Goal: Task Accomplishment & Management: Manage account settings

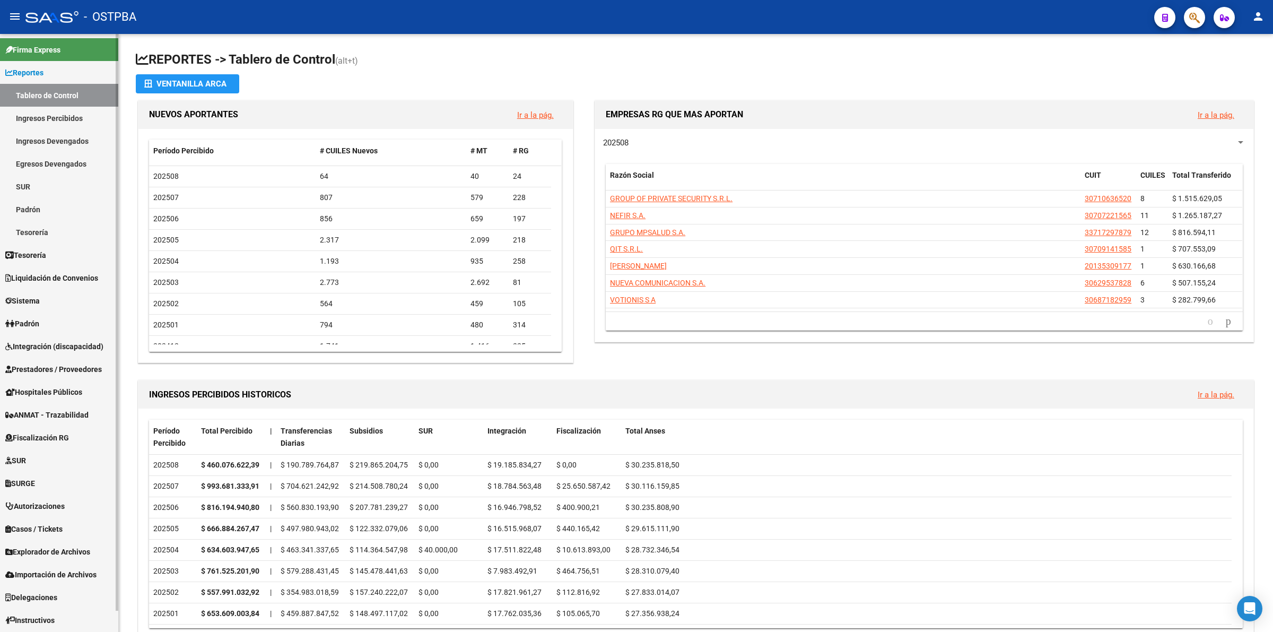
click at [57, 114] on link "Ingresos Percibidos" at bounding box center [59, 118] width 118 height 23
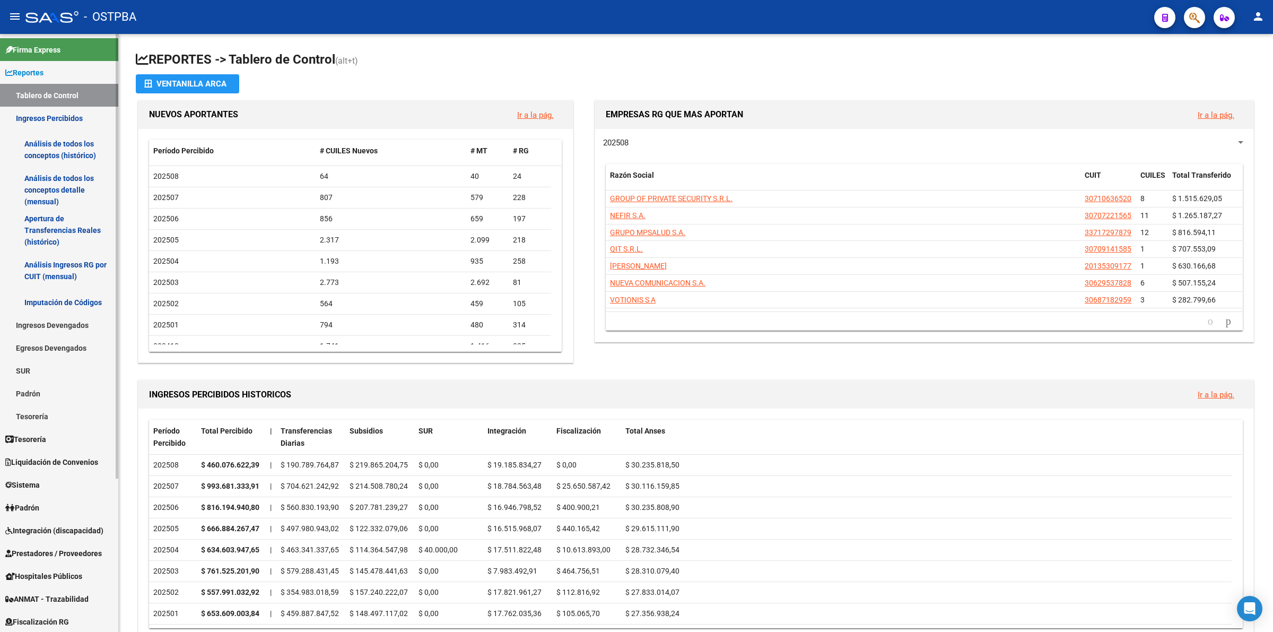
click at [57, 192] on link "Análisis de todos los conceptos detalle (mensual)" at bounding box center [59, 190] width 118 height 40
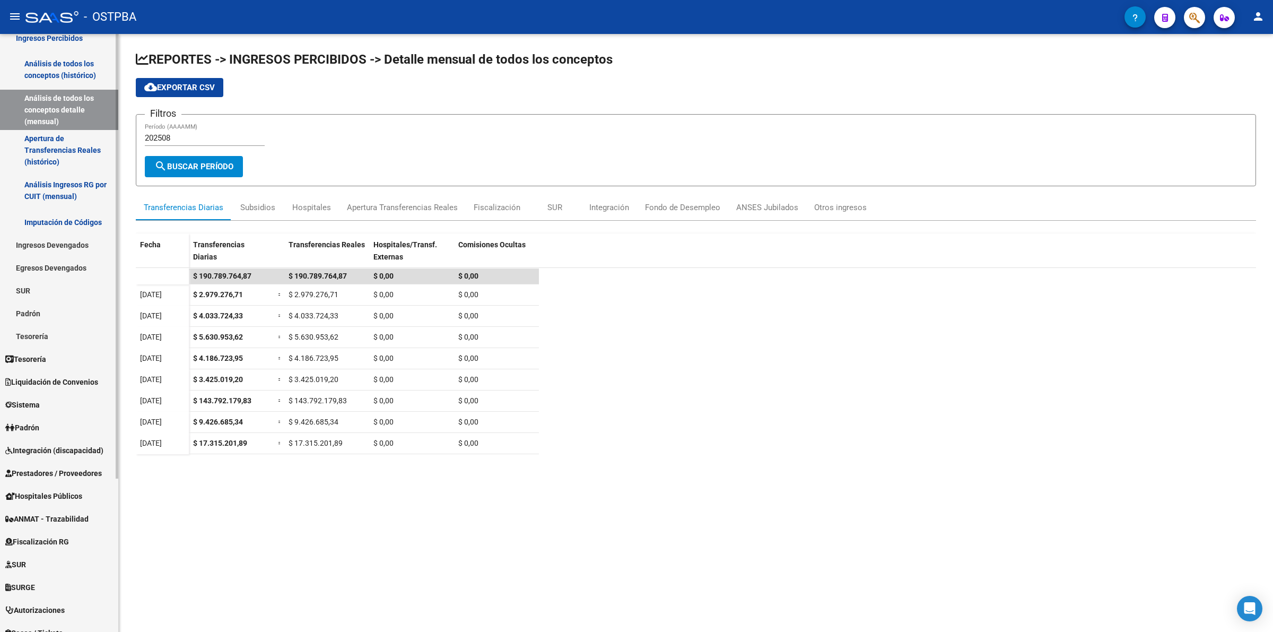
scroll to position [199, 0]
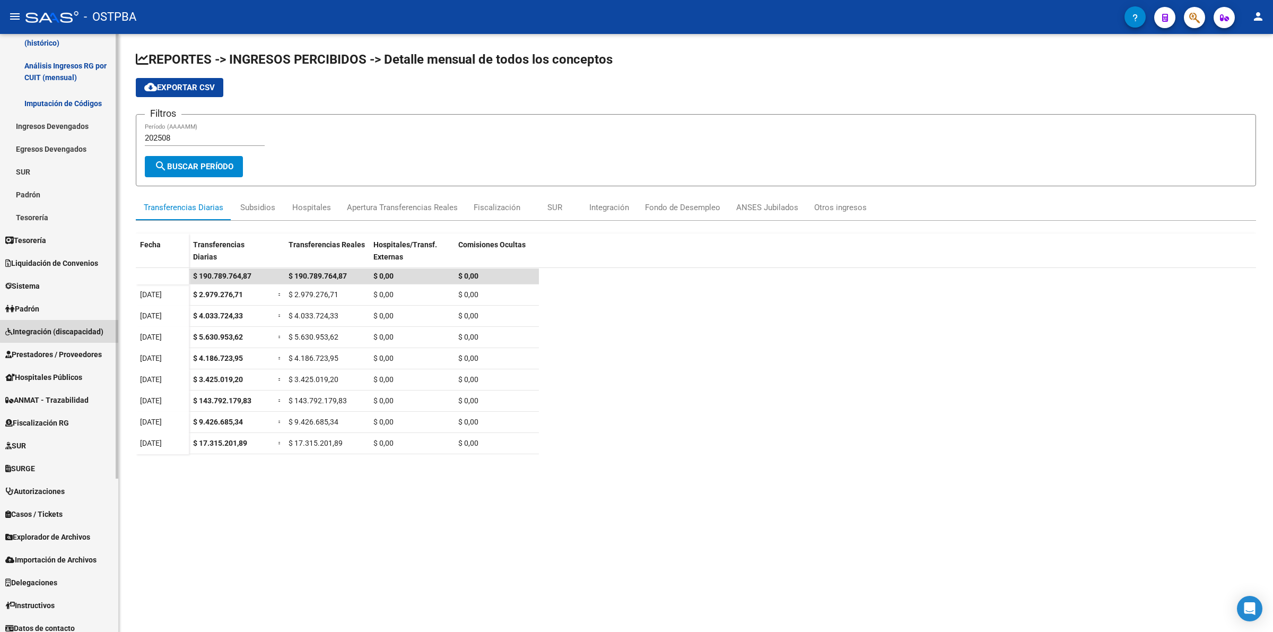
click at [74, 326] on span "Integración (discapacidad)" at bounding box center [54, 332] width 98 height 12
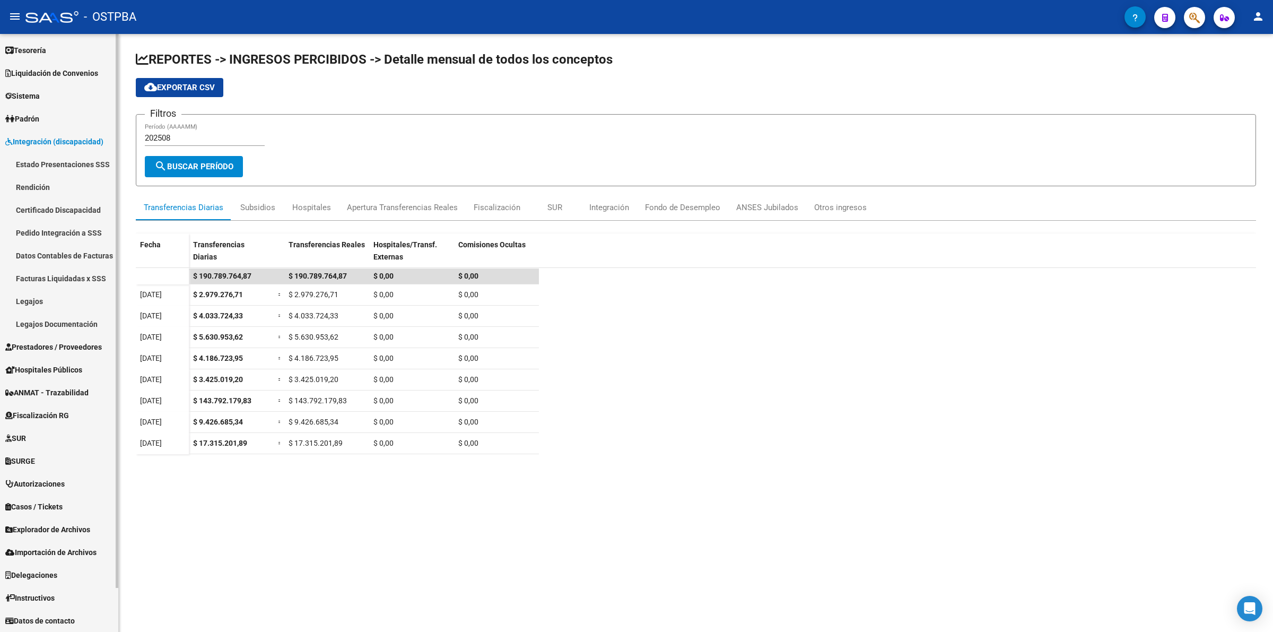
scroll to position [44, 0]
click at [61, 351] on span "Prestadores / Proveedores" at bounding box center [53, 348] width 97 height 12
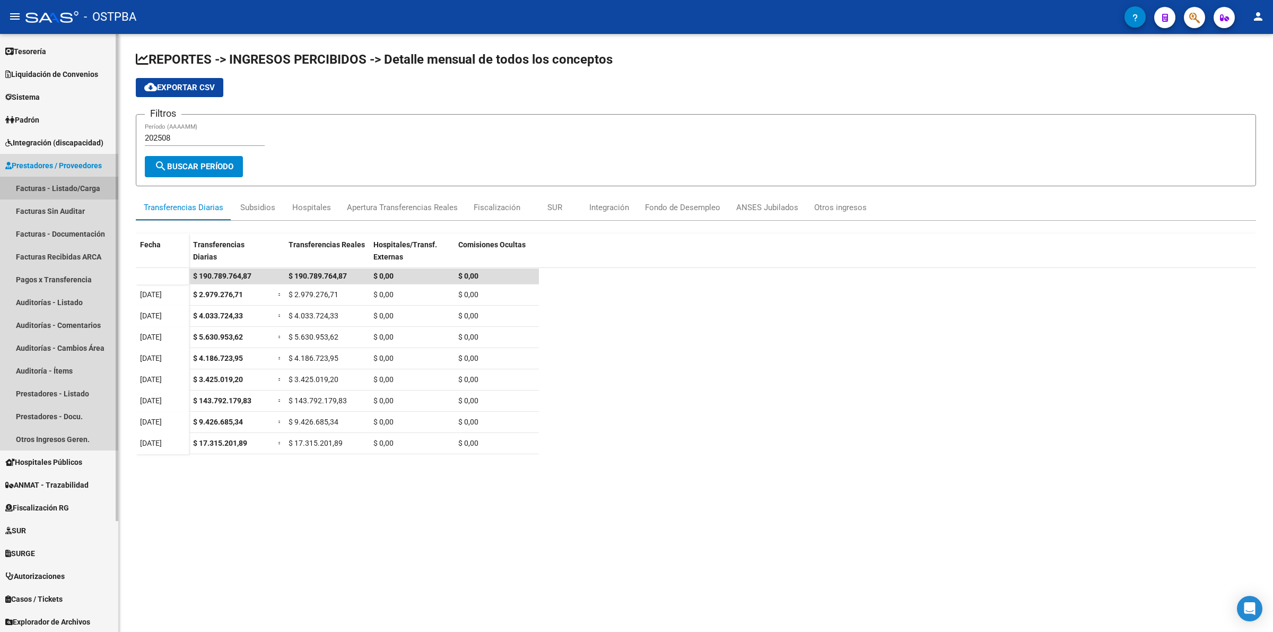
click at [81, 186] on link "Facturas - Listado/Carga" at bounding box center [59, 188] width 118 height 23
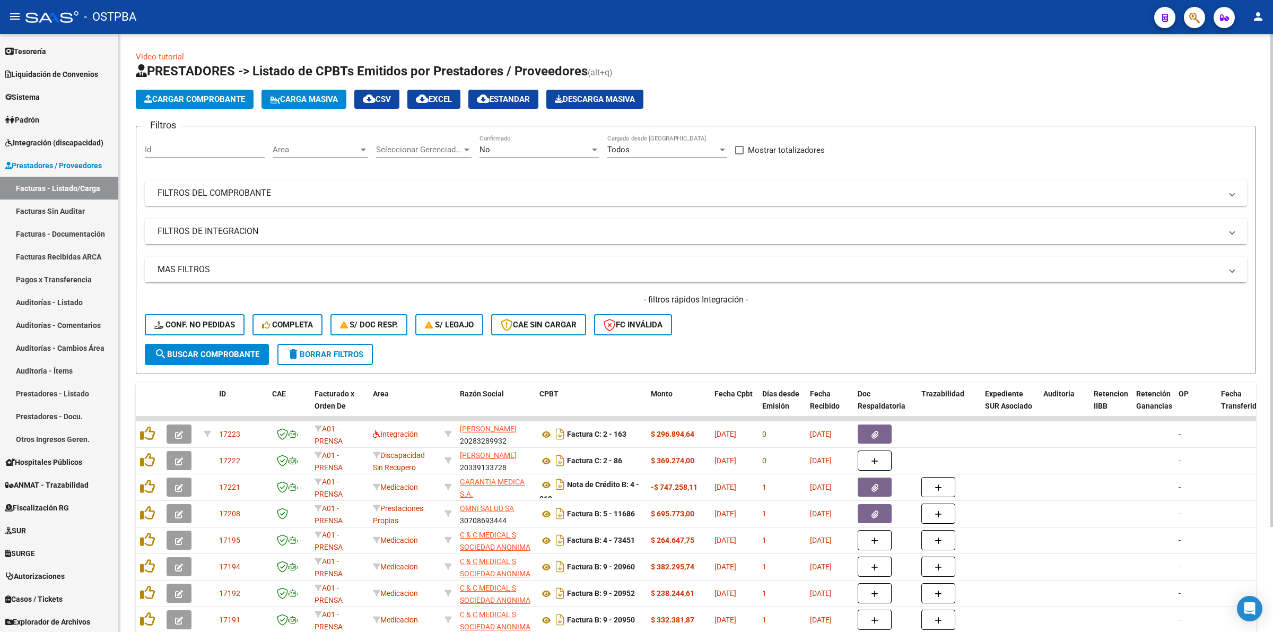
click at [342, 146] on span "Area" at bounding box center [316, 150] width 86 height 10
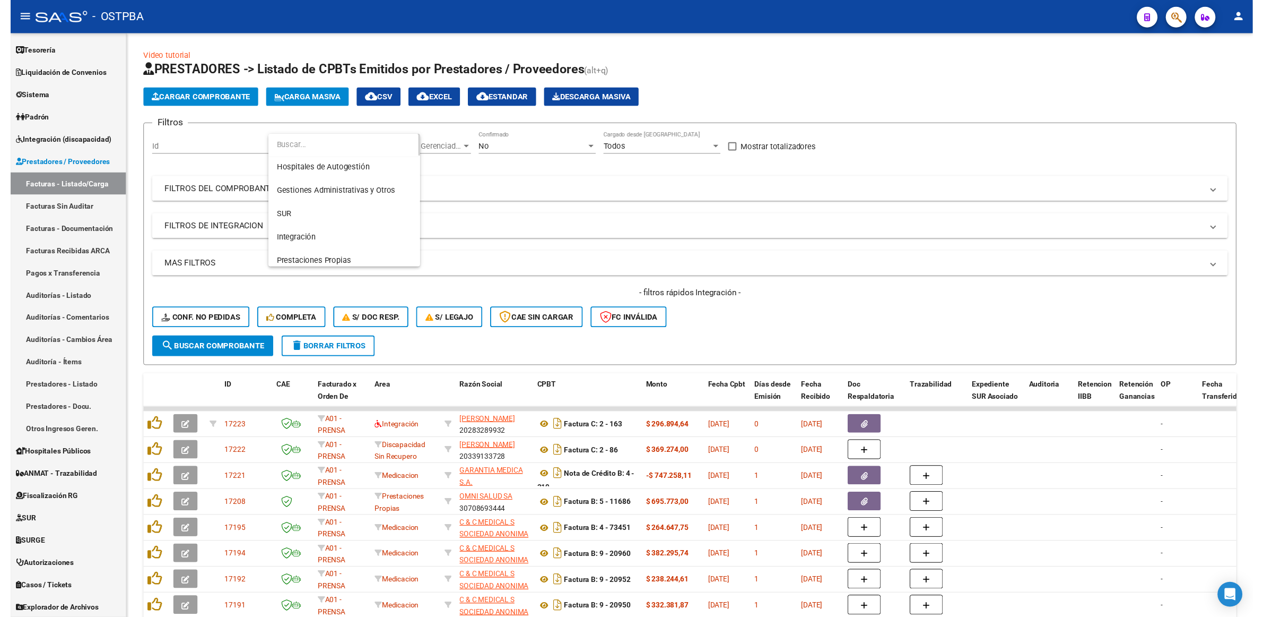
scroll to position [48, 0]
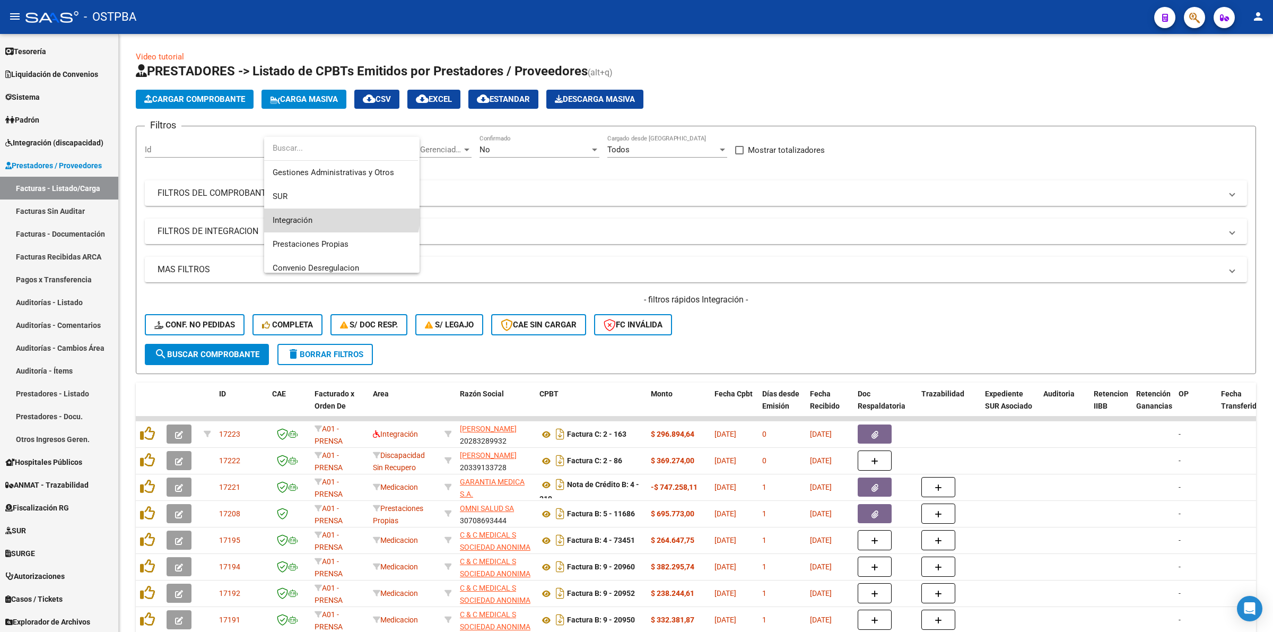
click at [341, 213] on span "Integración" at bounding box center [342, 221] width 138 height 24
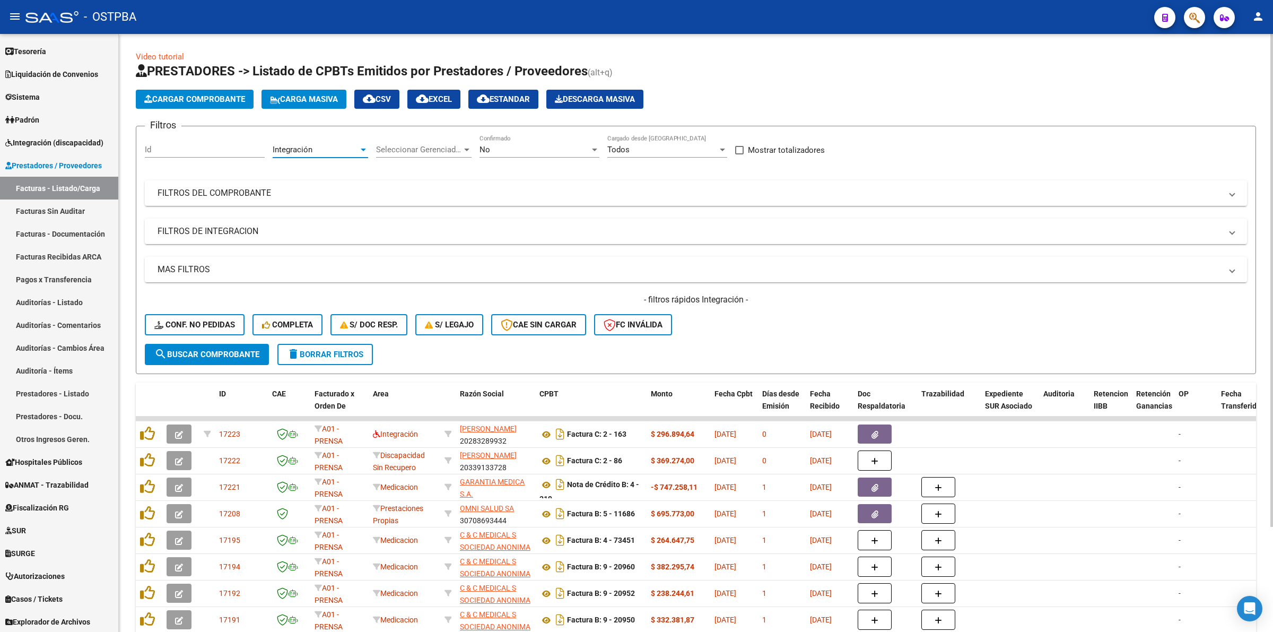
click at [491, 154] on div "No Confirmado" at bounding box center [540, 146] width 120 height 23
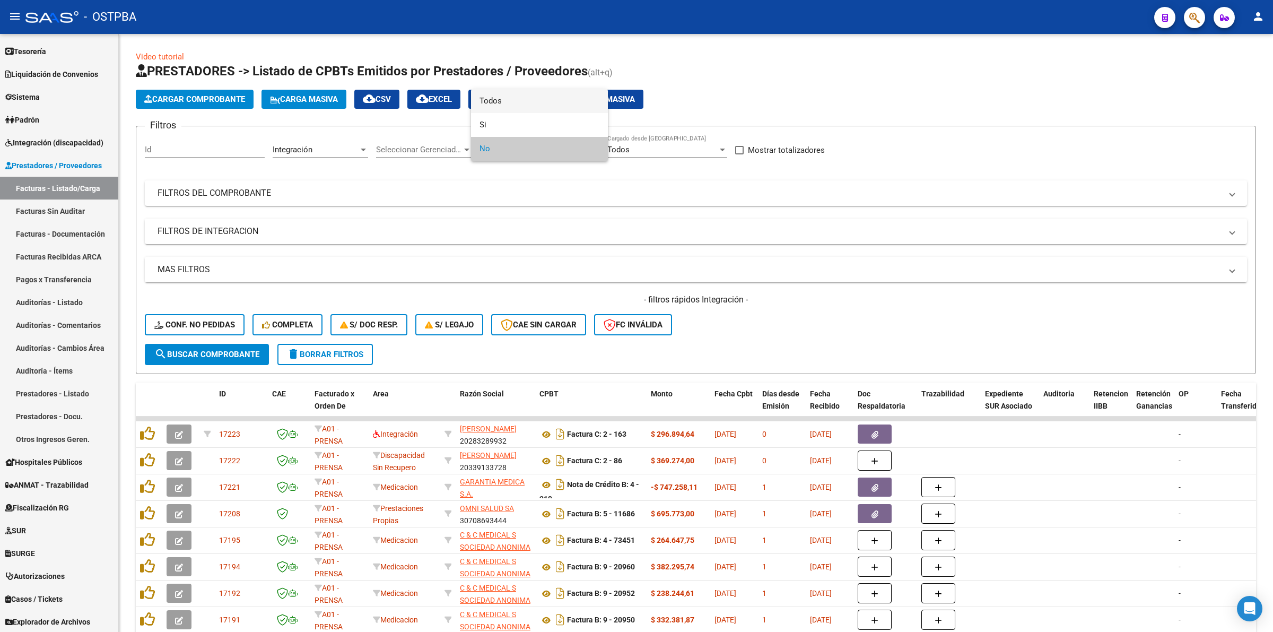
click at [492, 89] on span "Todos" at bounding box center [540, 101] width 120 height 24
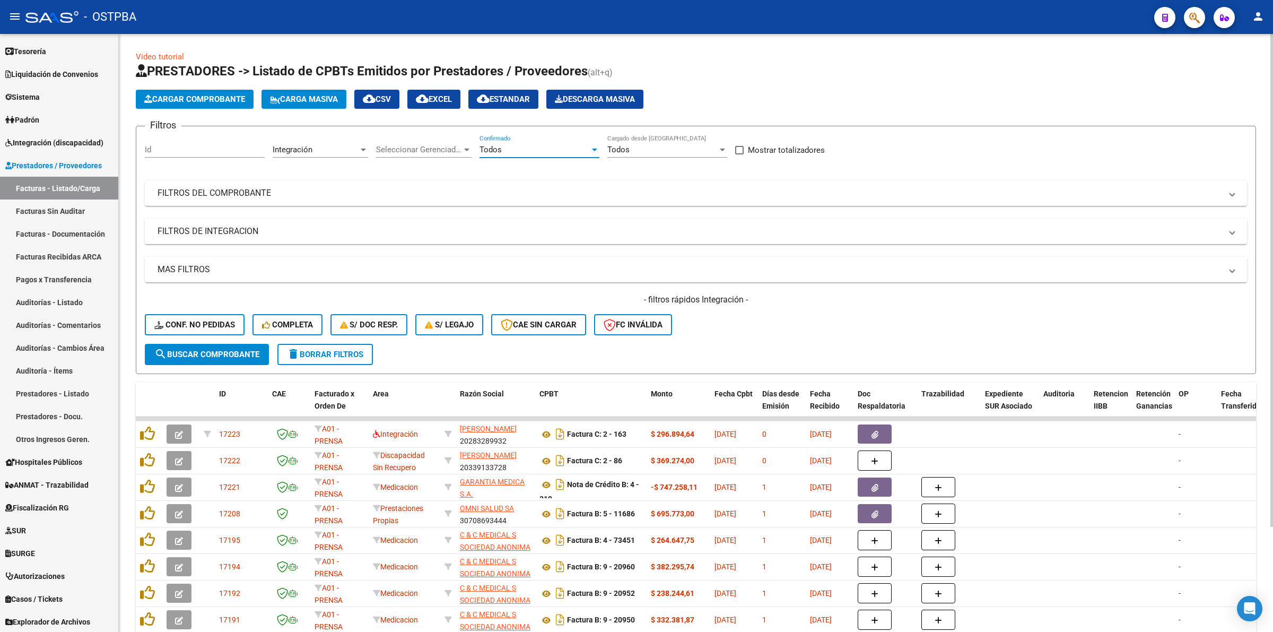
click at [167, 351] on span "search Buscar Comprobante" at bounding box center [206, 355] width 105 height 10
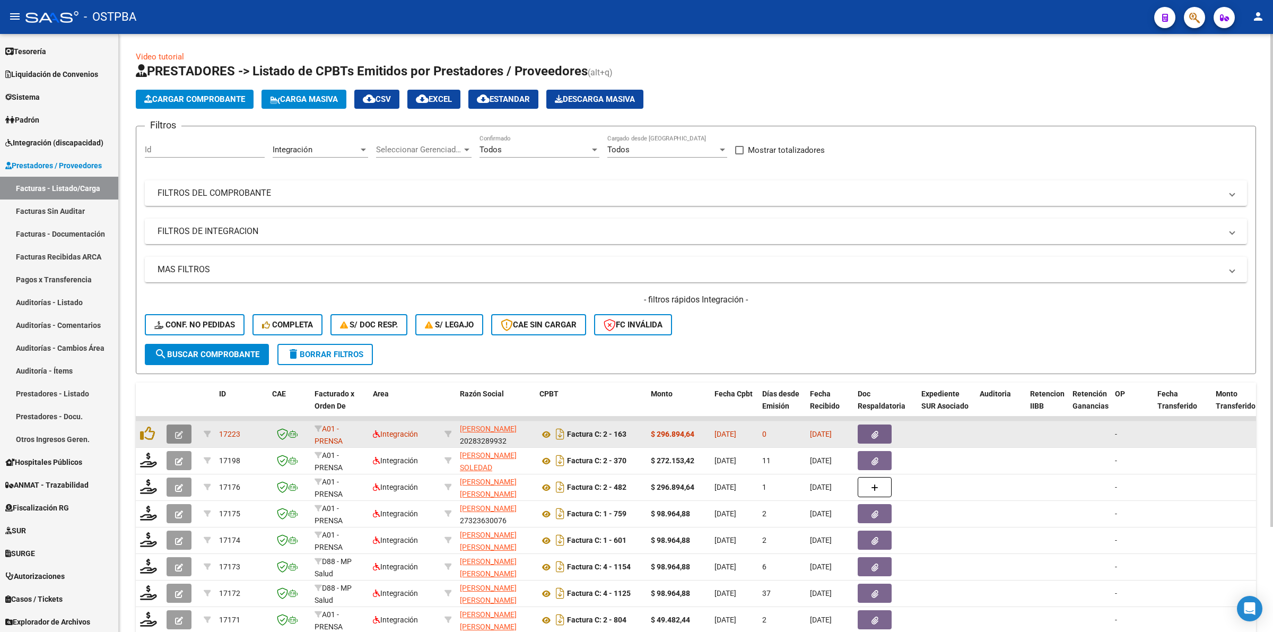
click at [186, 431] on button "button" at bounding box center [179, 433] width 25 height 19
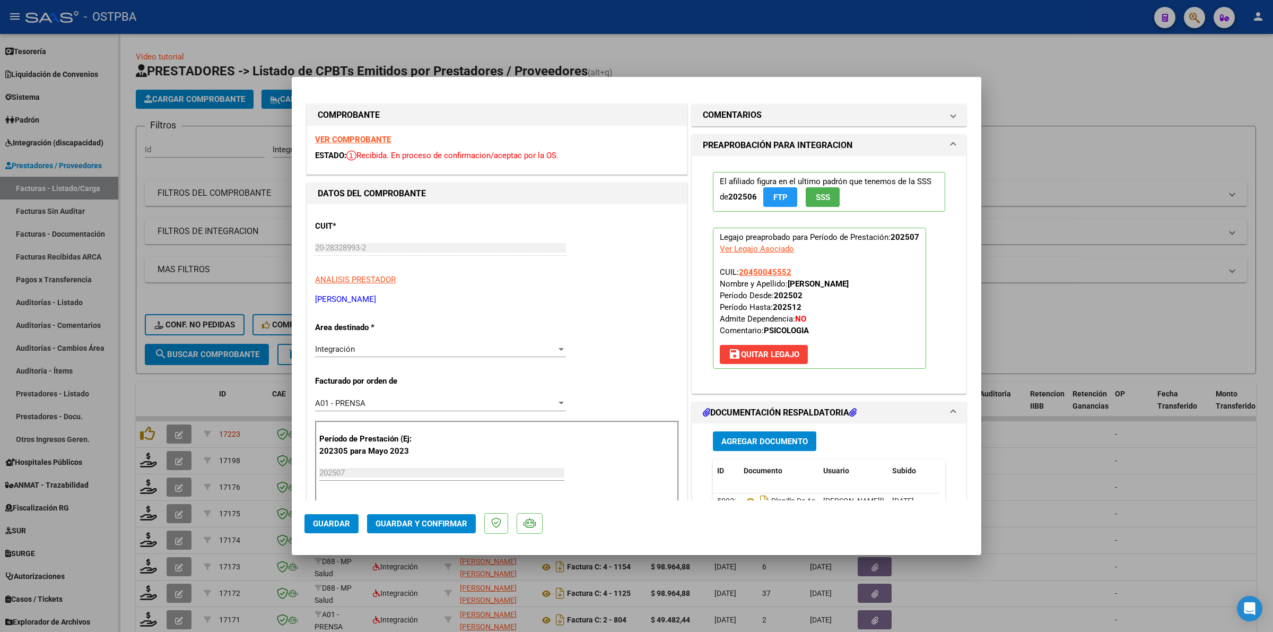
click at [348, 138] on strong "VER COMPROBANTE" at bounding box center [353, 140] width 76 height 10
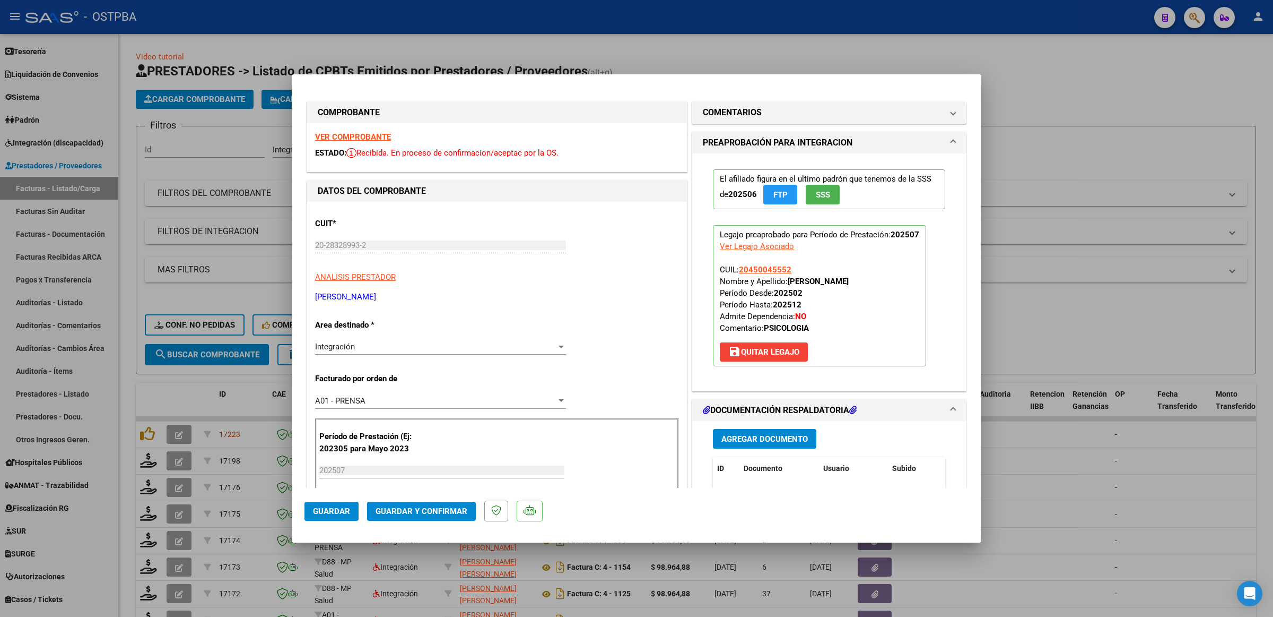
click at [1120, 187] on div at bounding box center [636, 308] width 1273 height 617
type input "$ 0,00"
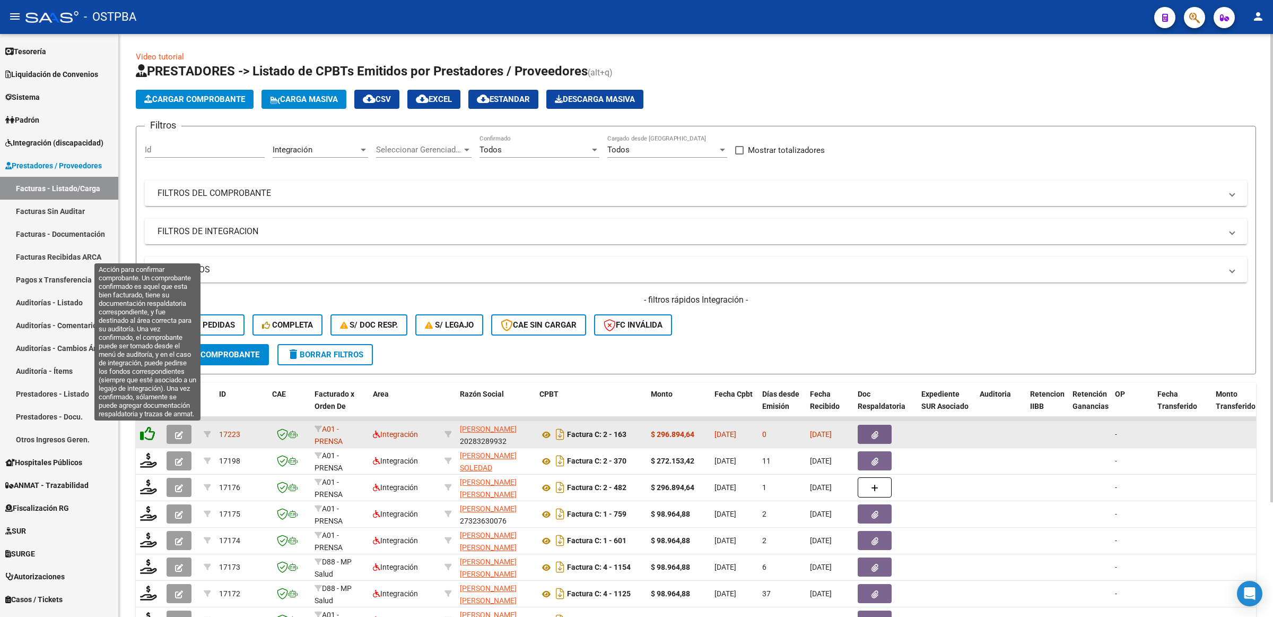
click at [149, 428] on icon at bounding box center [147, 433] width 15 height 15
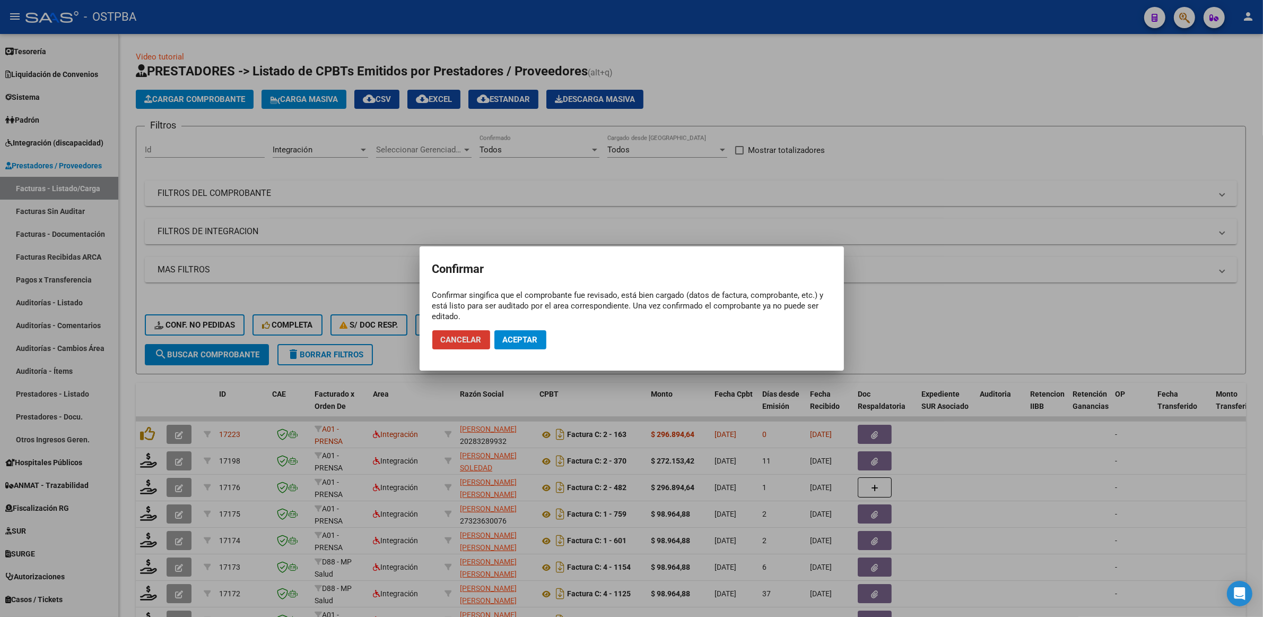
click at [527, 337] on span "Aceptar" at bounding box center [520, 340] width 35 height 10
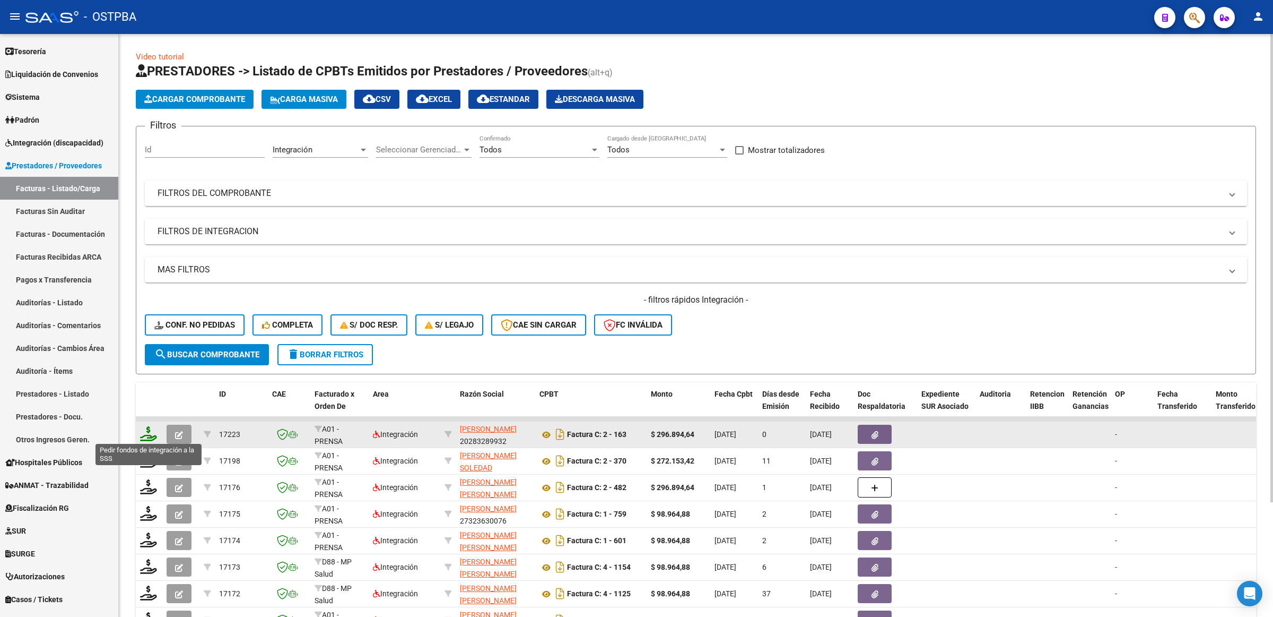
click at [149, 433] on icon at bounding box center [148, 433] width 17 height 15
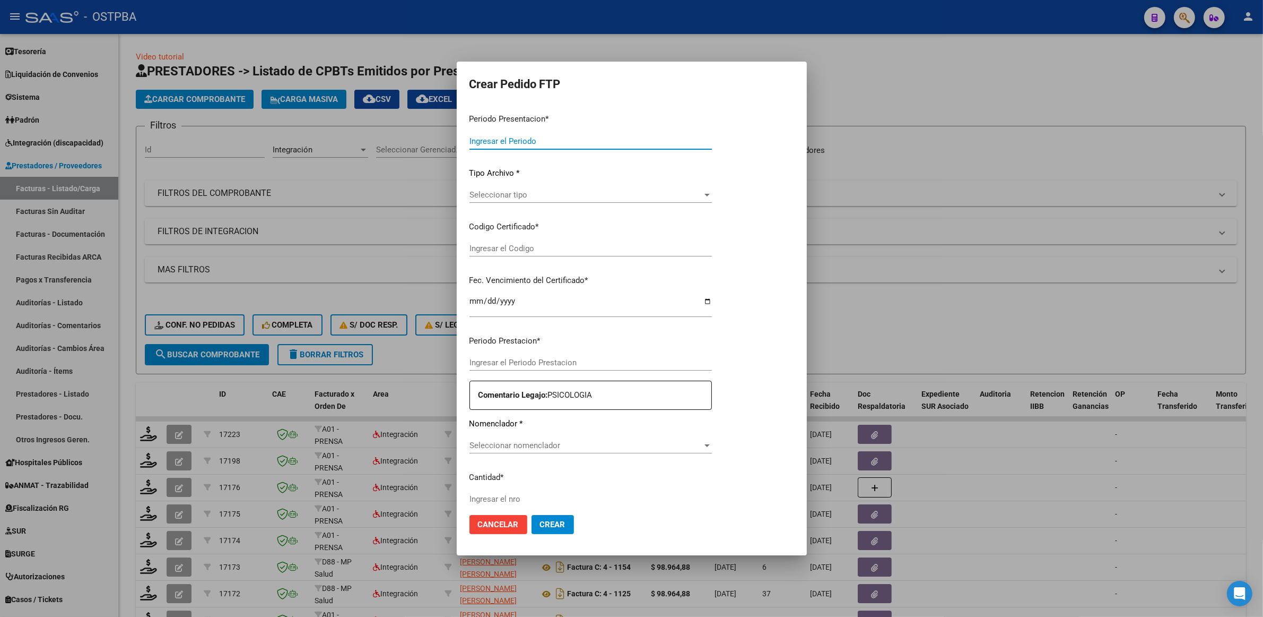
type input "202507"
type input "$ 296.894,64"
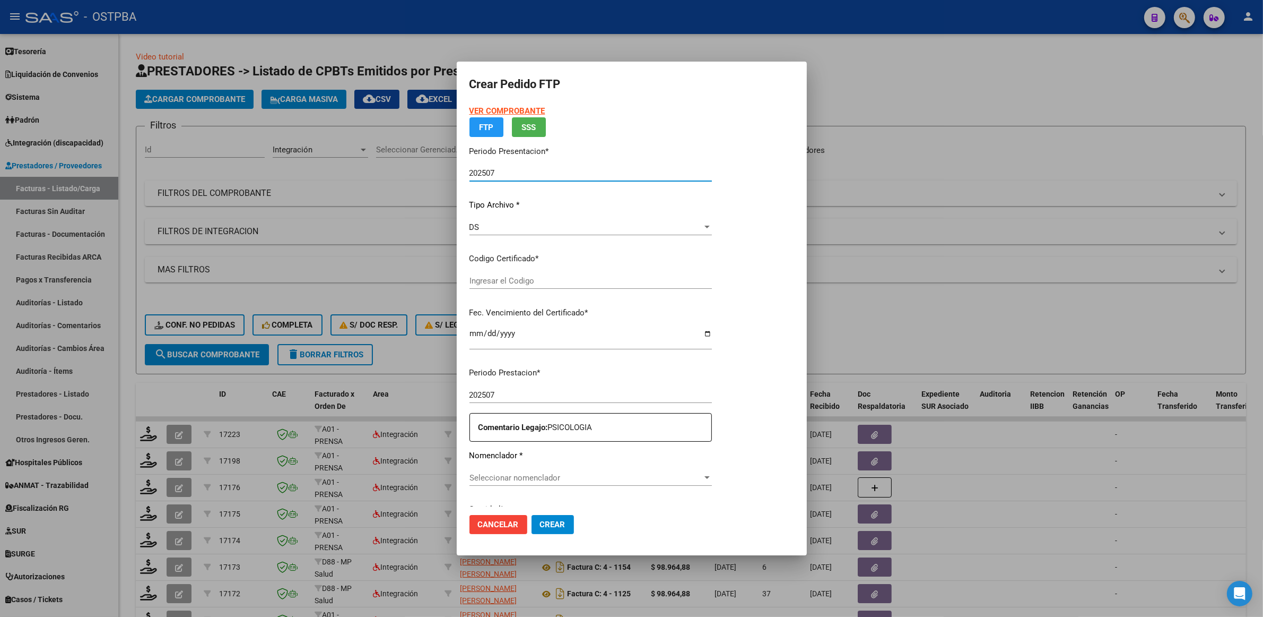
type input "00000000000000000000"
type input "2035-02-19"
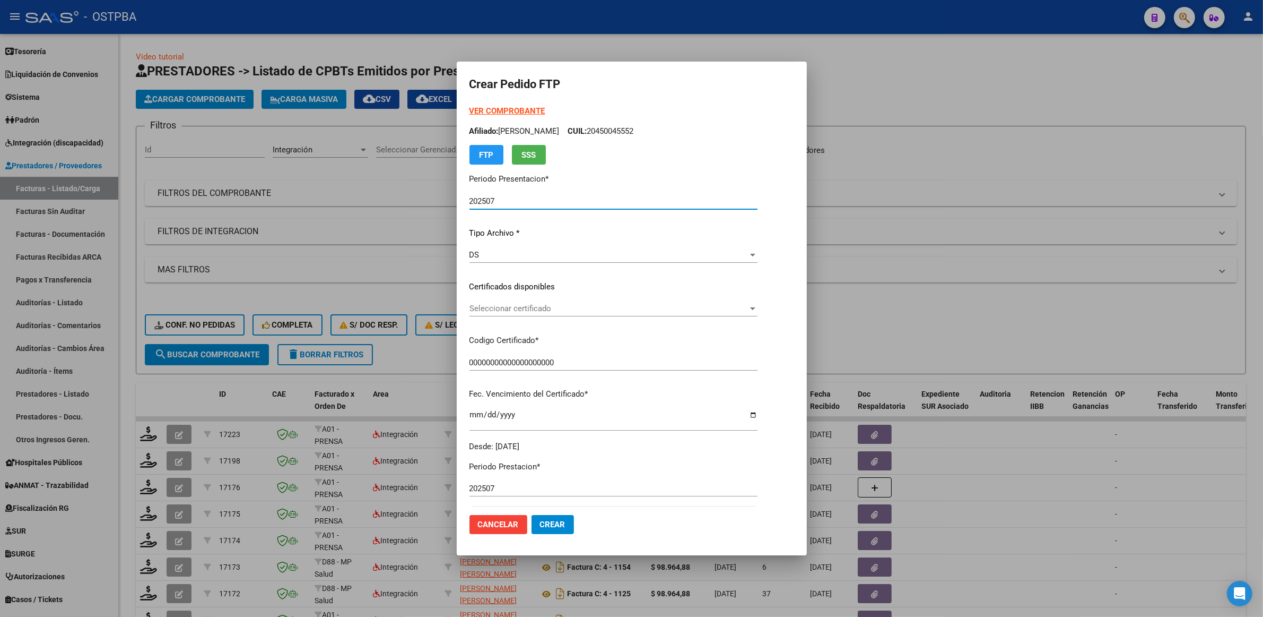
click at [748, 304] on span "Seleccionar certificado" at bounding box center [609, 308] width 279 height 10
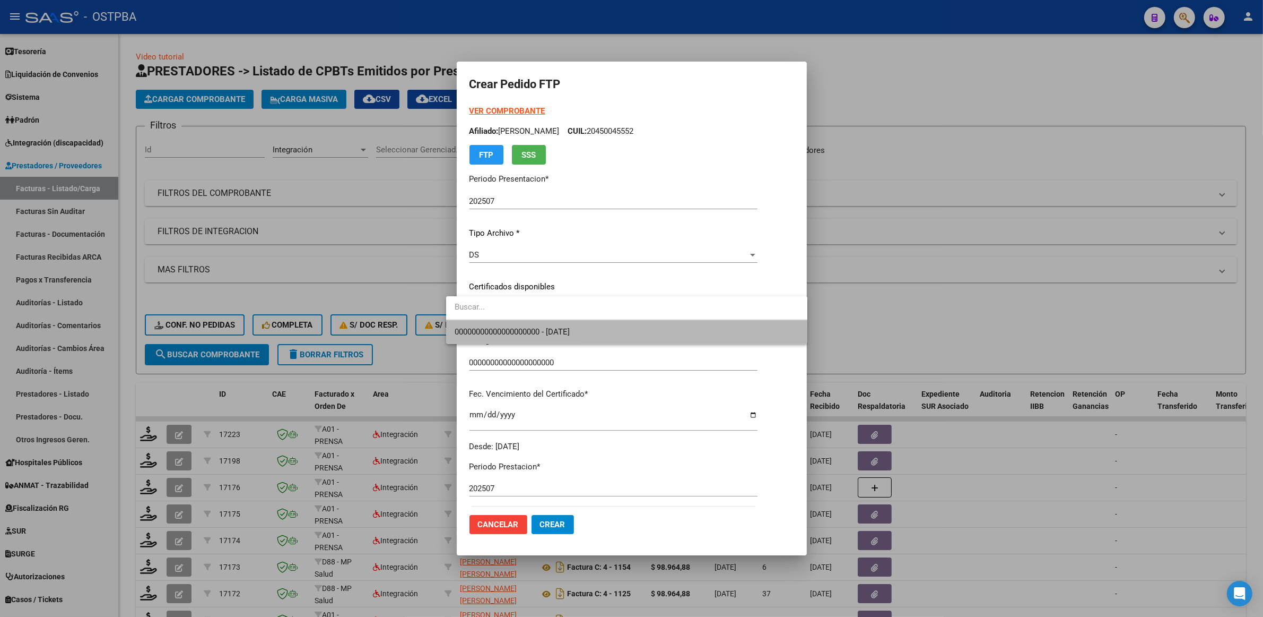
click at [724, 332] on span "00000000000000000000 - 2035-02-19" at bounding box center [627, 332] width 344 height 24
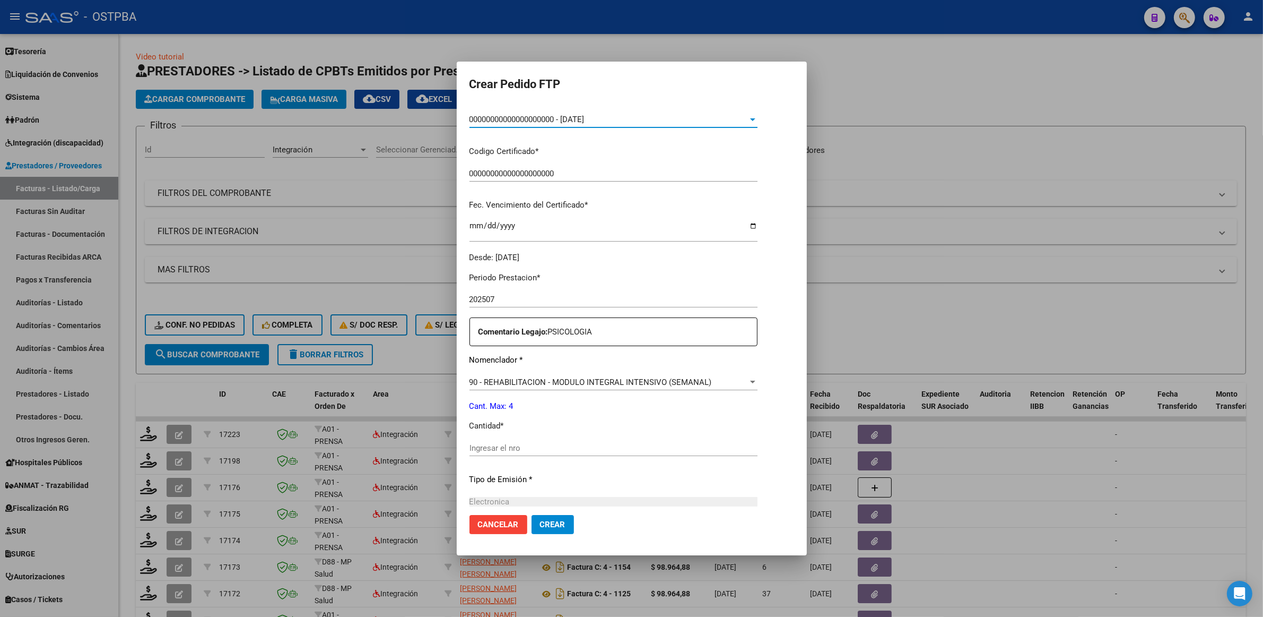
scroll to position [199, 0]
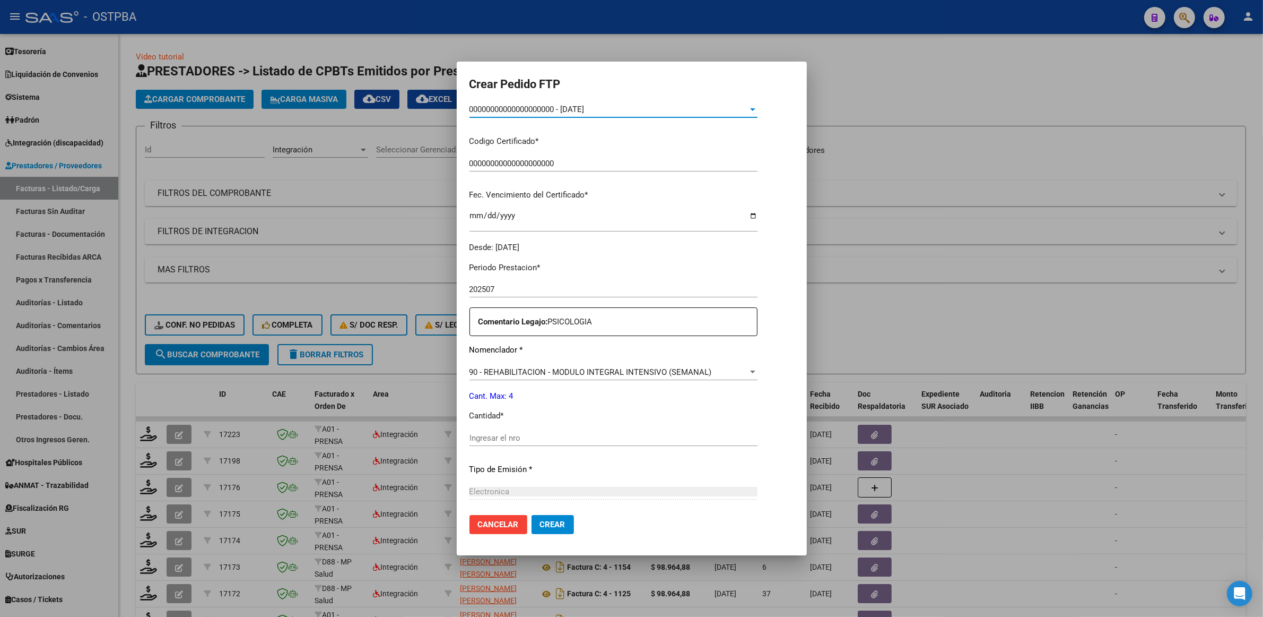
click at [601, 430] on div "Ingresar el nro" at bounding box center [614, 438] width 288 height 16
type input "4"
click at [540, 524] on span "Crear" at bounding box center [552, 524] width 25 height 10
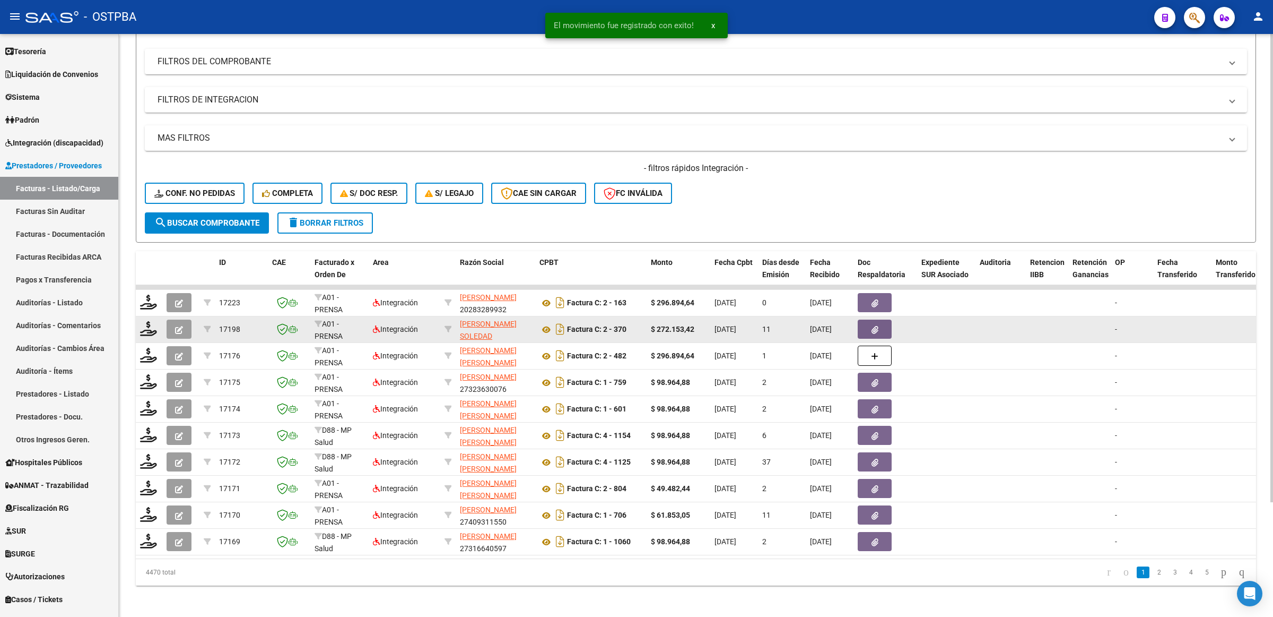
scroll to position [142, 0]
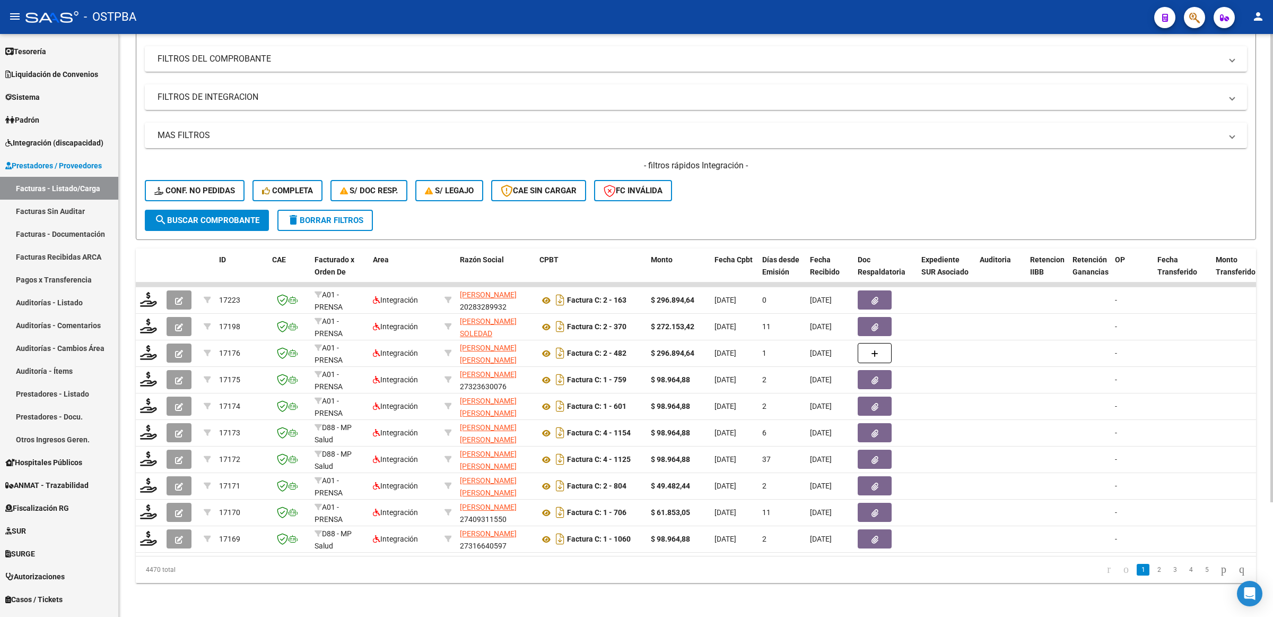
click at [184, 210] on button "search Buscar Comprobante" at bounding box center [207, 220] width 124 height 21
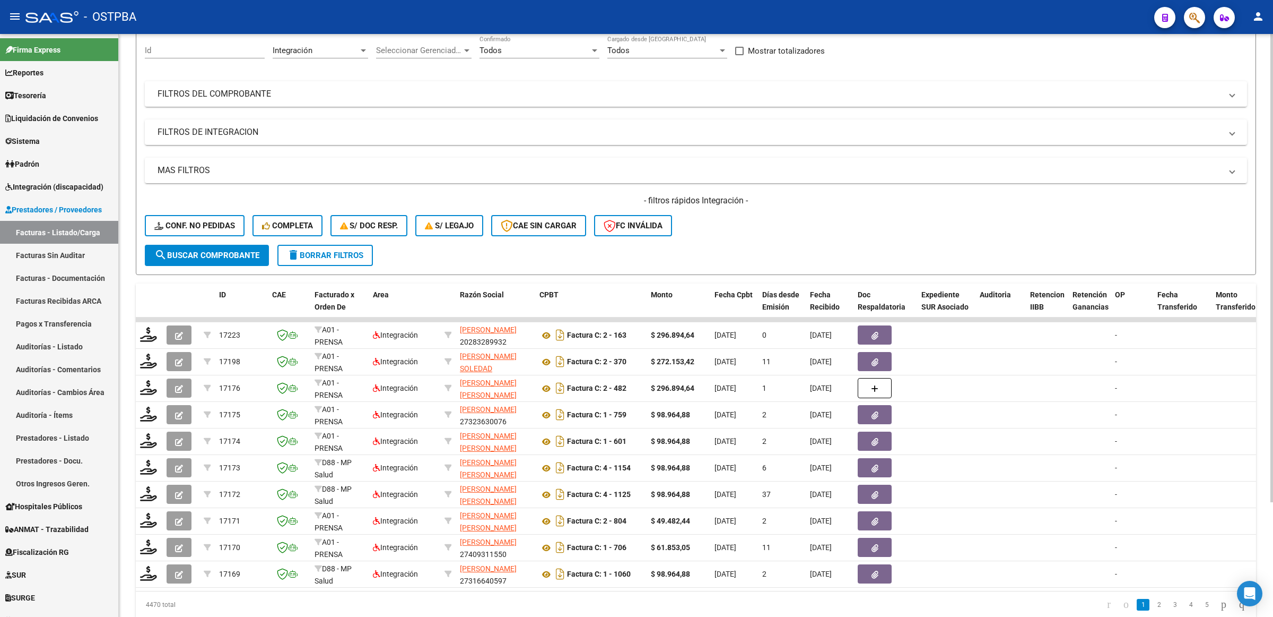
scroll to position [76, 0]
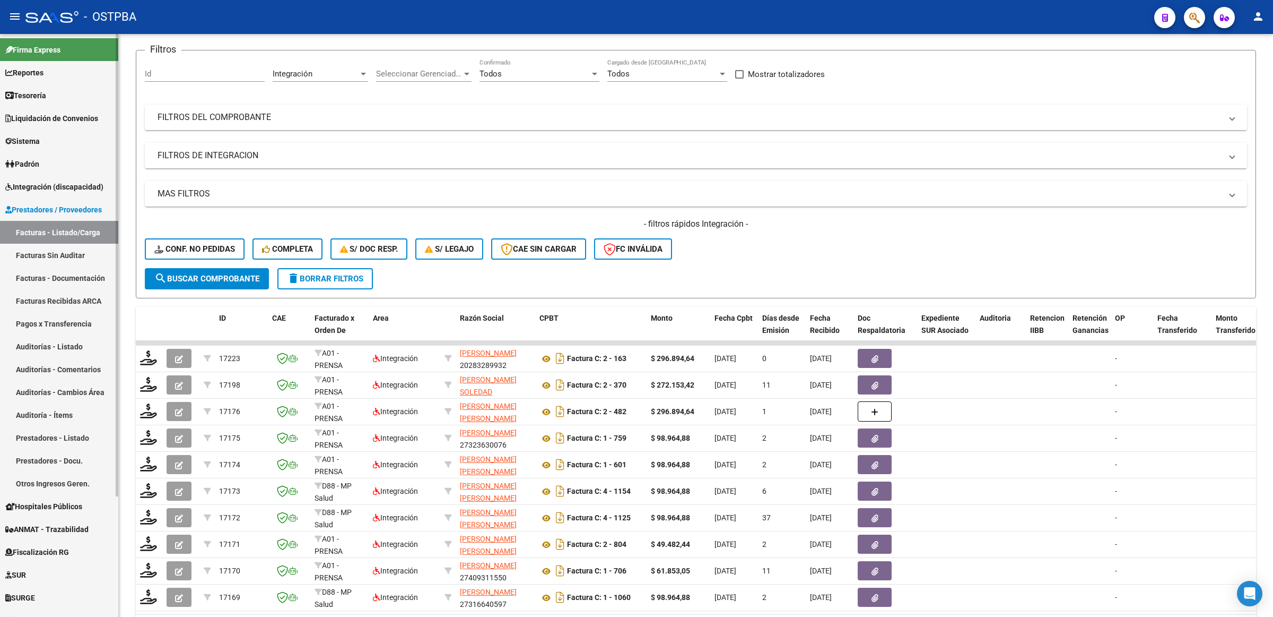
click at [70, 181] on span "Integración (discapacidad)" at bounding box center [54, 187] width 98 height 12
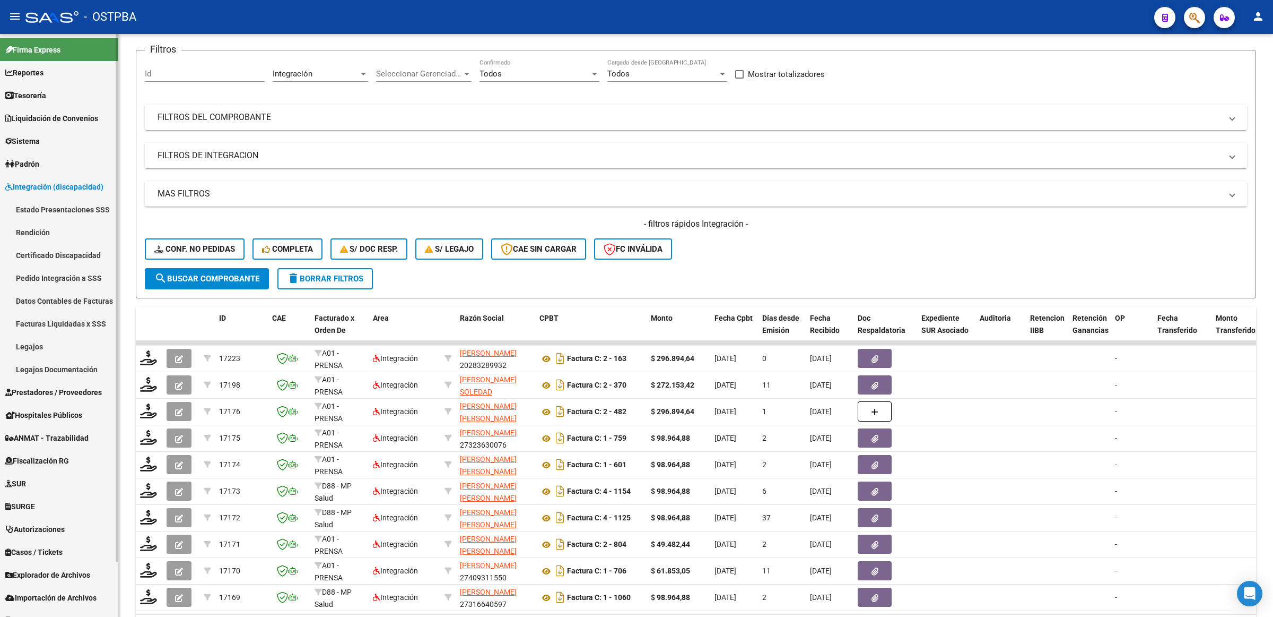
click at [72, 276] on link "Pedido Integración a SSS" at bounding box center [59, 277] width 118 height 23
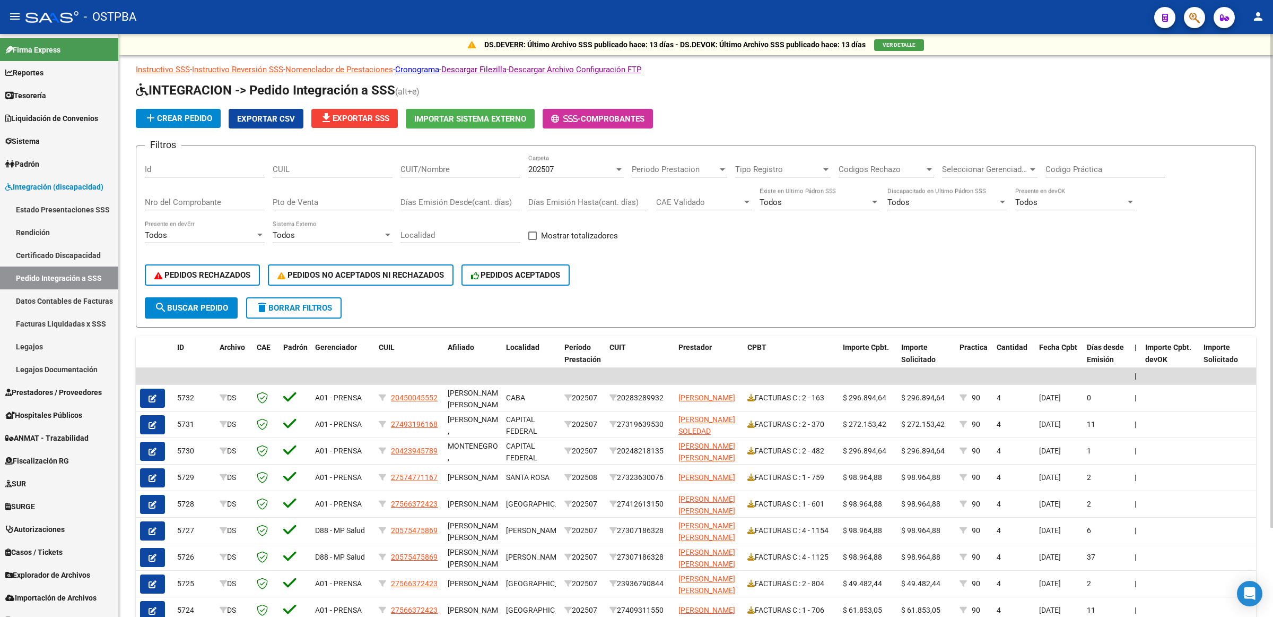
click at [359, 114] on span "file_download Exportar SSS" at bounding box center [355, 119] width 70 height 10
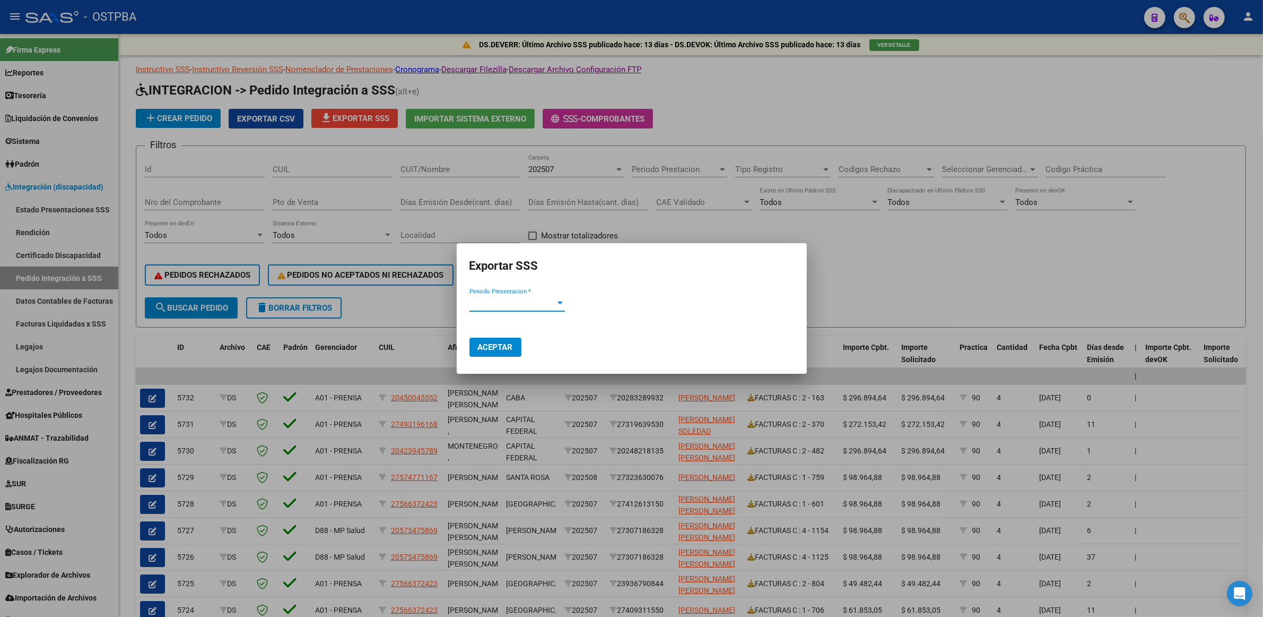
click at [550, 302] on span "Periodo Presentacion *" at bounding box center [513, 303] width 86 height 10
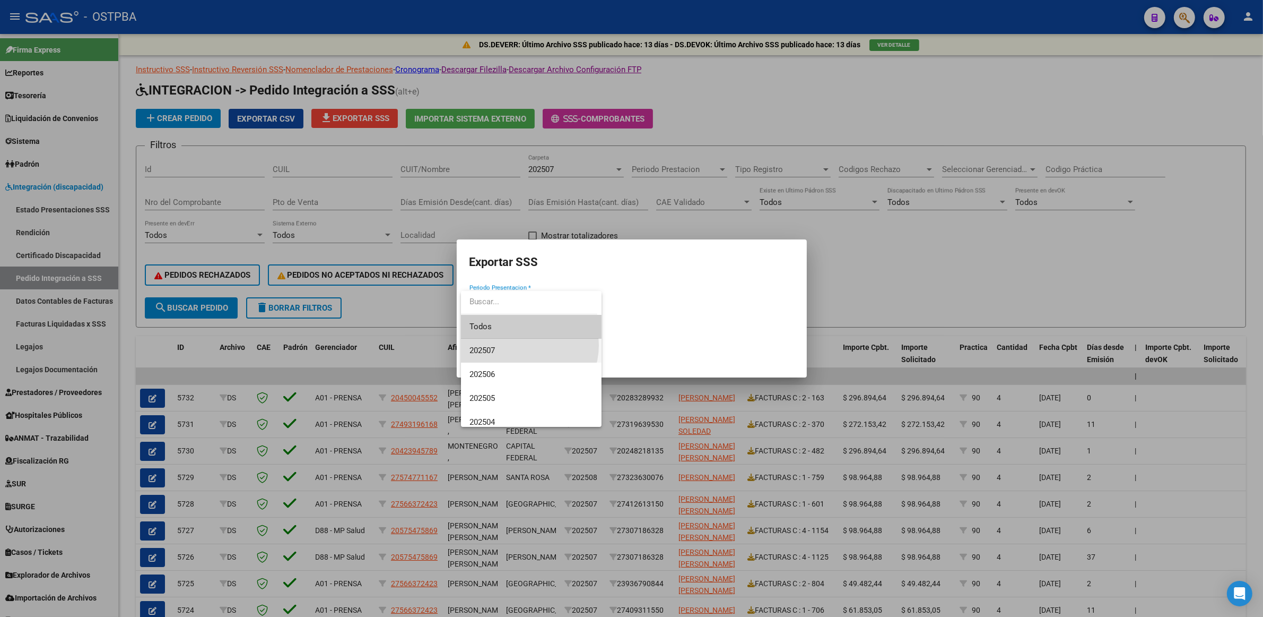
drag, startPoint x: 523, startPoint y: 345, endPoint x: 513, endPoint y: 348, distance: 11.1
click at [523, 345] on span "202507" at bounding box center [532, 350] width 124 height 24
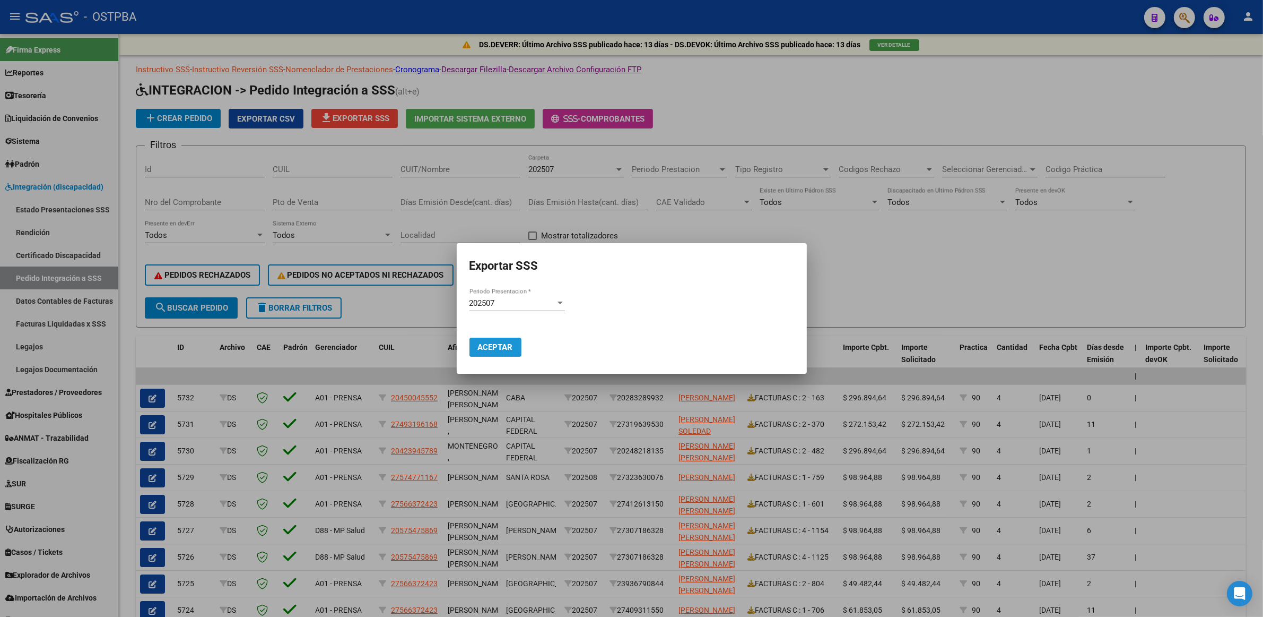
click at [487, 342] on span "Aceptar" at bounding box center [495, 347] width 35 height 10
click at [1008, 195] on div at bounding box center [631, 308] width 1263 height 617
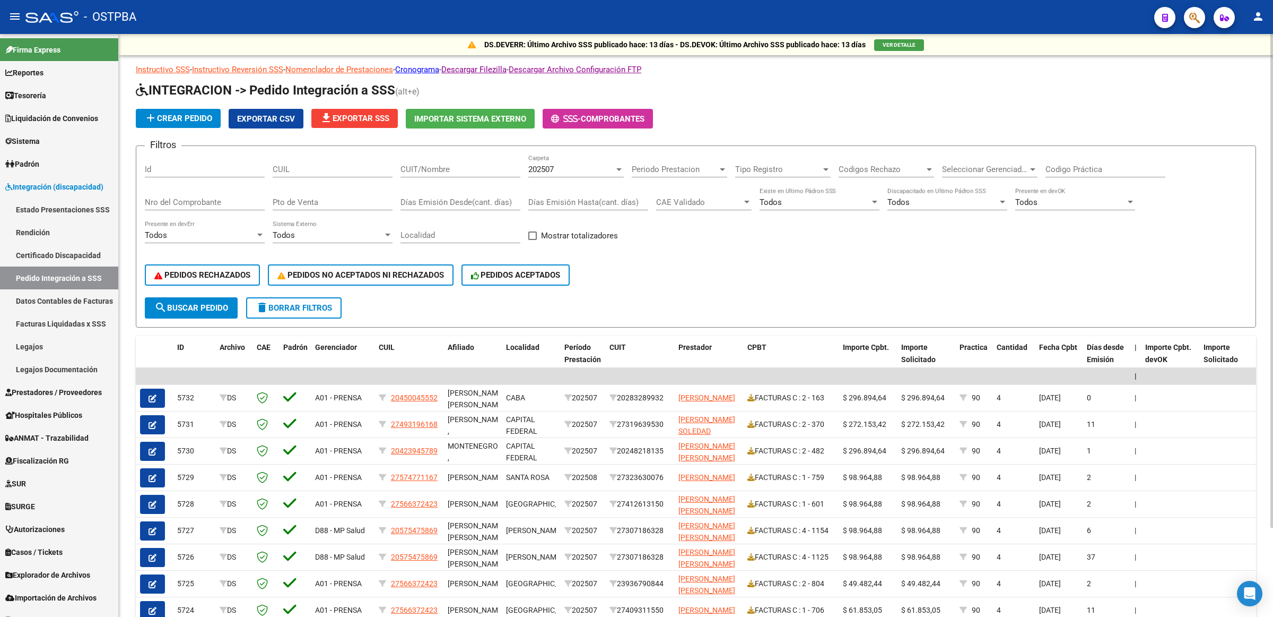
click at [211, 200] on input "Nro del Comprobante" at bounding box center [205, 202] width 120 height 10
type input "759"
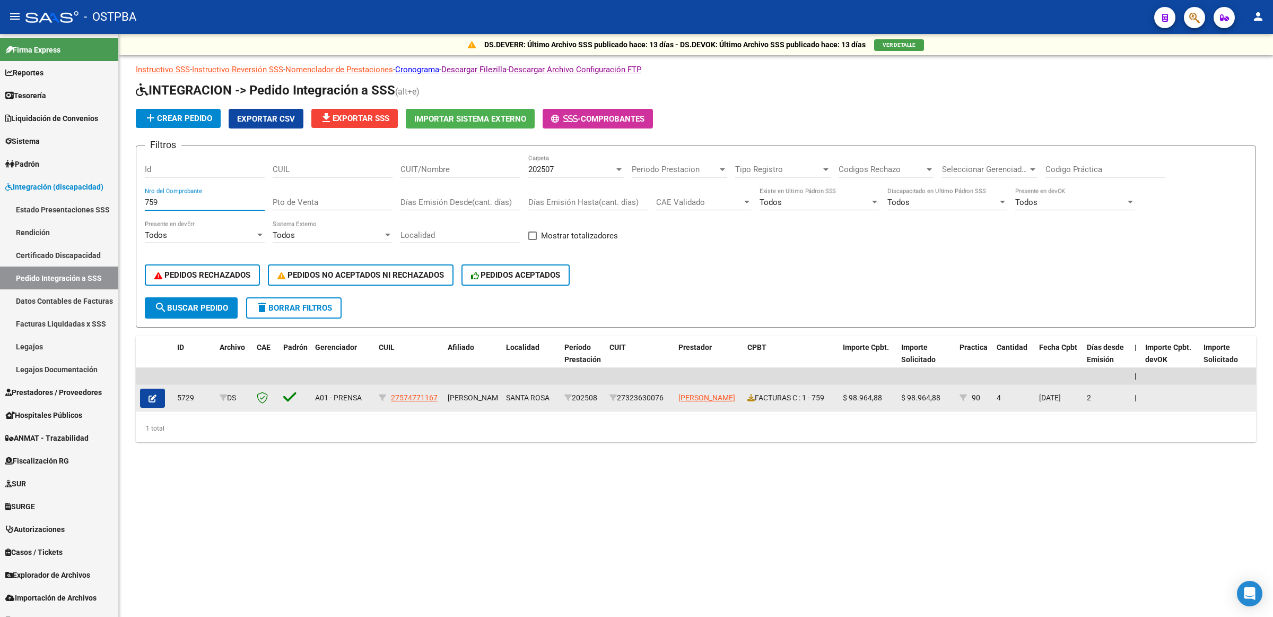
click at [158, 396] on button "button" at bounding box center [152, 397] width 25 height 19
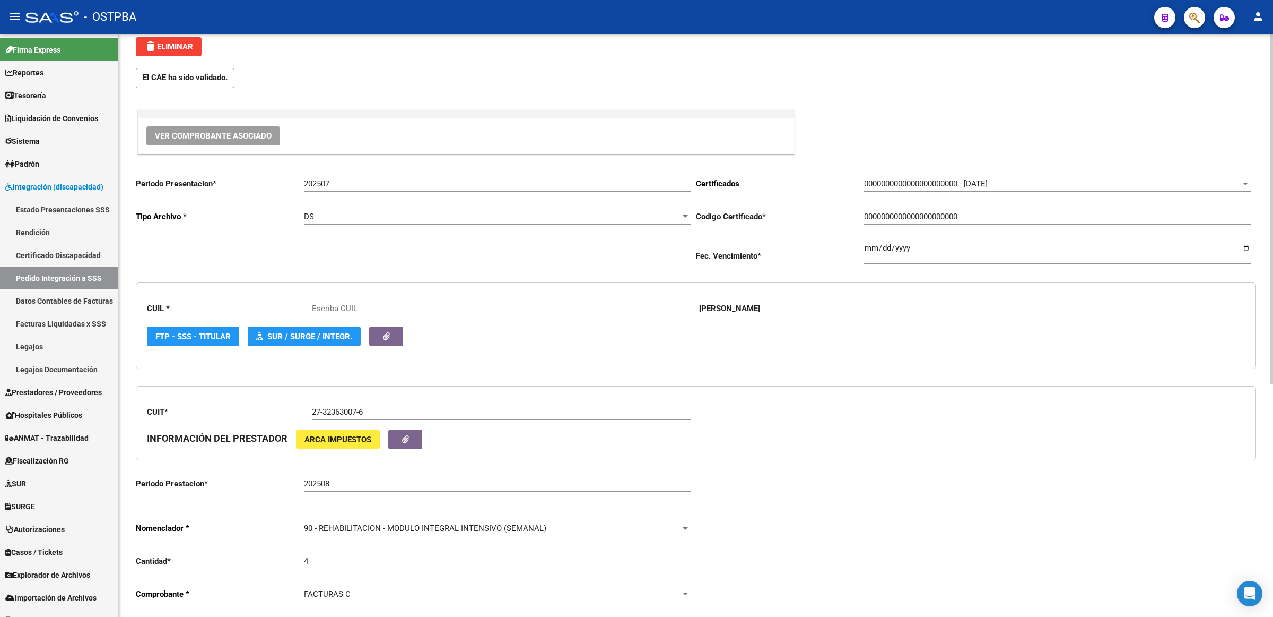
scroll to position [66, 0]
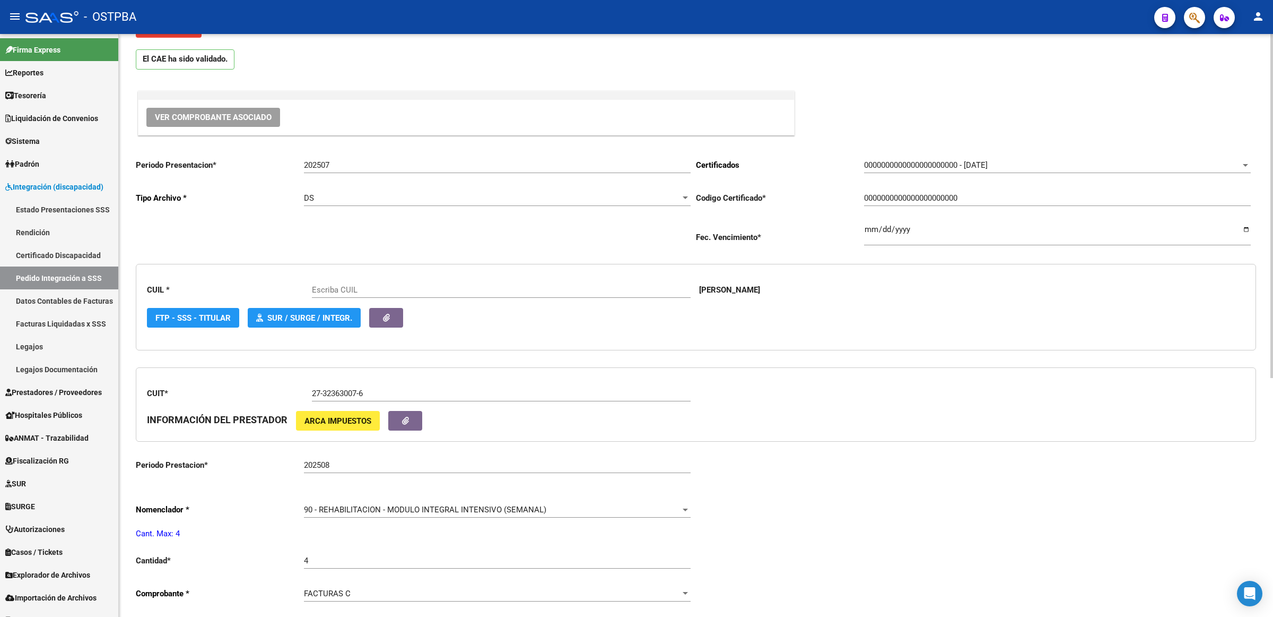
click at [349, 470] on div "202508 Ingresar el Periodo Prestacion" at bounding box center [497, 461] width 387 height 23
type input "27574771167"
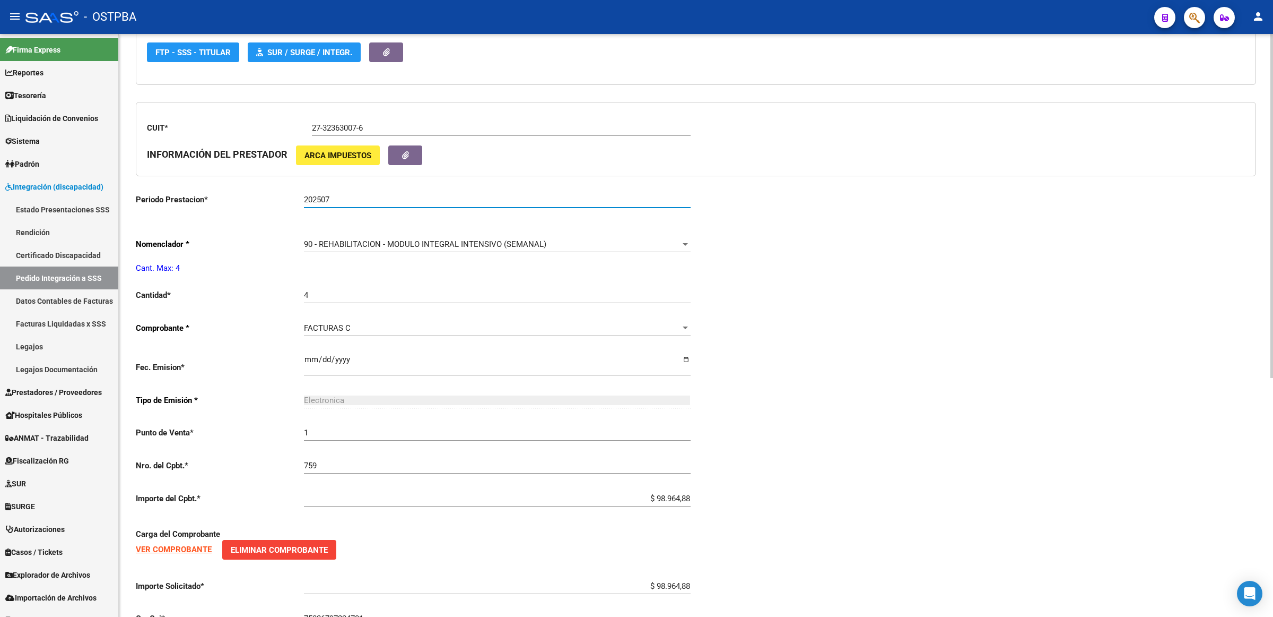
scroll to position [0, 0]
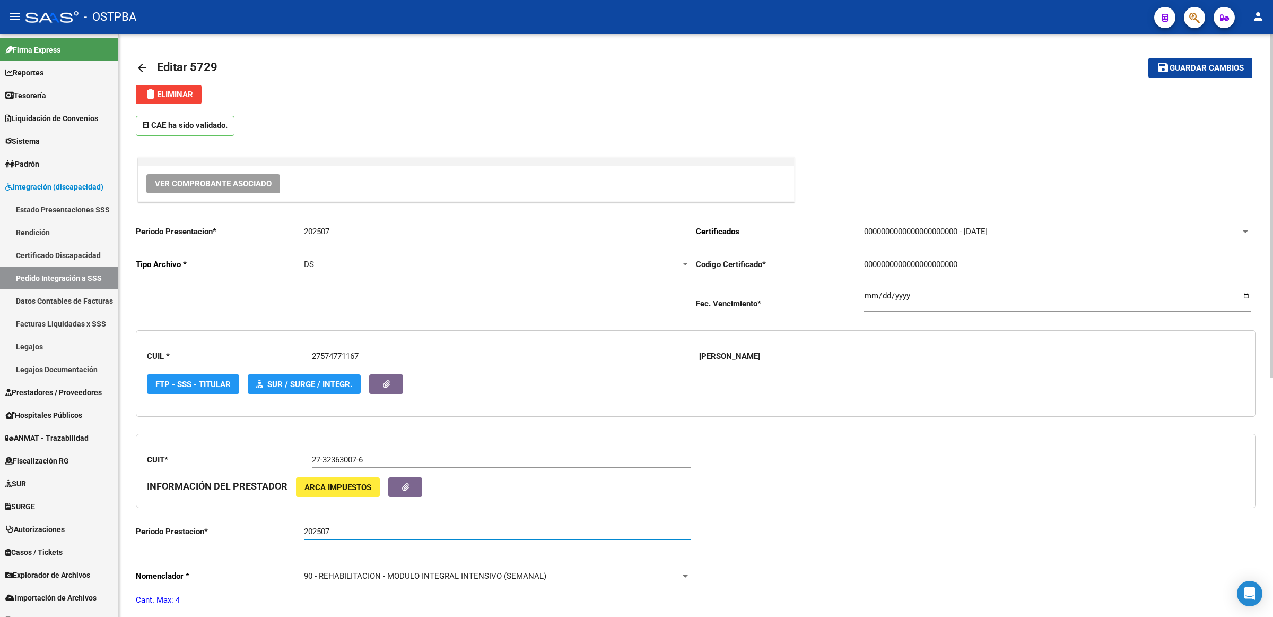
type input "202507"
click at [1195, 66] on span "Guardar cambios" at bounding box center [1207, 69] width 74 height 10
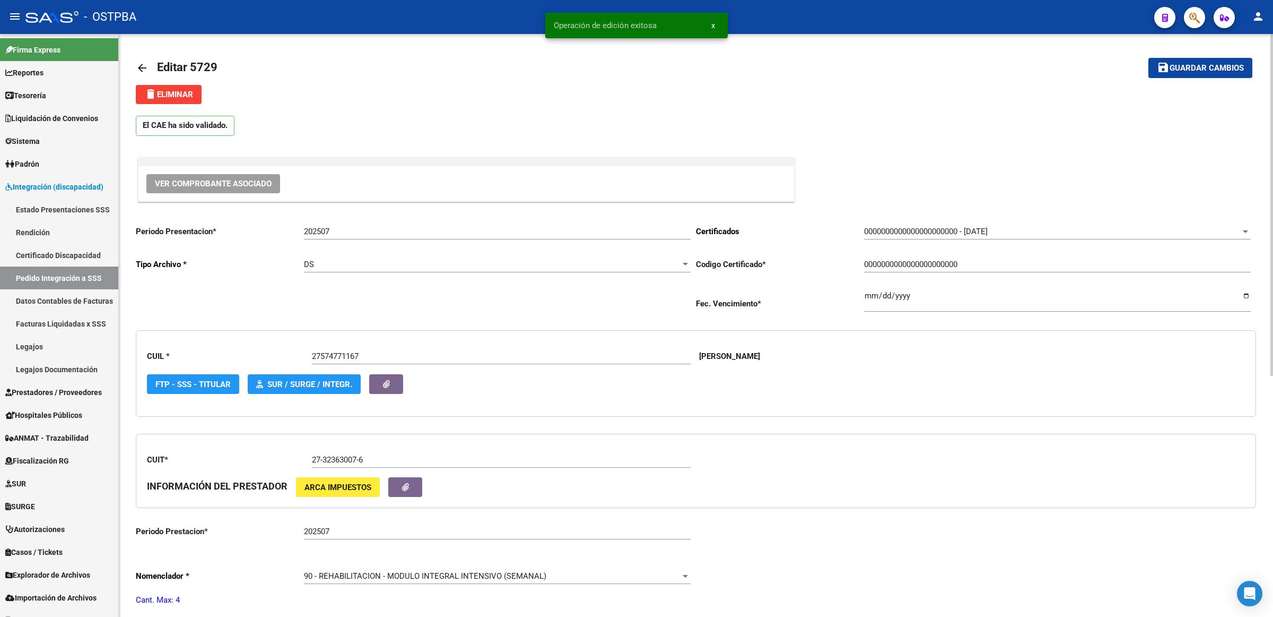
click at [1200, 71] on span "Guardar cambios" at bounding box center [1207, 69] width 74 height 10
click at [149, 67] on link "arrow_back" at bounding box center [146, 67] width 21 height 25
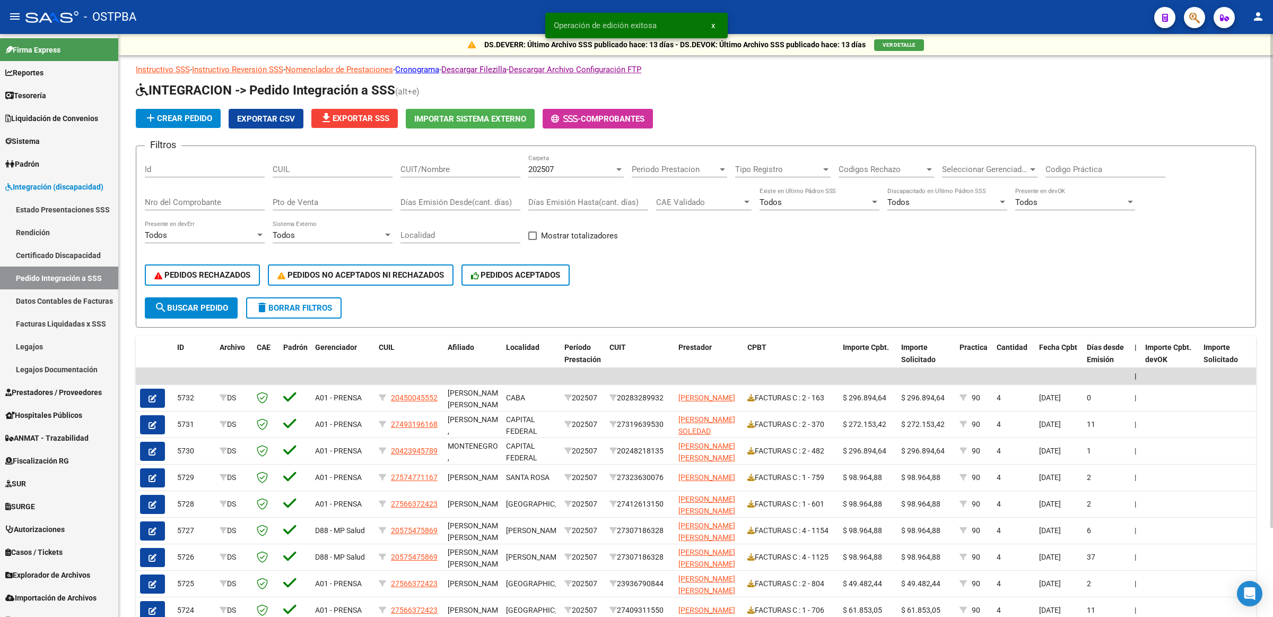
click at [359, 124] on button "file_download Exportar SSS" at bounding box center [354, 118] width 86 height 19
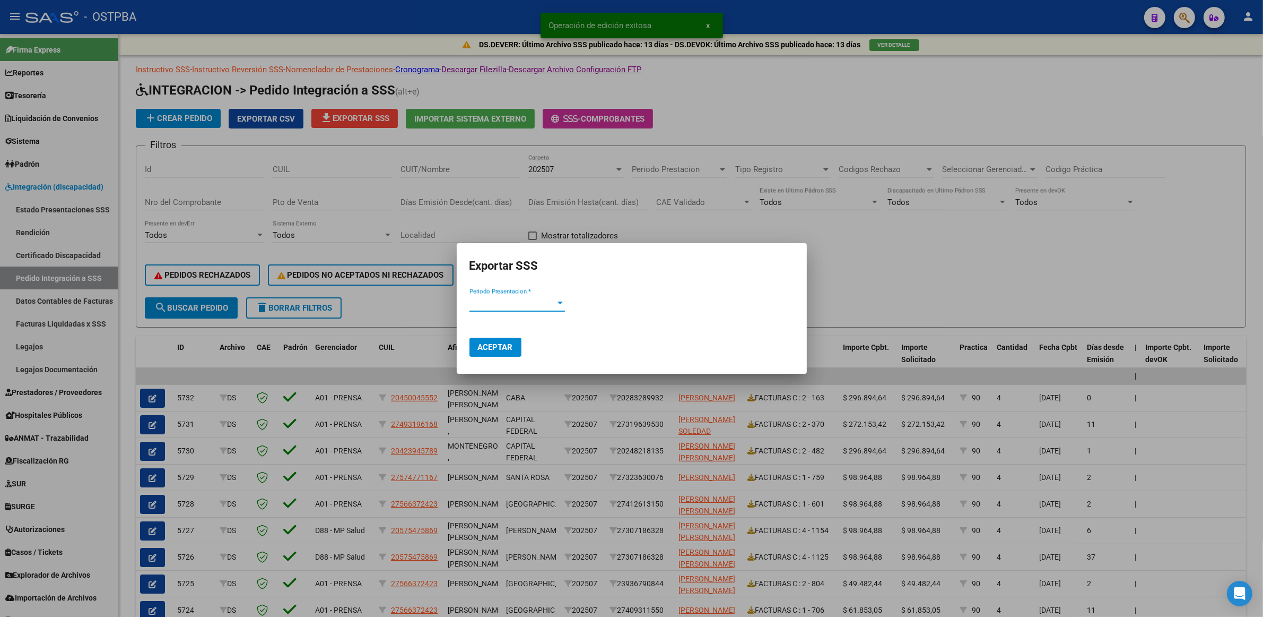
click at [539, 306] on span "Periodo Presentacion *" at bounding box center [513, 303] width 86 height 10
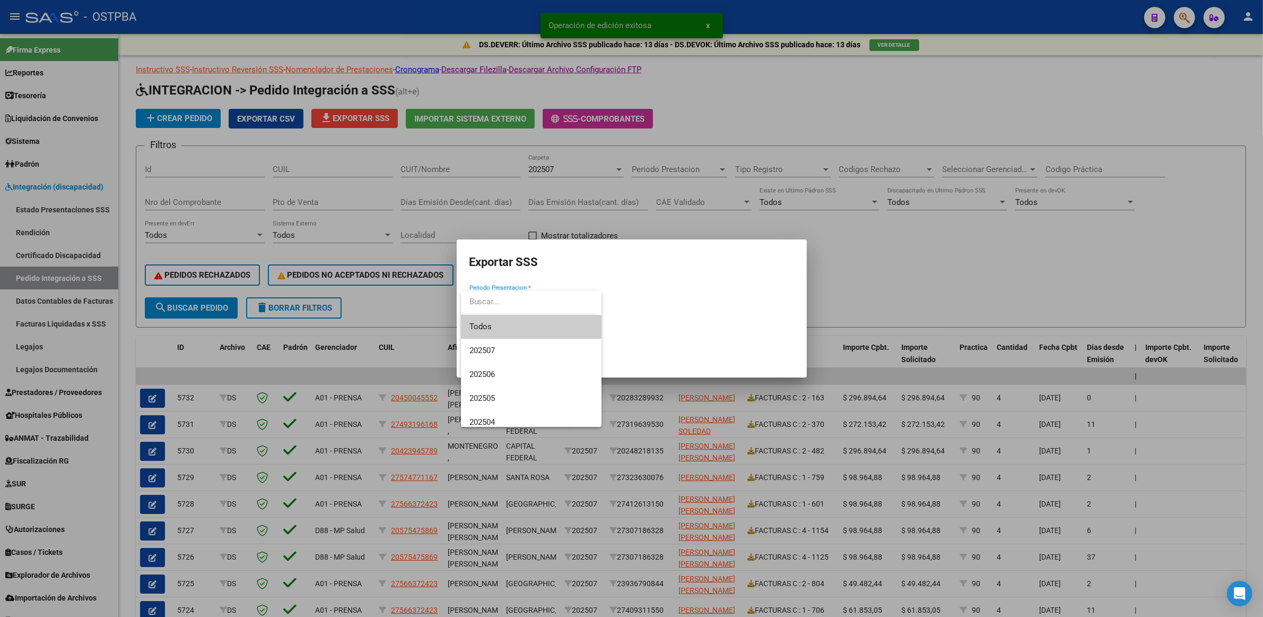
click at [933, 240] on div at bounding box center [631, 308] width 1263 height 617
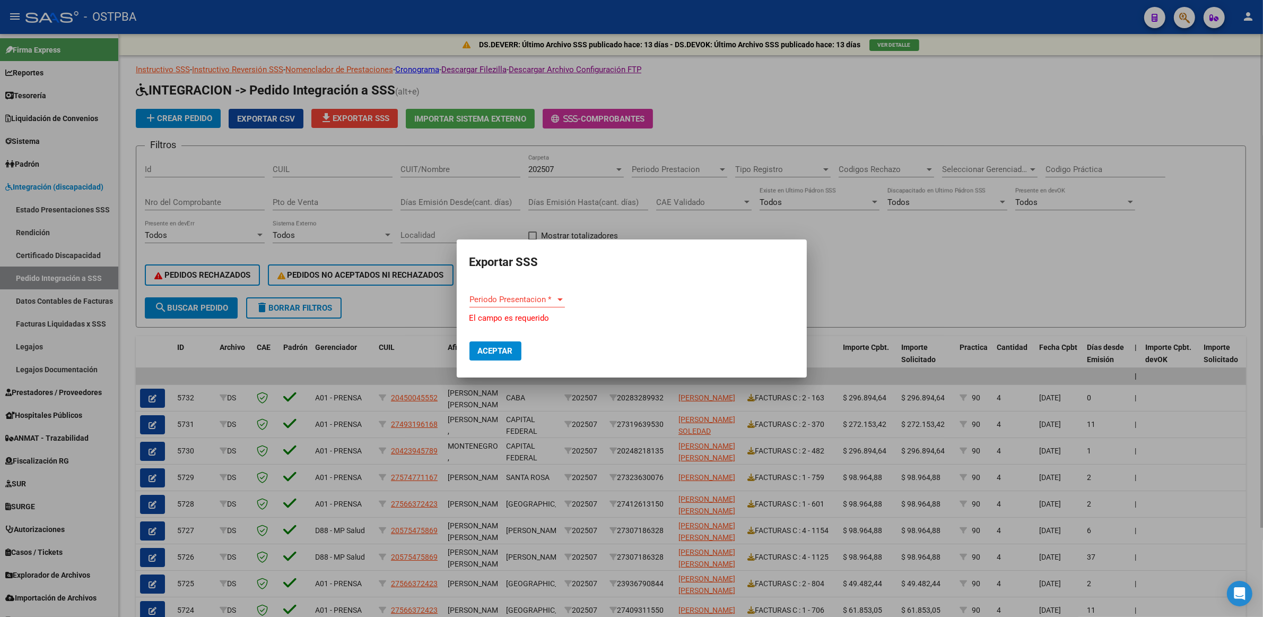
click at [969, 255] on div at bounding box center [631, 308] width 1263 height 617
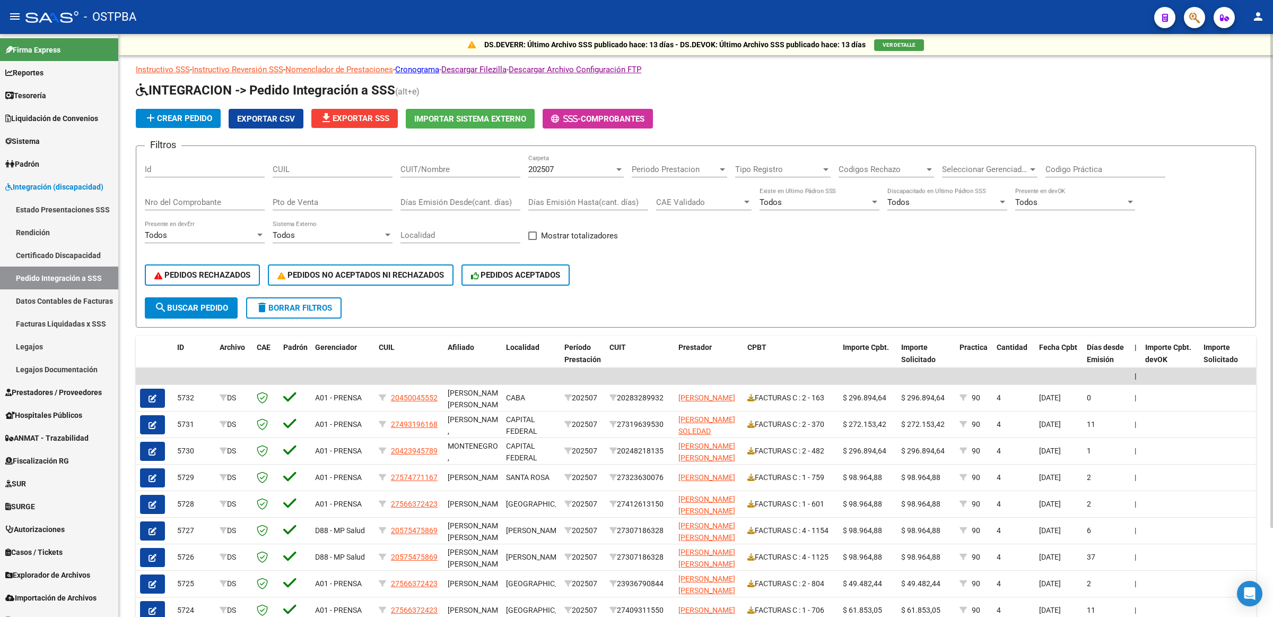
click at [231, 204] on input "Nro del Comprobante" at bounding box center [205, 202] width 120 height 10
type input "759"
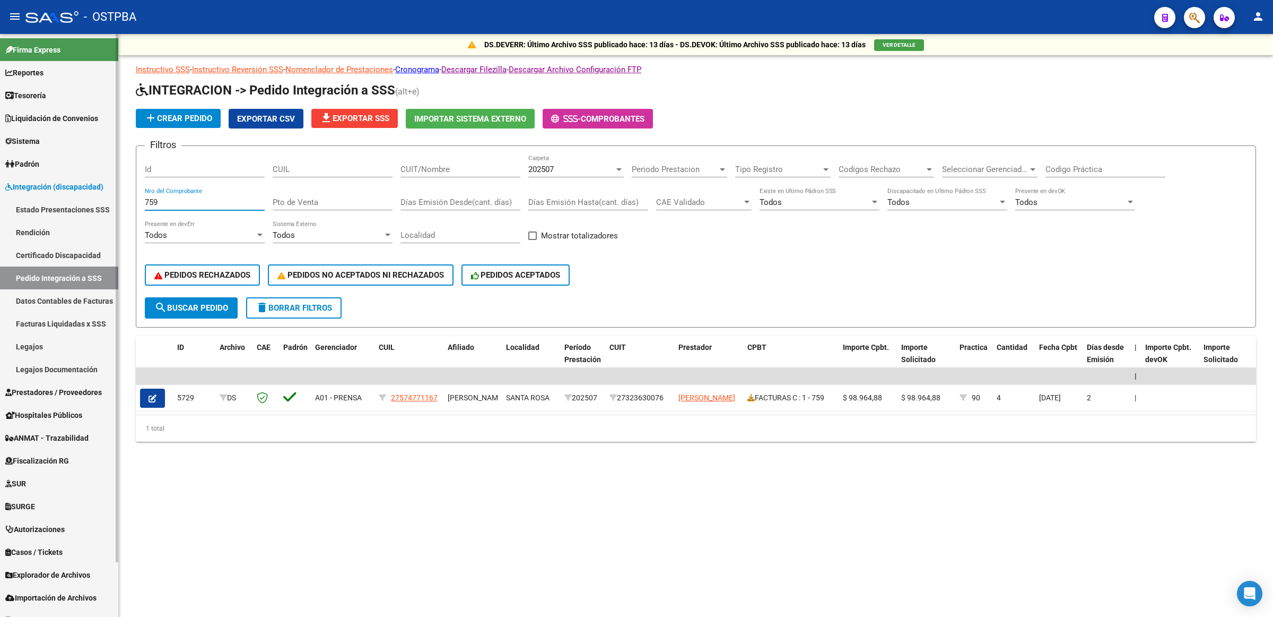
drag, startPoint x: 198, startPoint y: 204, endPoint x: 70, endPoint y: 160, distance: 135.4
click at [74, 168] on mat-sidenav-container "Firma Express Reportes Tablero de Control Ingresos Percibidos Análisis de todos…" at bounding box center [636, 325] width 1273 height 583
click at [186, 310] on button "search Buscar Pedido" at bounding box center [191, 307] width 93 height 21
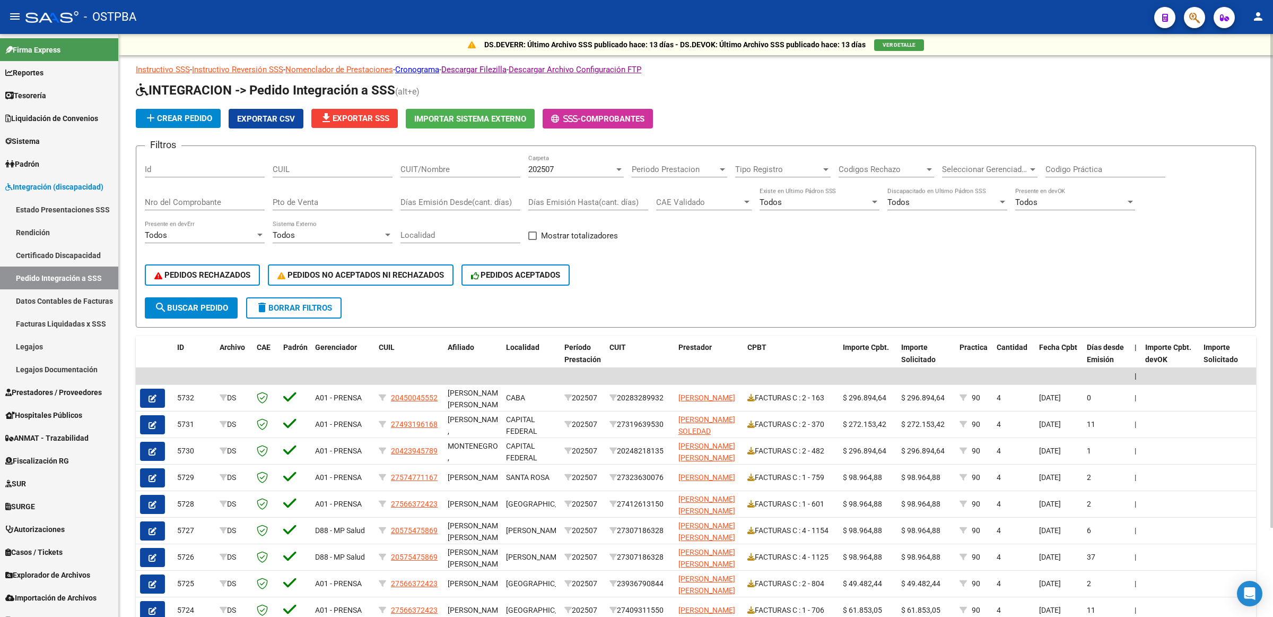
click at [372, 118] on span "file_download Exportar SSS" at bounding box center [355, 119] width 70 height 10
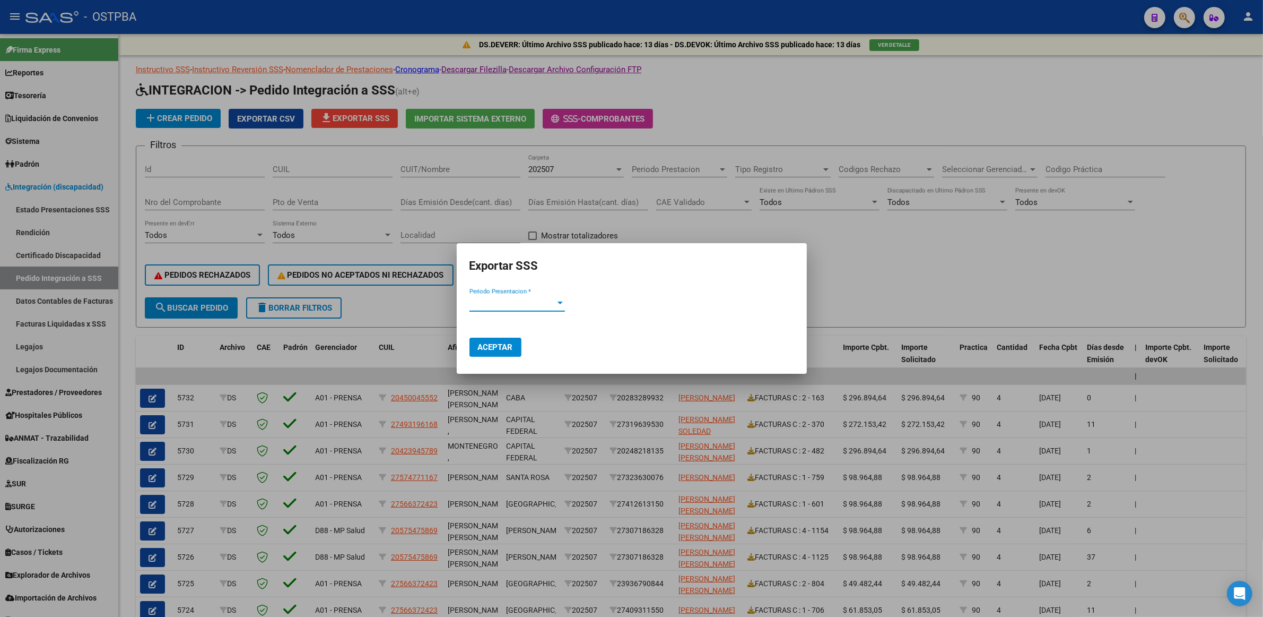
click at [504, 305] on span "Periodo Presentacion *" at bounding box center [513, 303] width 86 height 10
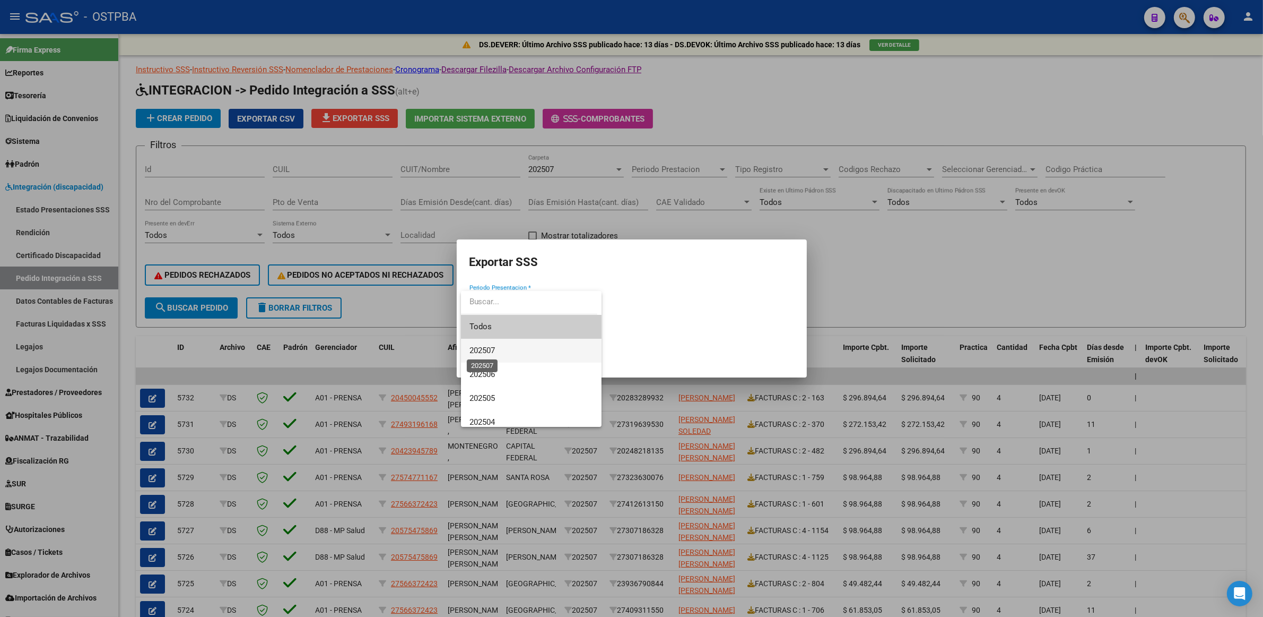
click at [495, 348] on span "202507" at bounding box center [482, 350] width 25 height 10
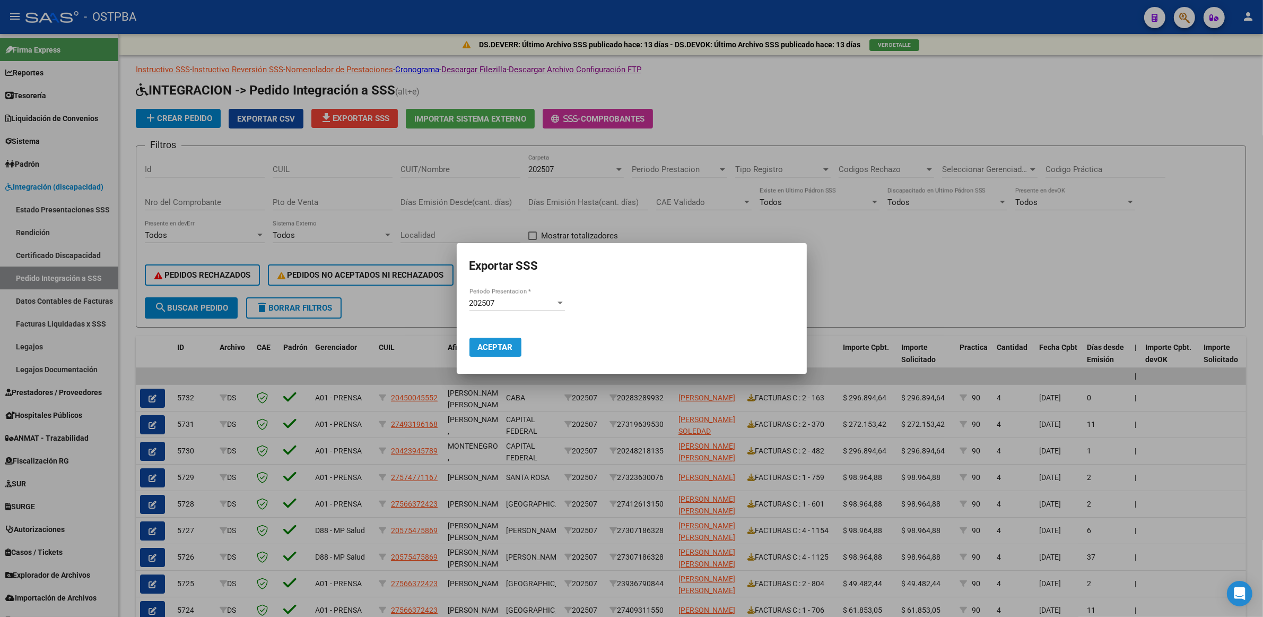
click at [491, 351] on span "Aceptar" at bounding box center [495, 347] width 35 height 10
click at [898, 107] on div at bounding box center [631, 308] width 1263 height 617
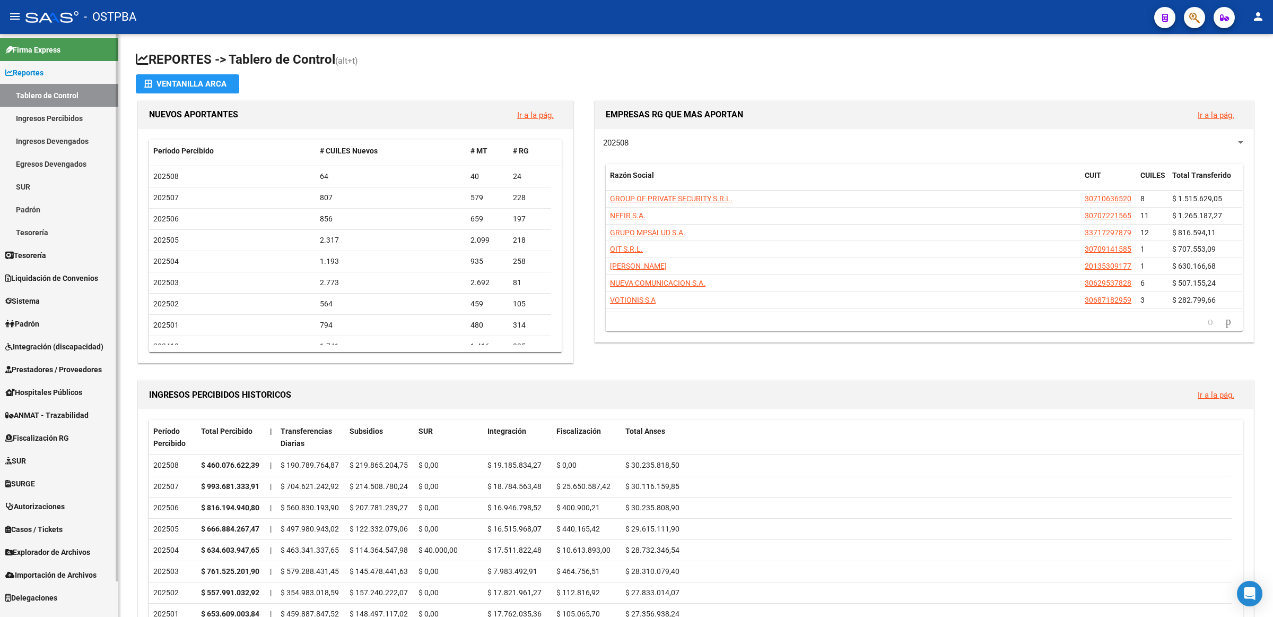
click at [69, 366] on span "Prestadores / Proveedores" at bounding box center [53, 369] width 97 height 12
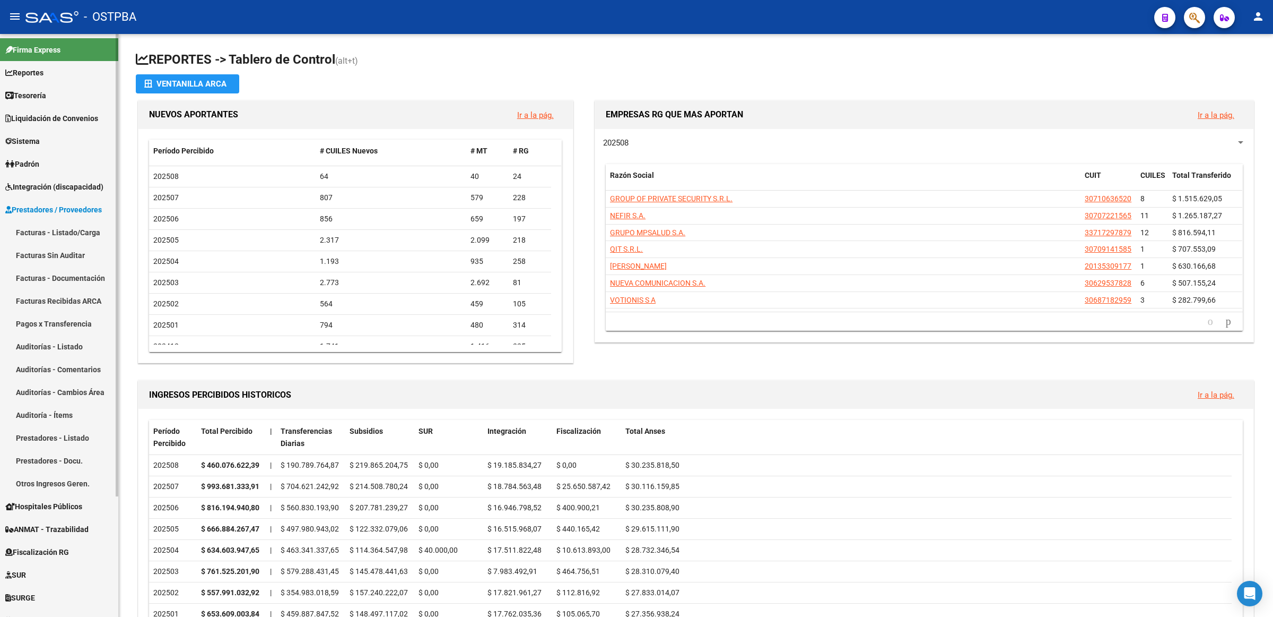
click at [80, 231] on link "Facturas - Listado/Carga" at bounding box center [59, 232] width 118 height 23
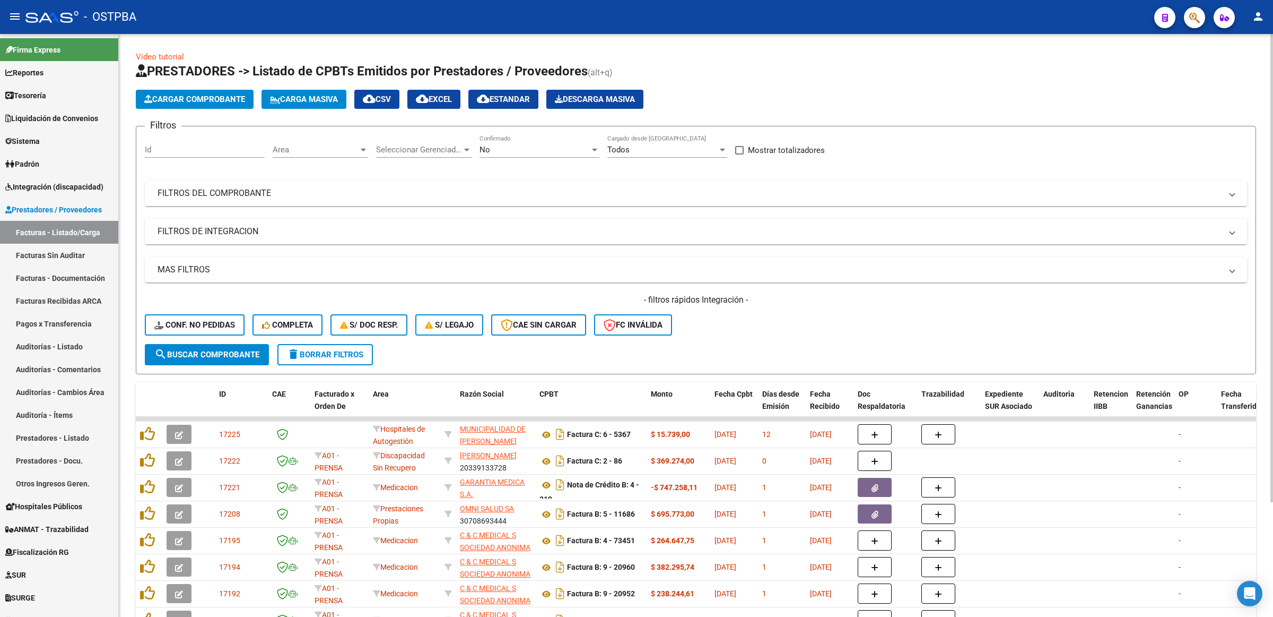
click at [506, 143] on div "No Confirmado" at bounding box center [540, 146] width 120 height 23
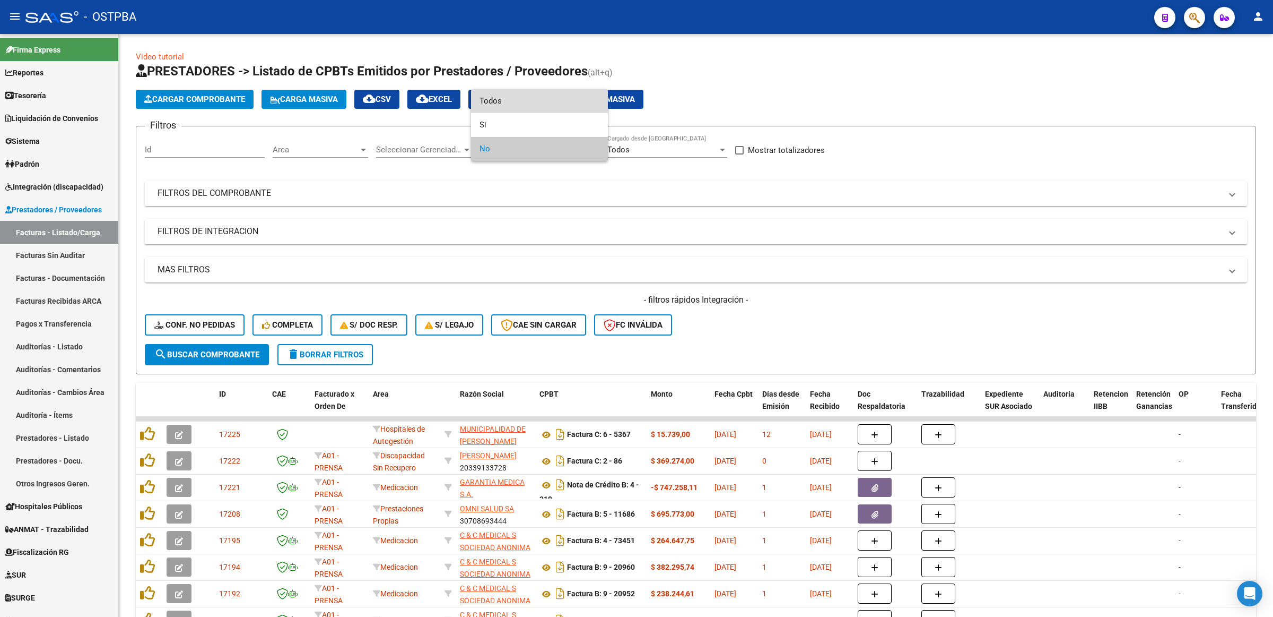
click at [506, 96] on span "Todos" at bounding box center [540, 101] width 120 height 24
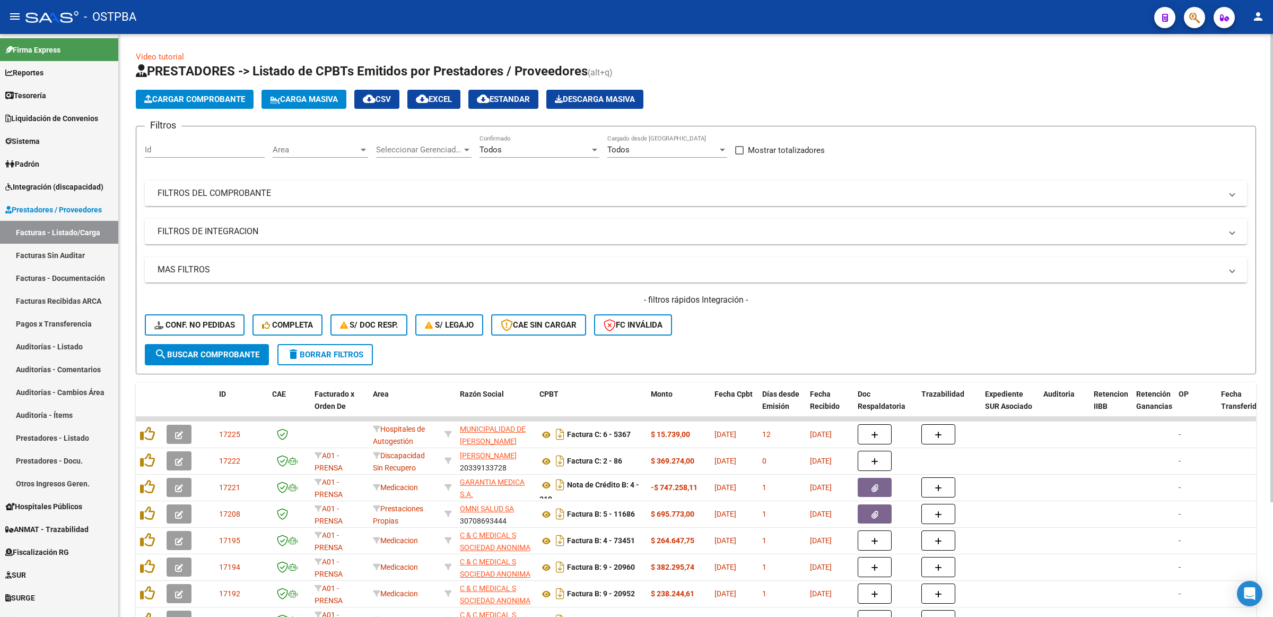
click at [239, 193] on mat-panel-title "FILTROS DEL COMPROBANTE" at bounding box center [690, 193] width 1064 height 12
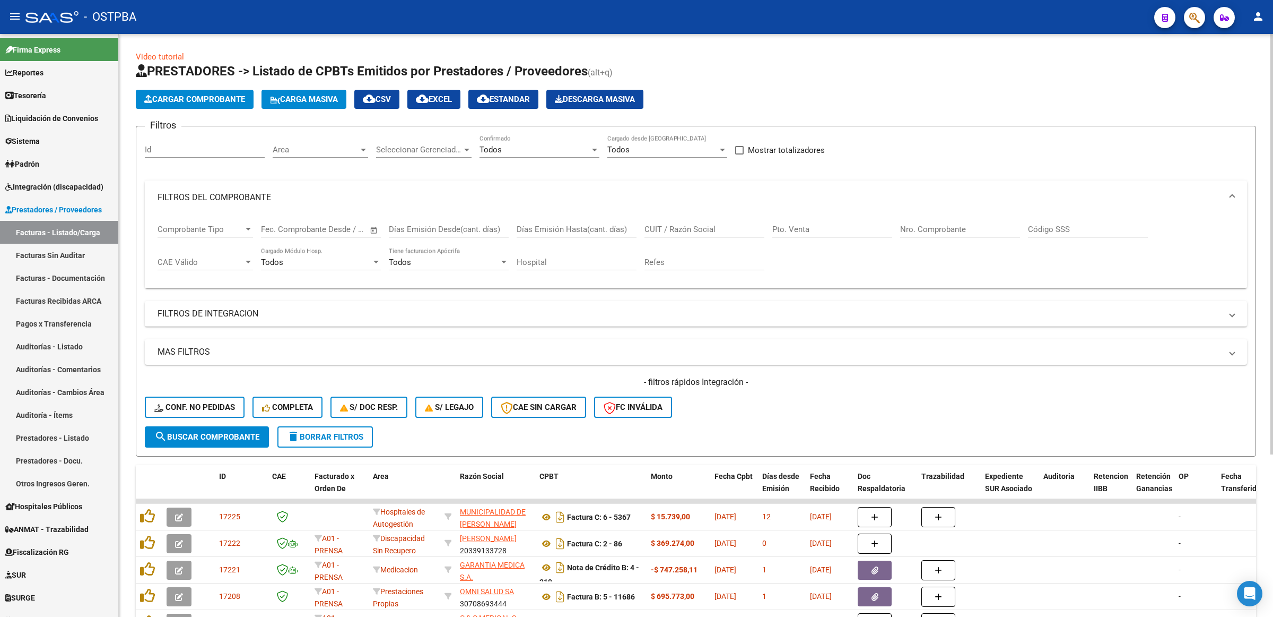
click at [913, 232] on input "Nro. Comprobante" at bounding box center [960, 229] width 120 height 10
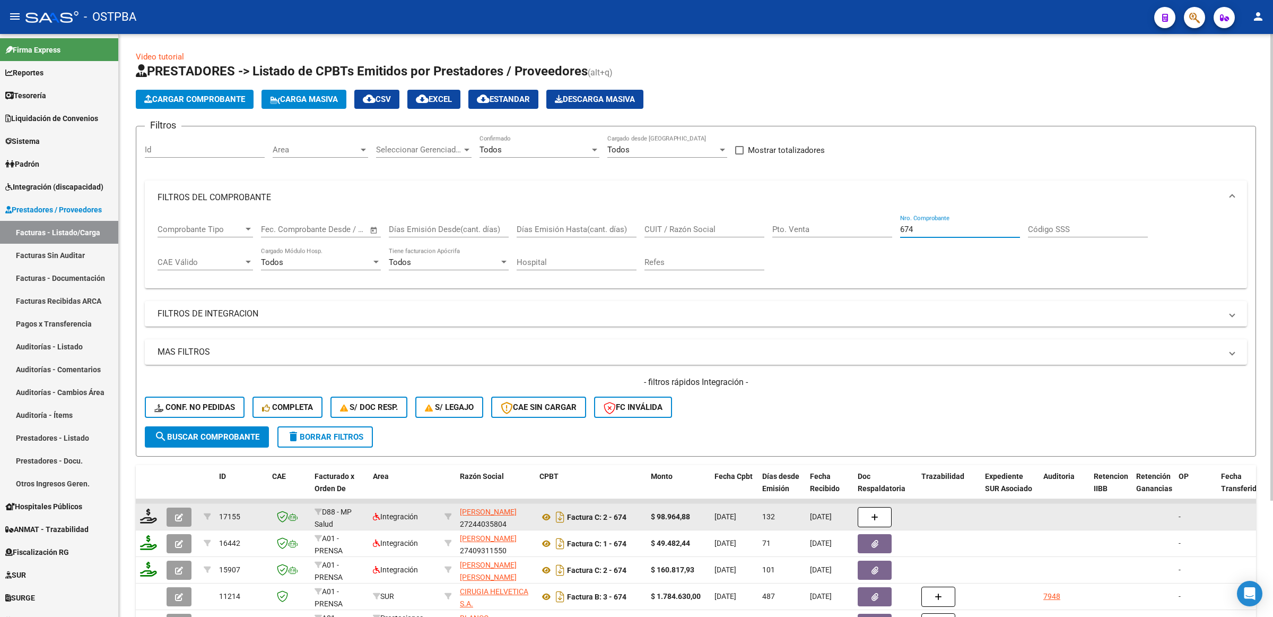
type input "674"
click at [181, 513] on icon "button" at bounding box center [179, 517] width 8 height 8
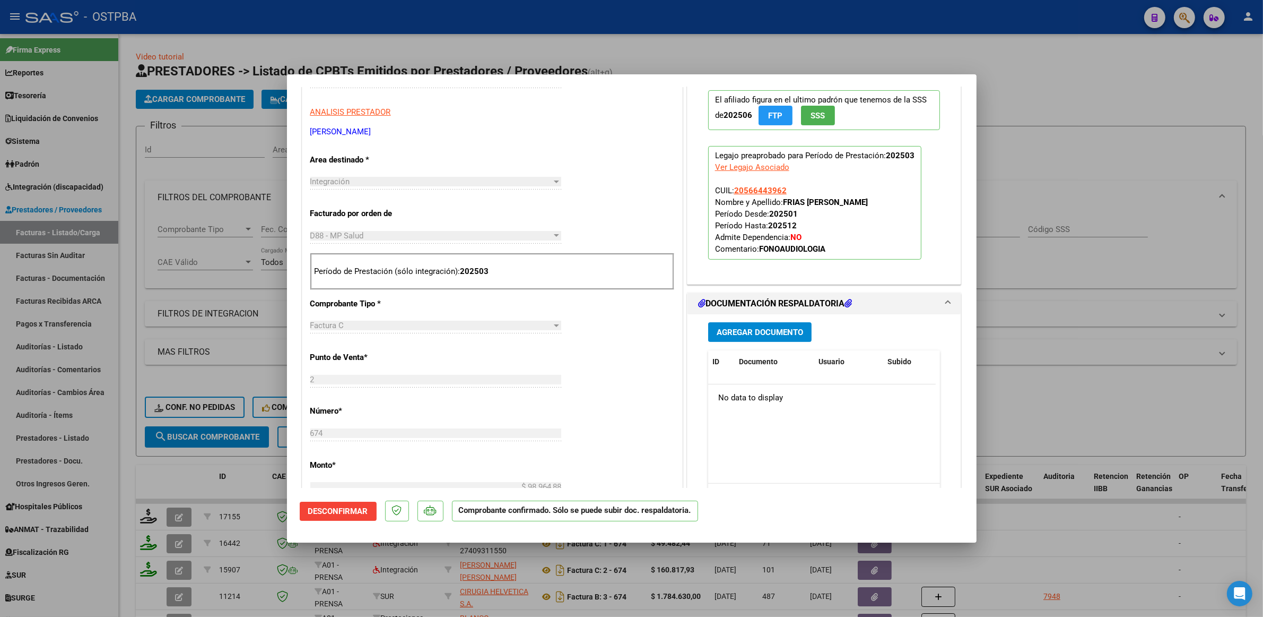
scroll to position [337, 0]
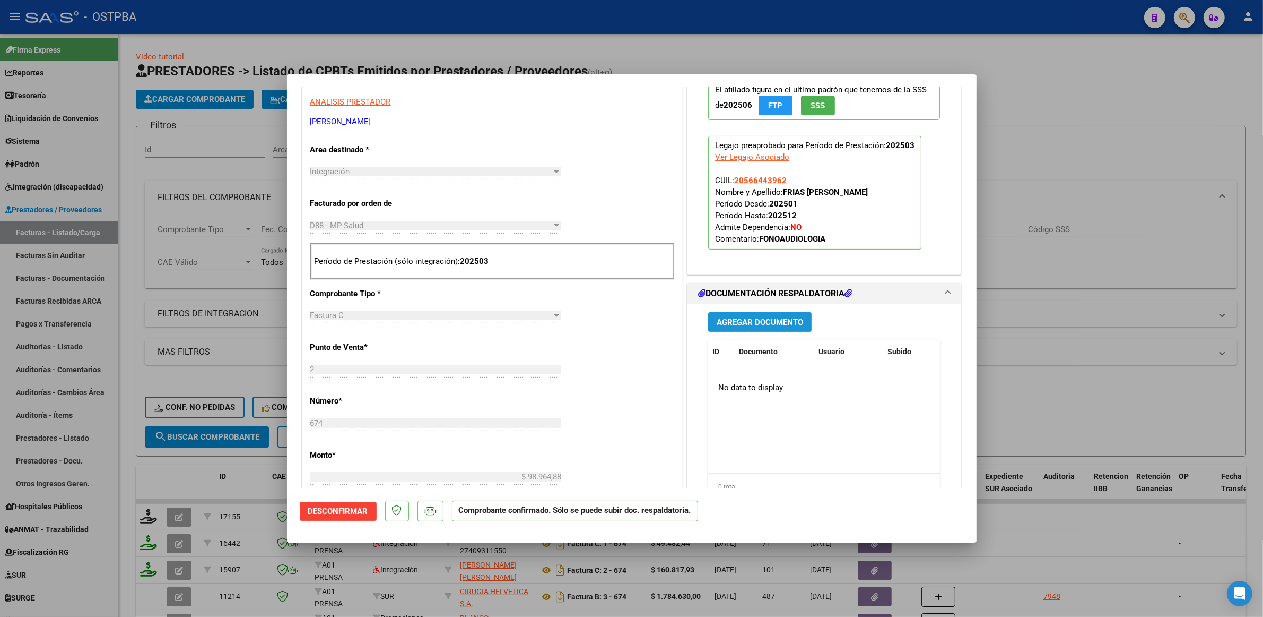
click at [733, 321] on span "Agregar Documento" at bounding box center [760, 322] width 86 height 10
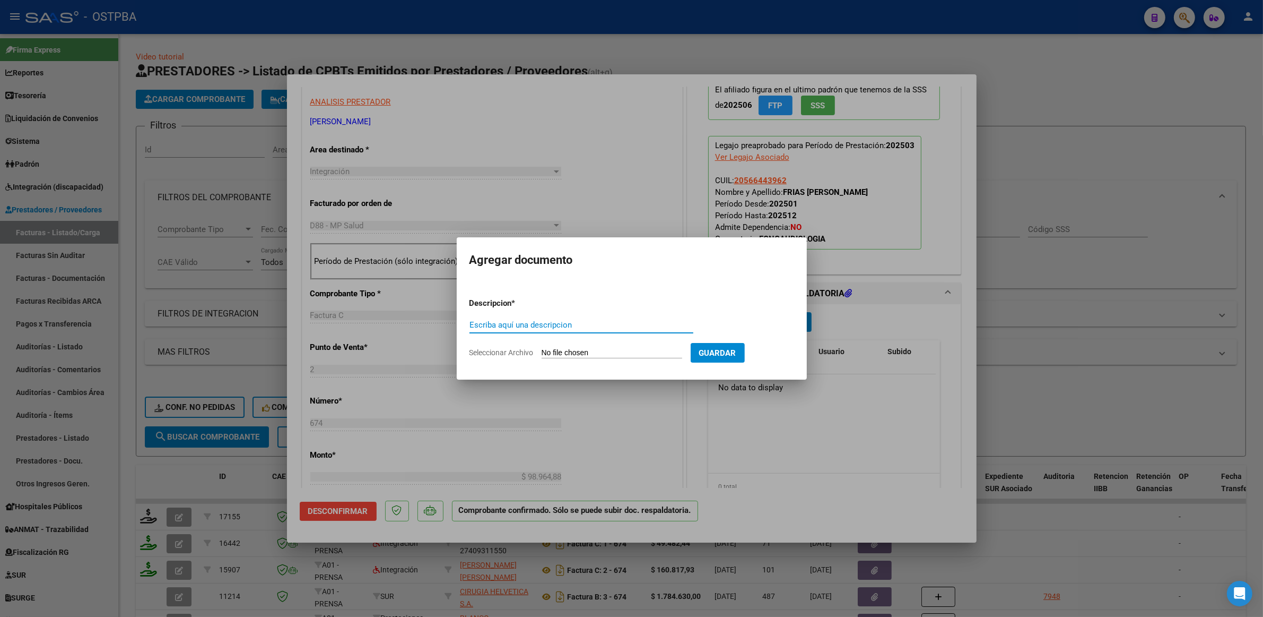
click at [579, 350] on input "Seleccionar Archivo" at bounding box center [612, 353] width 141 height 10
click at [1142, 179] on div at bounding box center [631, 308] width 1263 height 617
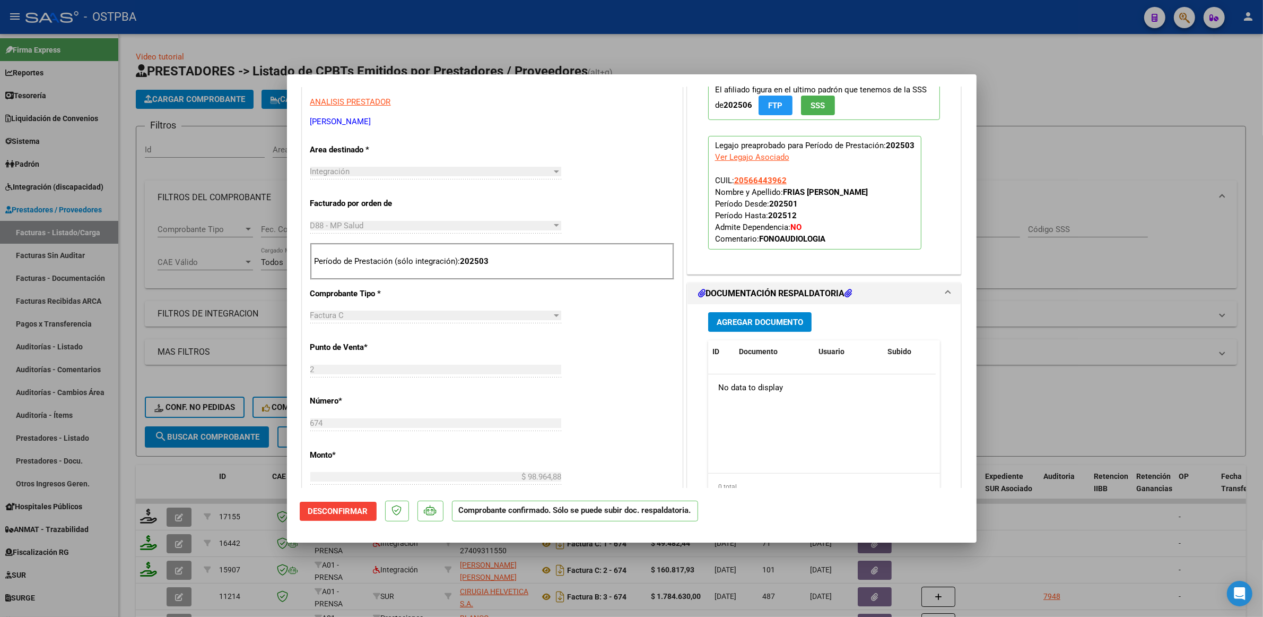
click at [1133, 45] on div at bounding box center [631, 308] width 1263 height 617
type input "$ 0,00"
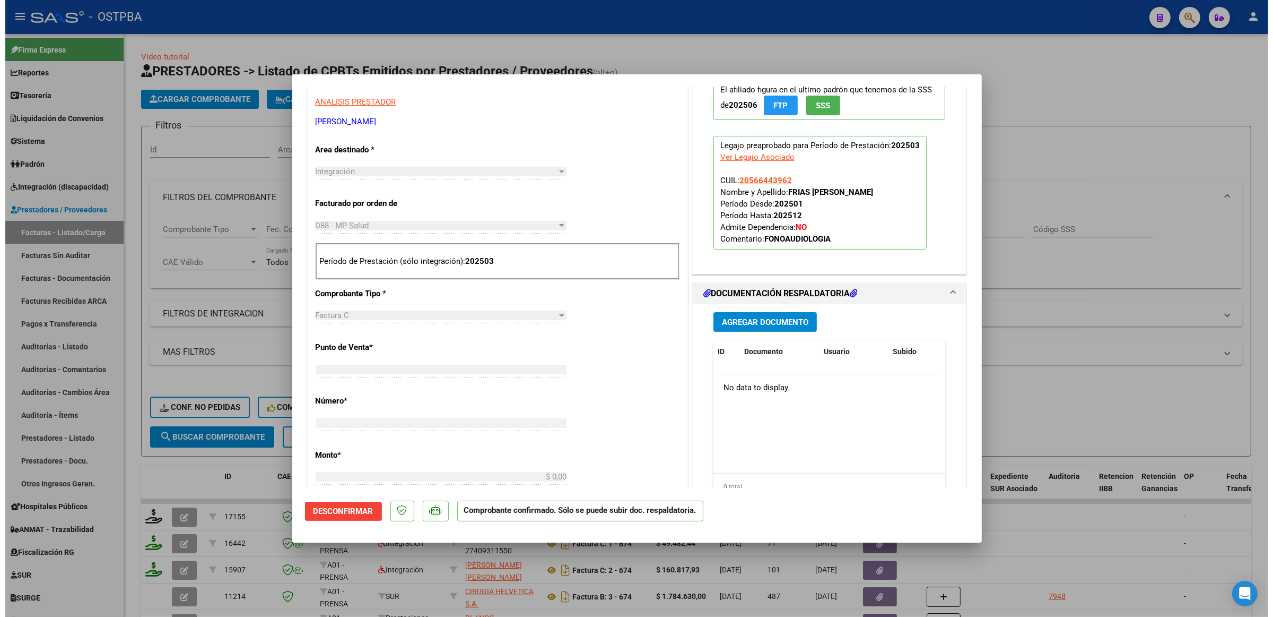
scroll to position [0, 0]
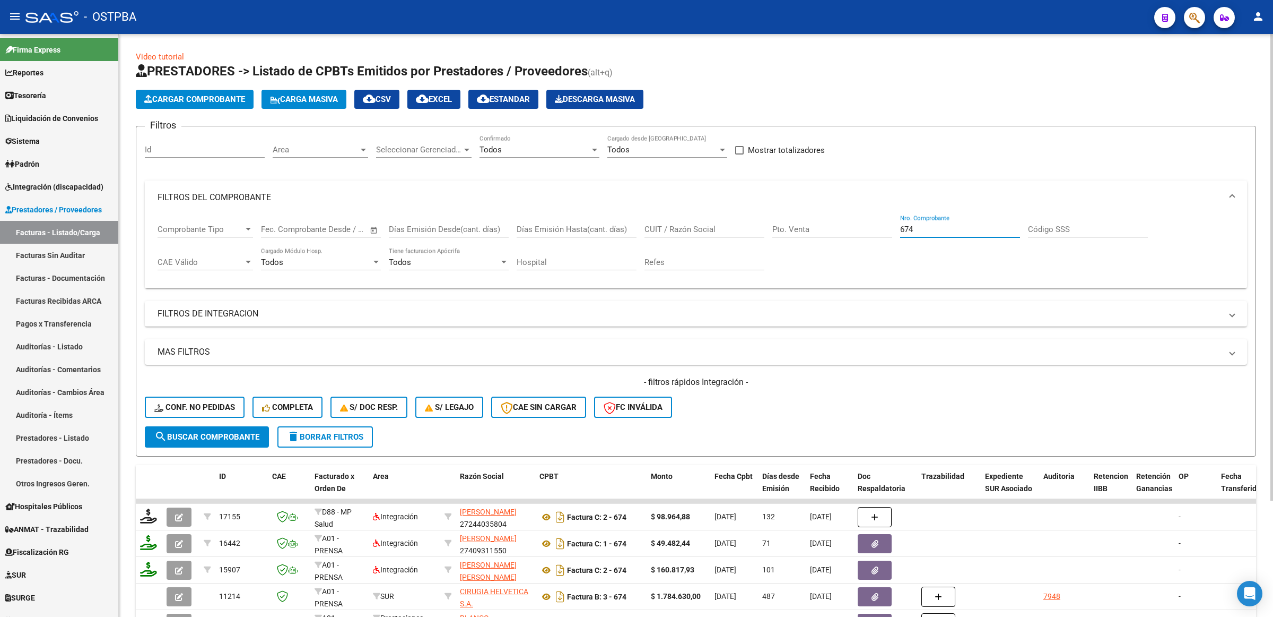
drag, startPoint x: 931, startPoint y: 224, endPoint x: 775, endPoint y: 229, distance: 156.6
click at [775, 229] on div "Comprobante Tipo Comprobante Tipo Start date – End date Fec. Comprobante Desde …" at bounding box center [696, 247] width 1077 height 66
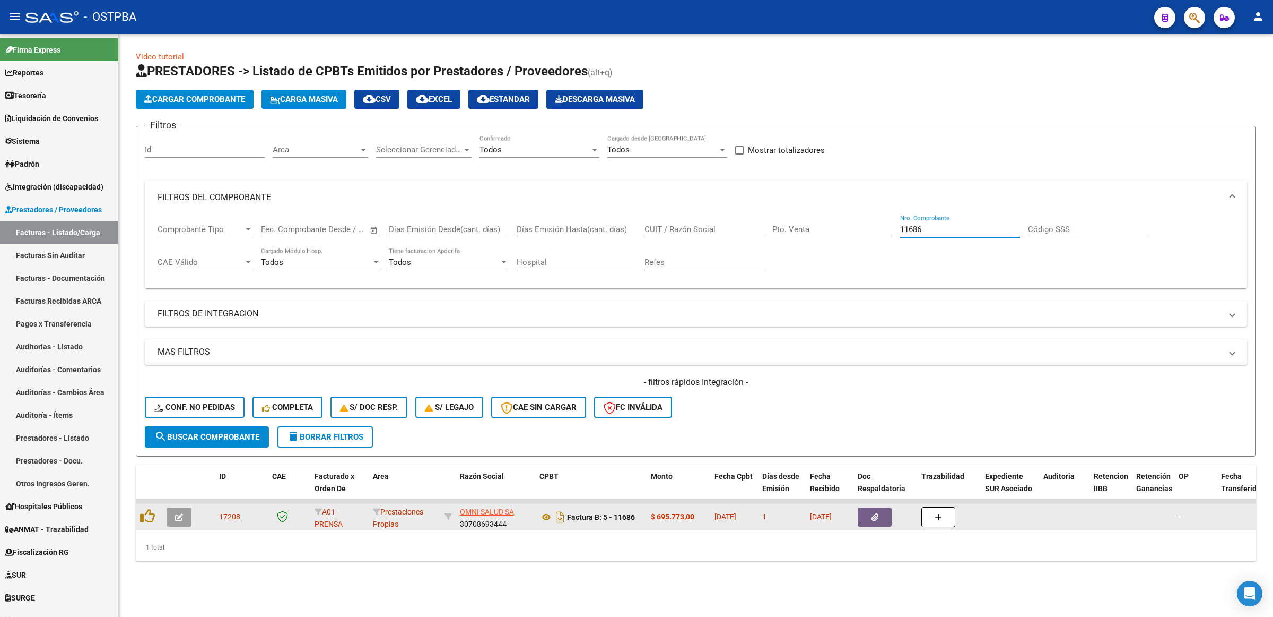
type input "11686"
click at [181, 517] on icon "button" at bounding box center [179, 517] width 8 height 8
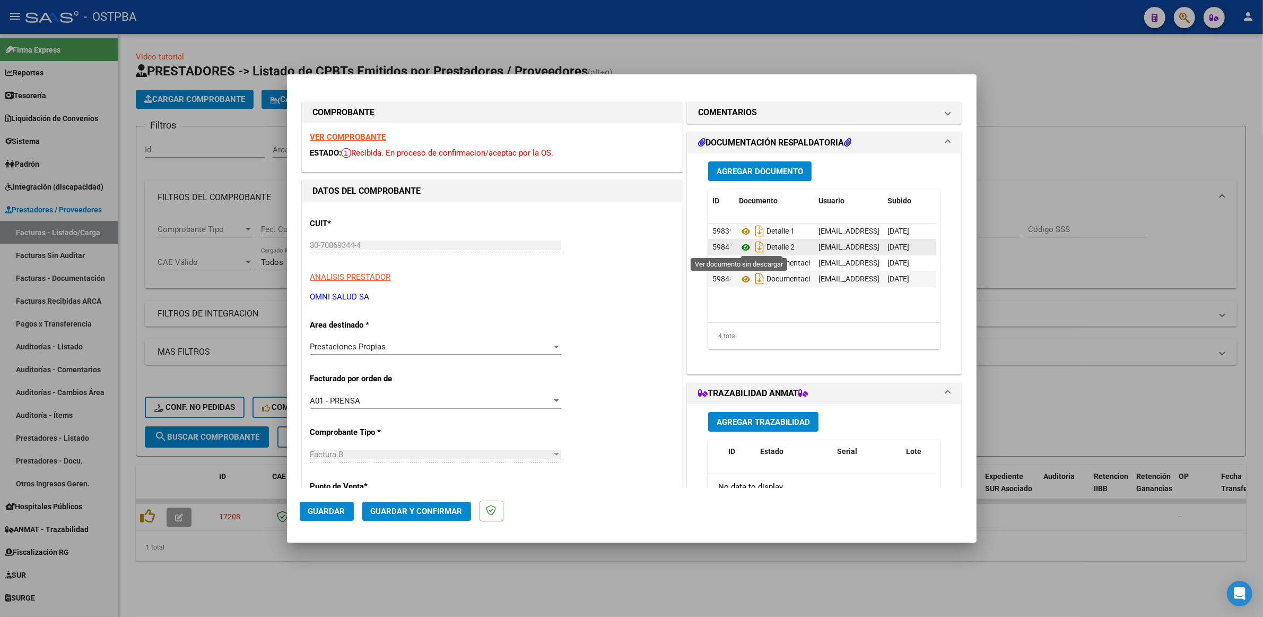
click at [739, 246] on icon at bounding box center [746, 247] width 14 height 13
click at [1107, 134] on div at bounding box center [631, 308] width 1263 height 617
type input "$ 0,00"
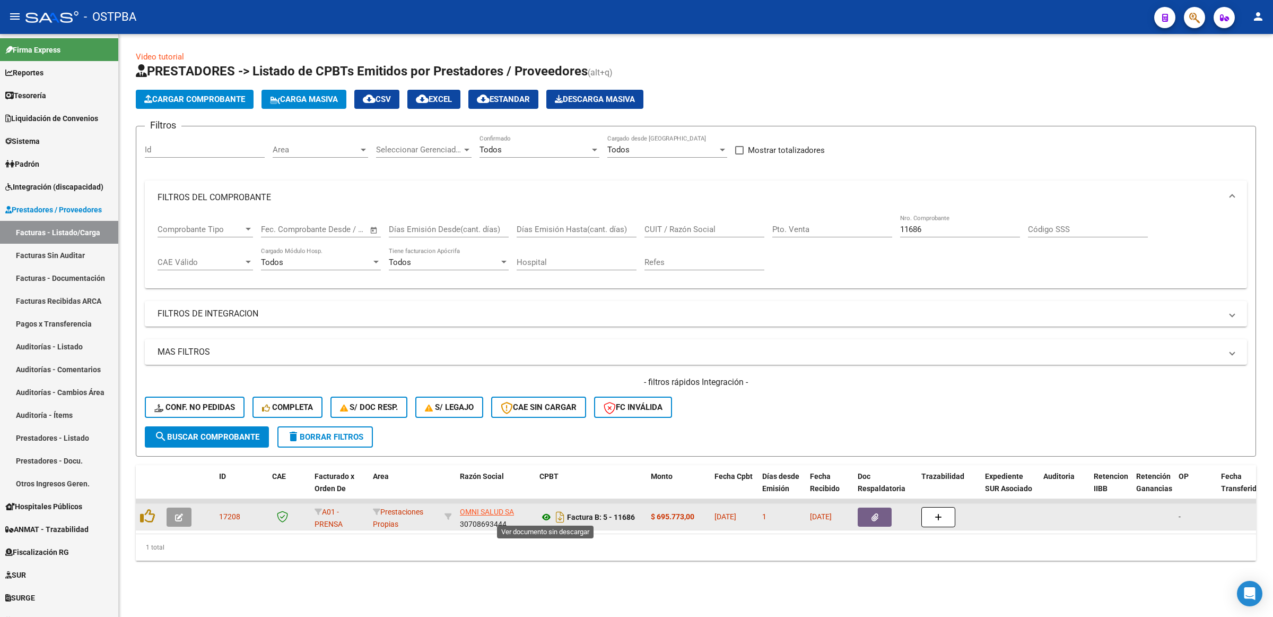
click at [545, 513] on icon at bounding box center [547, 516] width 14 height 13
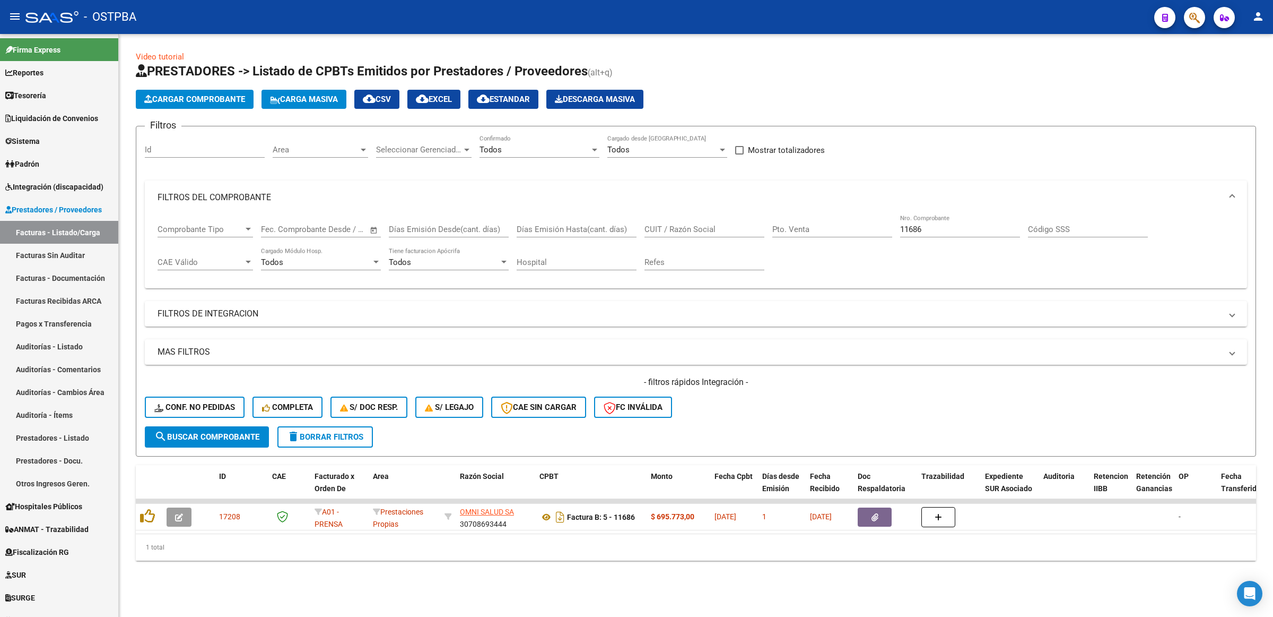
drag, startPoint x: 935, startPoint y: 238, endPoint x: 931, endPoint y: 229, distance: 9.5
click at [932, 231] on div "11686 Nro. Comprobante" at bounding box center [960, 230] width 120 height 33
drag, startPoint x: 929, startPoint y: 227, endPoint x: 819, endPoint y: 224, distance: 110.4
click at [819, 224] on div "Comprobante Tipo Comprobante Tipo Start date – End date Fec. Comprobante Desde …" at bounding box center [696, 247] width 1077 height 66
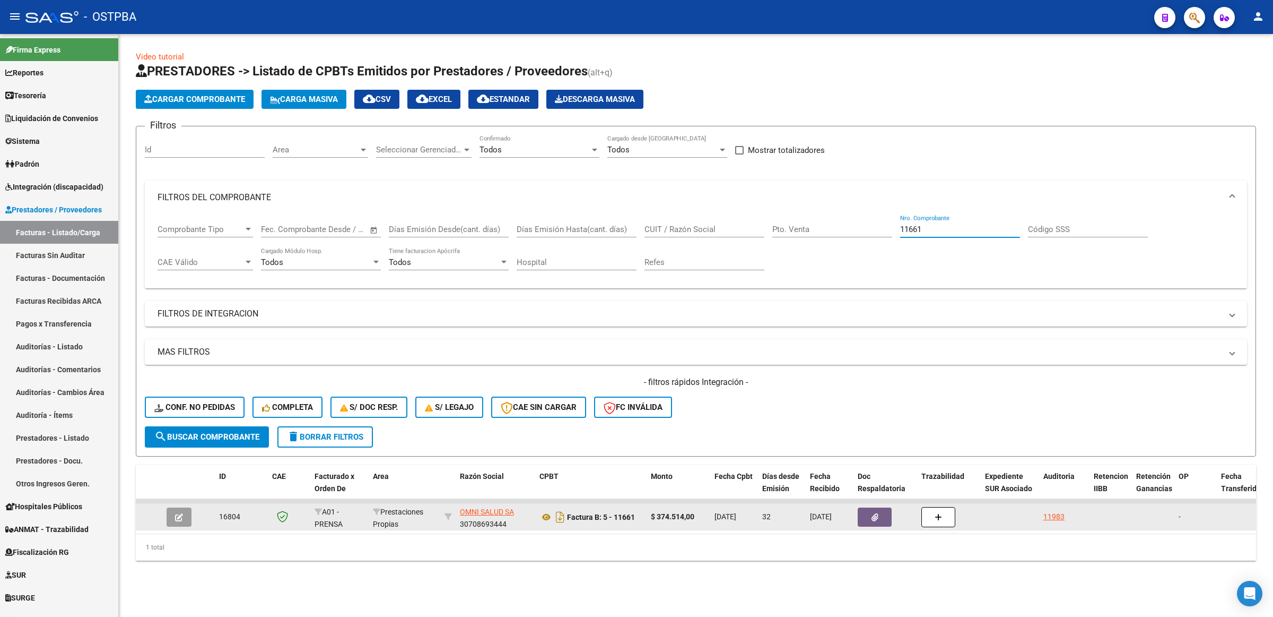
type input "11661"
click at [188, 515] on button "button" at bounding box center [179, 516] width 25 height 19
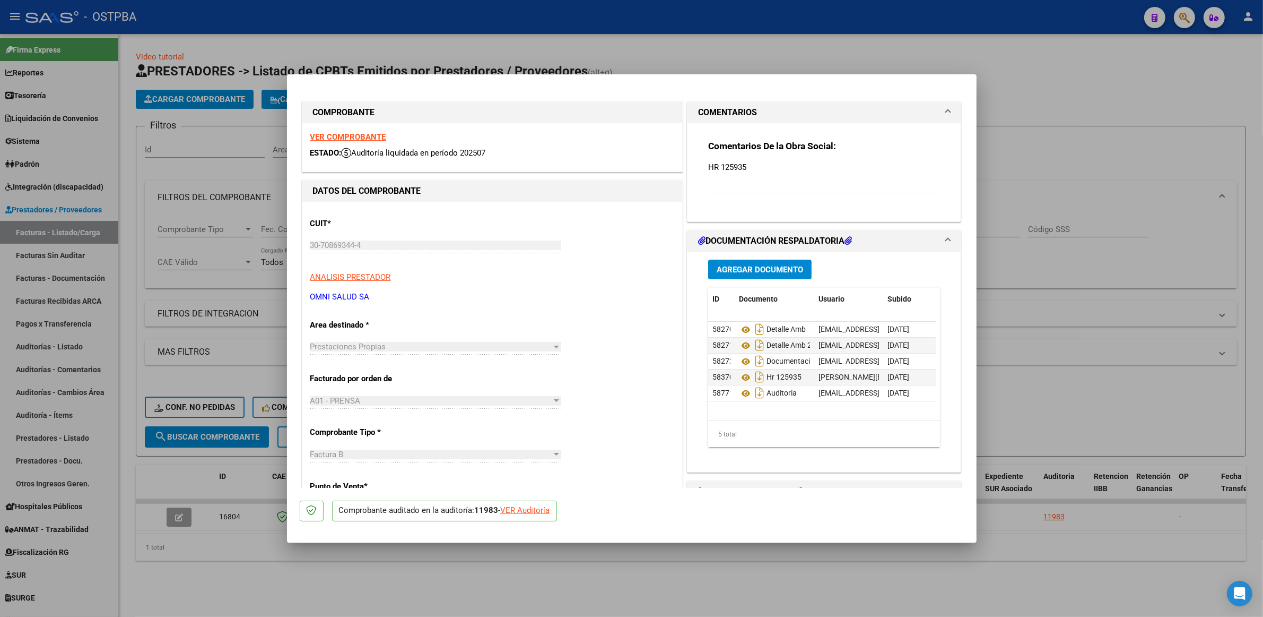
click at [361, 135] on strong "VER COMPROBANTE" at bounding box center [348, 137] width 76 height 10
click at [739, 345] on icon at bounding box center [746, 345] width 14 height 13
click at [1072, 387] on div at bounding box center [631, 308] width 1263 height 617
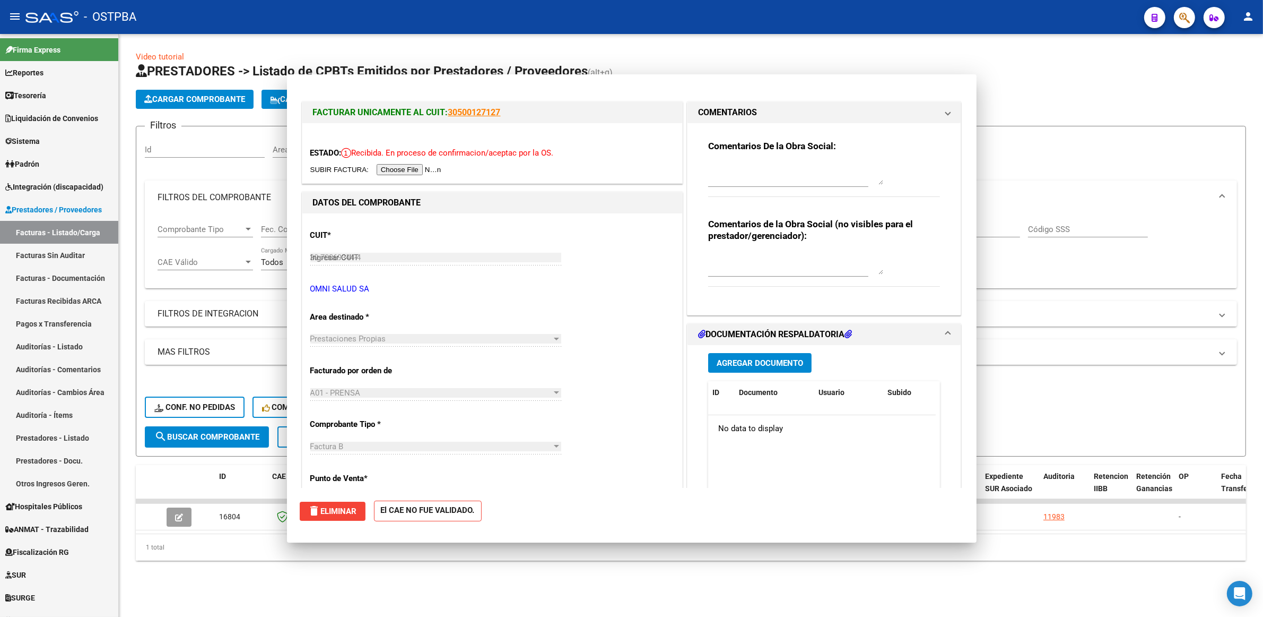
type input "$ 0,00"
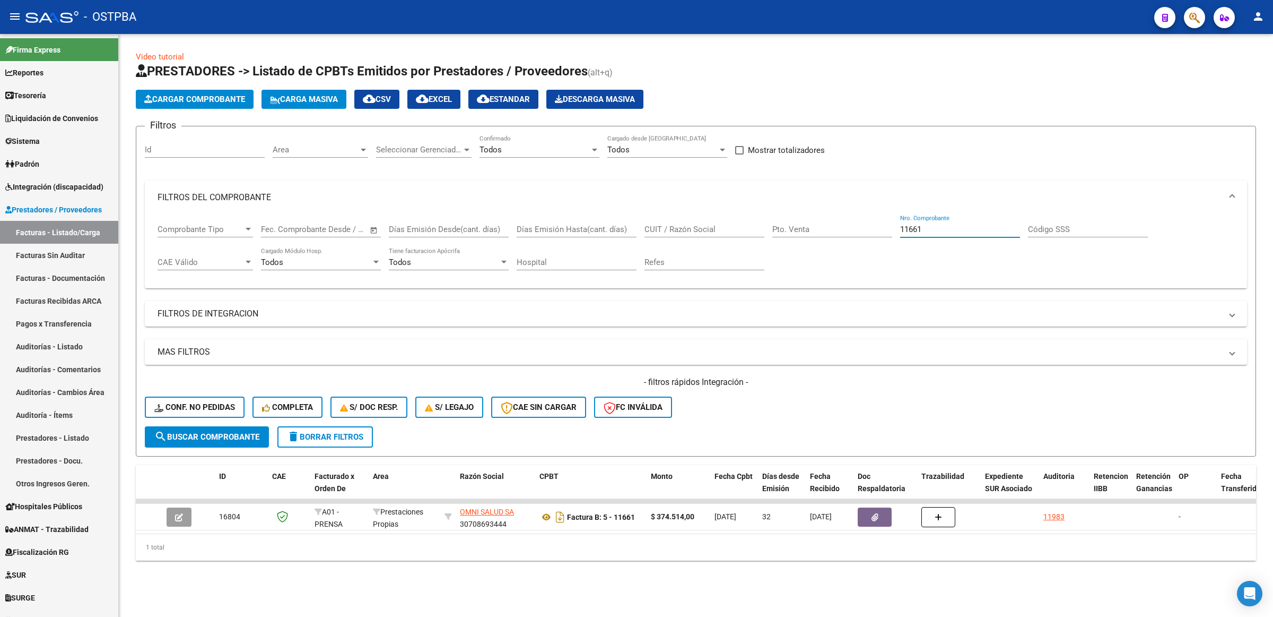
drag, startPoint x: 938, startPoint y: 228, endPoint x: 773, endPoint y: 224, distance: 165.0
click at [770, 224] on div "Comprobante Tipo Comprobante Tipo Start date – End date Fec. Comprobante Desde …" at bounding box center [696, 247] width 1077 height 66
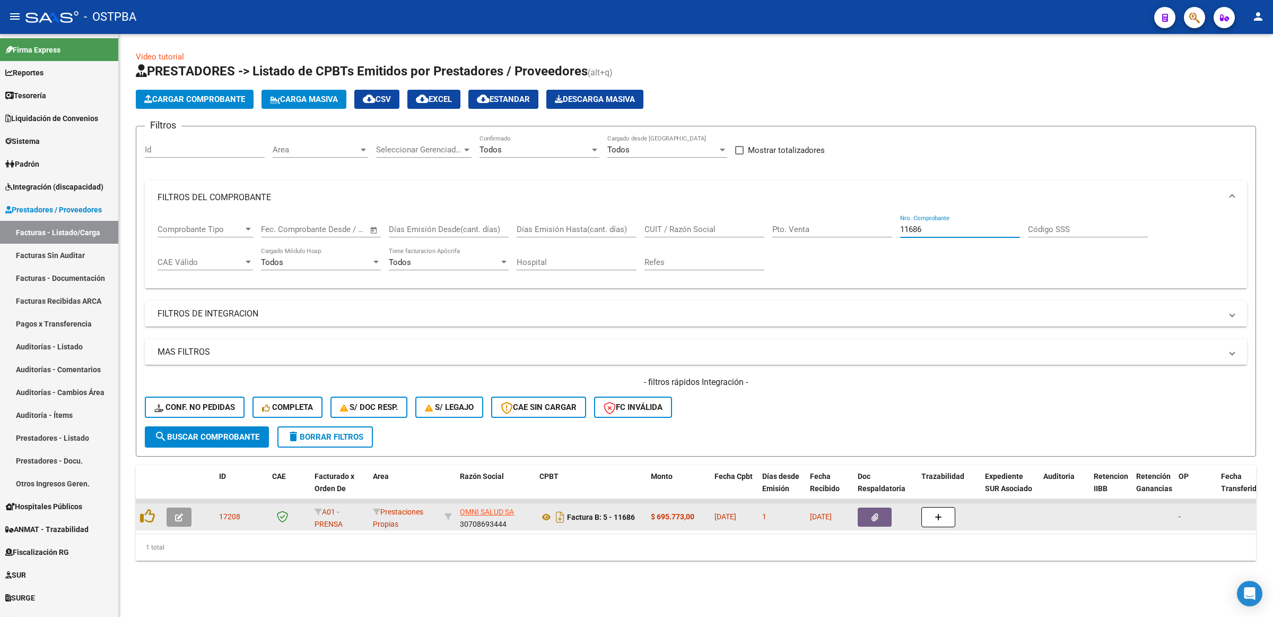
type input "11686"
click at [873, 516] on icon "button" at bounding box center [875, 517] width 7 height 8
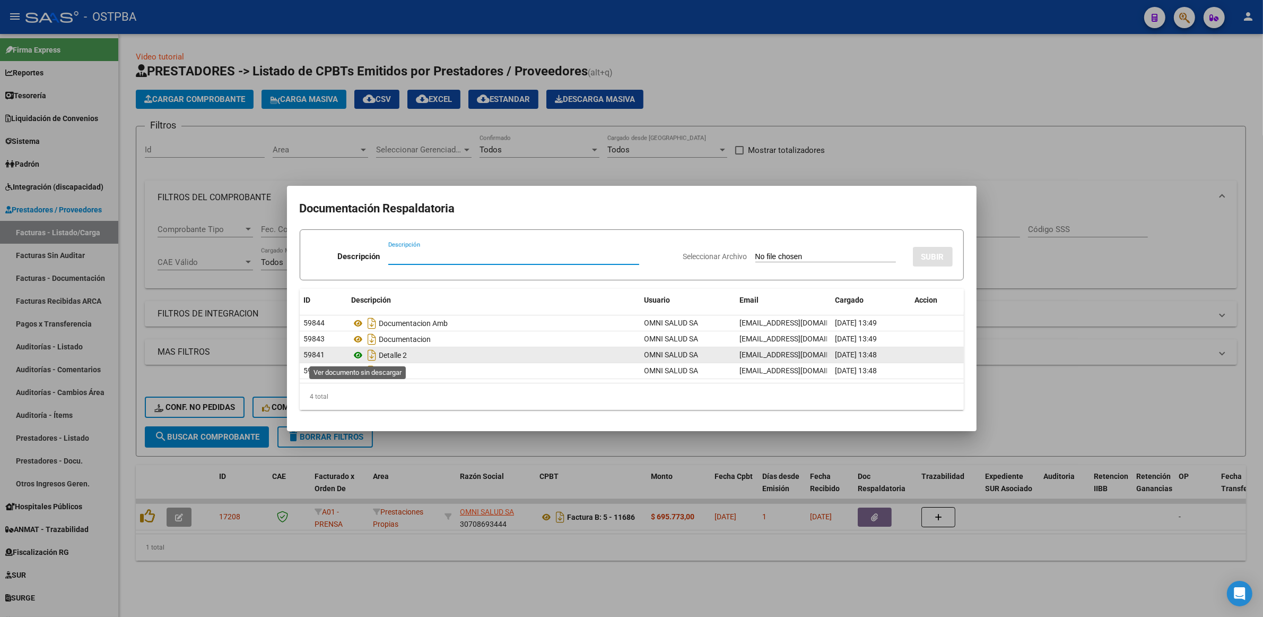
click at [360, 353] on icon at bounding box center [359, 355] width 14 height 13
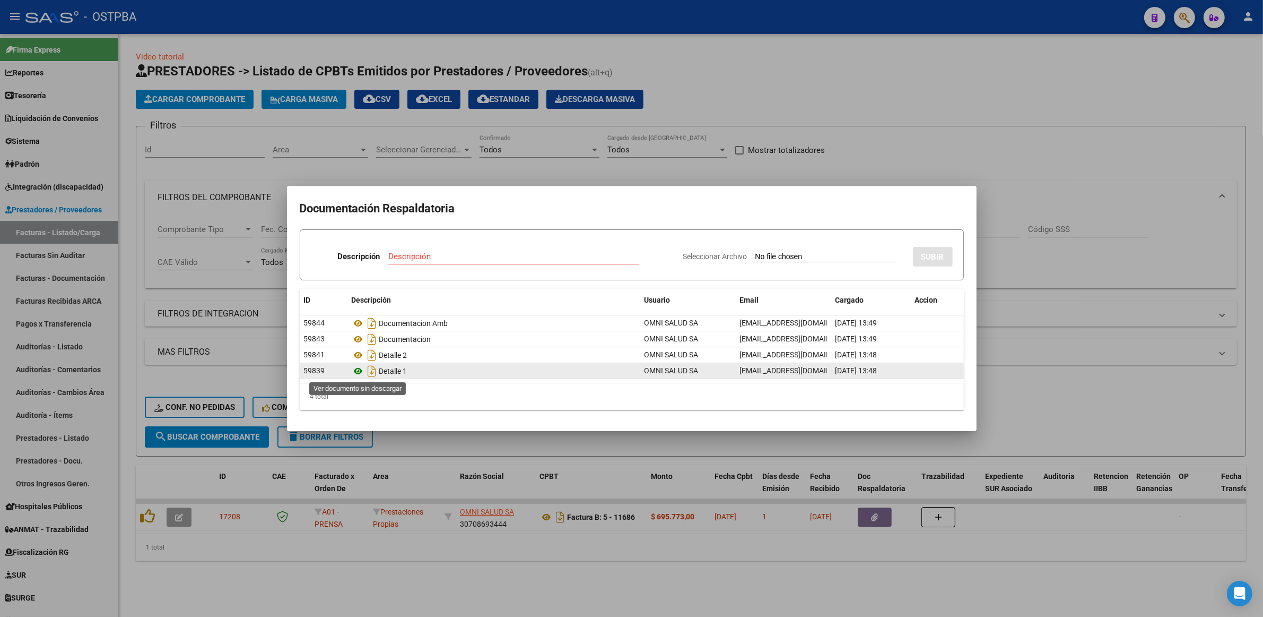
click at [357, 368] on icon at bounding box center [359, 370] width 14 height 13
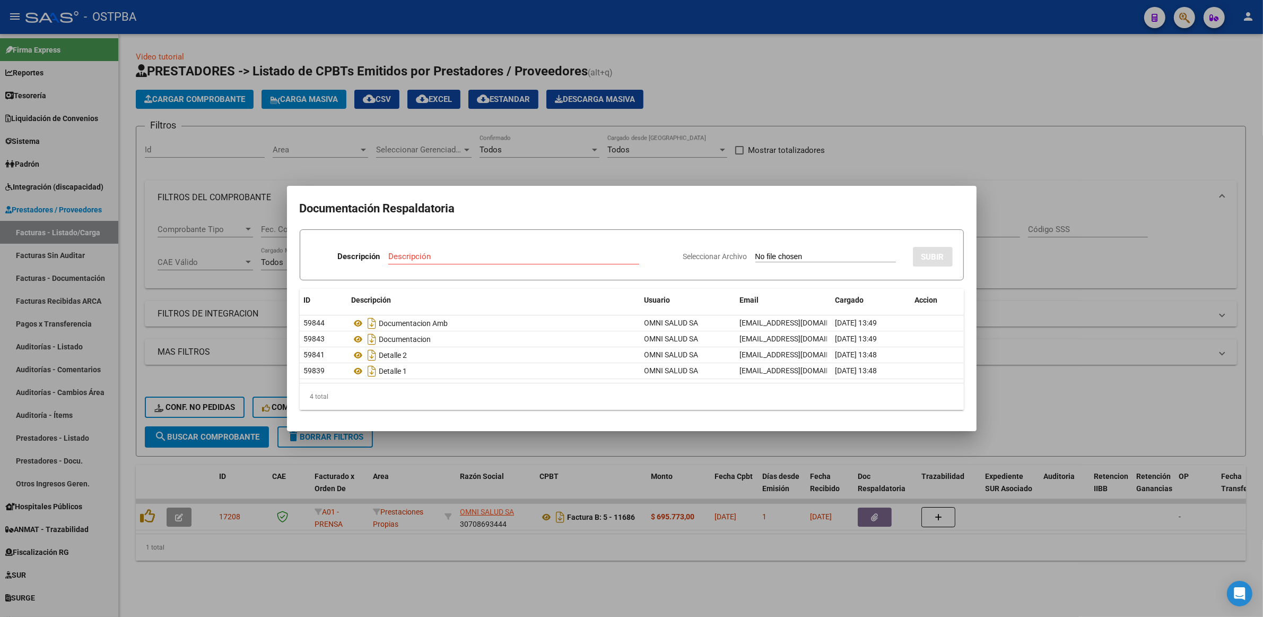
click at [1088, 410] on div at bounding box center [631, 308] width 1263 height 617
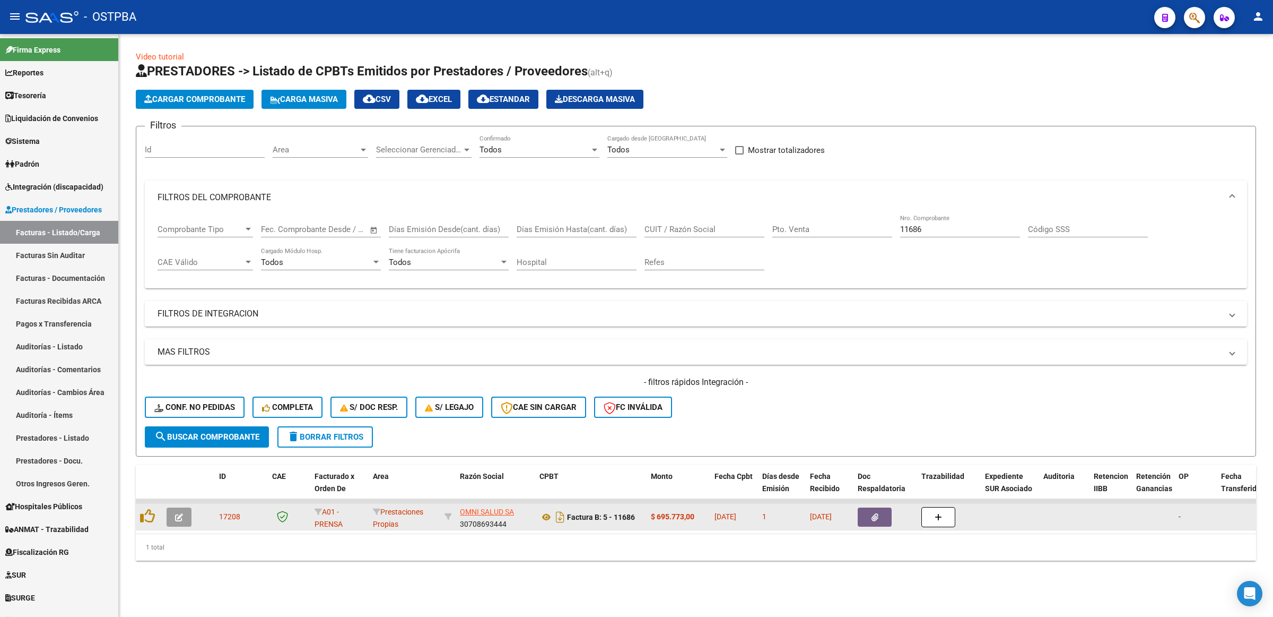
click at [876, 515] on icon "button" at bounding box center [875, 517] width 7 height 8
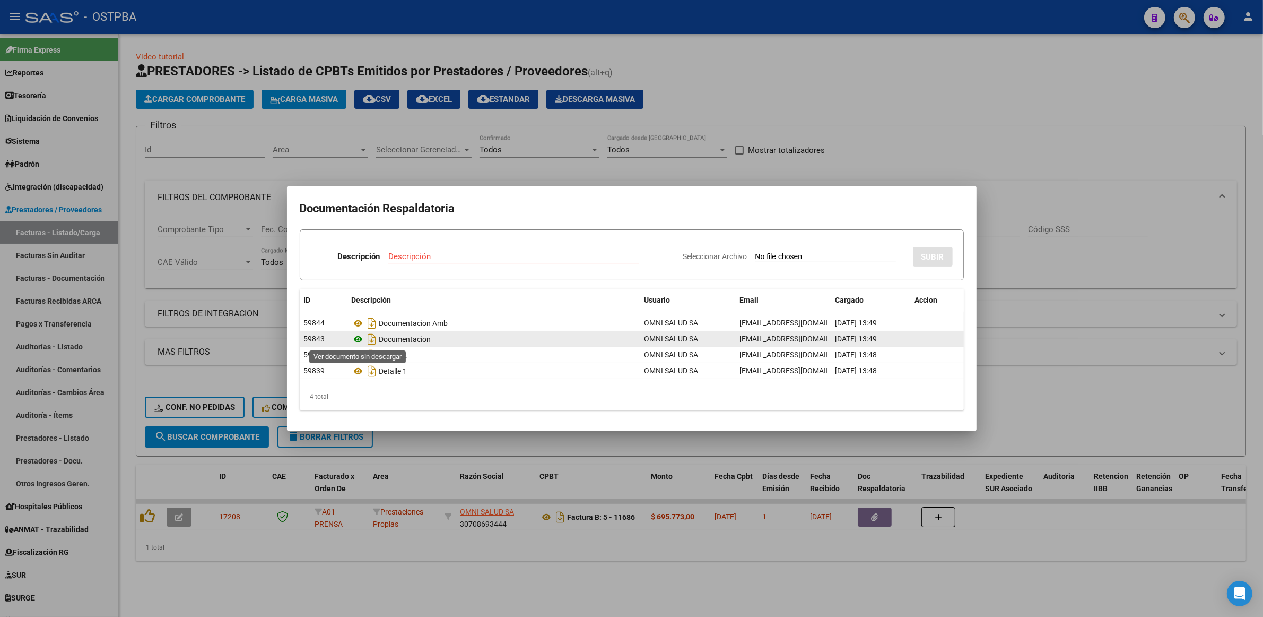
click at [359, 338] on icon at bounding box center [359, 339] width 14 height 13
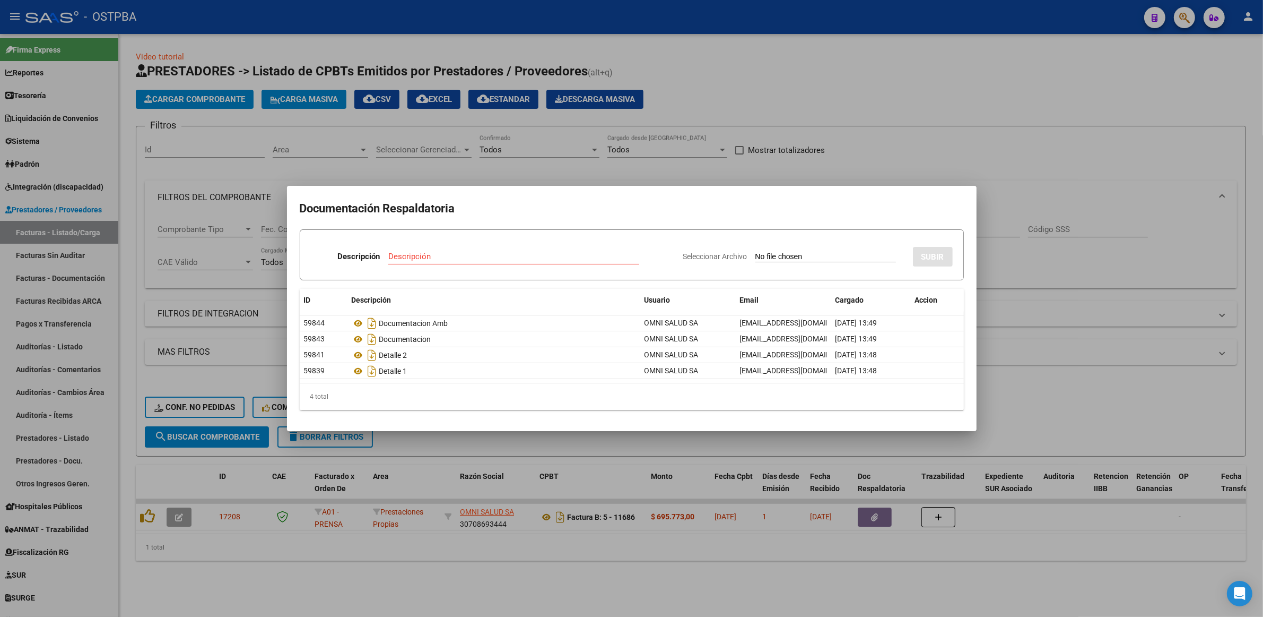
click at [1122, 361] on div at bounding box center [631, 308] width 1263 height 617
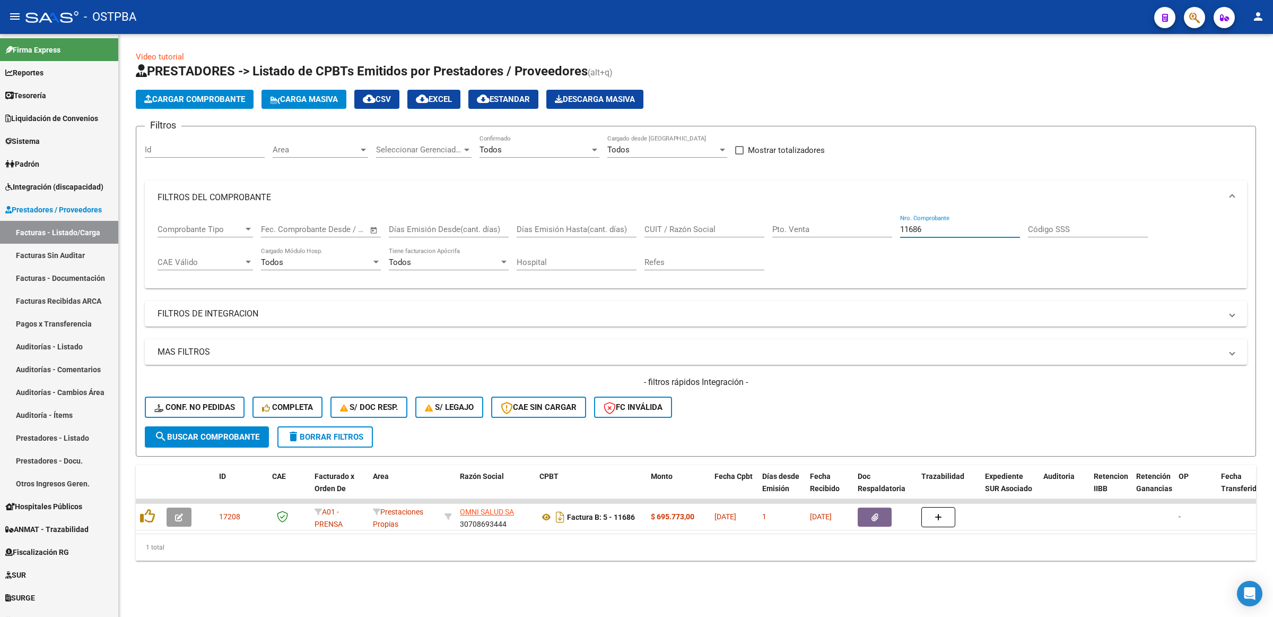
drag, startPoint x: 943, startPoint y: 229, endPoint x: 840, endPoint y: 229, distance: 102.9
click at [871, 227] on div "Comprobante Tipo Comprobante Tipo Start date – End date Fec. Comprobante Desde …" at bounding box center [696, 247] width 1077 height 66
click at [202, 352] on mat-panel-title "MAS FILTROS" at bounding box center [690, 352] width 1064 height 12
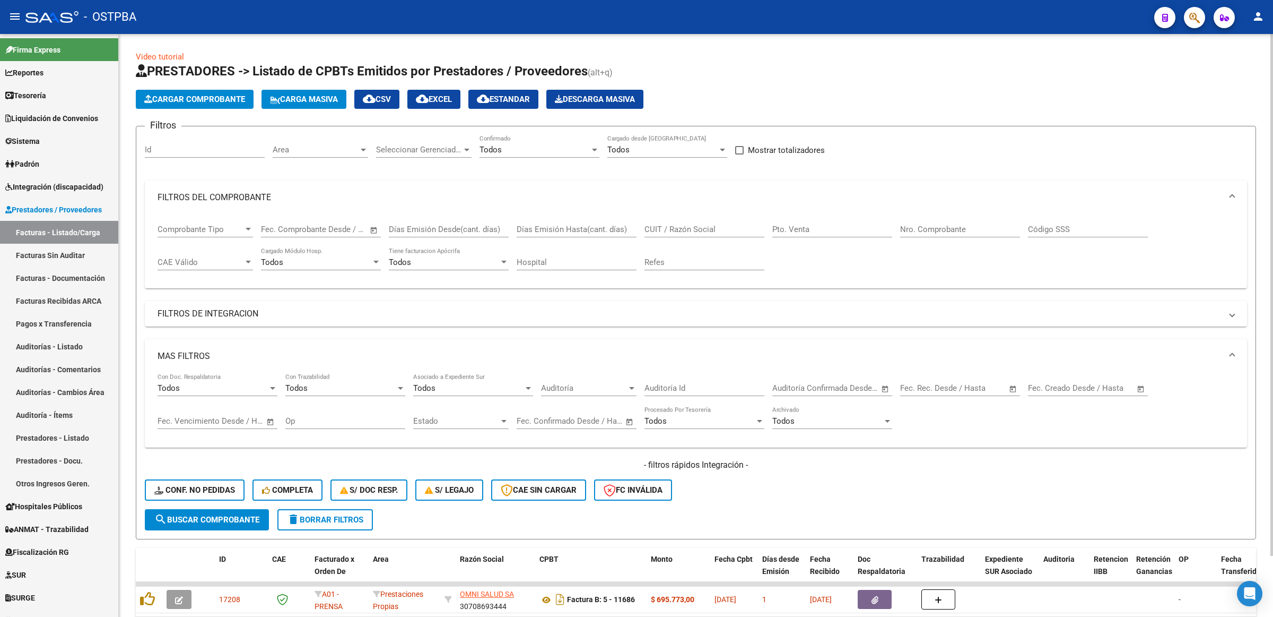
click at [724, 389] on input "Auditoría Id" at bounding box center [705, 388] width 120 height 10
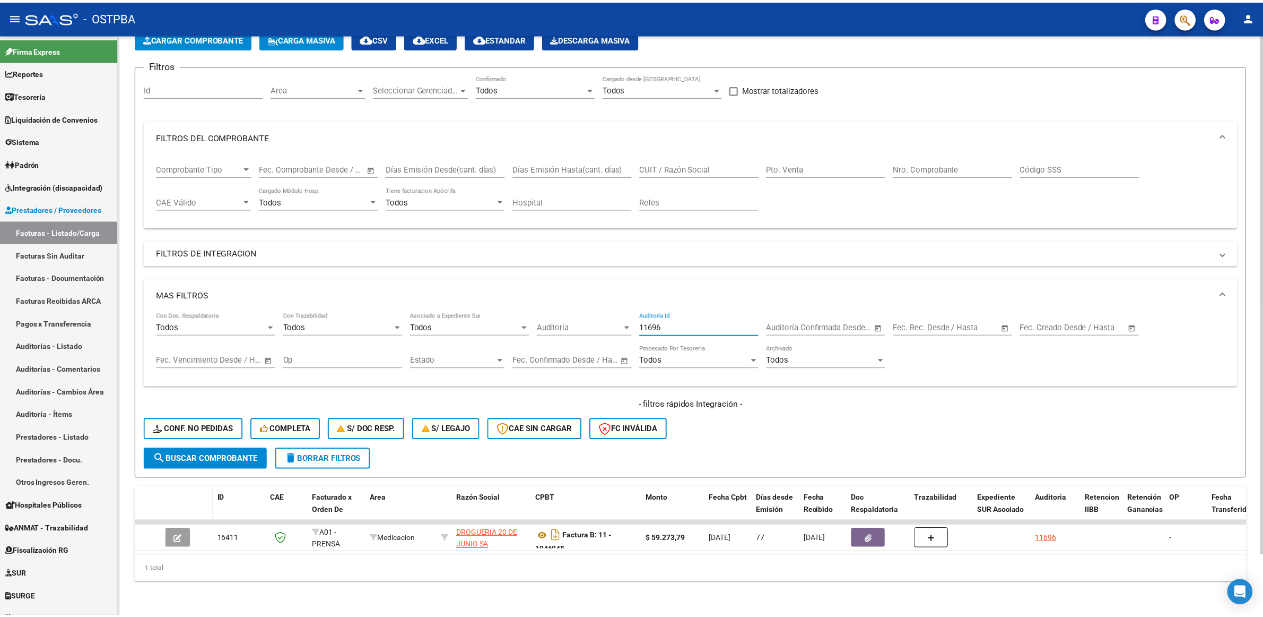
scroll to position [67, 0]
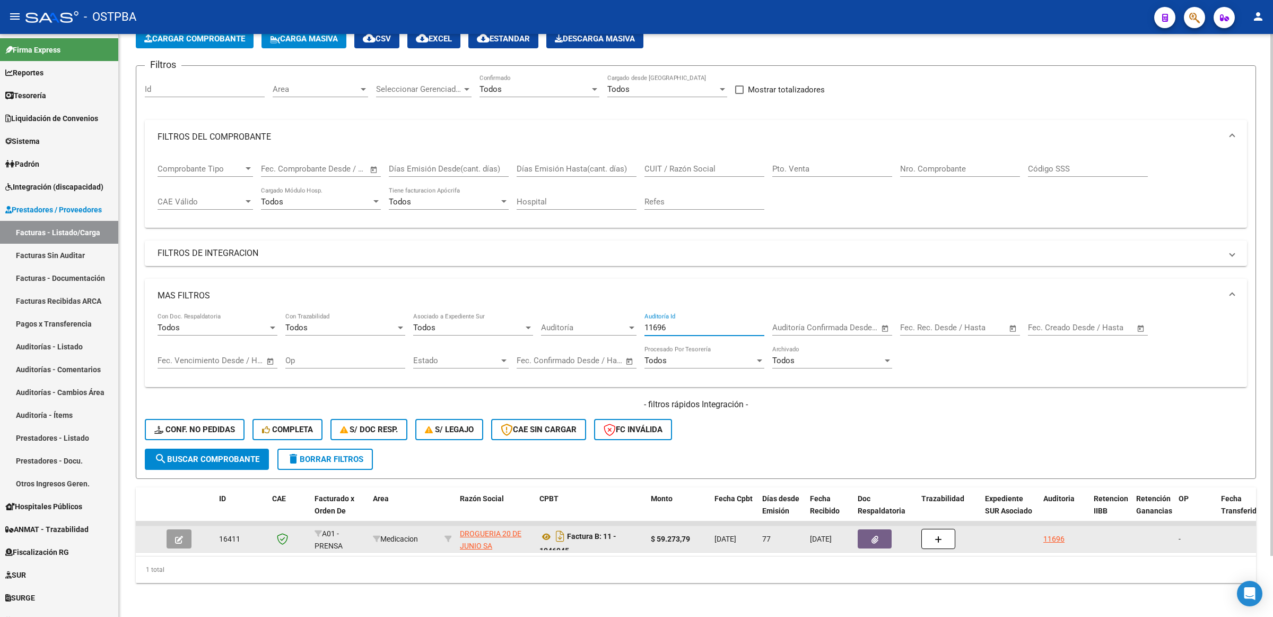
type input "11696"
click at [178, 535] on icon "button" at bounding box center [179, 539] width 8 height 8
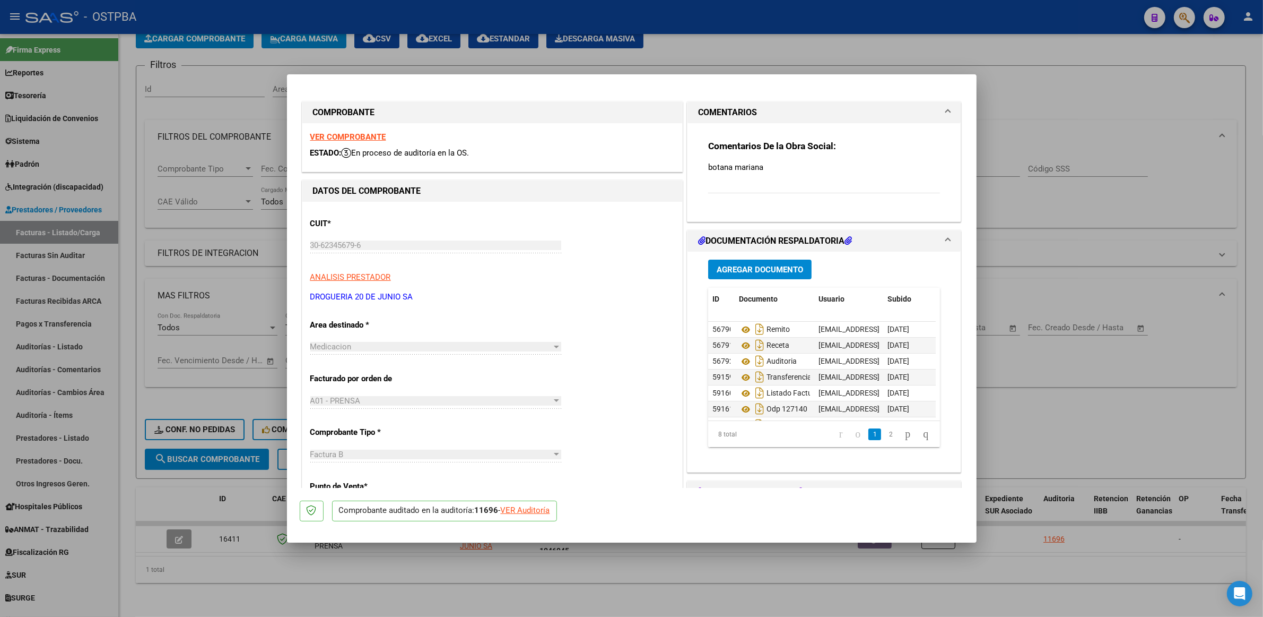
click at [353, 130] on div "VER COMPROBANTE ESTADO: En proceso de auditoría en la OS." at bounding box center [492, 147] width 380 height 48
click at [354, 134] on strong "VER COMPROBANTE" at bounding box center [348, 137] width 76 height 10
click at [739, 329] on icon at bounding box center [746, 329] width 14 height 13
click at [739, 363] on icon at bounding box center [746, 361] width 14 height 13
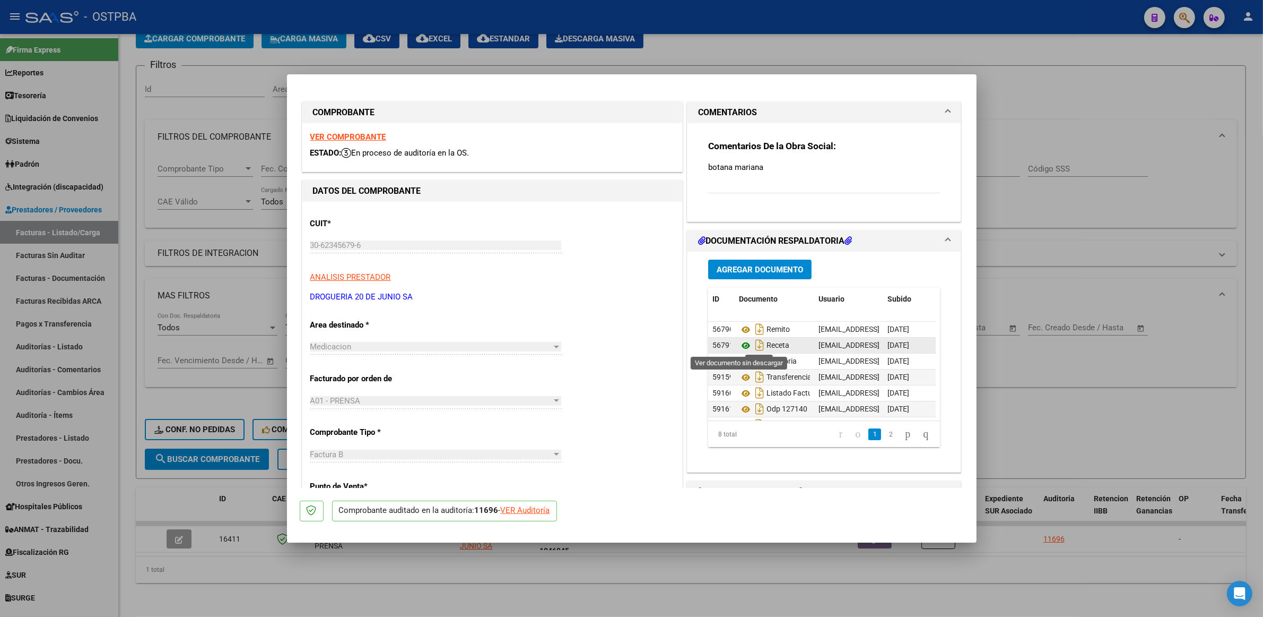
click at [739, 345] on icon at bounding box center [746, 345] width 14 height 13
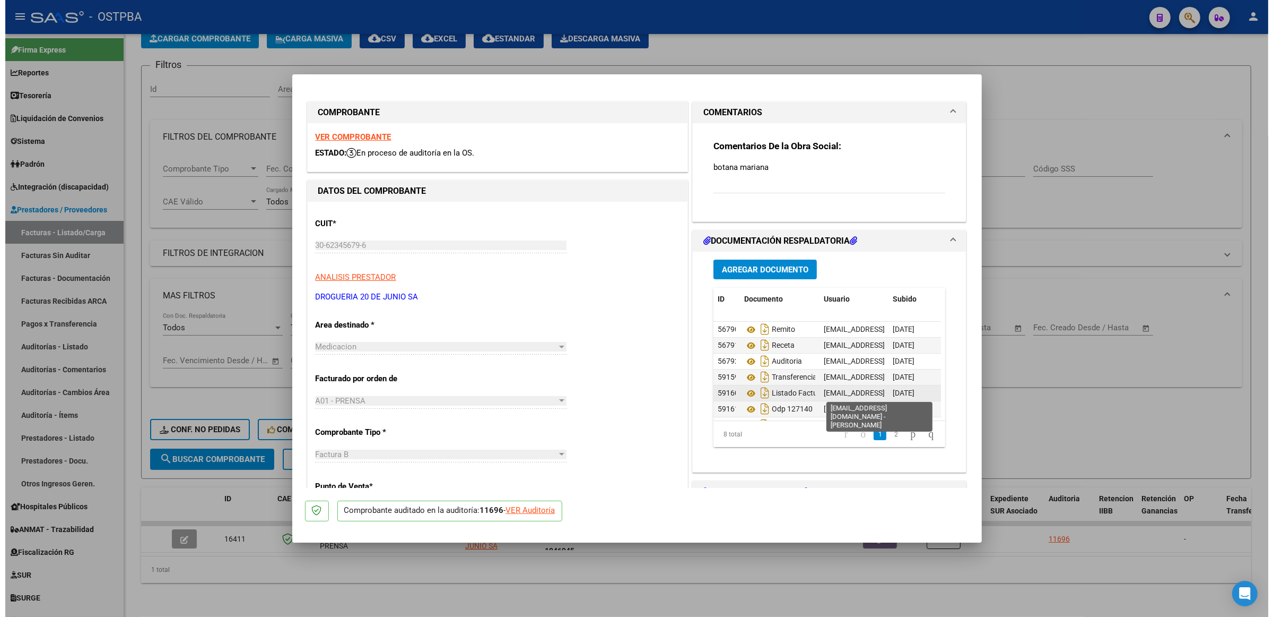
scroll to position [41, 0]
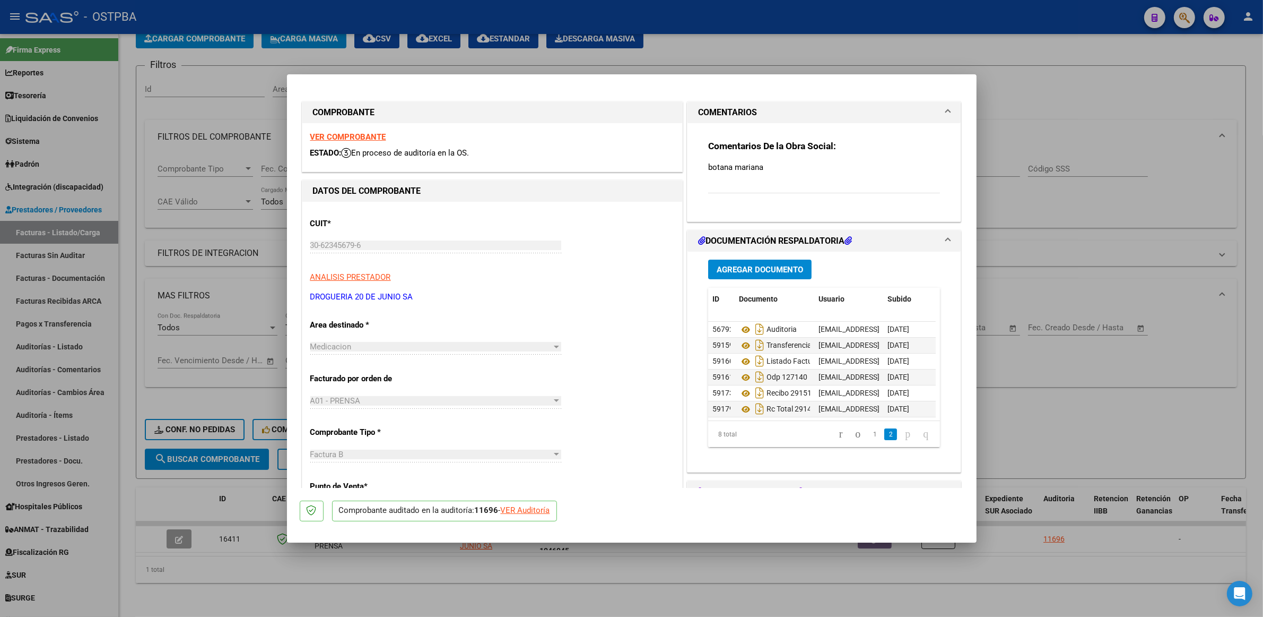
click at [1090, 102] on div at bounding box center [631, 308] width 1263 height 617
type input "$ 0,00"
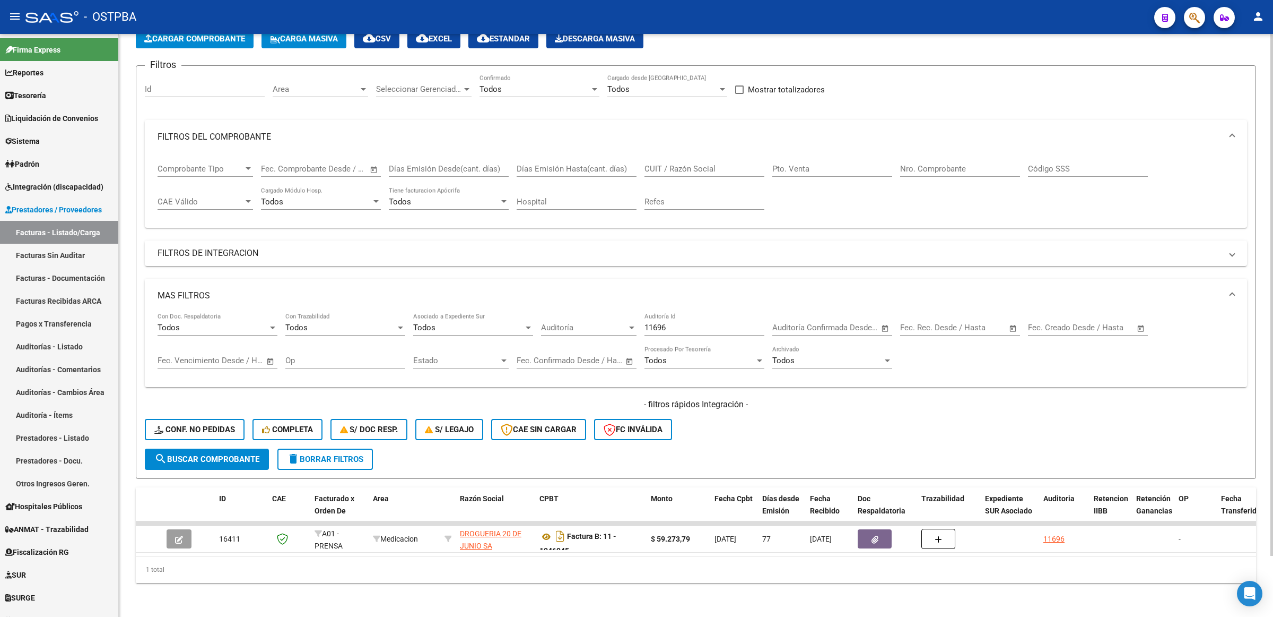
click at [675, 312] on div "11696 Auditoría Id" at bounding box center [705, 323] width 120 height 23
drag, startPoint x: 675, startPoint y: 312, endPoint x: 609, endPoint y: 313, distance: 66.3
click at [609, 313] on div "Todos Con Doc. Respaldatoria Todos Con Trazabilidad Todos Asociado a Expediente…" at bounding box center [696, 345] width 1077 height 66
drag, startPoint x: 714, startPoint y: 320, endPoint x: 552, endPoint y: 300, distance: 163.0
click at [552, 300] on mat-expansion-panel "MAS FILTROS Todos Con Doc. Respaldatoria Todos Con Trazabilidad Todos Asociado …" at bounding box center [696, 333] width 1102 height 108
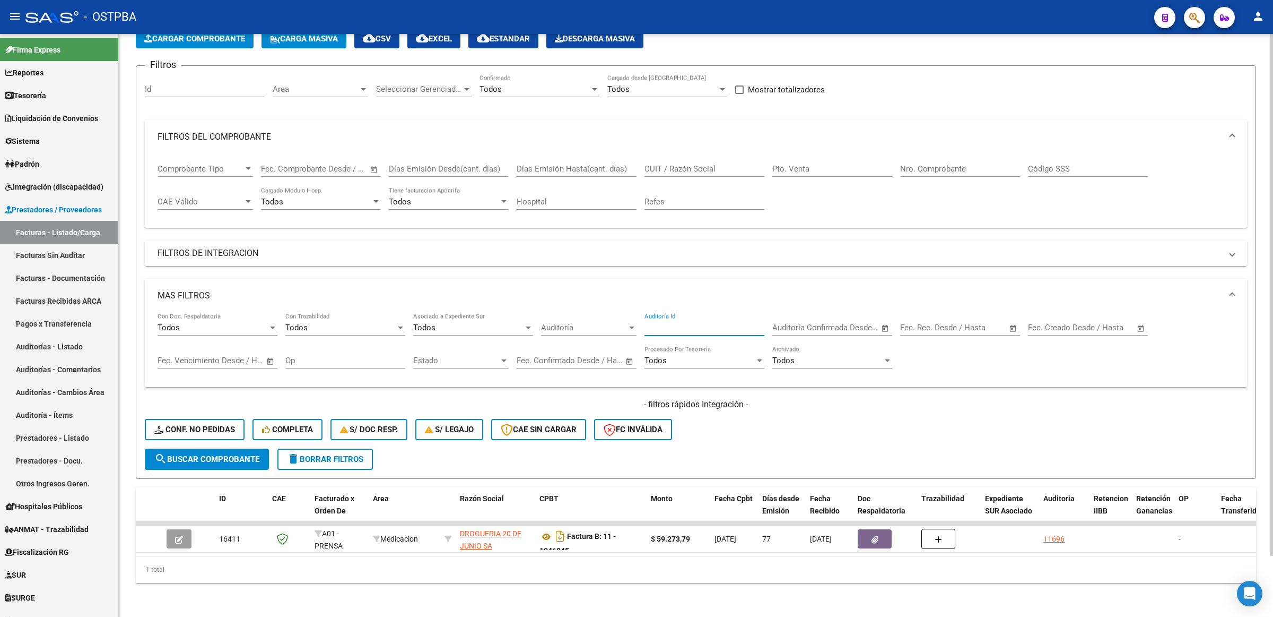
scroll to position [0, 0]
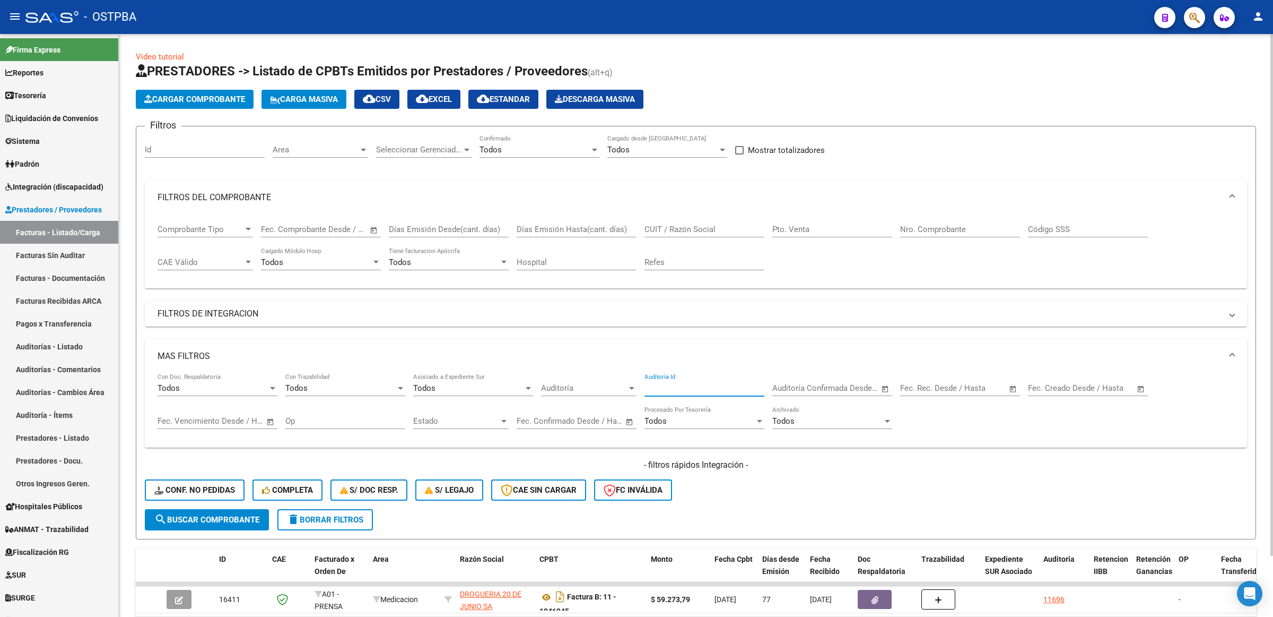
click at [413, 149] on span "Seleccionar Gerenciador" at bounding box center [419, 150] width 86 height 10
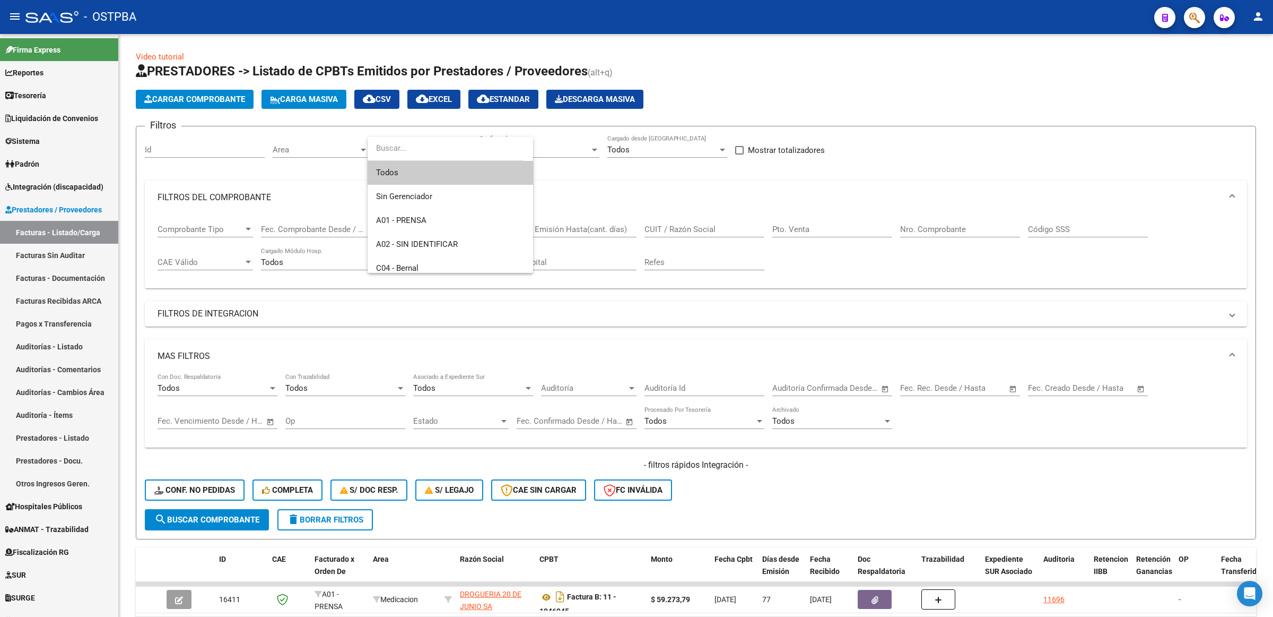
click at [582, 184] on div at bounding box center [636, 308] width 1273 height 617
click at [962, 224] on input "Nro. Comprobante" at bounding box center [960, 229] width 120 height 10
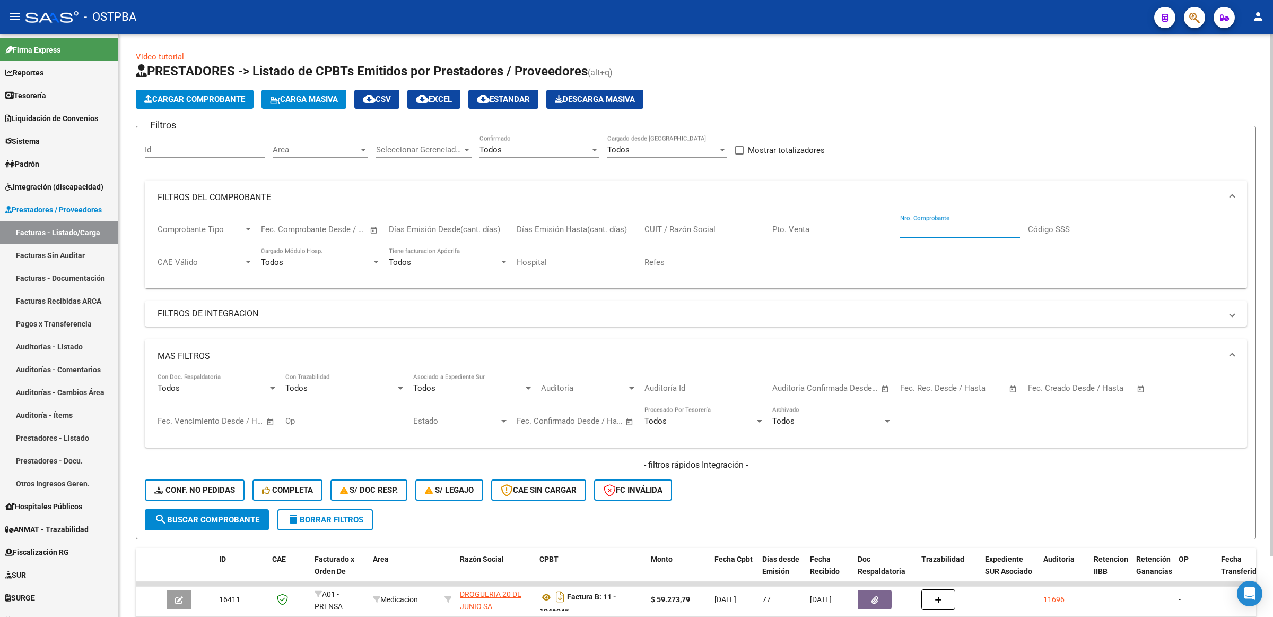
click at [730, 227] on input "CUIT / Razón Social" at bounding box center [705, 229] width 120 height 10
type input "garnatia"
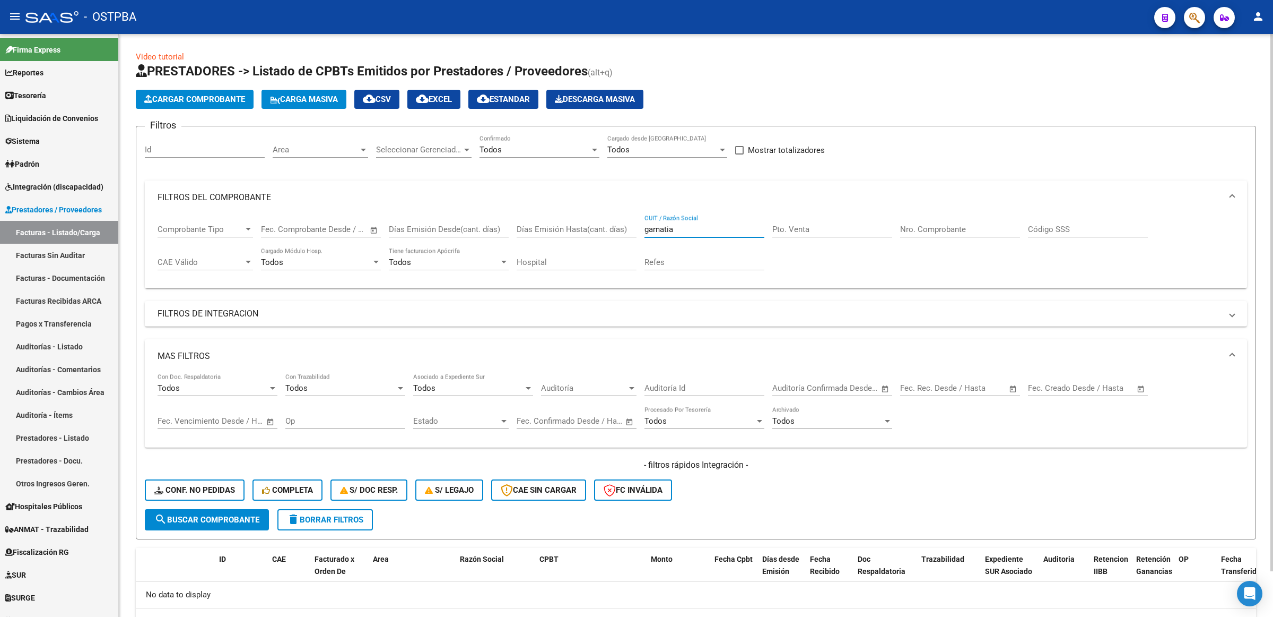
drag, startPoint x: 697, startPoint y: 229, endPoint x: 510, endPoint y: 219, distance: 186.5
click at [510, 219] on div "Comprobante Tipo Comprobante Tipo Start date – End date Fec. Comprobante Desde …" at bounding box center [696, 247] width 1077 height 66
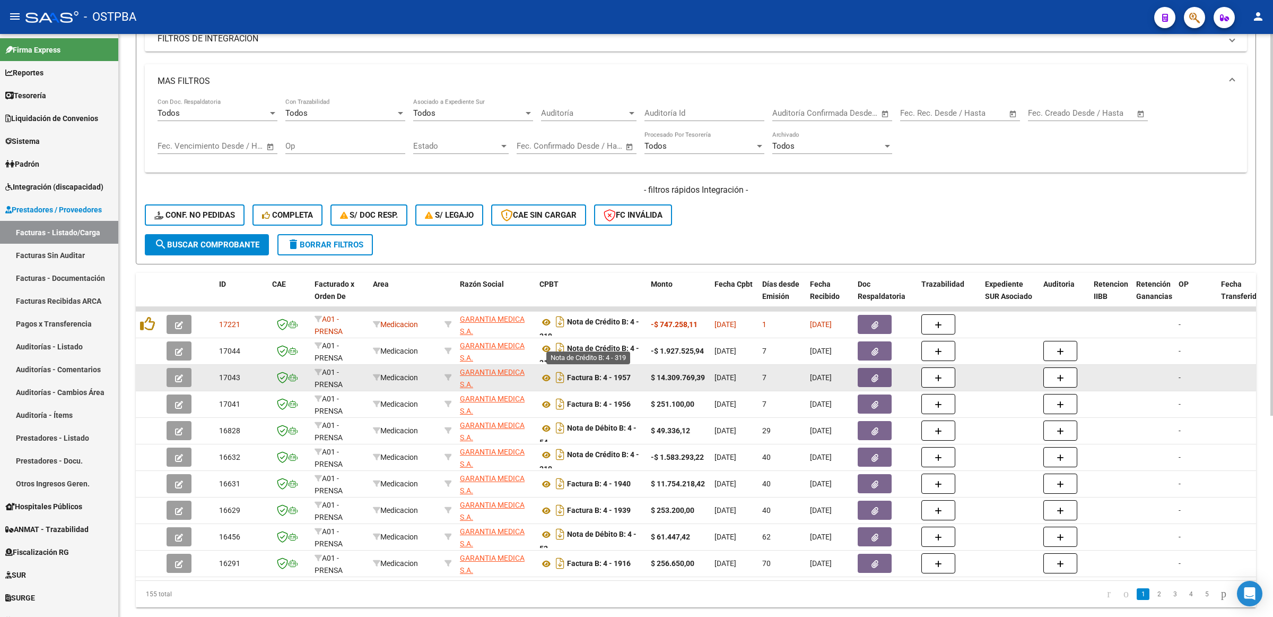
scroll to position [306, 0]
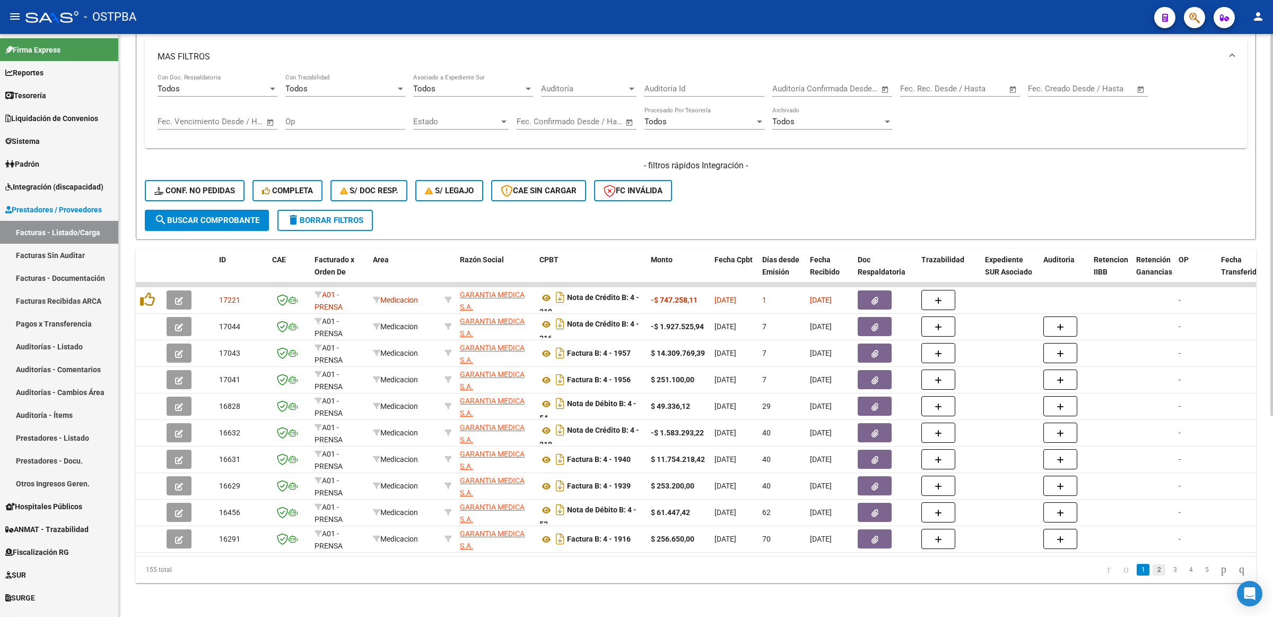
type input "garantia"
click at [1153, 571] on link "2" at bounding box center [1159, 569] width 13 height 12
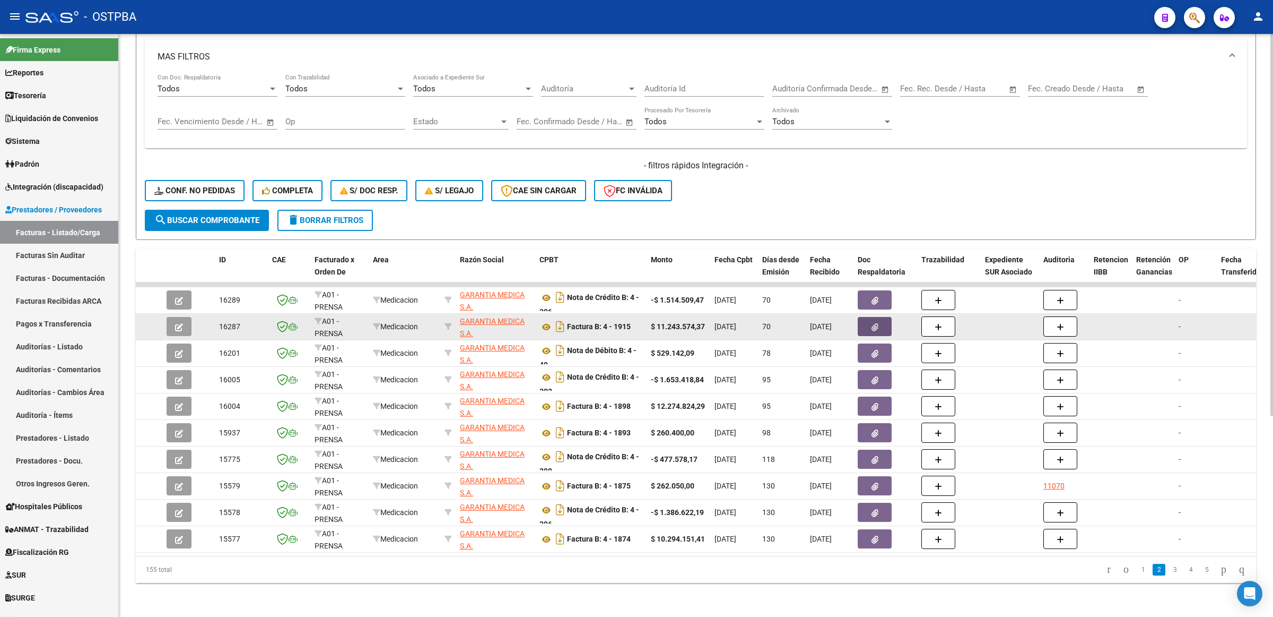
click at [868, 317] on button "button" at bounding box center [875, 326] width 34 height 19
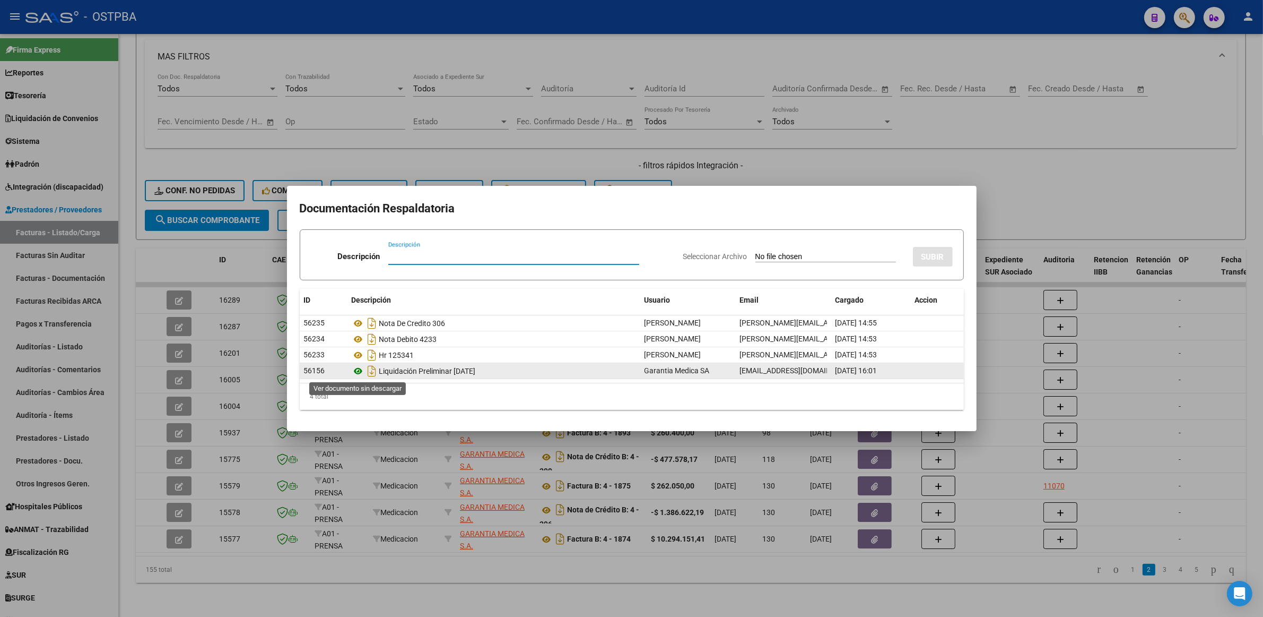
click at [357, 373] on icon at bounding box center [359, 370] width 14 height 13
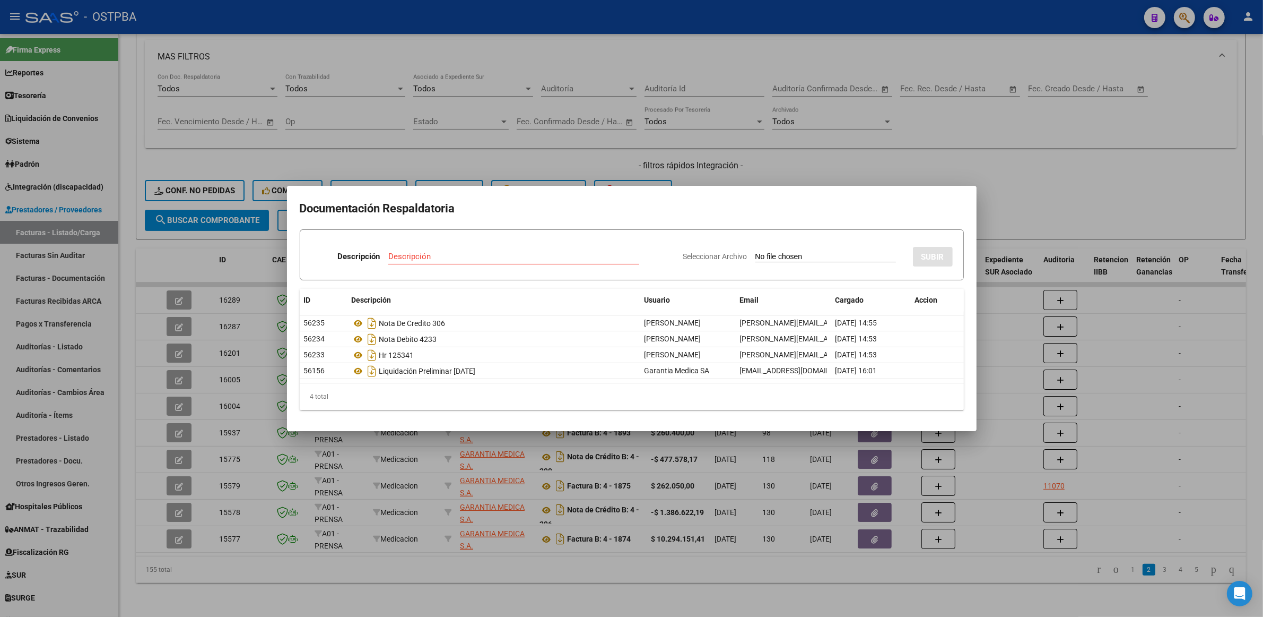
click at [1057, 171] on div at bounding box center [631, 308] width 1263 height 617
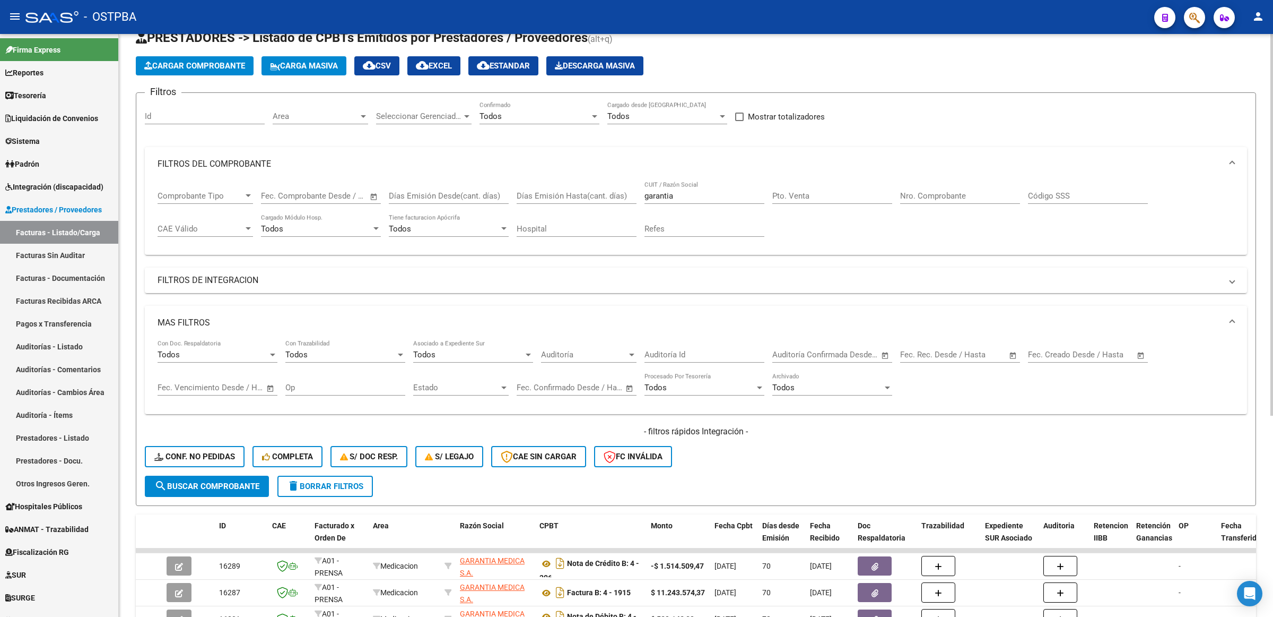
scroll to position [0, 0]
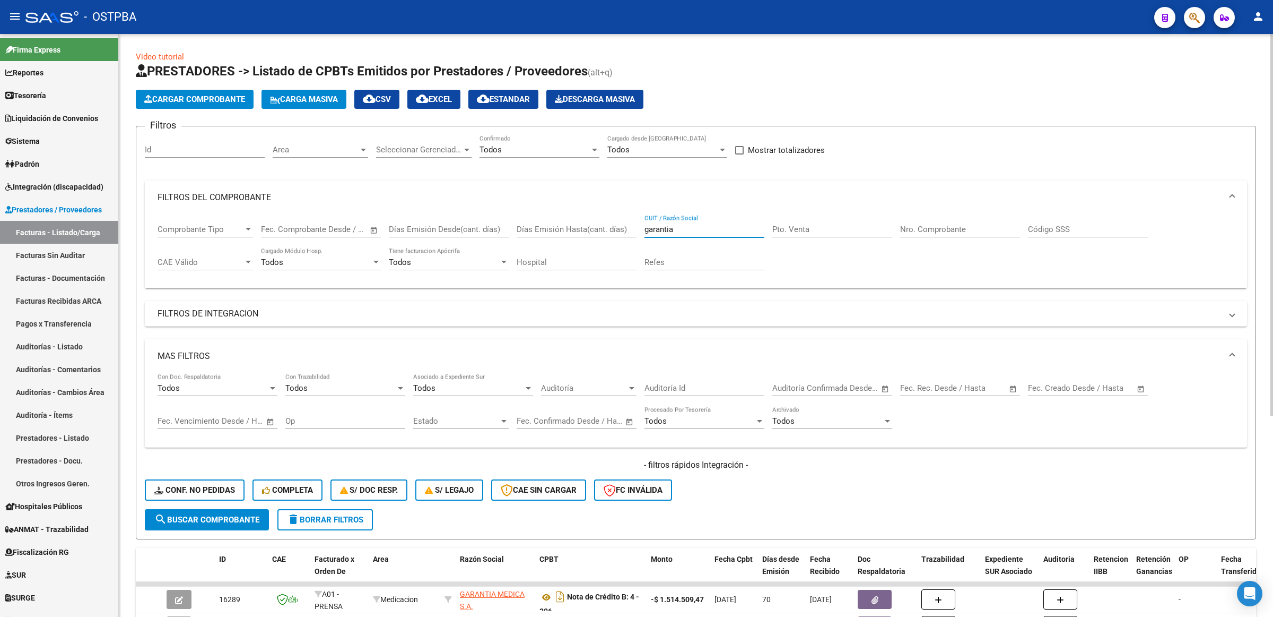
drag, startPoint x: 694, startPoint y: 230, endPoint x: 537, endPoint y: 227, distance: 156.5
click at [537, 227] on div "Comprobante Tipo Comprobante Tipo Start date – End date Fec. Comprobante Desde …" at bounding box center [696, 247] width 1077 height 66
click at [1087, 224] on input "Código SSS" at bounding box center [1088, 229] width 120 height 10
click at [975, 229] on input "Nro. Comprobante" at bounding box center [960, 229] width 120 height 10
type input "10464945"
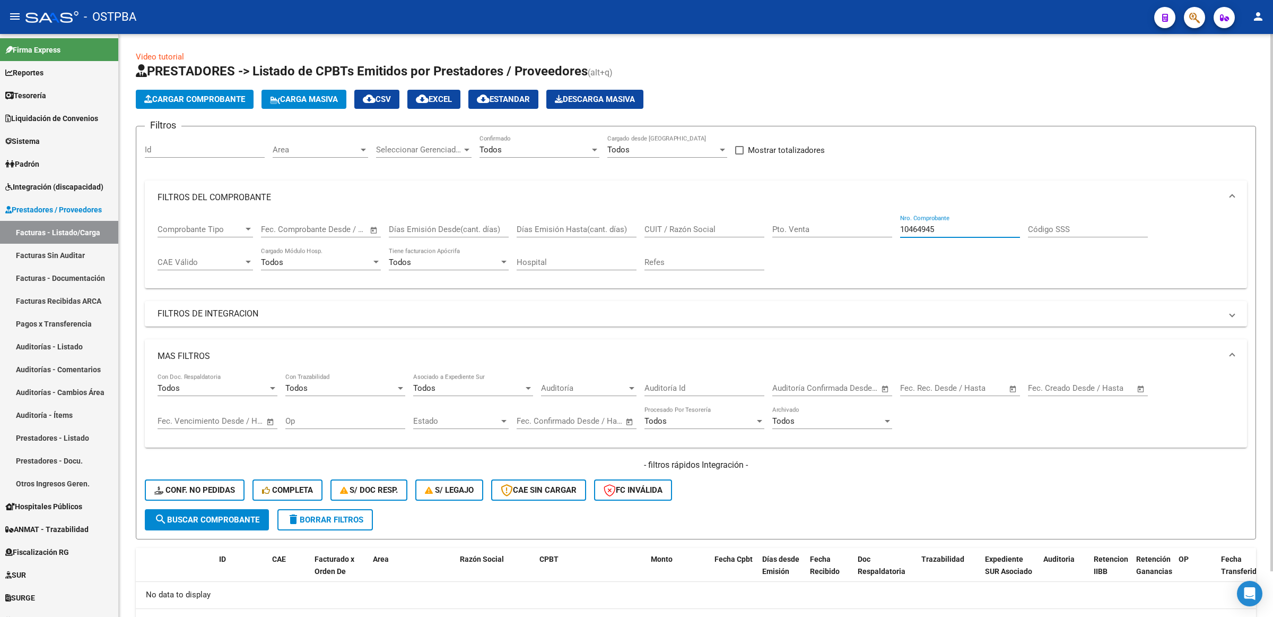
drag, startPoint x: 968, startPoint y: 230, endPoint x: 845, endPoint y: 203, distance: 125.9
click at [846, 207] on mat-expansion-panel "FILTROS DEL COMPROBANTE Comprobante Tipo Comprobante Tipo Start date – End date…" at bounding box center [696, 234] width 1102 height 108
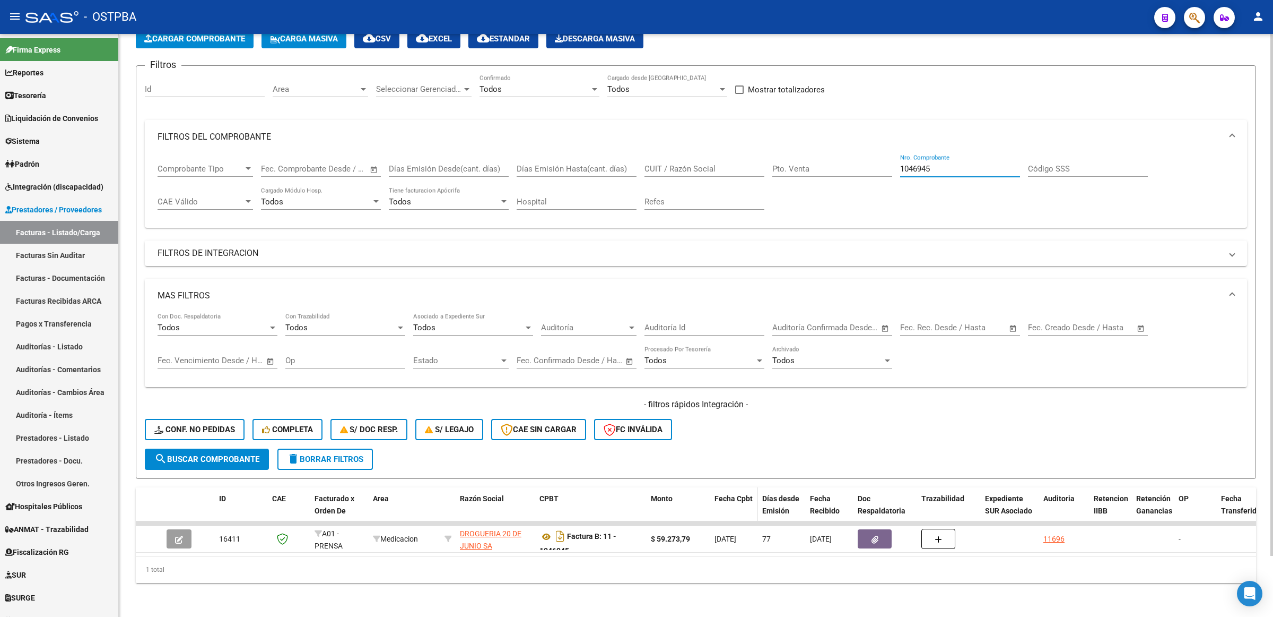
scroll to position [67, 0]
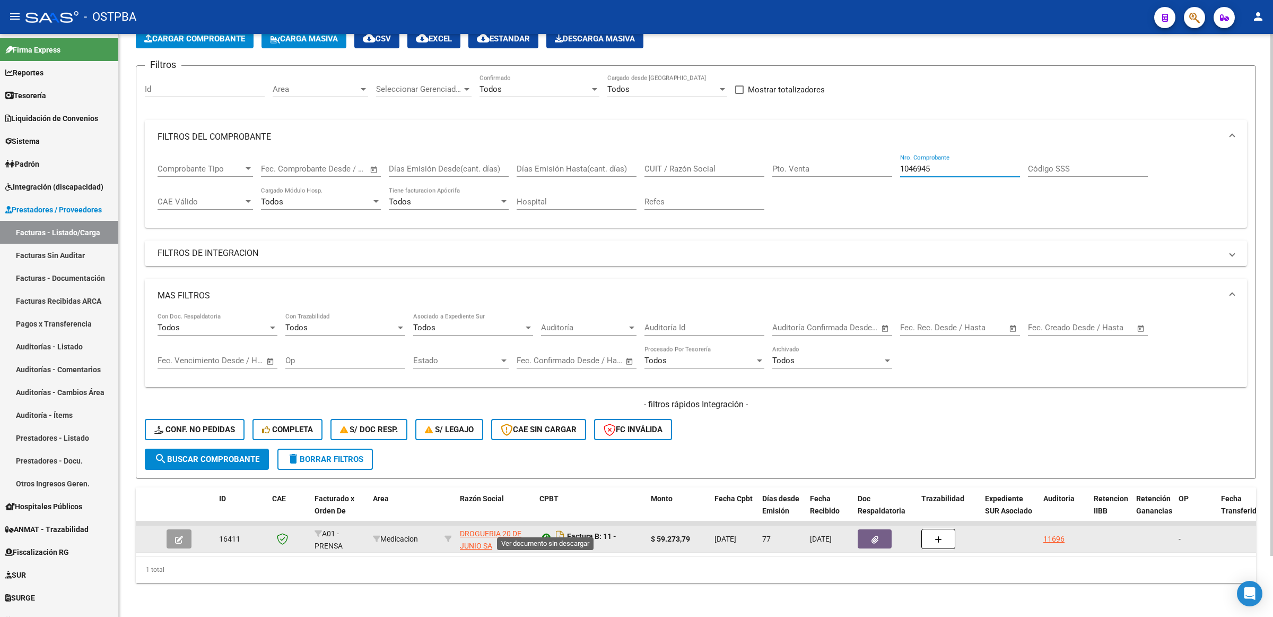
type input "1046945"
click at [545, 530] on icon at bounding box center [547, 536] width 14 height 13
click at [872, 535] on icon "button" at bounding box center [875, 539] width 7 height 8
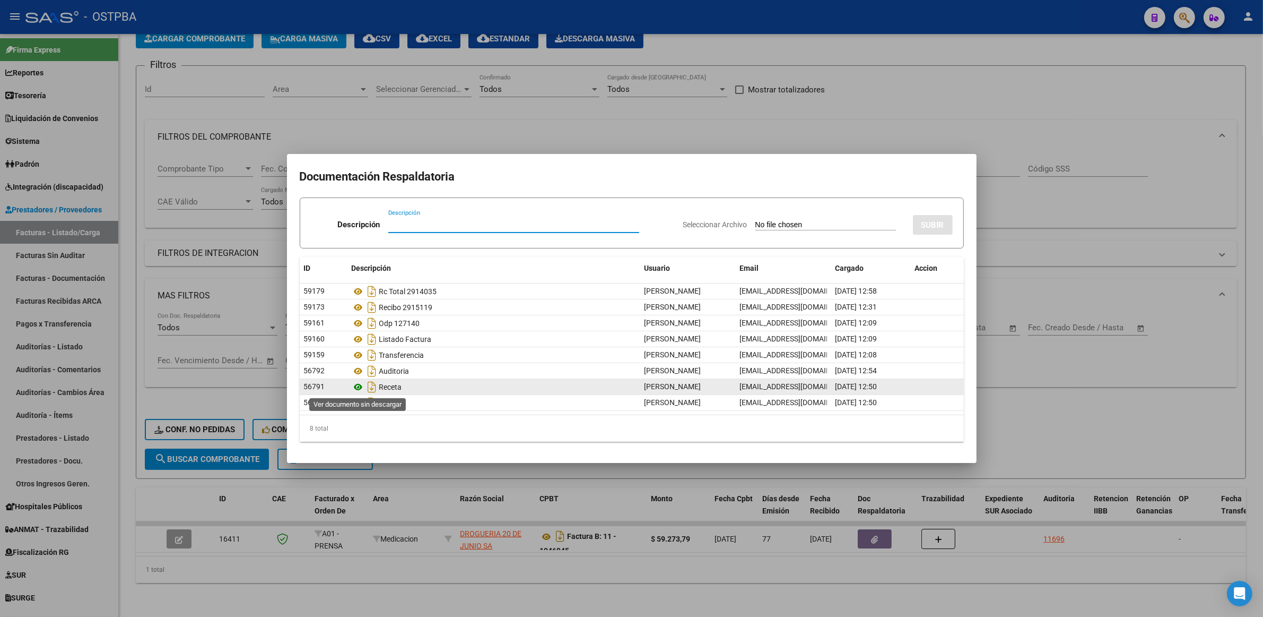
click at [358, 386] on icon at bounding box center [359, 386] width 14 height 13
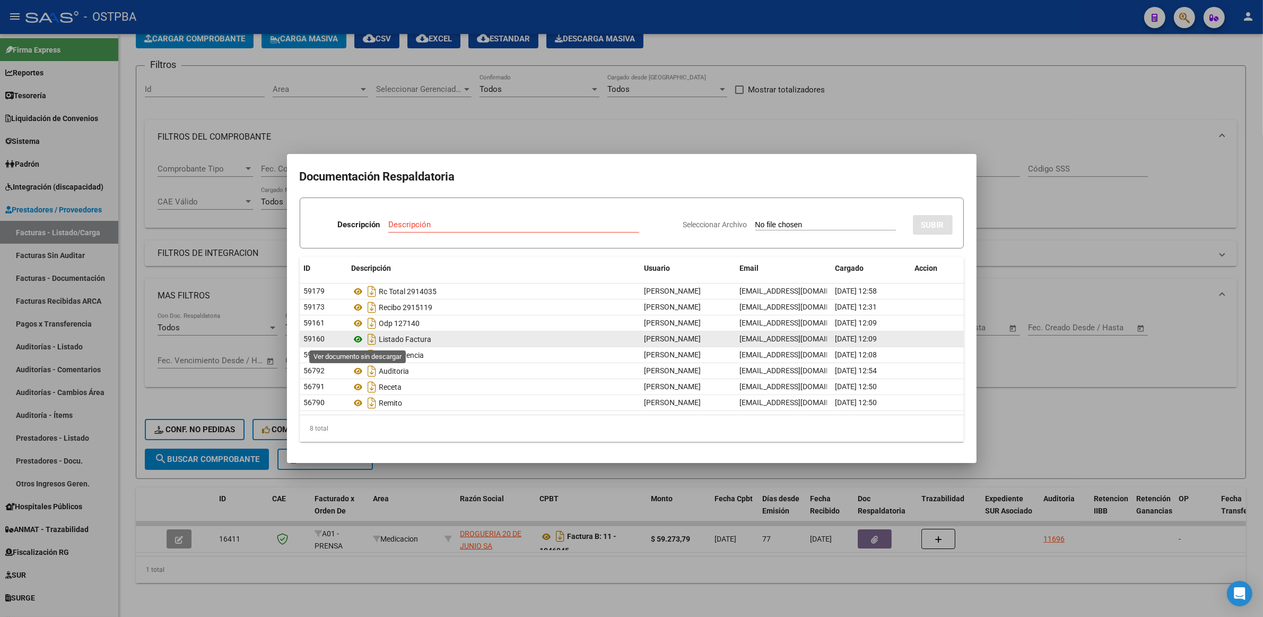
click at [356, 341] on icon at bounding box center [359, 339] width 14 height 13
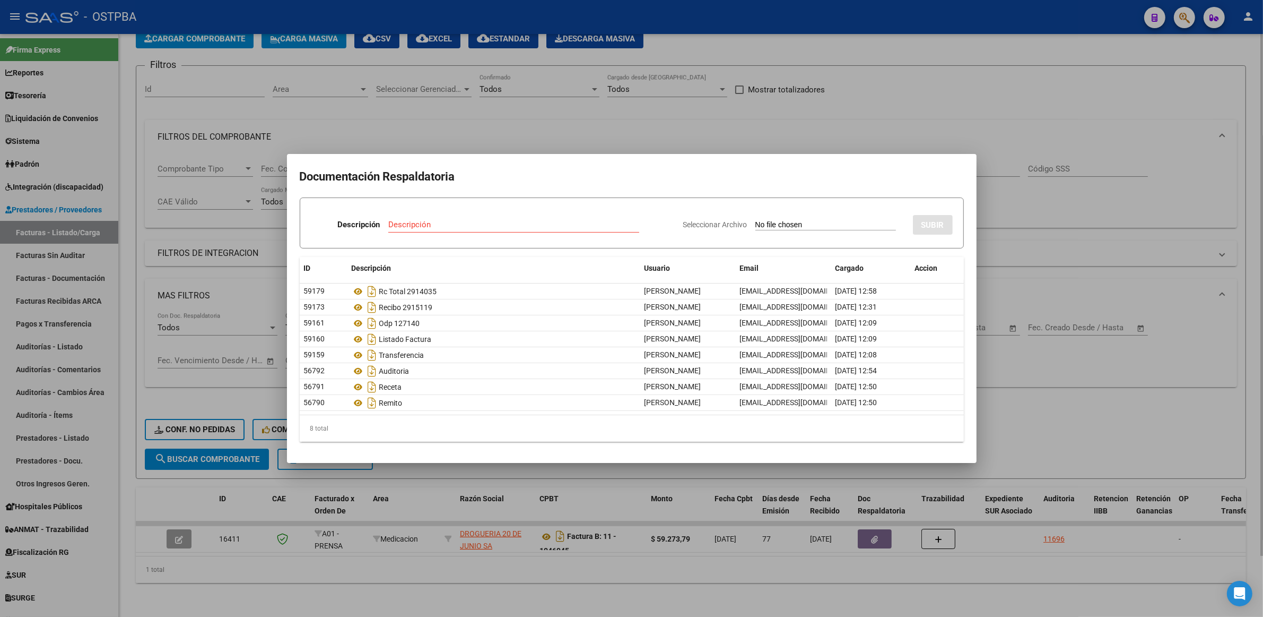
drag, startPoint x: 1104, startPoint y: 282, endPoint x: 1105, endPoint y: 275, distance: 7.0
click at [1104, 282] on div at bounding box center [631, 308] width 1263 height 617
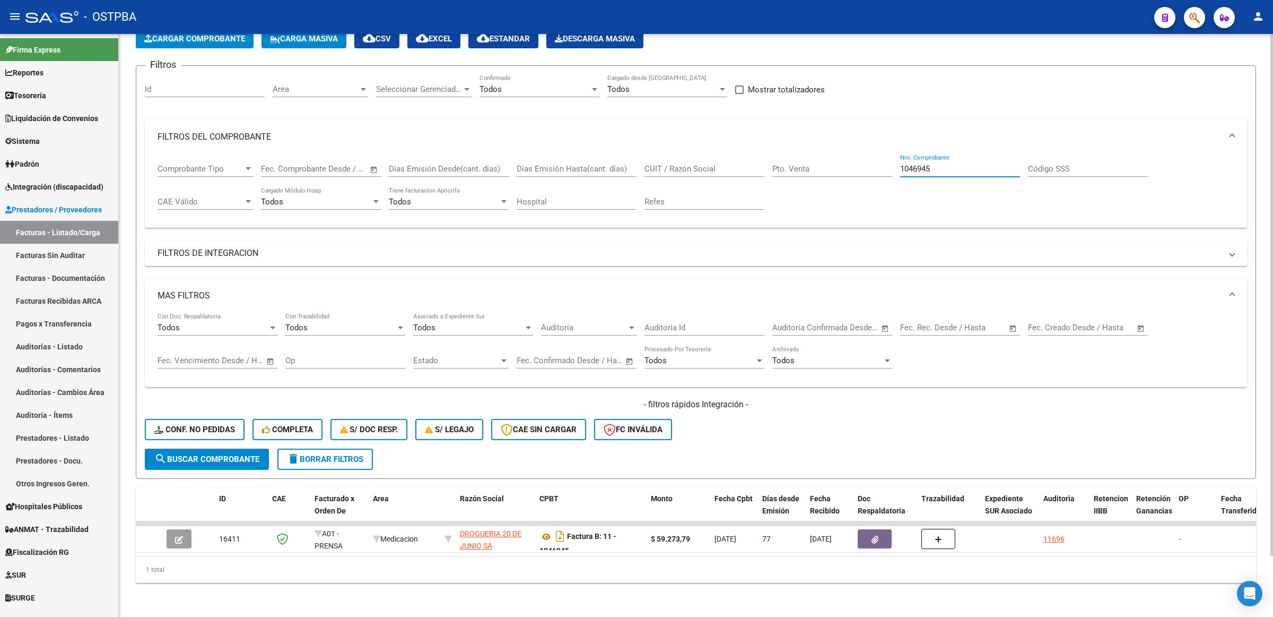
drag, startPoint x: 969, startPoint y: 160, endPoint x: 837, endPoint y: 165, distance: 131.7
click at [837, 165] on div "Comprobante Tipo Comprobante Tipo Start date – End date Fec. Comprobante Desde …" at bounding box center [696, 187] width 1077 height 66
click at [669, 164] on input "CUIT / Razón Social" at bounding box center [705, 169] width 120 height 10
type input "r"
click at [945, 154] on div "Nro. Comprobante" at bounding box center [960, 165] width 120 height 23
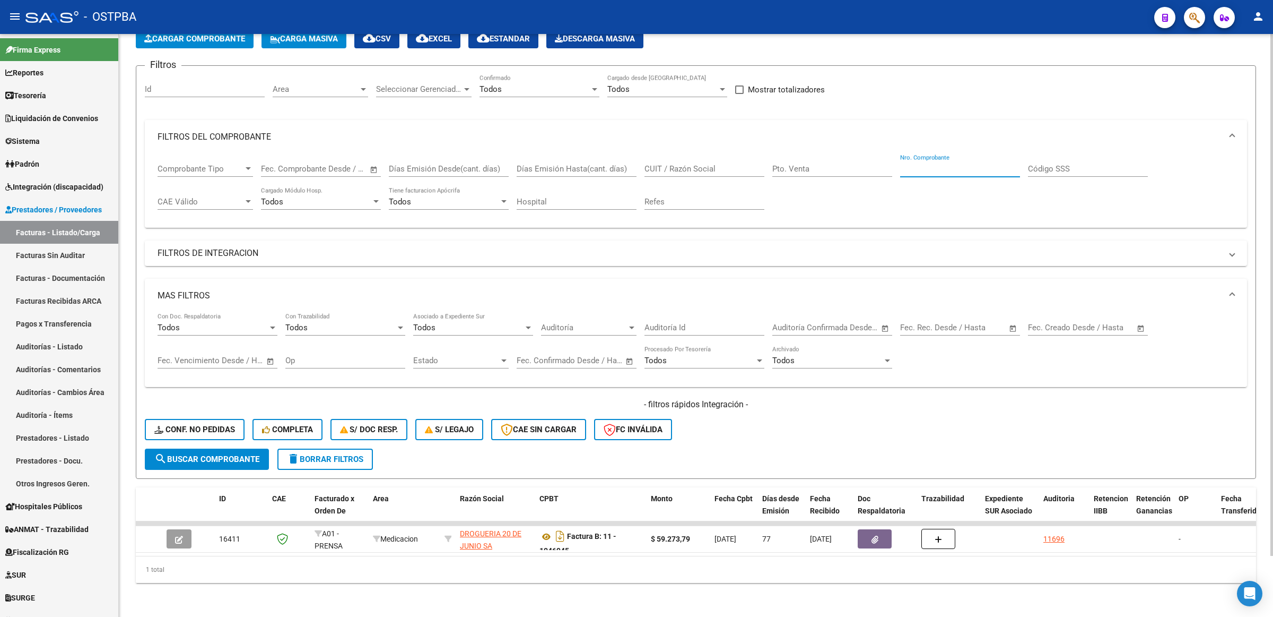
click at [945, 164] on input "Nro. Comprobante" at bounding box center [960, 169] width 120 height 10
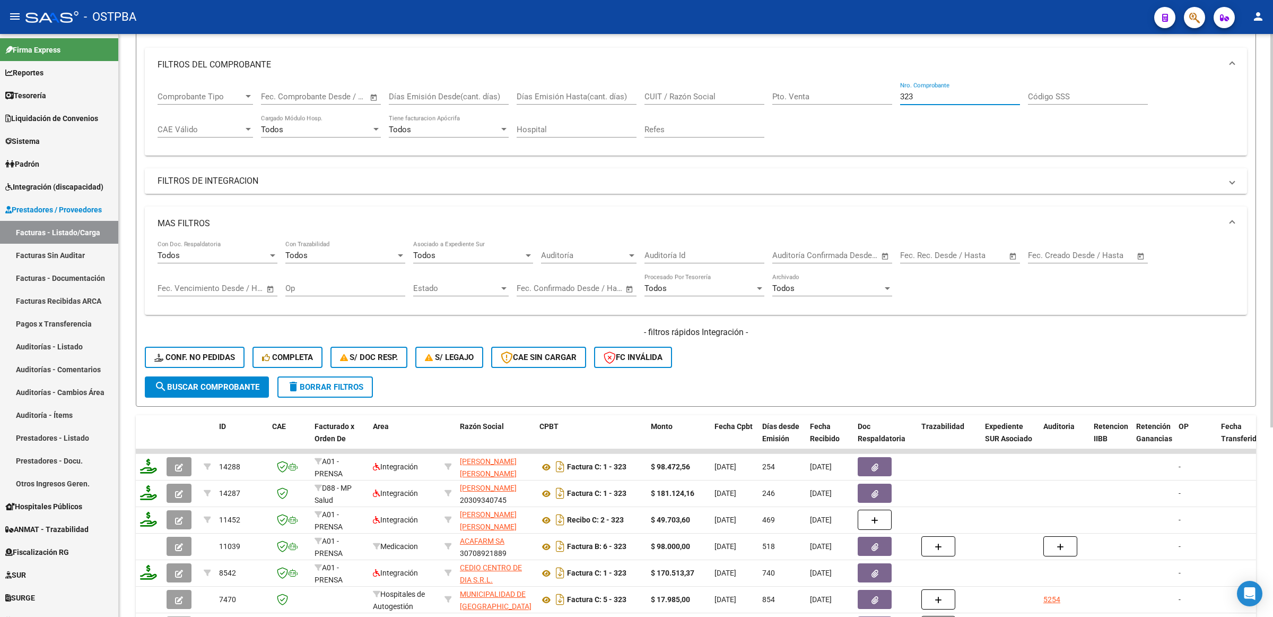
scroll to position [0, 0]
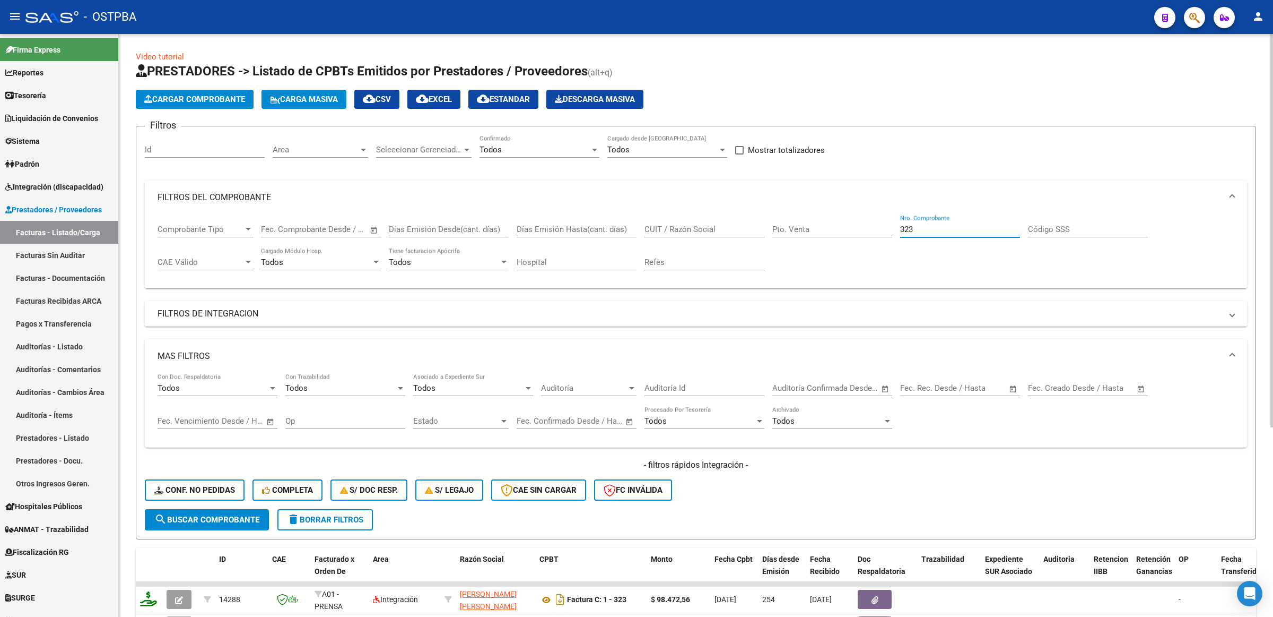
type input "323"
click at [346, 146] on span "Area" at bounding box center [316, 150] width 86 height 10
drag, startPoint x: 344, startPoint y: 195, endPoint x: 323, endPoint y: 237, distance: 46.5
click at [344, 195] on span "Protesis" at bounding box center [342, 190] width 138 height 24
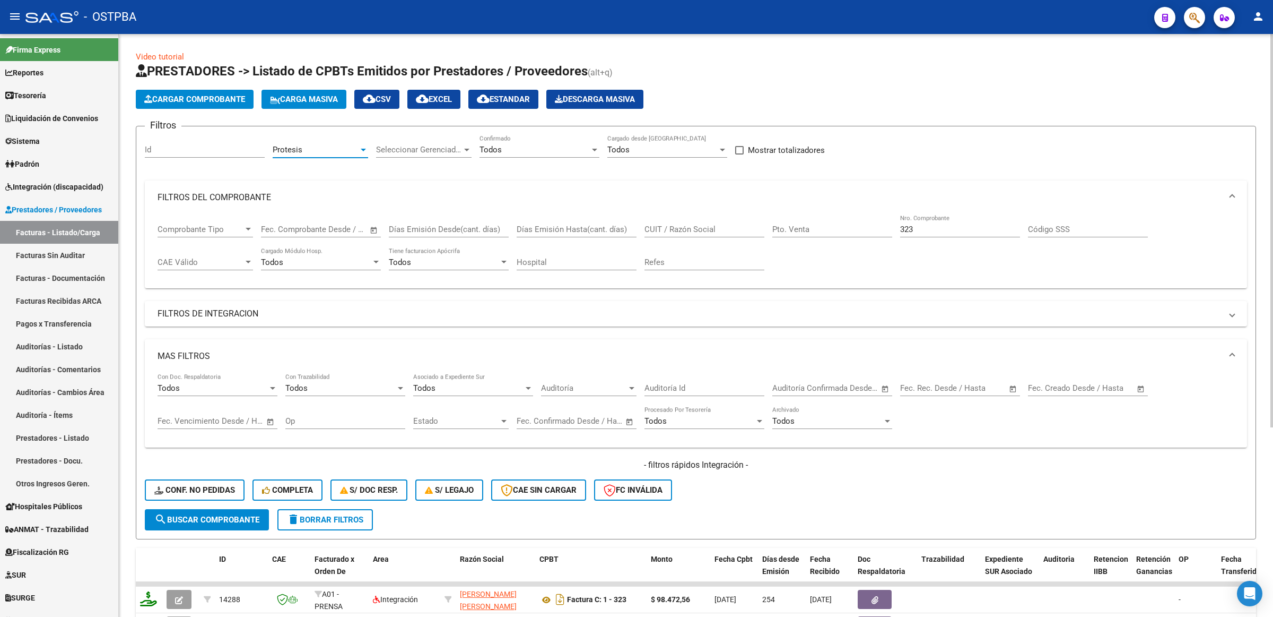
click at [232, 516] on span "search Buscar Comprobante" at bounding box center [206, 520] width 105 height 10
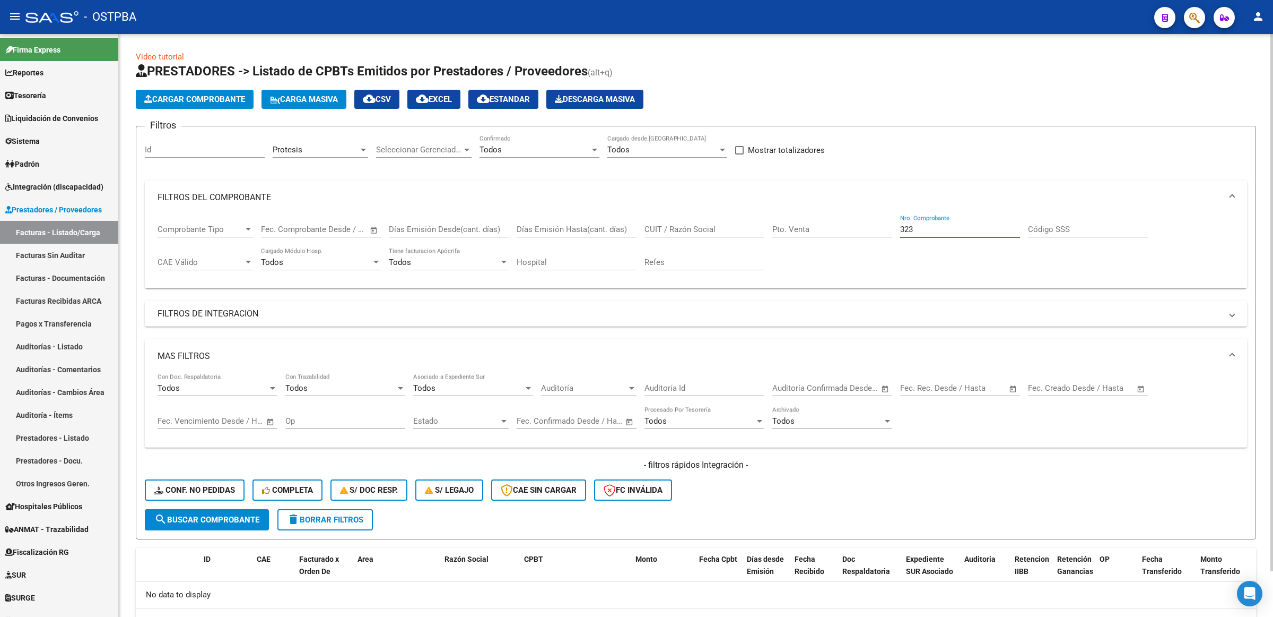
drag, startPoint x: 940, startPoint y: 226, endPoint x: 787, endPoint y: 225, distance: 153.3
click at [788, 225] on div "Comprobante Tipo Comprobante Tipo Start date – End date Fec. Comprobante Desde …" at bounding box center [696, 247] width 1077 height 66
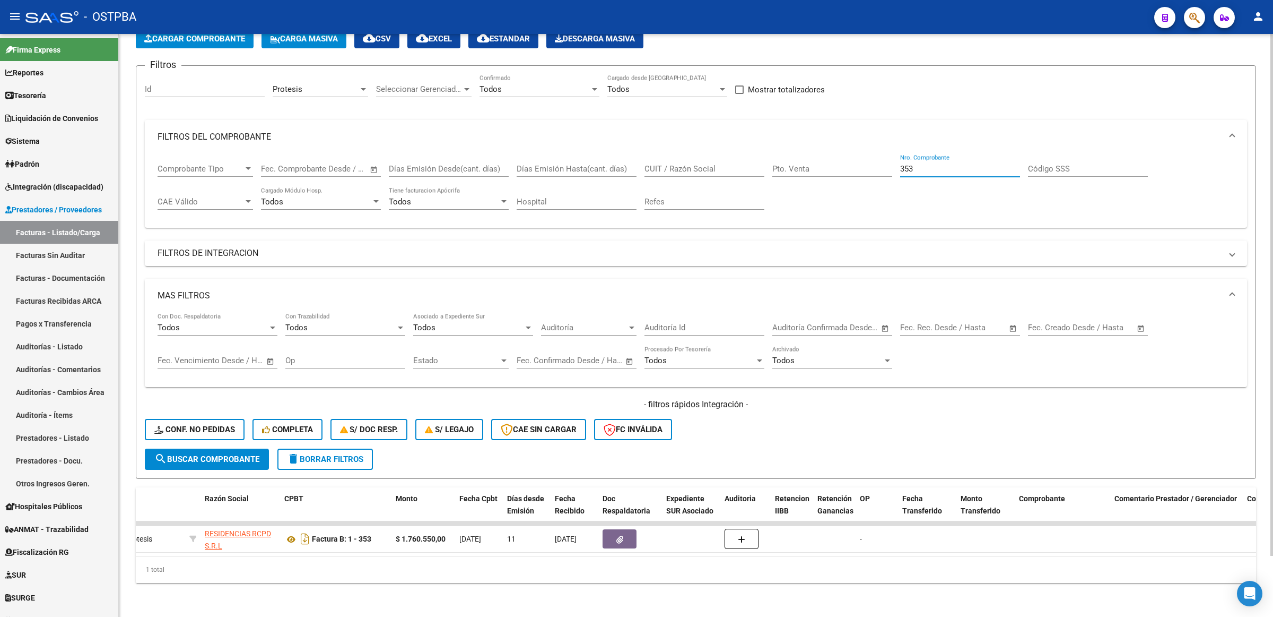
scroll to position [0, 0]
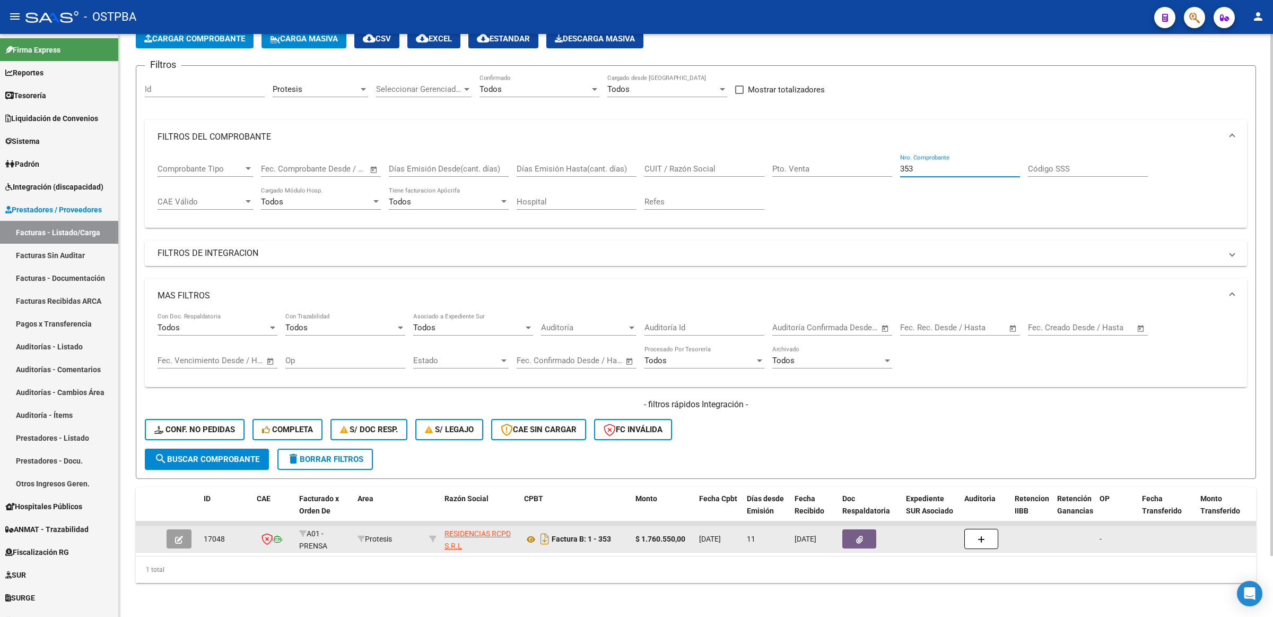
type input "353"
click at [183, 529] on button "button" at bounding box center [179, 538] width 25 height 19
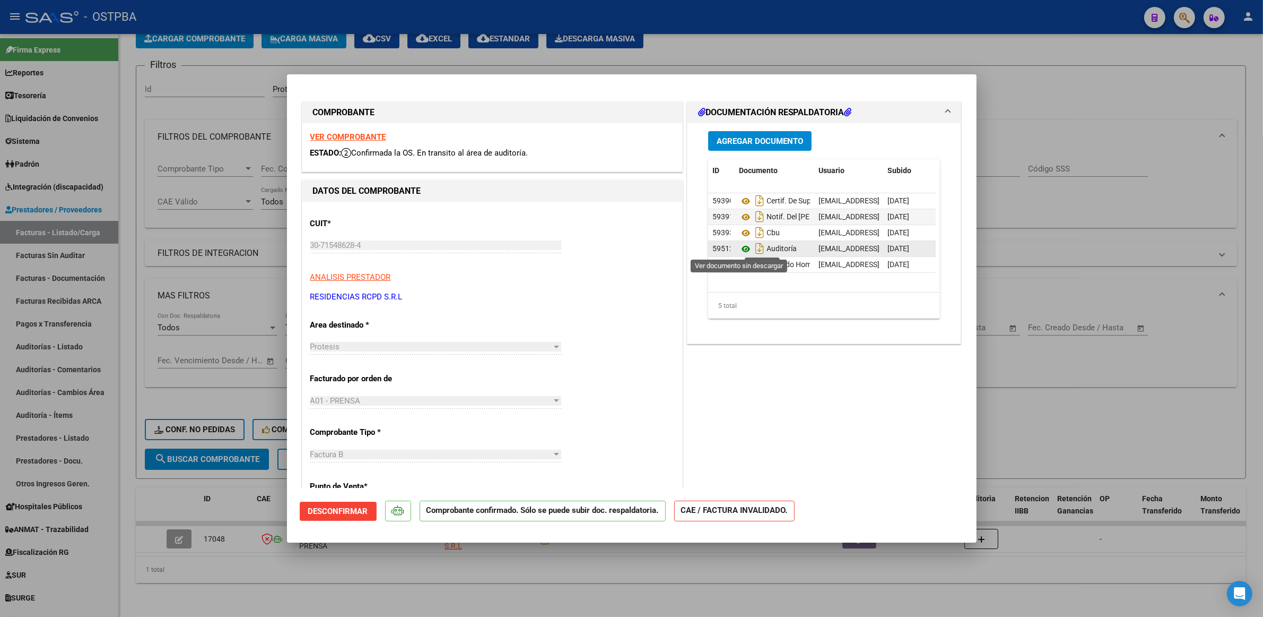
click at [739, 249] on icon at bounding box center [746, 248] width 14 height 13
click at [1054, 380] on div at bounding box center [631, 308] width 1263 height 617
type input "$ 0,00"
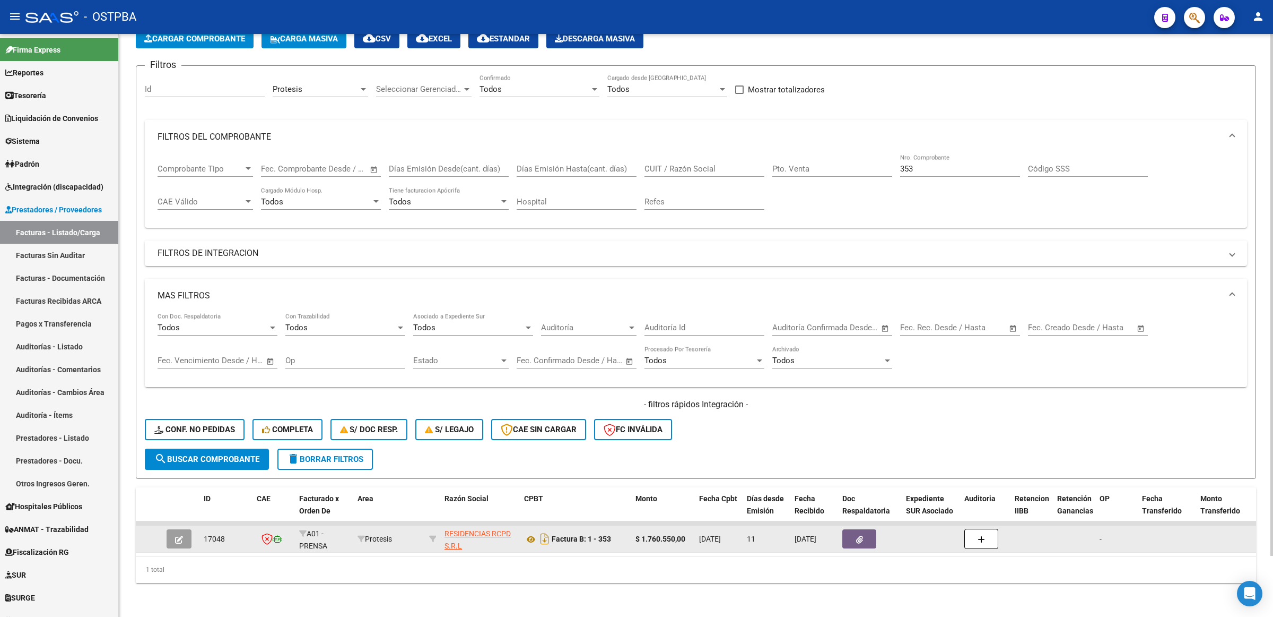
click at [174, 533] on button "button" at bounding box center [179, 538] width 25 height 19
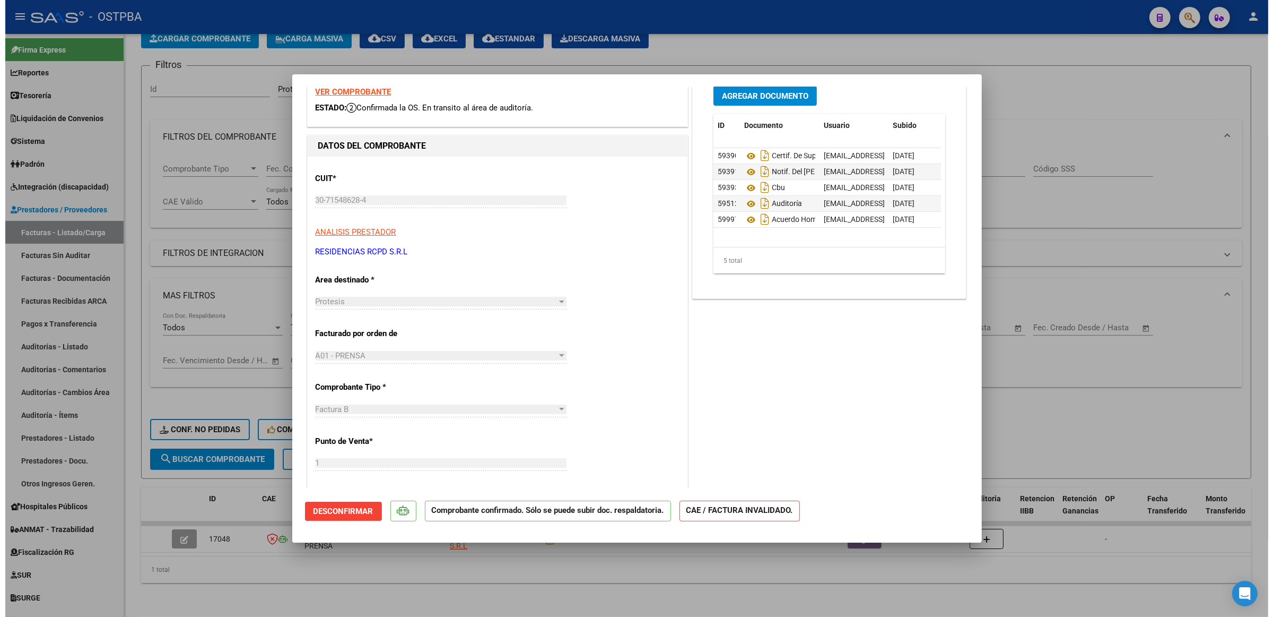
scroll to position [66, 0]
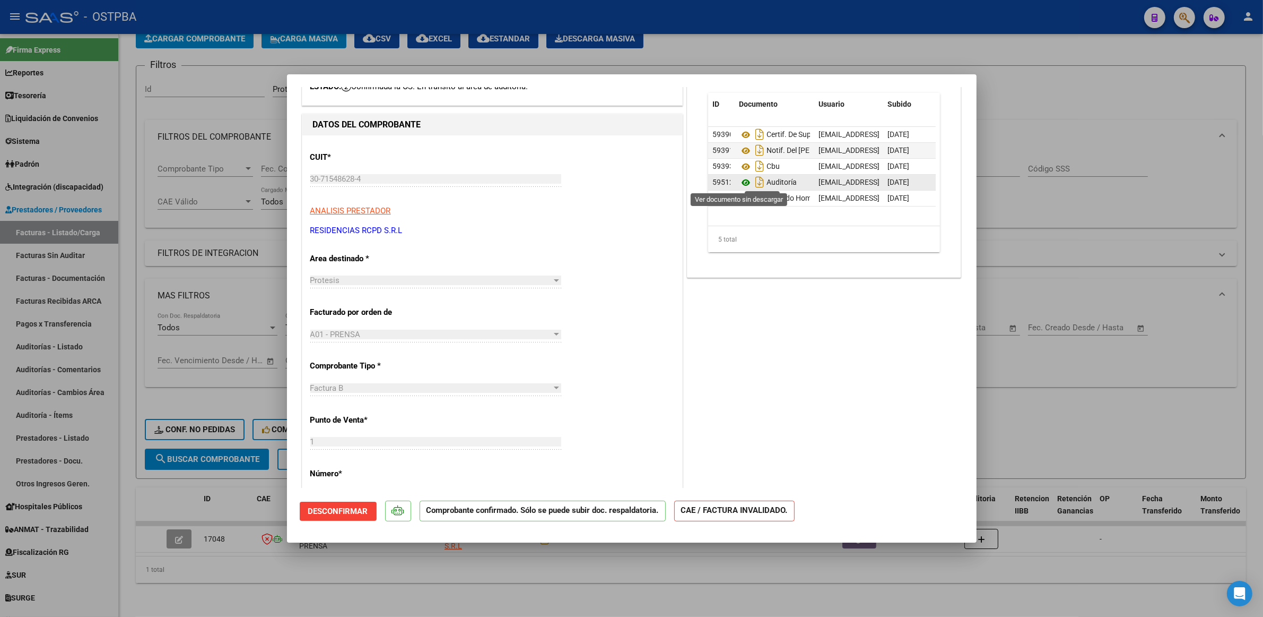
click at [739, 180] on icon at bounding box center [746, 182] width 14 height 13
click at [739, 199] on icon at bounding box center [746, 198] width 14 height 13
click at [1072, 285] on div at bounding box center [631, 308] width 1263 height 617
type input "$ 0,00"
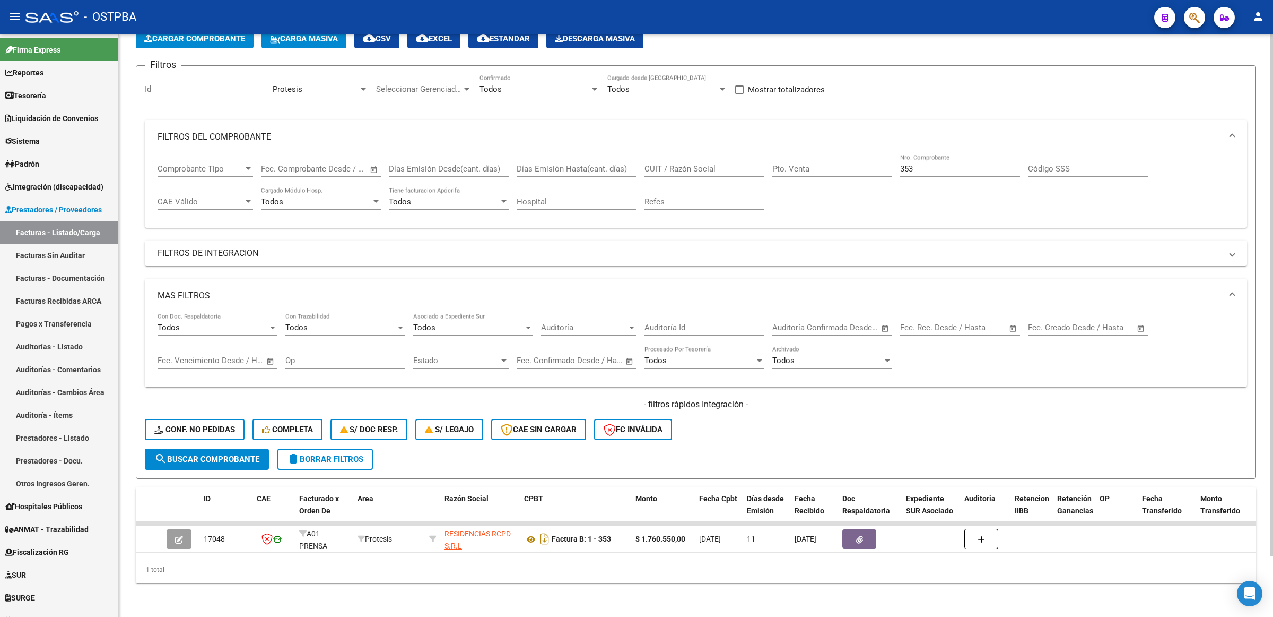
click at [850, 425] on div "- filtros rápidos Integración - Conf. no pedidas Completa S/ Doc Resp. S/ legaj…" at bounding box center [696, 423] width 1102 height 50
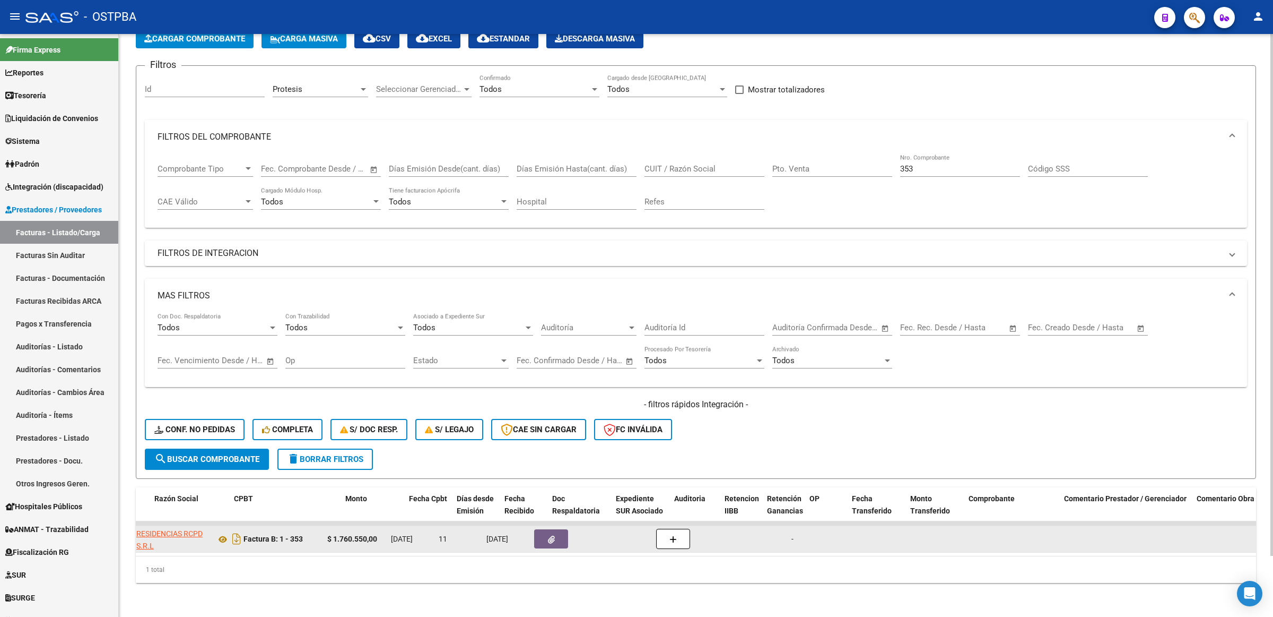
scroll to position [0, 309]
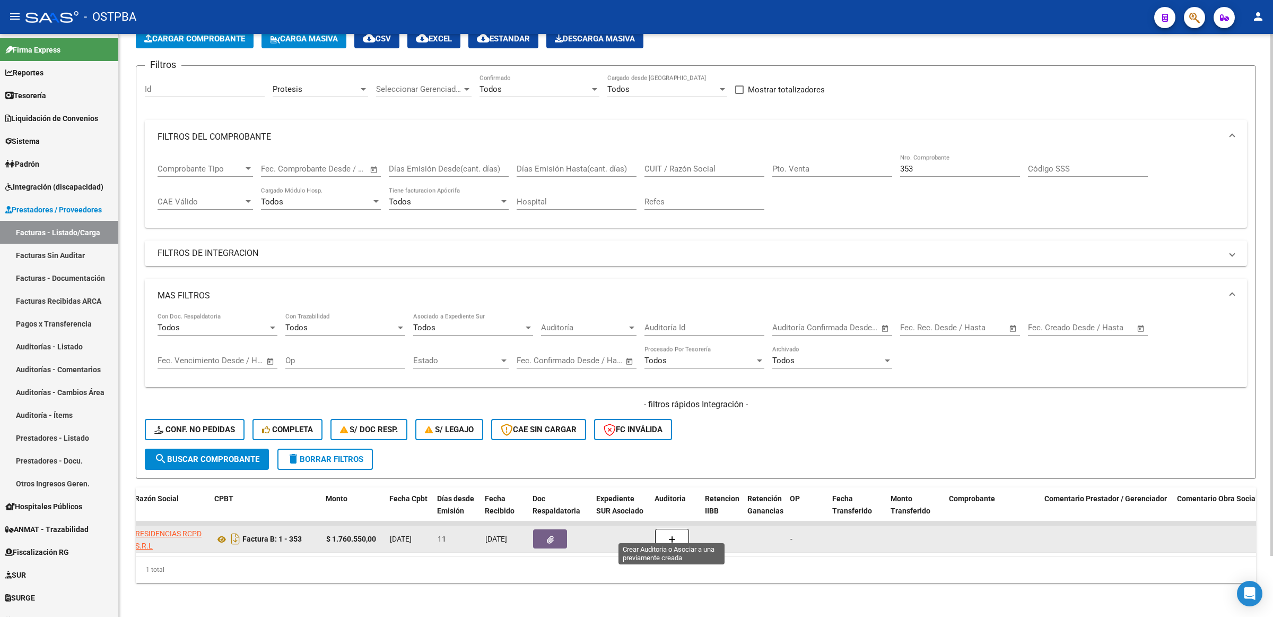
click at [670, 535] on icon "button" at bounding box center [671, 539] width 7 height 8
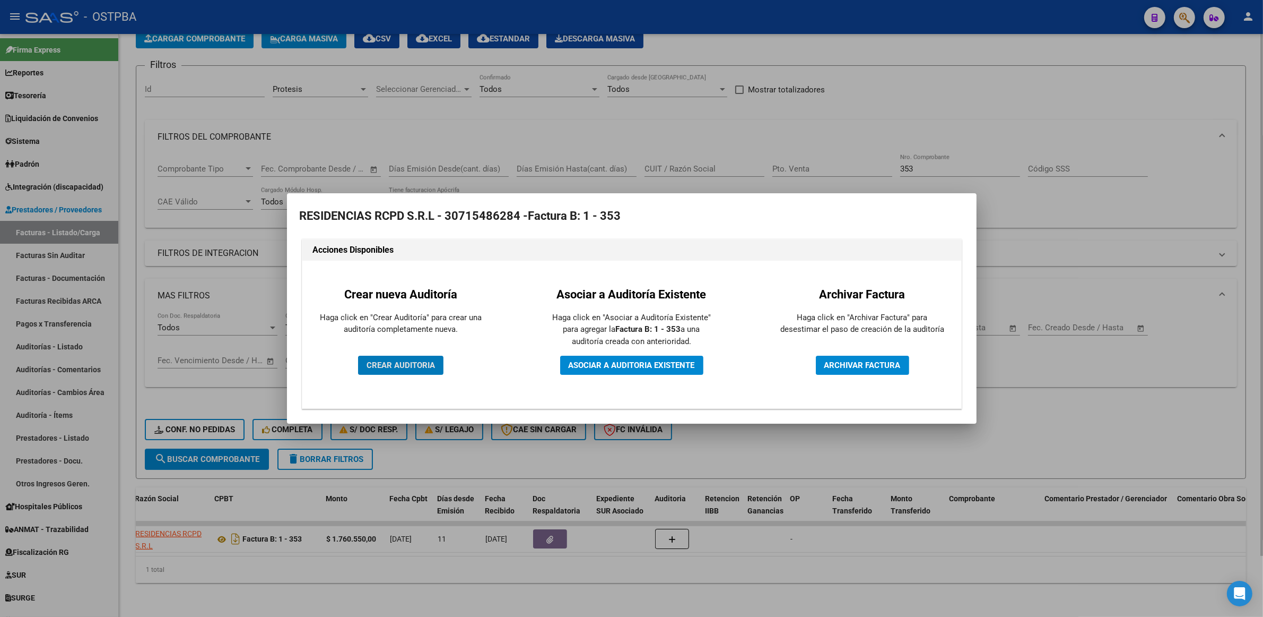
click at [1121, 417] on div at bounding box center [631, 308] width 1263 height 617
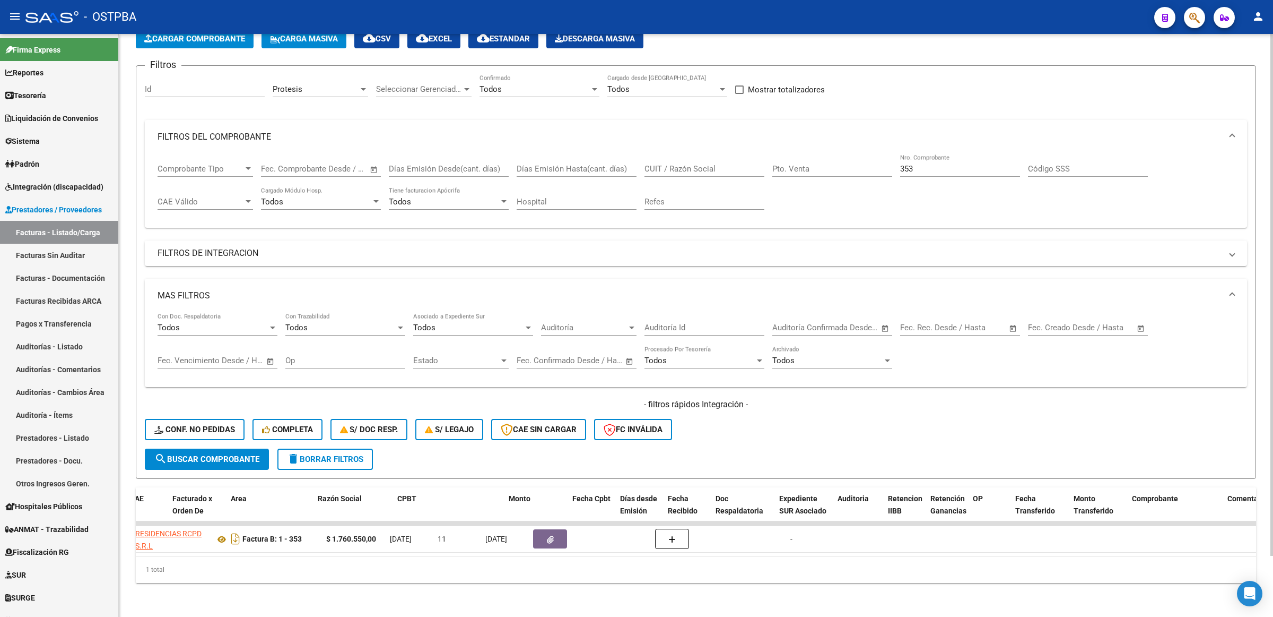
scroll to position [0, 0]
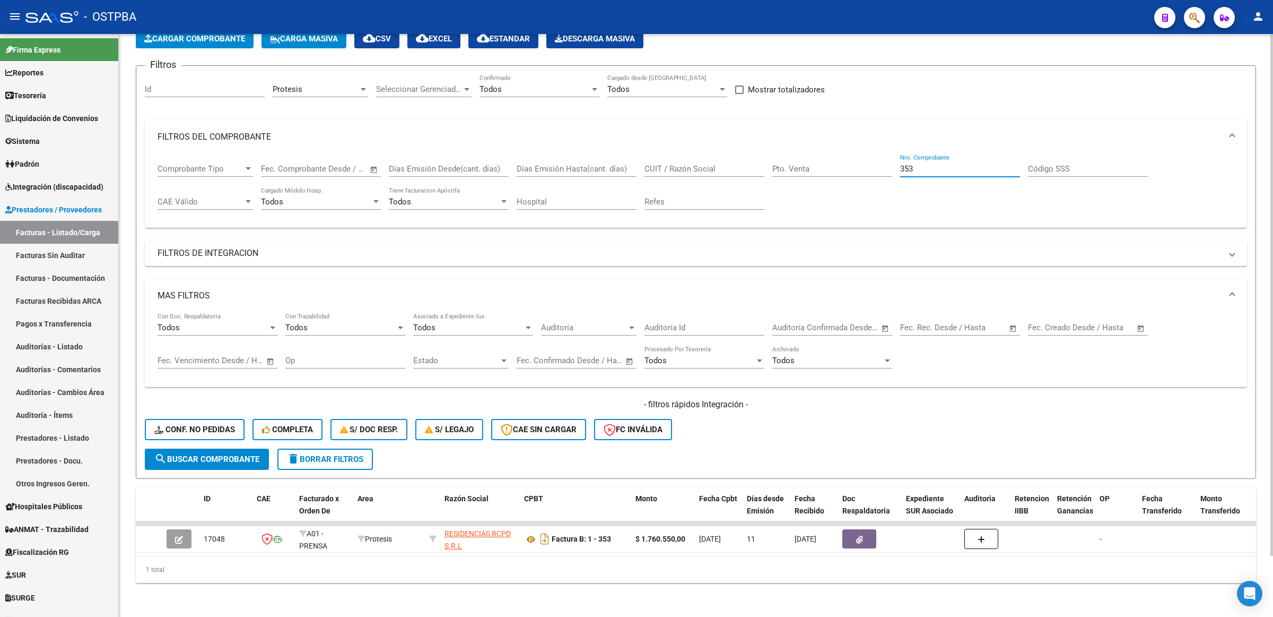
drag, startPoint x: 959, startPoint y: 162, endPoint x: 791, endPoint y: 152, distance: 168.5
click at [792, 155] on div "Comprobante Tipo Comprobante Tipo Start date – End date Fec. Comprobante Desde …" at bounding box center [696, 187] width 1077 height 66
click at [670, 154] on div "CUIT / Razón Social" at bounding box center [705, 165] width 120 height 23
click at [672, 164] on input "CUIT / Razón Social" at bounding box center [705, 169] width 120 height 10
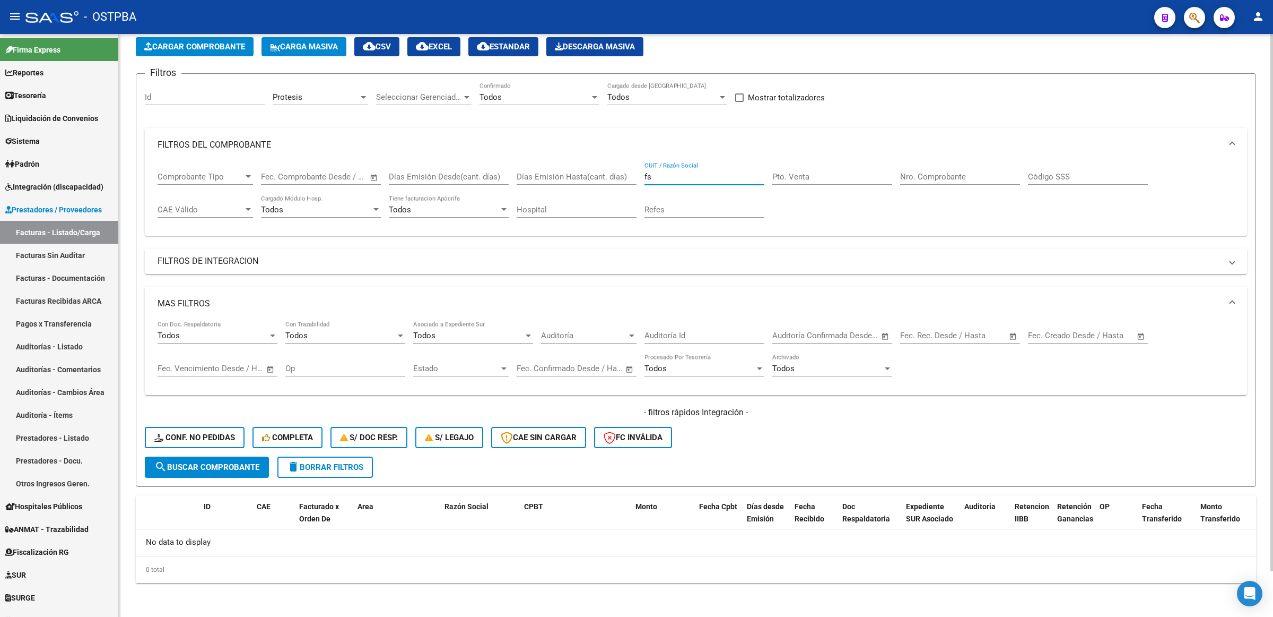
scroll to position [49, 0]
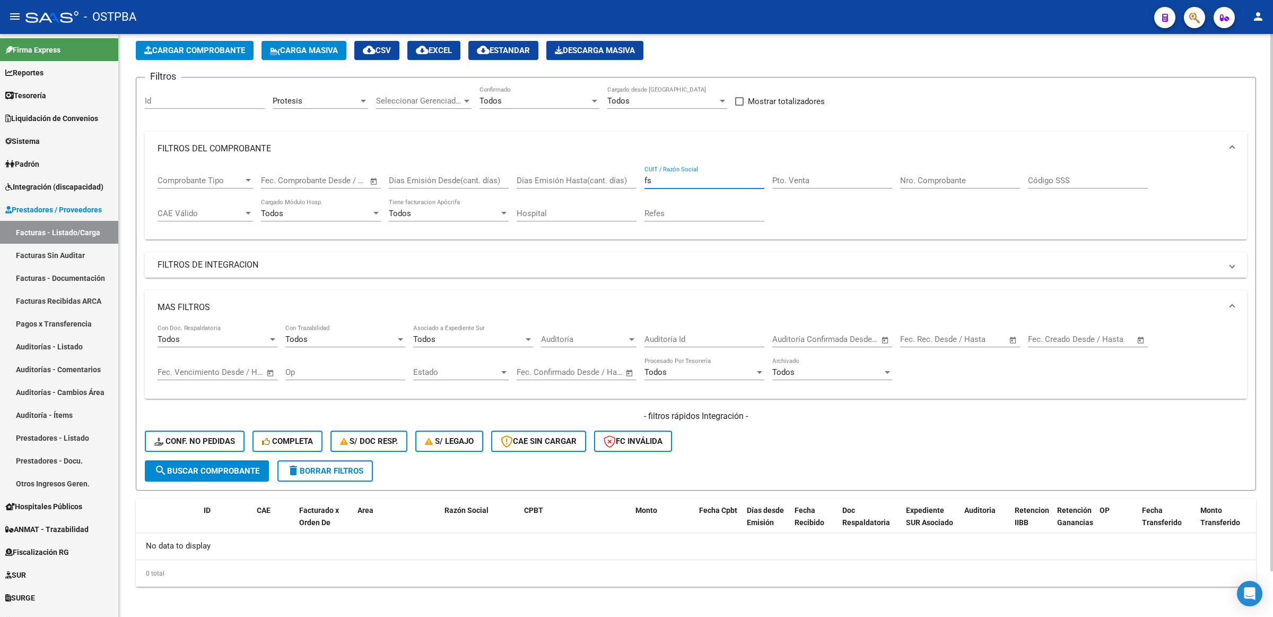
type input "fs"
click at [664, 184] on div "fs CUIT / Razón Social" at bounding box center [705, 177] width 120 height 23
drag, startPoint x: 662, startPoint y: 181, endPoint x: 576, endPoint y: 176, distance: 86.6
click at [580, 178] on div "Comprobante Tipo Comprobante Tipo Start date – End date Fec. Comprobante Desde …" at bounding box center [696, 199] width 1077 height 66
click at [356, 99] on div "Protesis" at bounding box center [316, 101] width 86 height 10
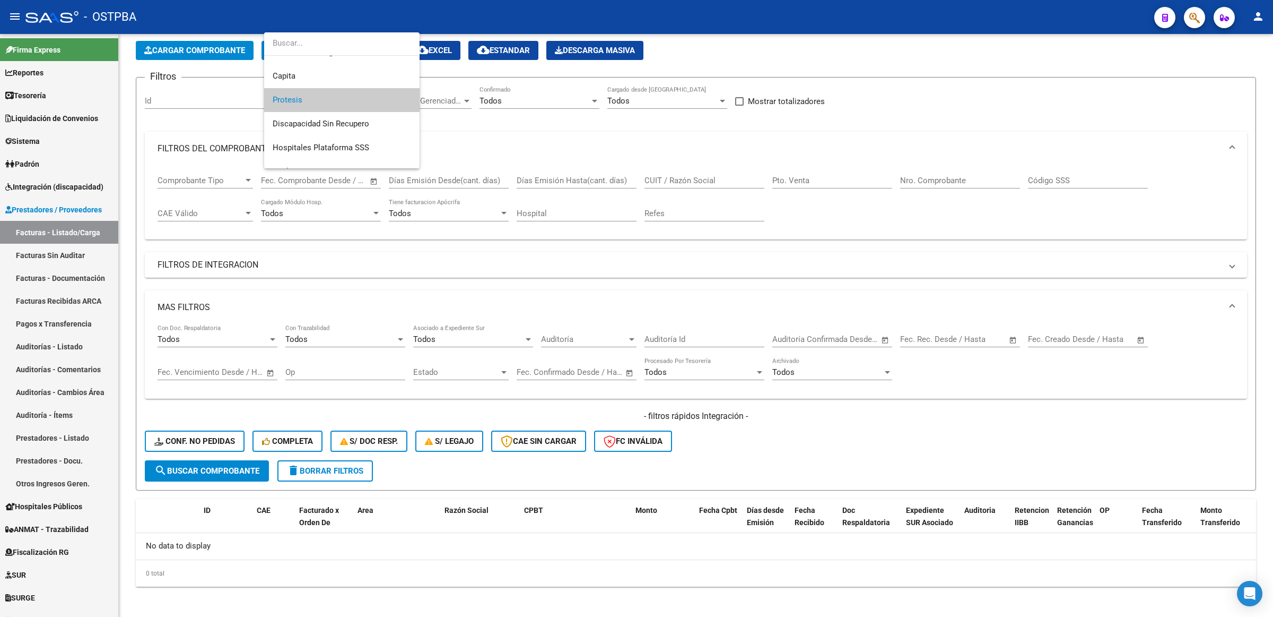
scroll to position [154, 0]
click at [369, 105] on span "Protesis" at bounding box center [342, 105] width 138 height 24
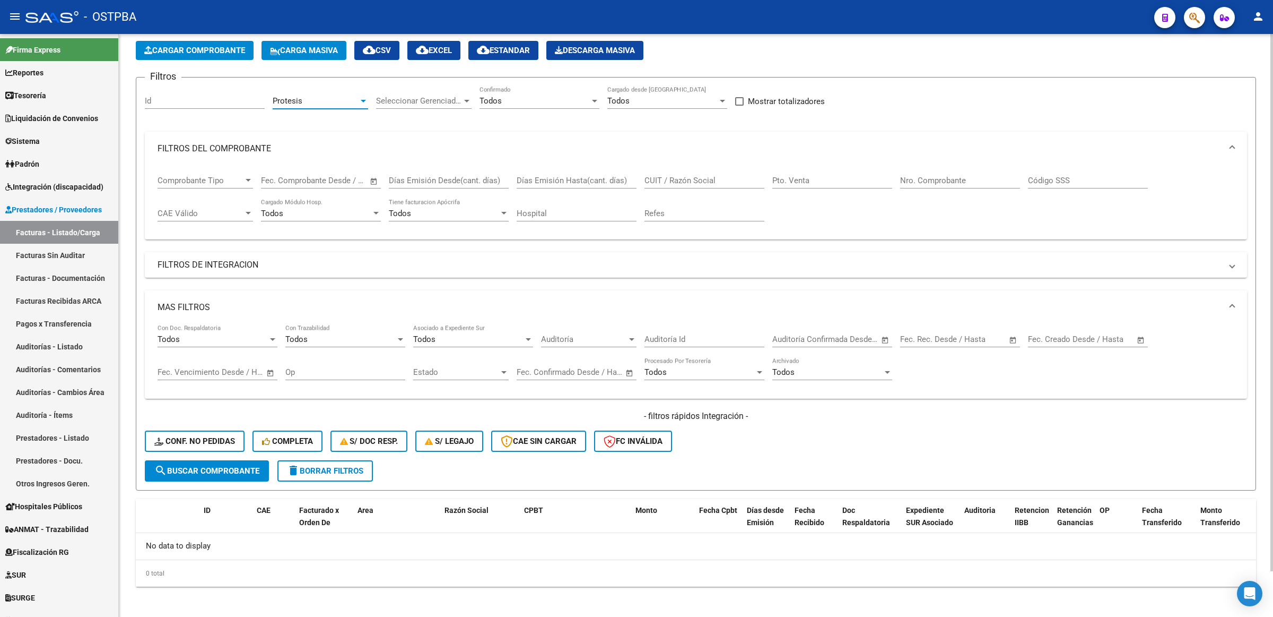
click at [197, 466] on span "search Buscar Comprobante" at bounding box center [206, 471] width 105 height 10
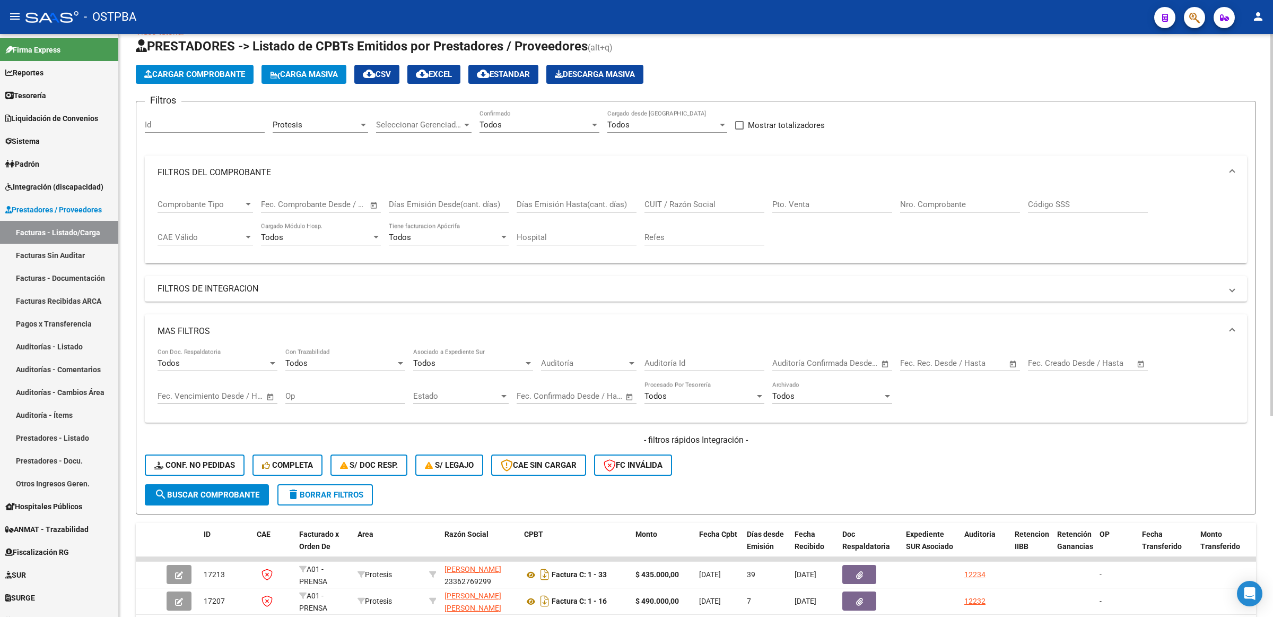
scroll to position [49, 0]
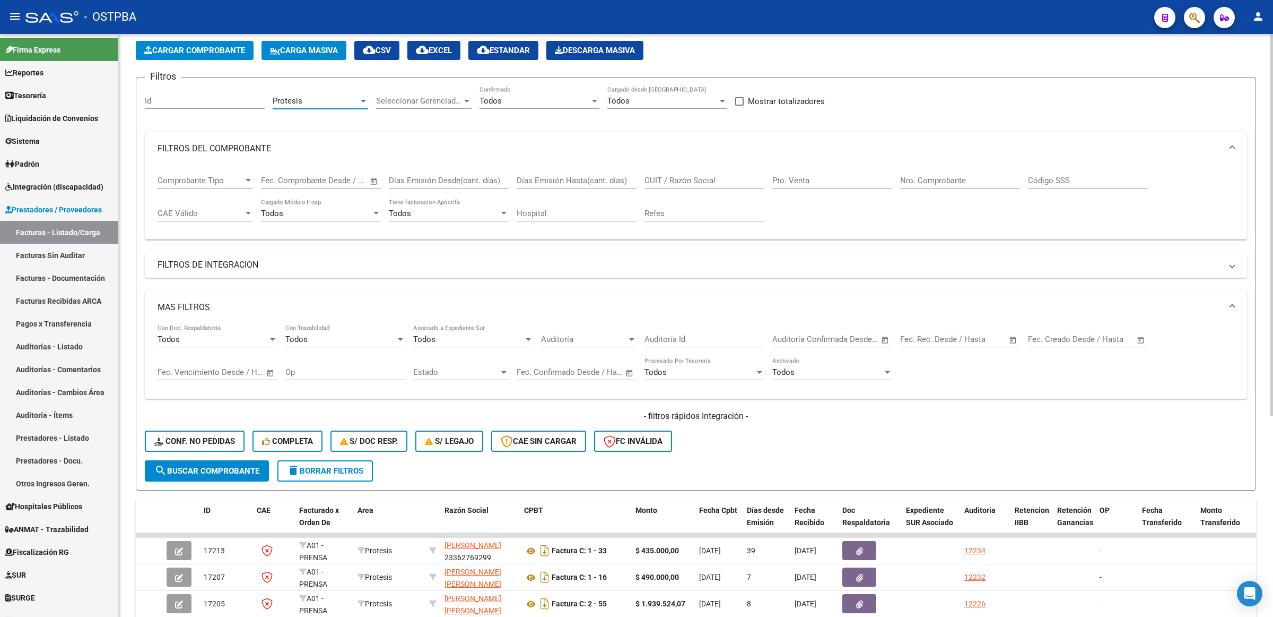
click at [319, 97] on div "Protesis" at bounding box center [316, 101] width 86 height 10
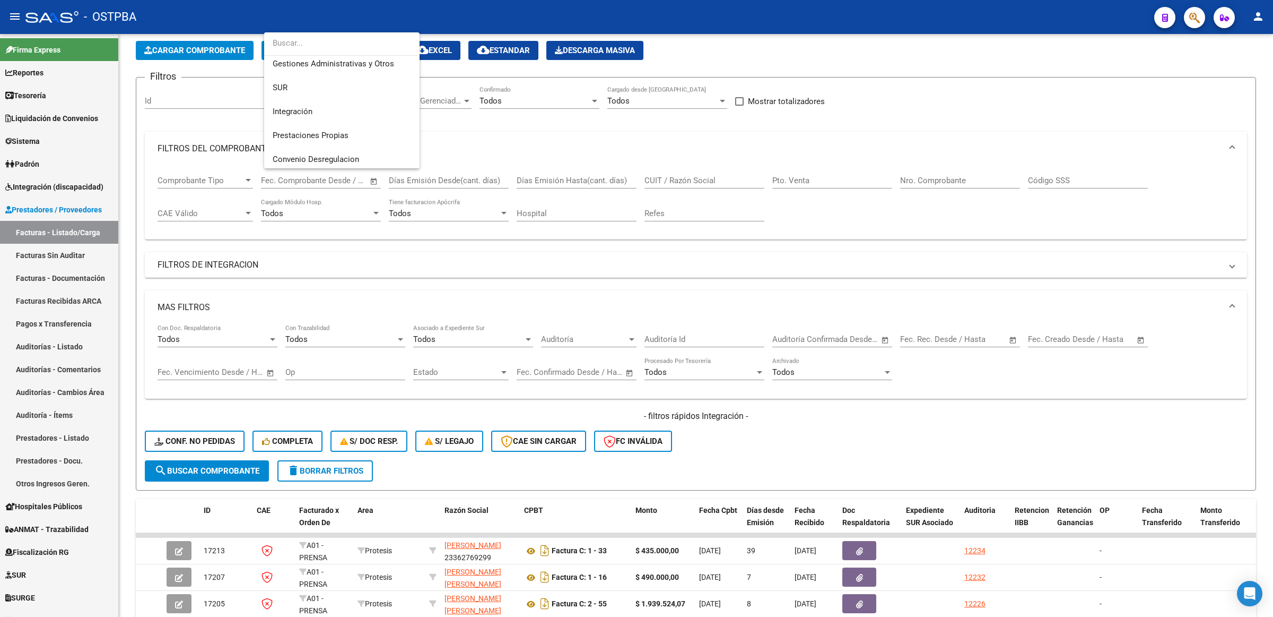
scroll to position [41, 0]
click at [354, 91] on span "SUR" at bounding box center [342, 98] width 138 height 24
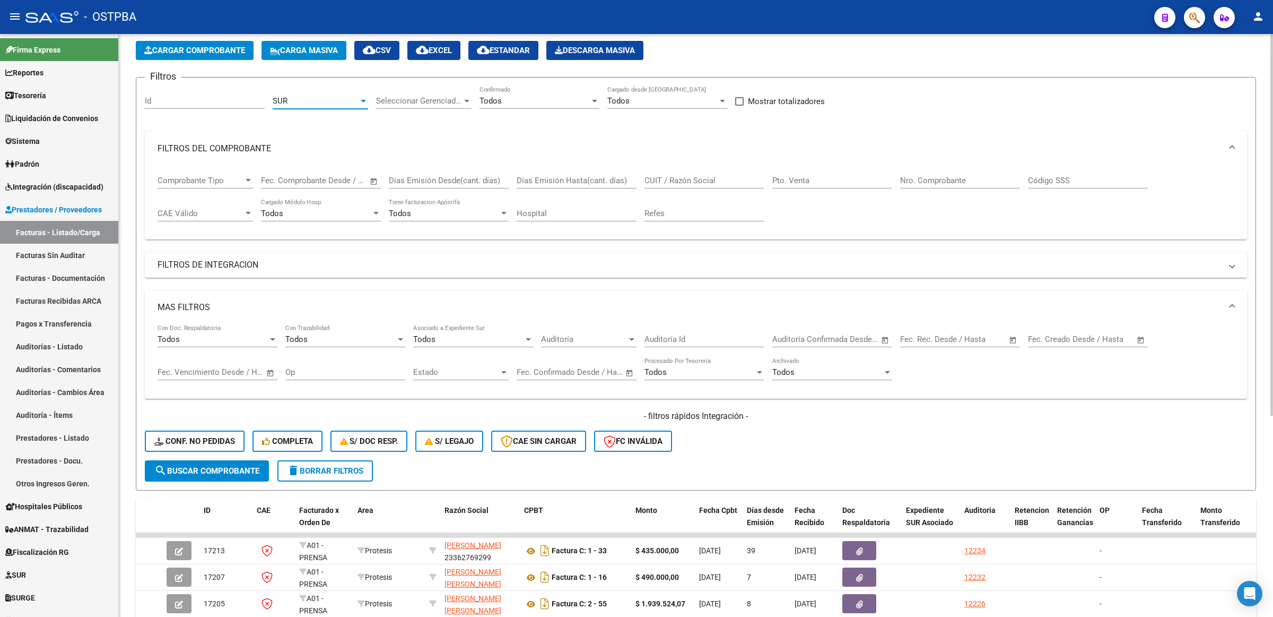
click at [231, 466] on span "search Buscar Comprobante" at bounding box center [206, 471] width 105 height 10
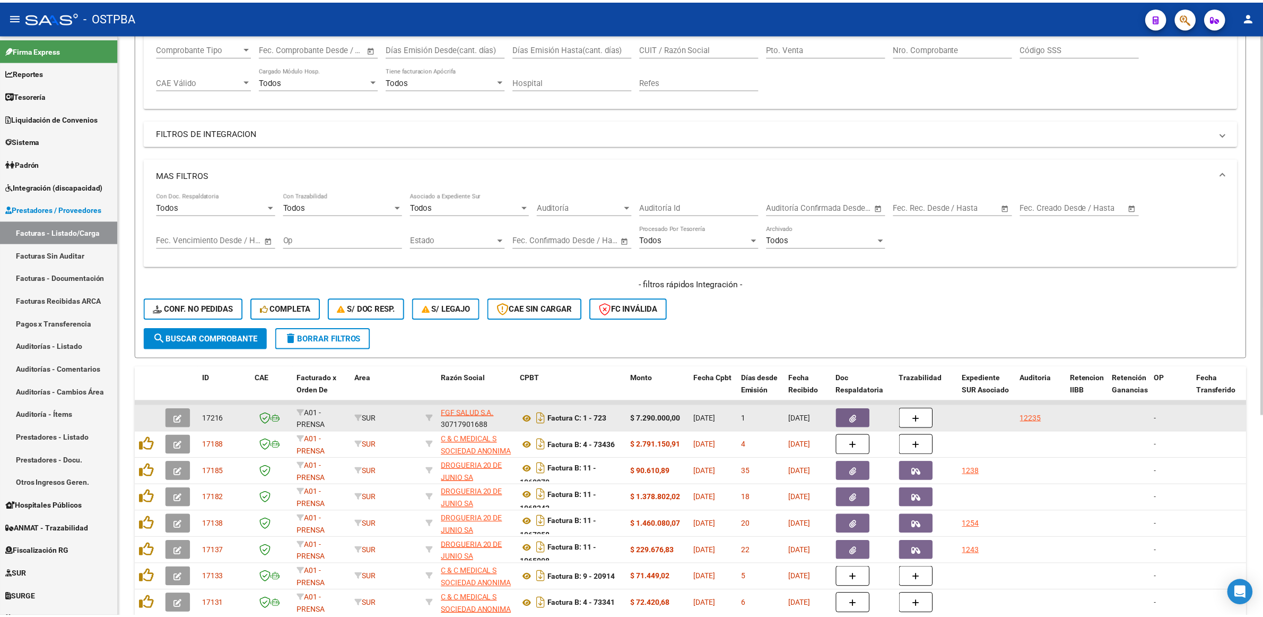
scroll to position [181, 0]
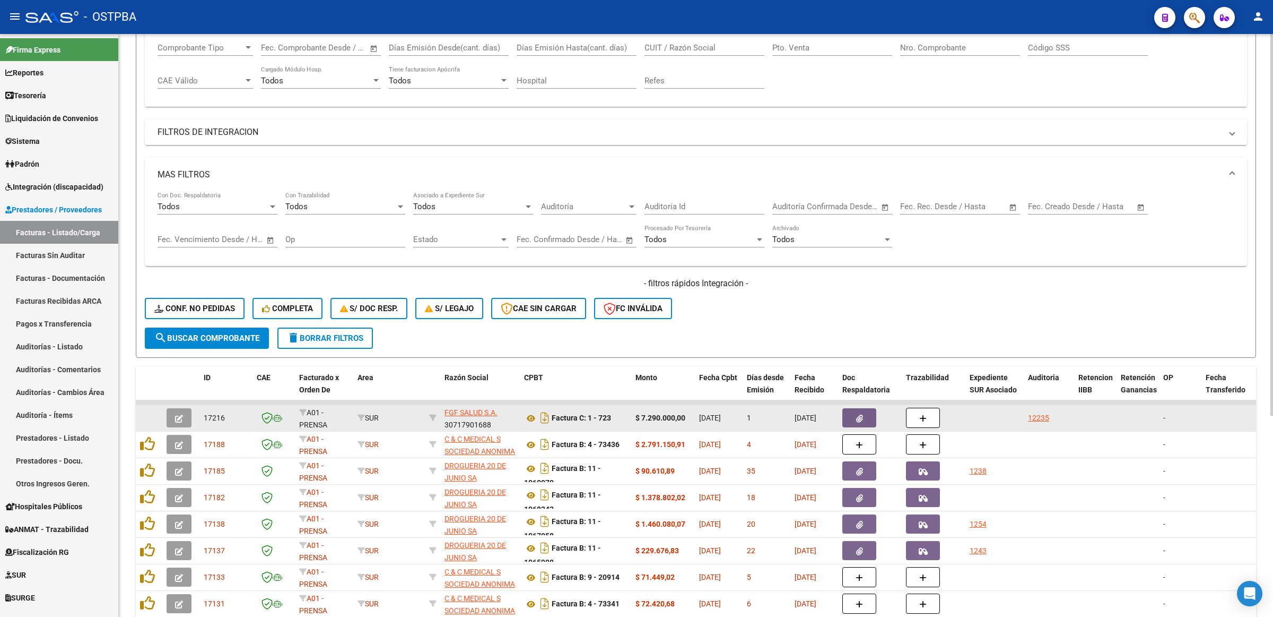
click at [184, 413] on button "button" at bounding box center [179, 417] width 25 height 19
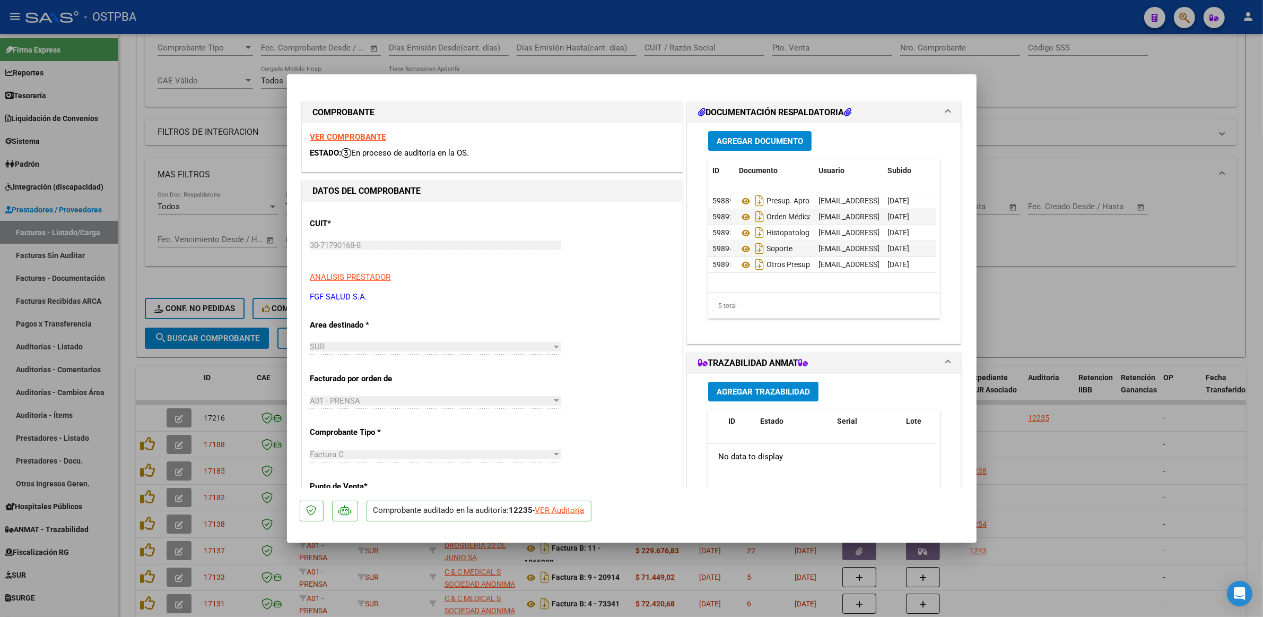
click at [356, 138] on strong "VER COMPROBANTE" at bounding box center [348, 137] width 76 height 10
click at [351, 136] on strong "VER COMPROBANTE" at bounding box center [348, 137] width 76 height 10
click at [741, 216] on icon at bounding box center [746, 217] width 14 height 13
click at [739, 231] on icon at bounding box center [746, 233] width 14 height 13
click at [739, 248] on icon at bounding box center [746, 248] width 14 height 13
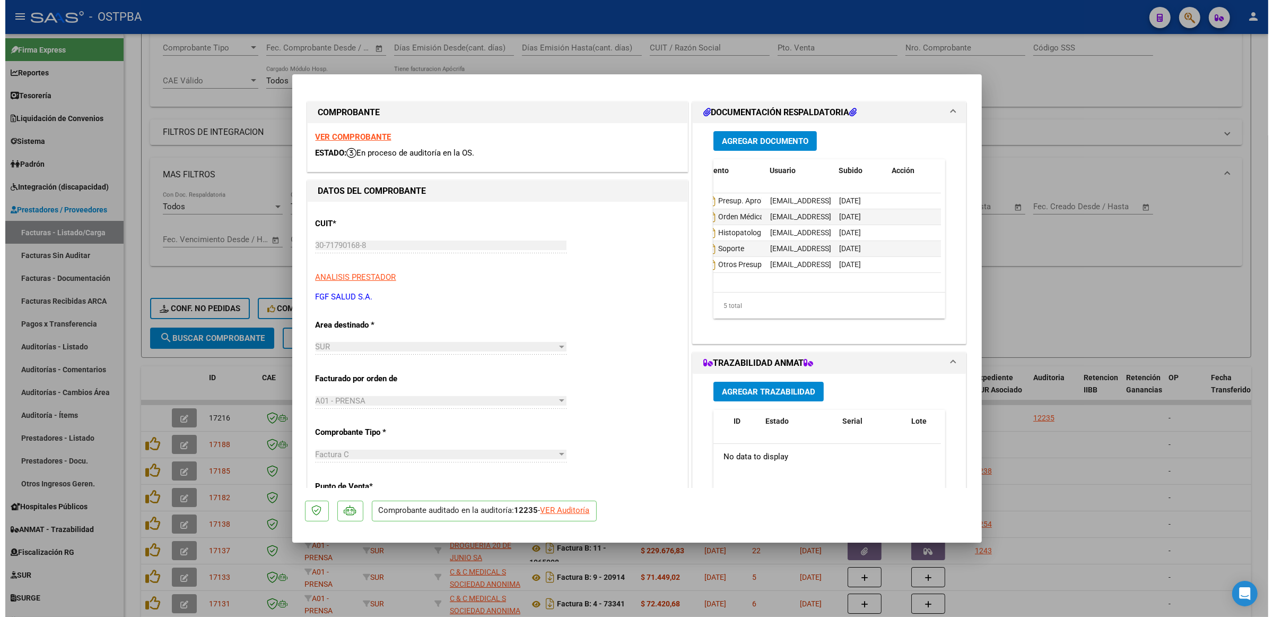
scroll to position [0, 0]
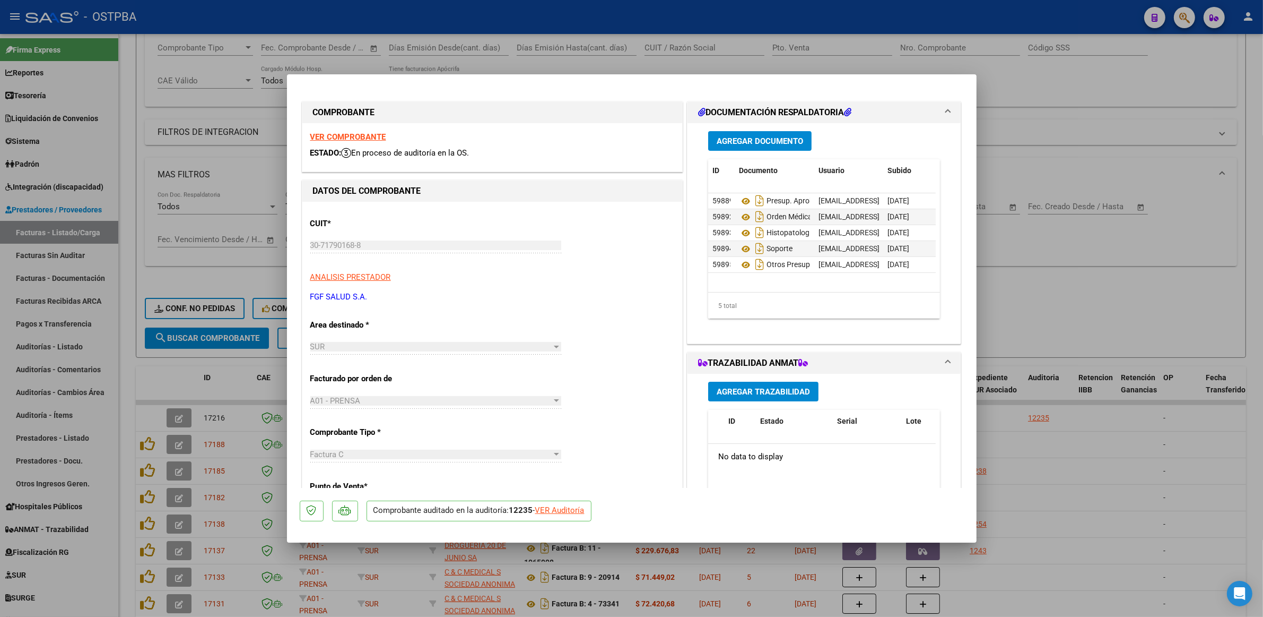
click at [1155, 311] on div at bounding box center [631, 308] width 1263 height 617
type input "$ 0,00"
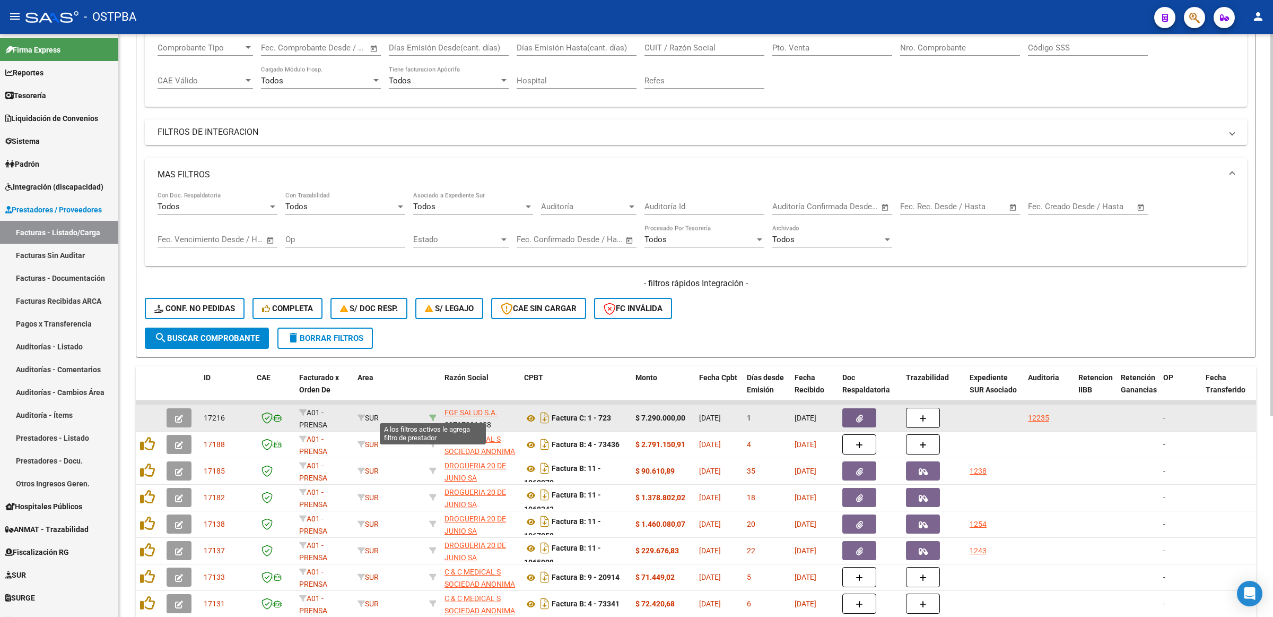
click at [431, 414] on icon at bounding box center [432, 417] width 7 height 7
type input "30717901688"
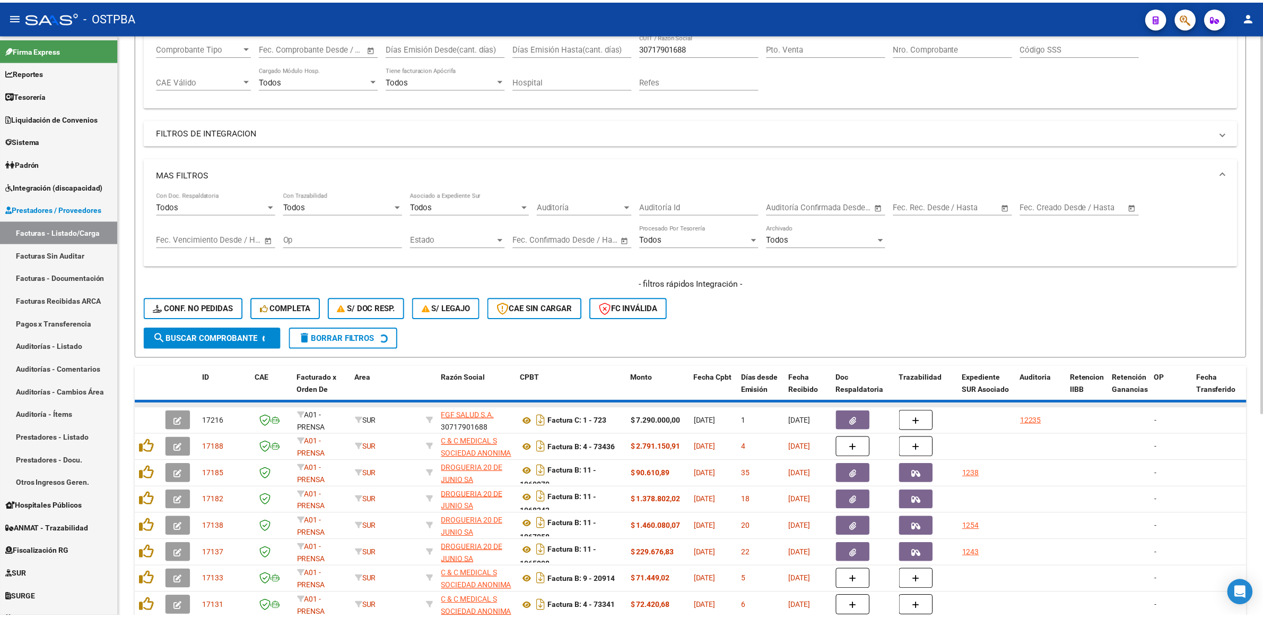
scroll to position [147, 0]
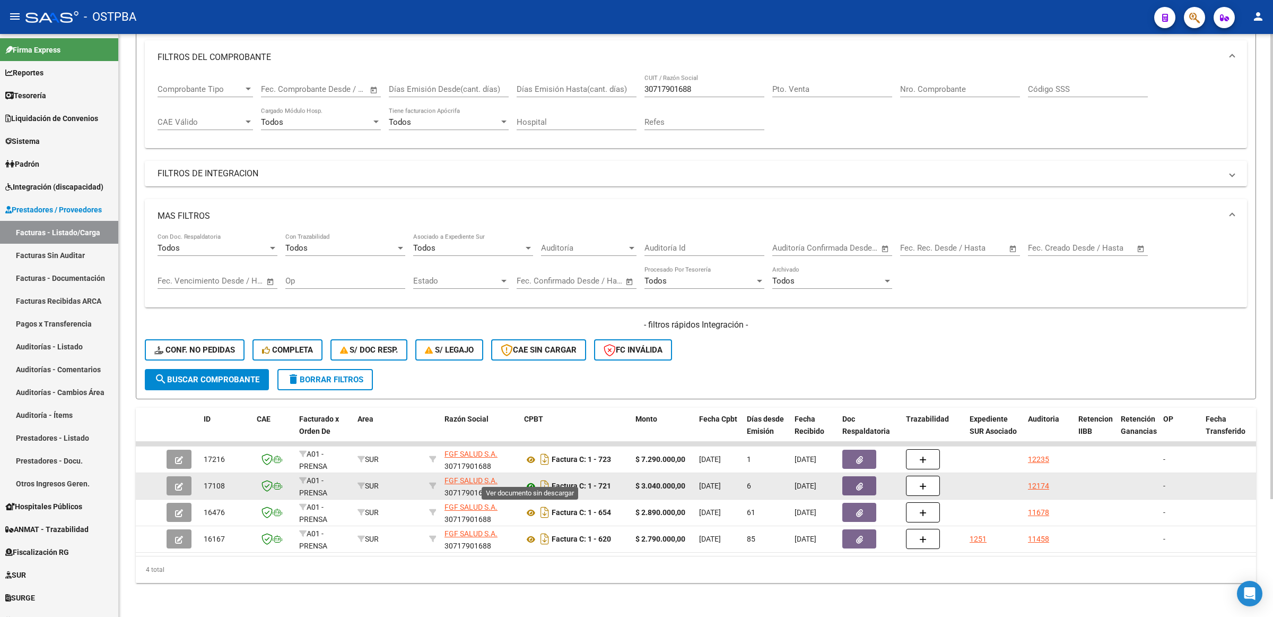
click at [531, 480] on icon at bounding box center [531, 486] width 14 height 13
click at [863, 476] on button "button" at bounding box center [860, 485] width 34 height 19
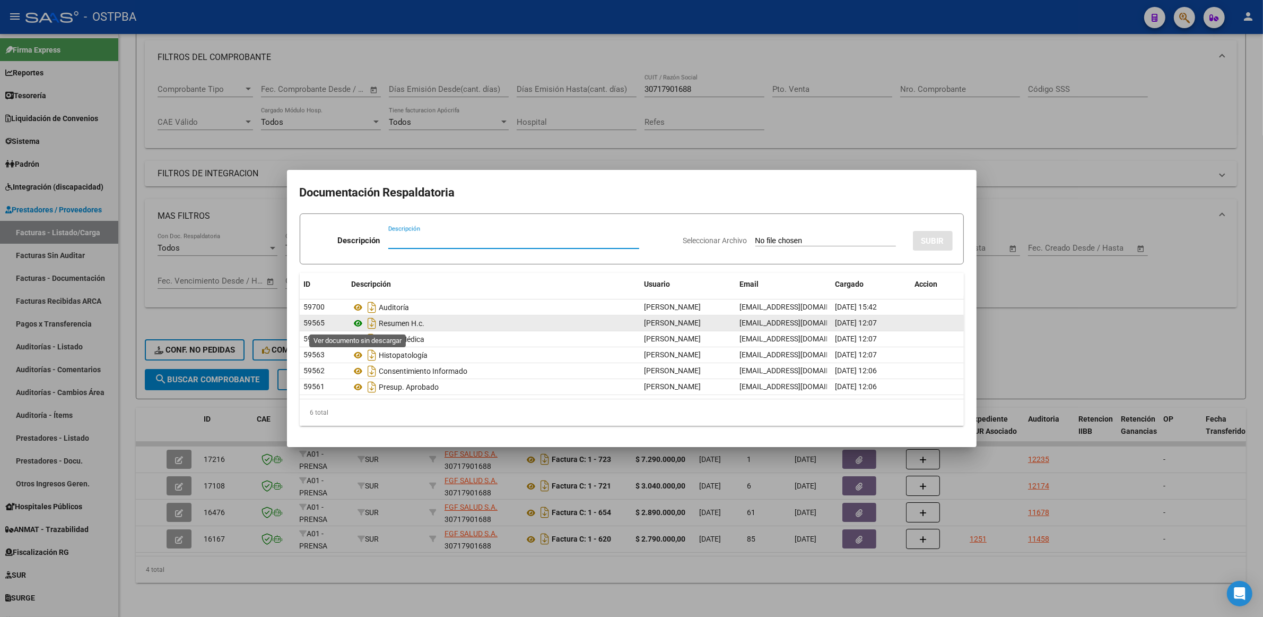
click at [357, 324] on icon at bounding box center [359, 323] width 14 height 13
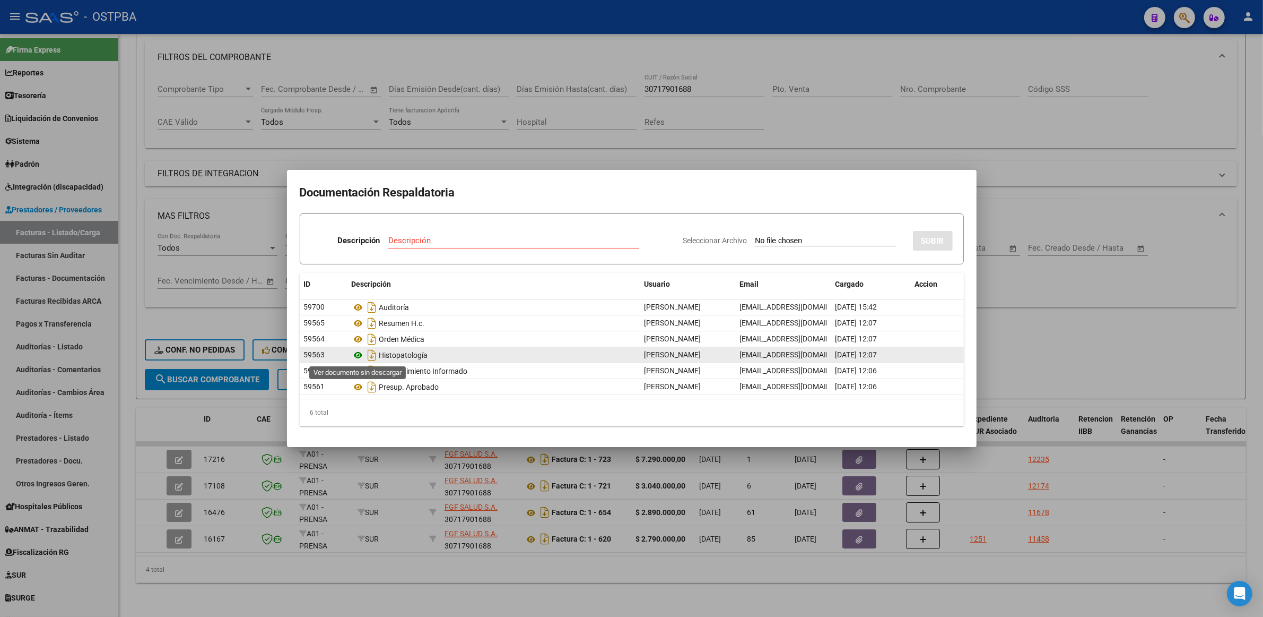
click at [359, 356] on icon at bounding box center [359, 355] width 14 height 13
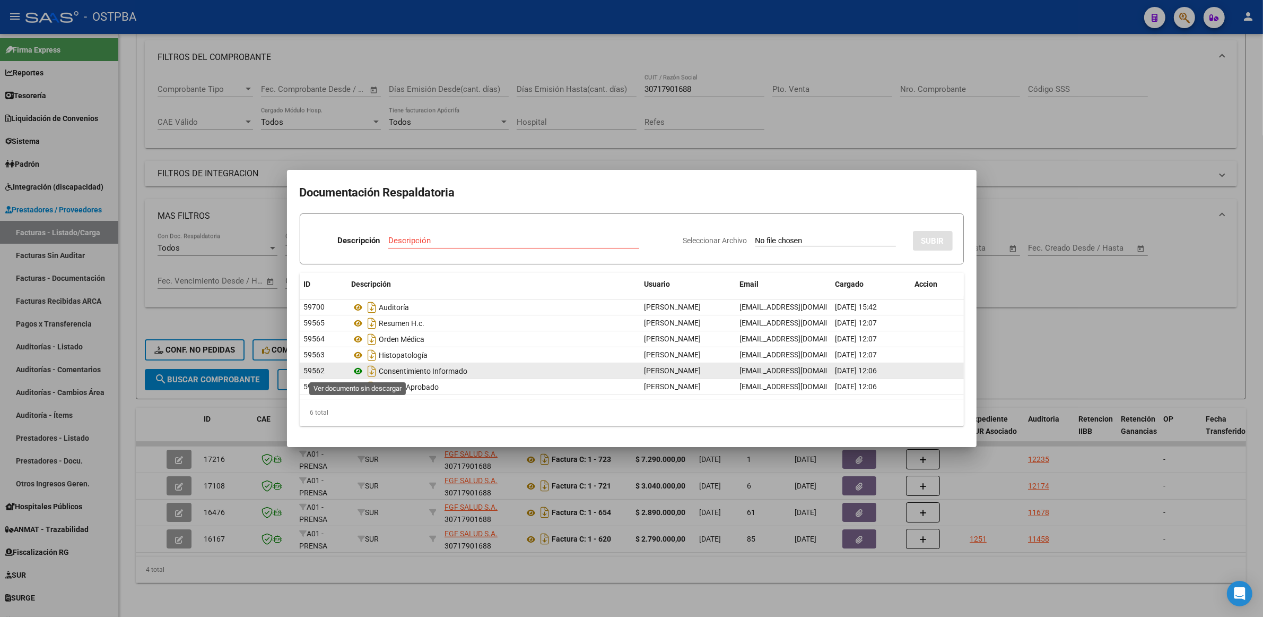
click at [357, 368] on icon at bounding box center [359, 370] width 14 height 13
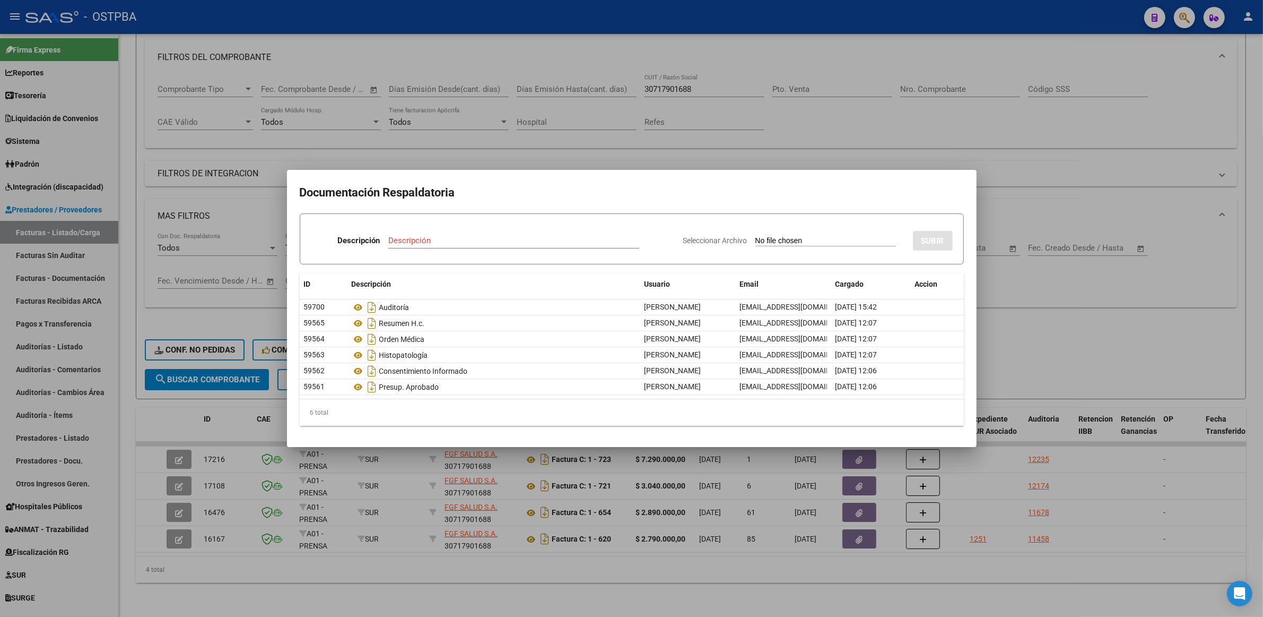
click at [1102, 487] on div at bounding box center [631, 308] width 1263 height 617
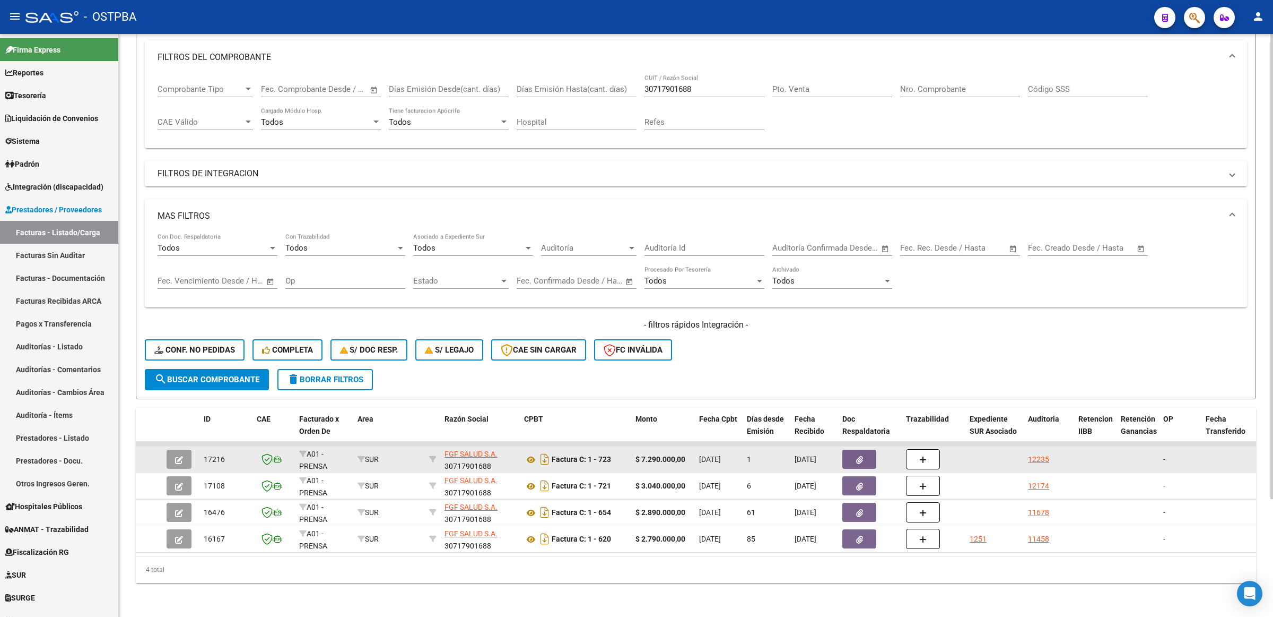
click at [861, 456] on icon "button" at bounding box center [859, 460] width 7 height 8
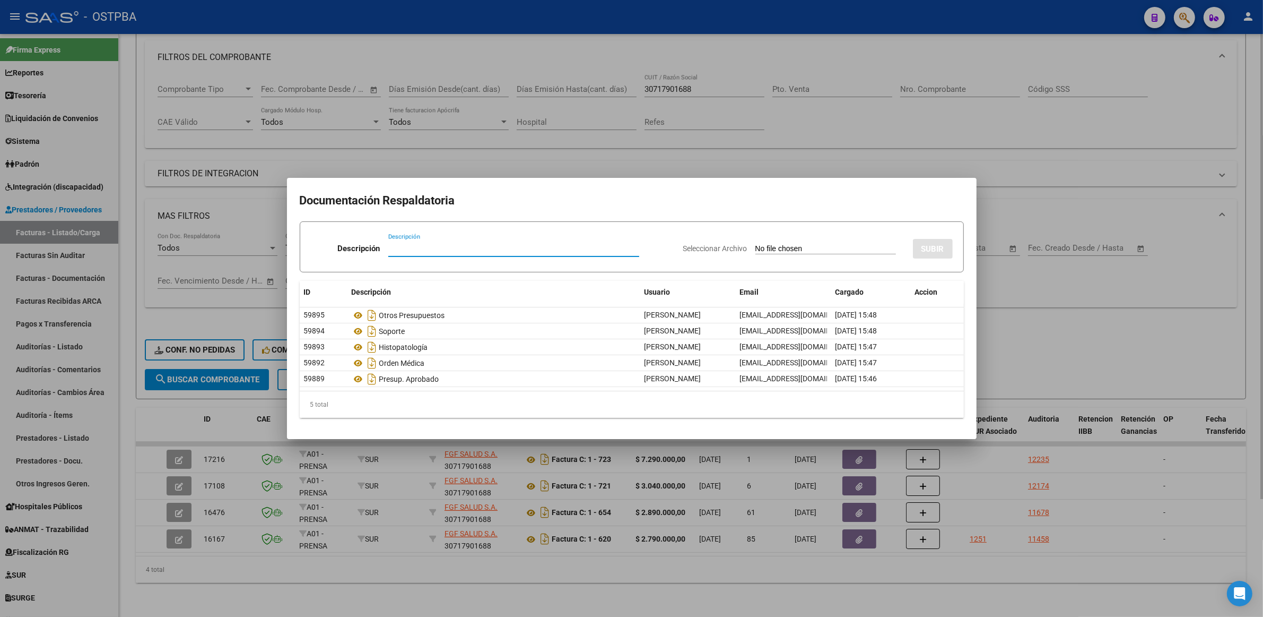
click at [1034, 316] on div at bounding box center [631, 308] width 1263 height 617
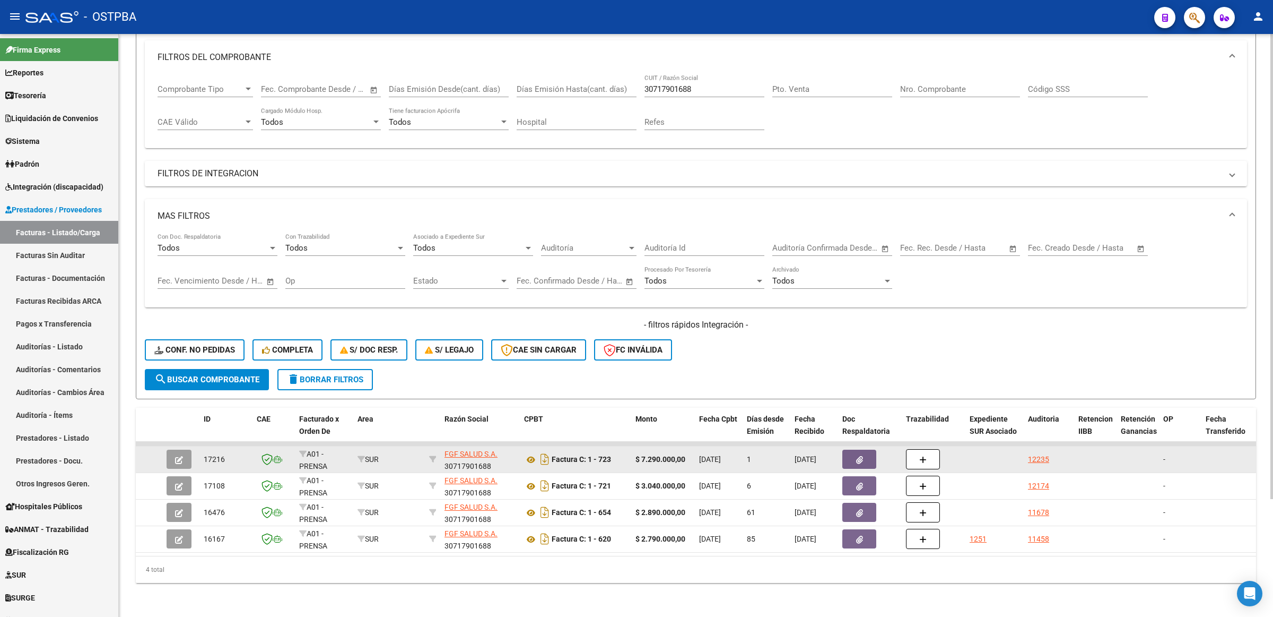
click at [173, 449] on button "button" at bounding box center [179, 458] width 25 height 19
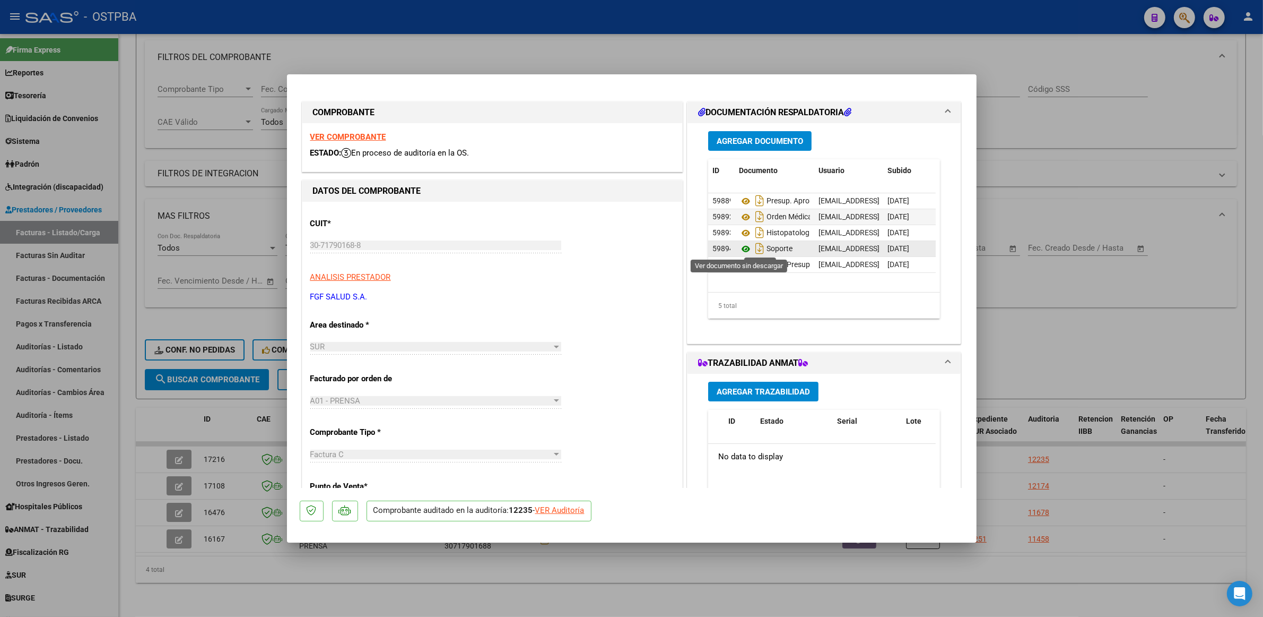
click at [743, 245] on icon at bounding box center [746, 248] width 14 height 13
click at [1112, 195] on div at bounding box center [631, 308] width 1263 height 617
type input "$ 0,00"
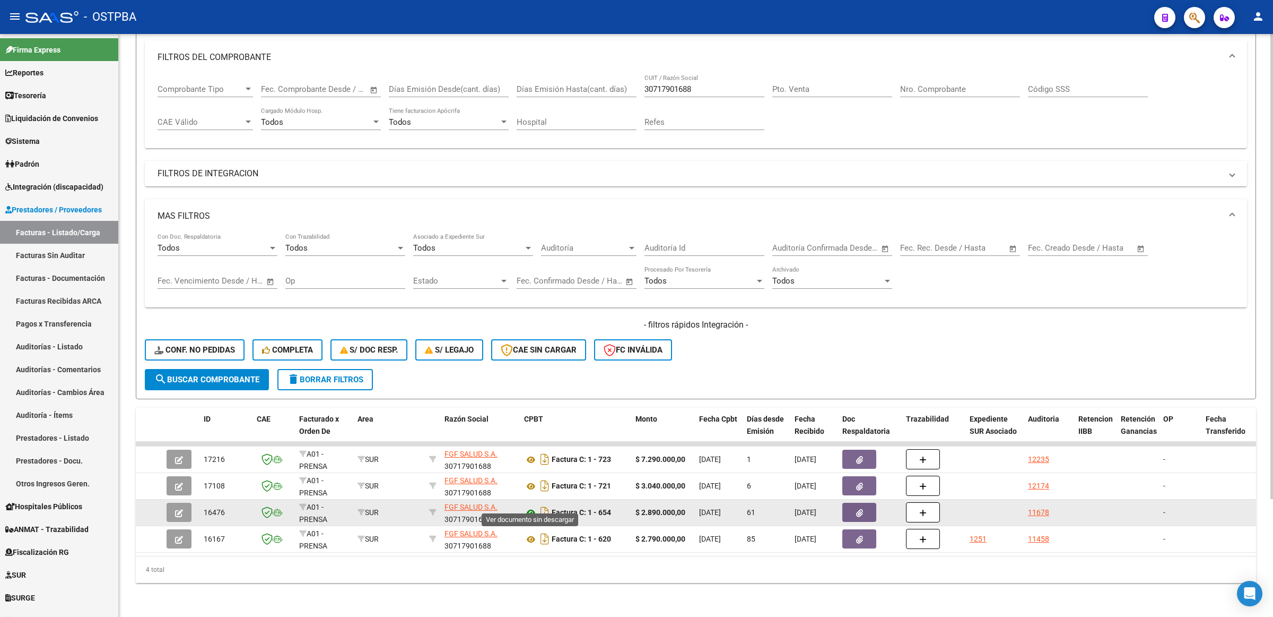
click at [532, 506] on icon at bounding box center [531, 512] width 14 height 13
click at [857, 509] on icon "button" at bounding box center [859, 513] width 7 height 8
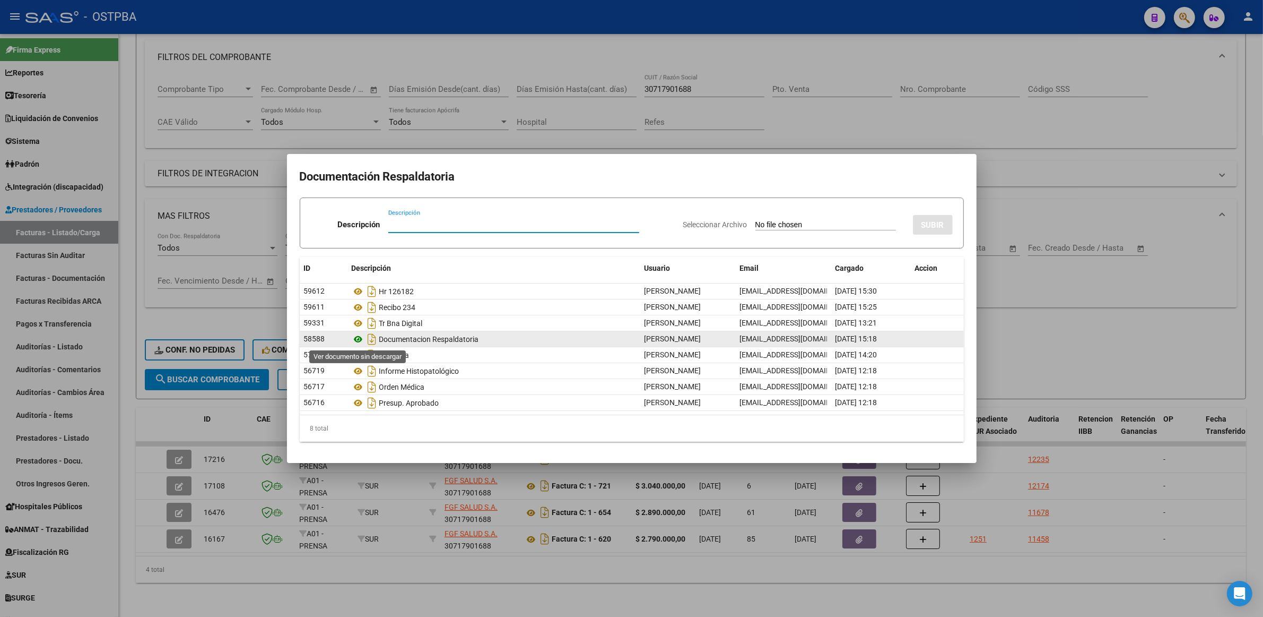
click at [355, 340] on icon at bounding box center [359, 339] width 14 height 13
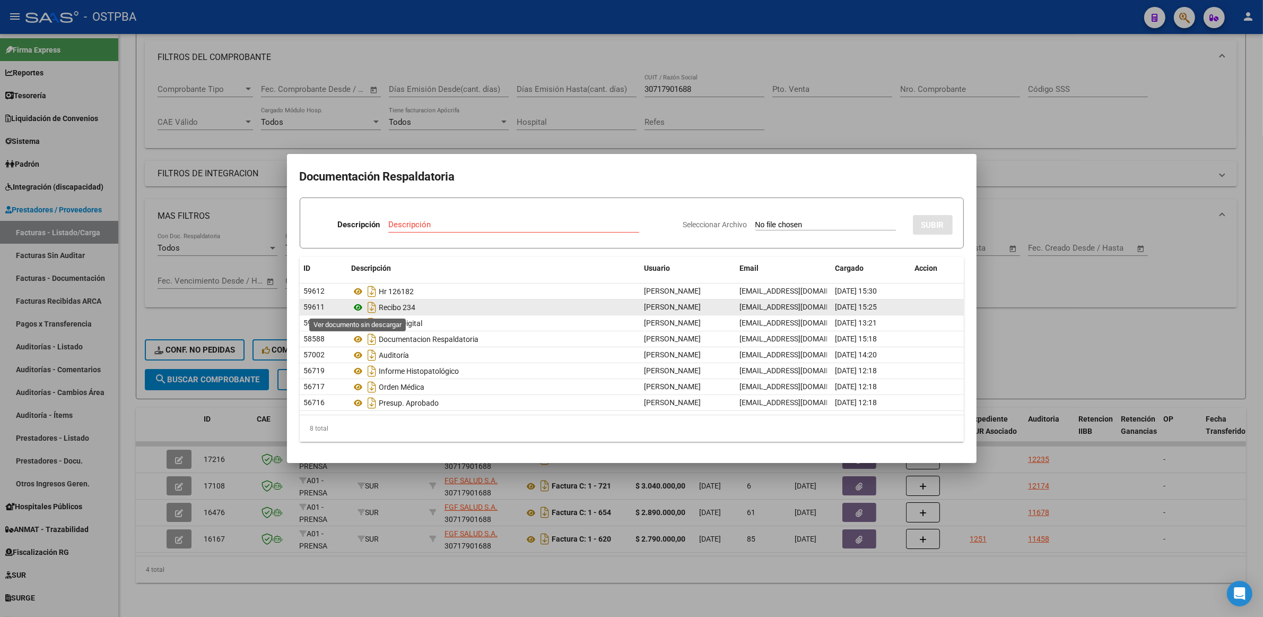
click at [357, 307] on icon at bounding box center [359, 307] width 14 height 13
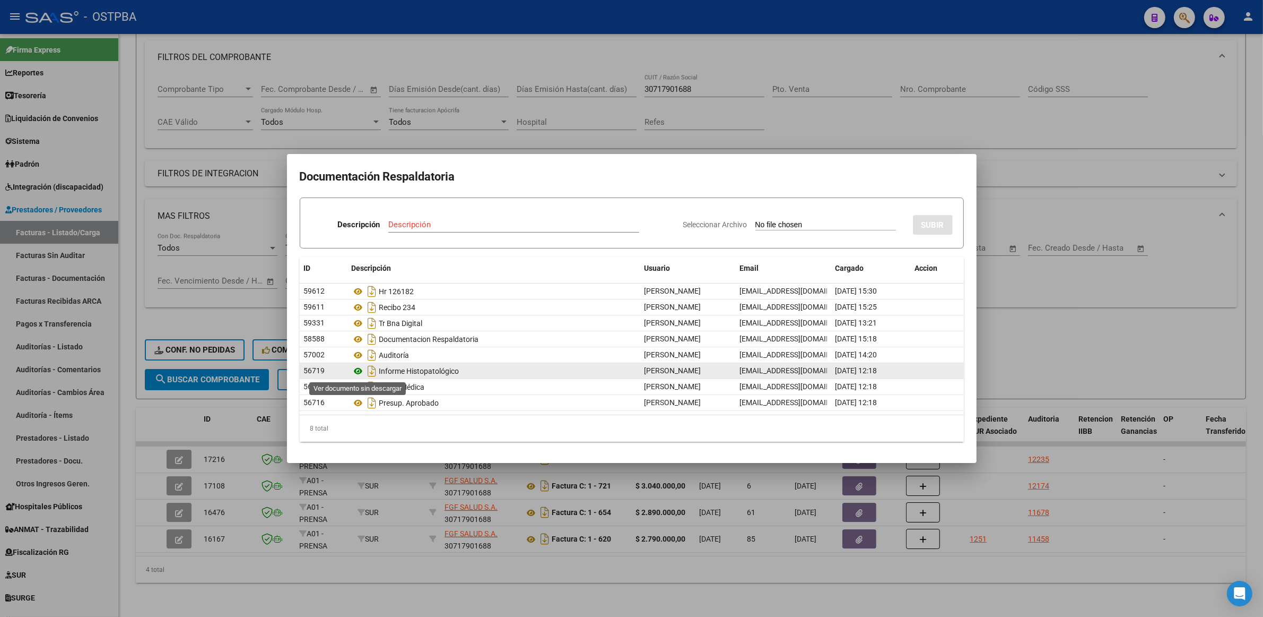
click at [359, 369] on icon at bounding box center [359, 370] width 14 height 13
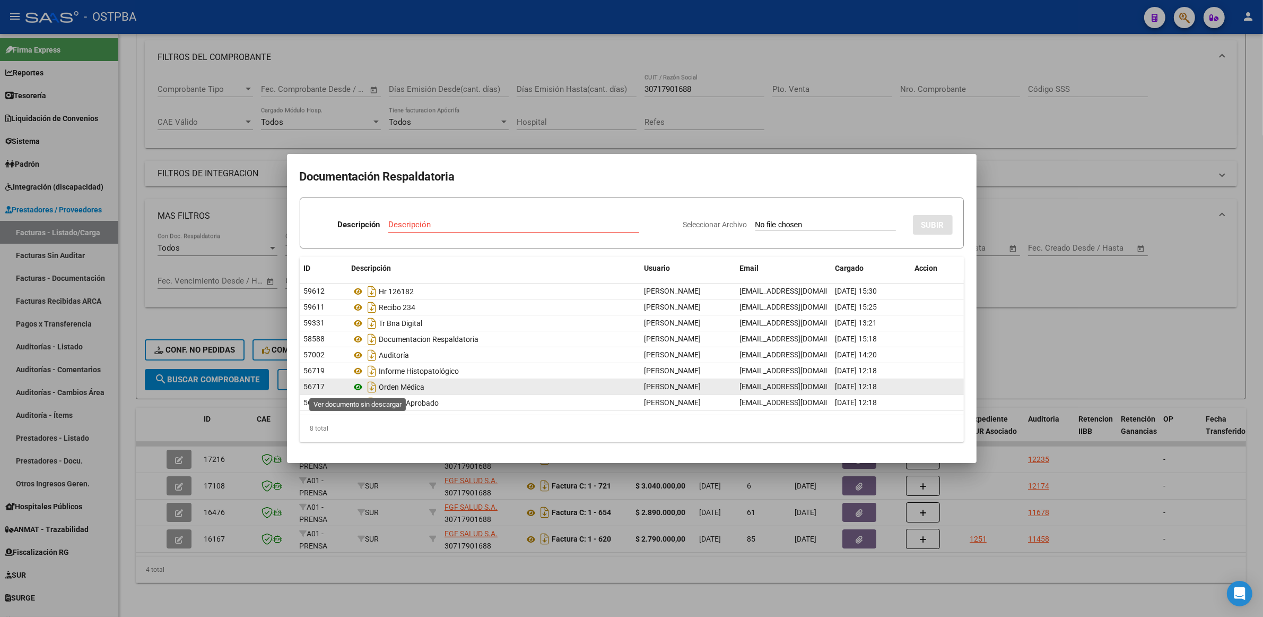
click at [354, 387] on icon at bounding box center [359, 386] width 14 height 13
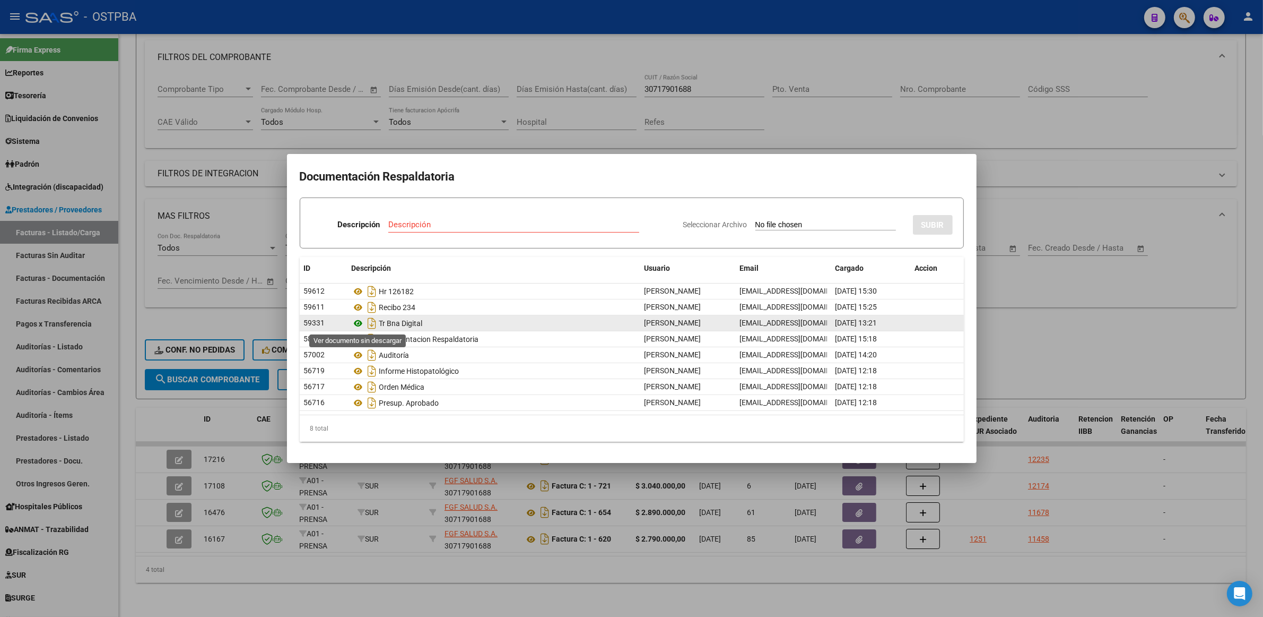
click at [358, 323] on icon at bounding box center [359, 323] width 14 height 13
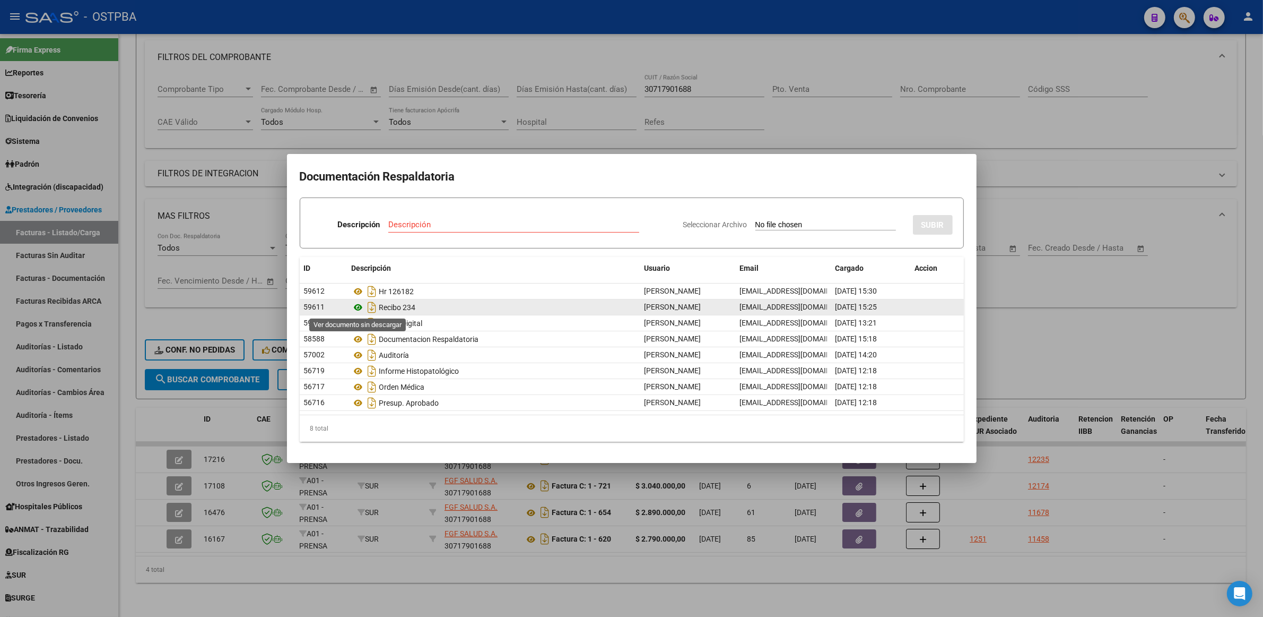
click at [358, 306] on icon at bounding box center [359, 307] width 14 height 13
click at [1075, 337] on div at bounding box center [631, 308] width 1263 height 617
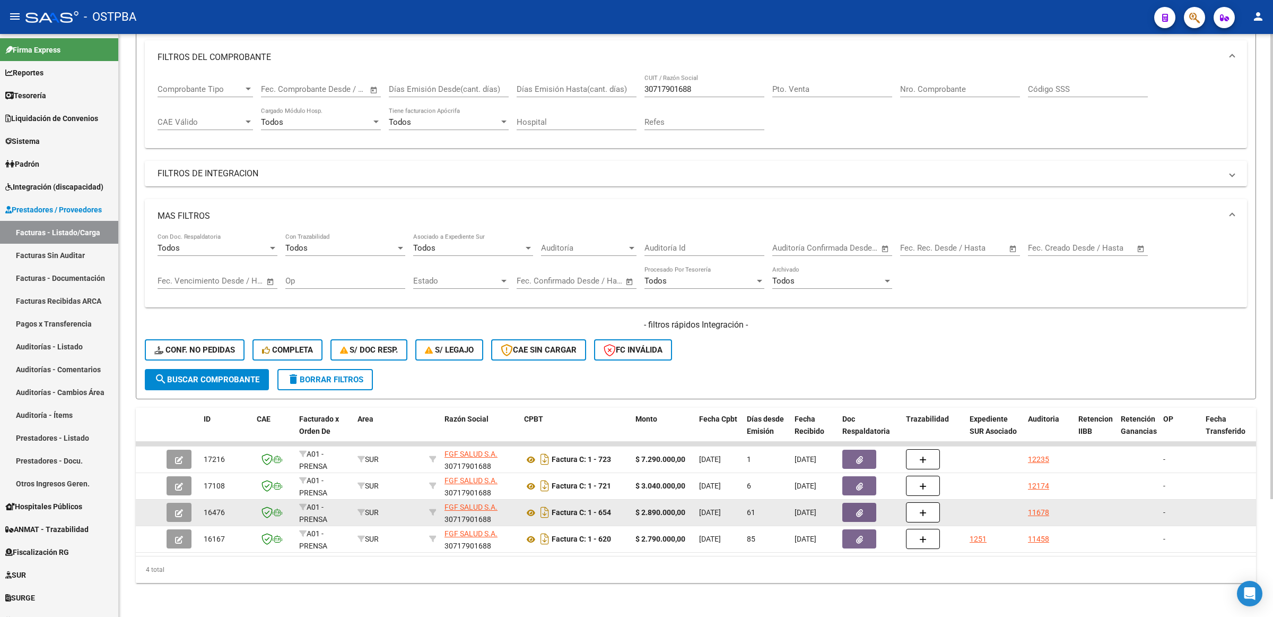
click at [852, 502] on button "button" at bounding box center [860, 511] width 34 height 19
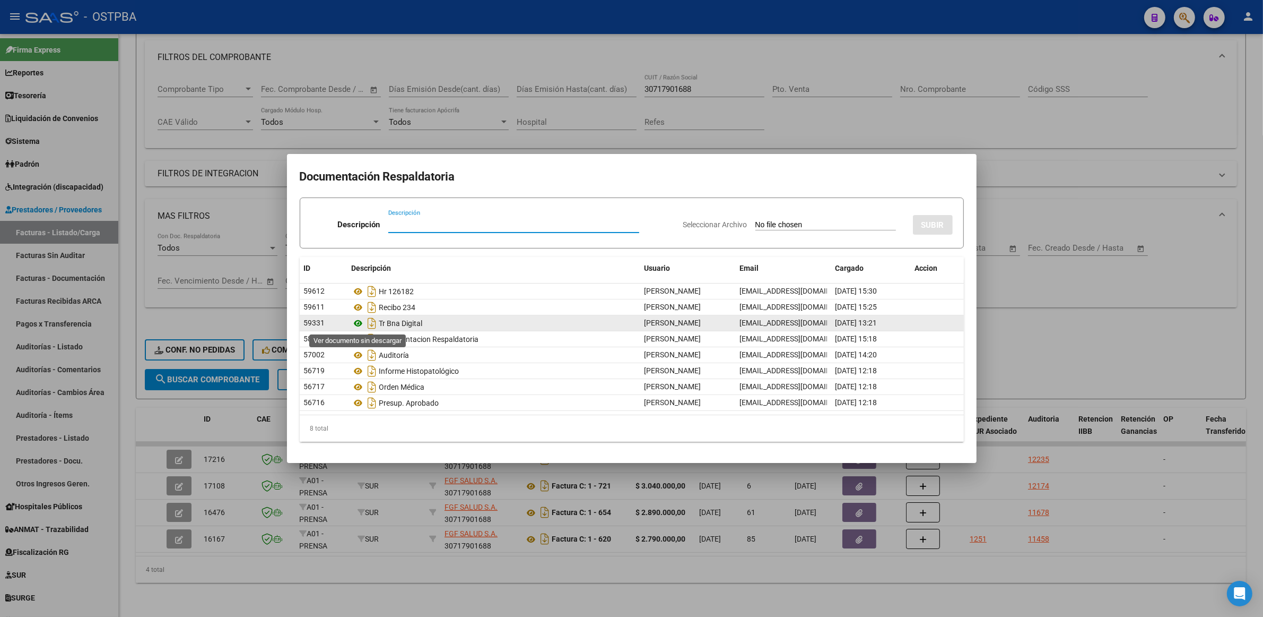
click at [357, 324] on icon at bounding box center [359, 323] width 14 height 13
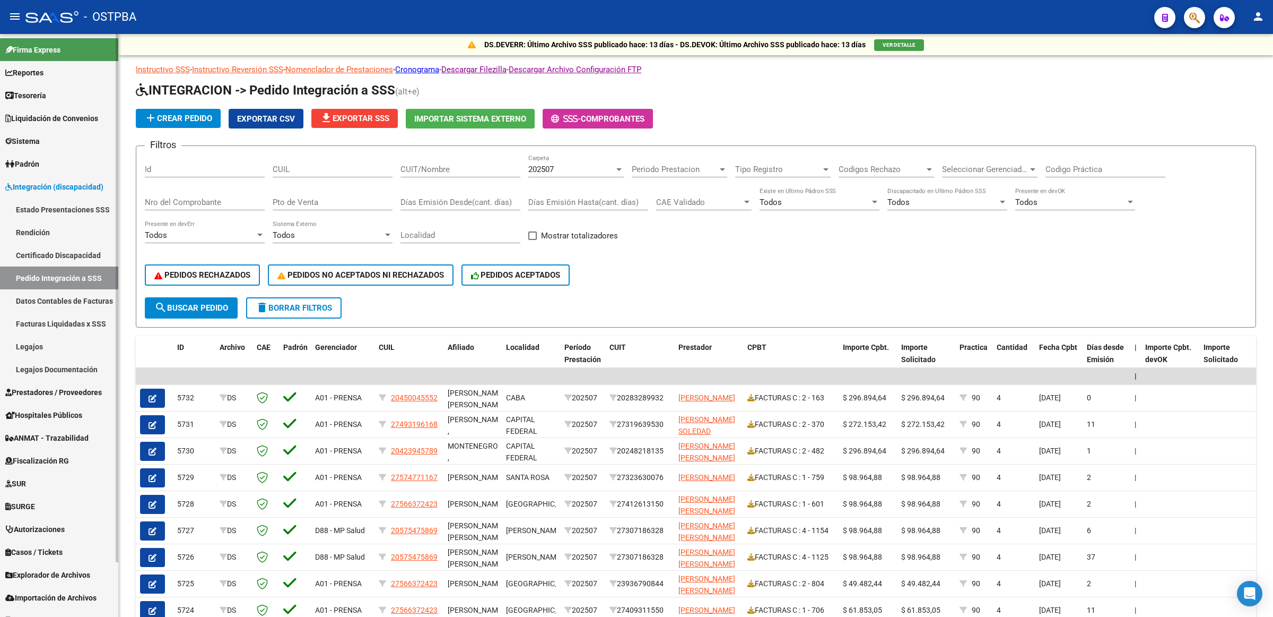
click at [48, 388] on span "Prestadores / Proveedores" at bounding box center [53, 392] width 97 height 12
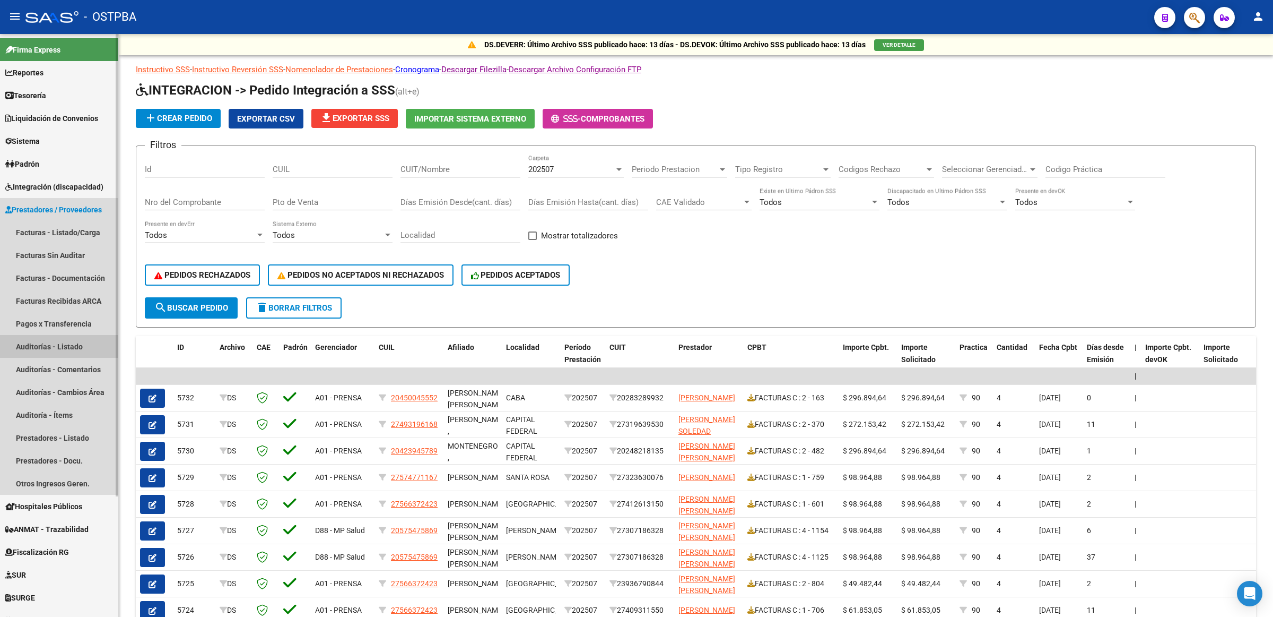
click at [54, 345] on link "Auditorías - Listado" at bounding box center [59, 346] width 118 height 23
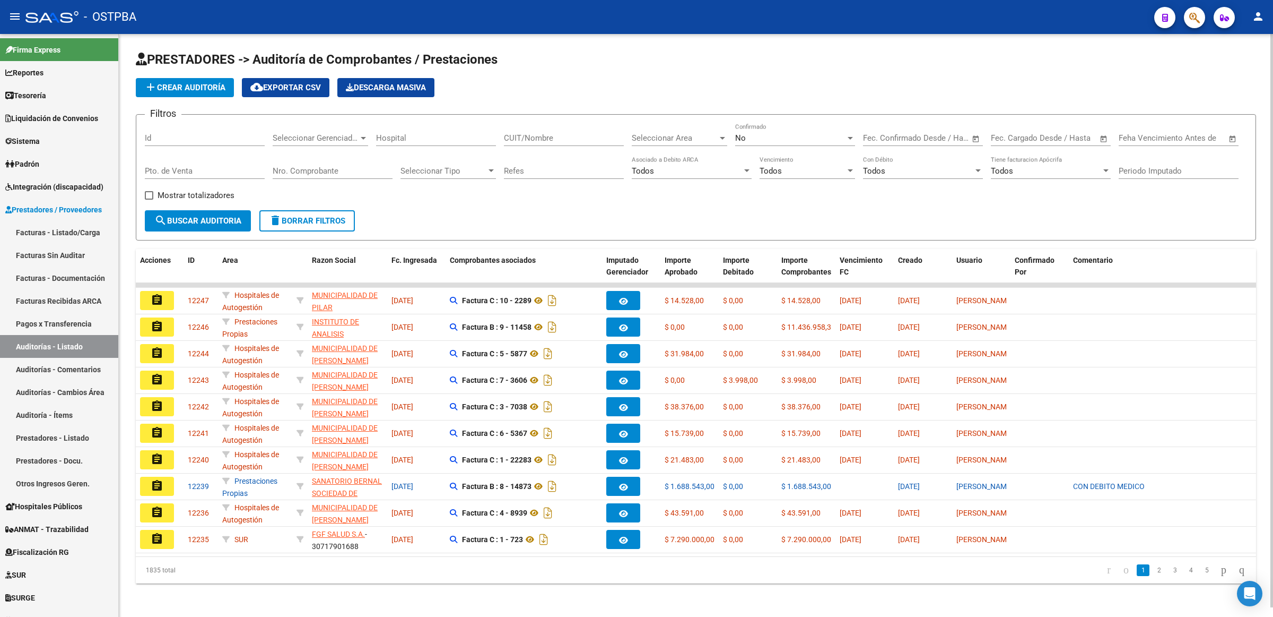
click at [239, 135] on input "Id" at bounding box center [205, 138] width 120 height 10
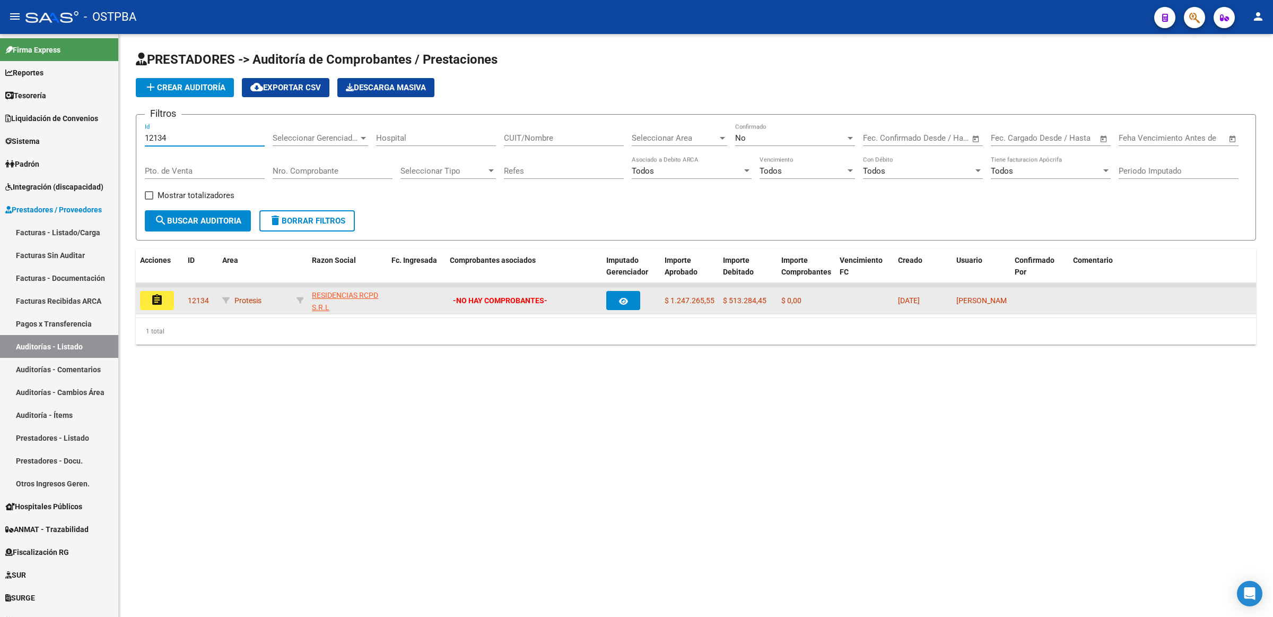
type input "12134"
click at [157, 301] on mat-icon "assignment" at bounding box center [157, 299] width 13 height 13
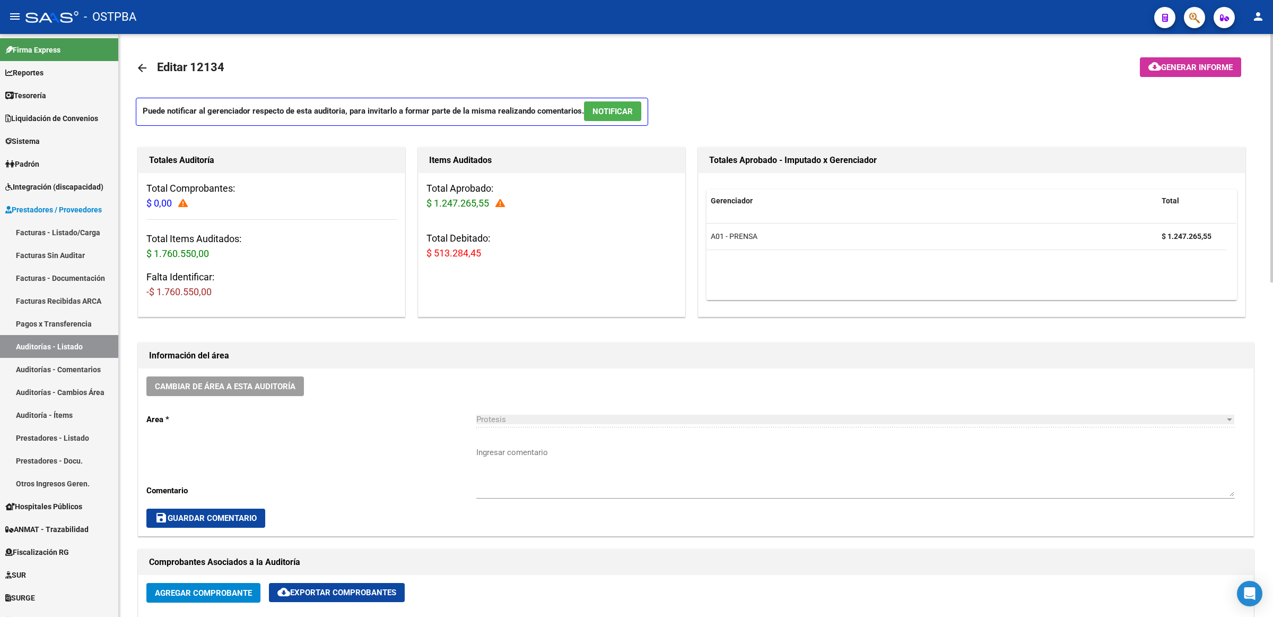
click at [138, 70] on mat-icon "arrow_back" at bounding box center [142, 68] width 13 height 13
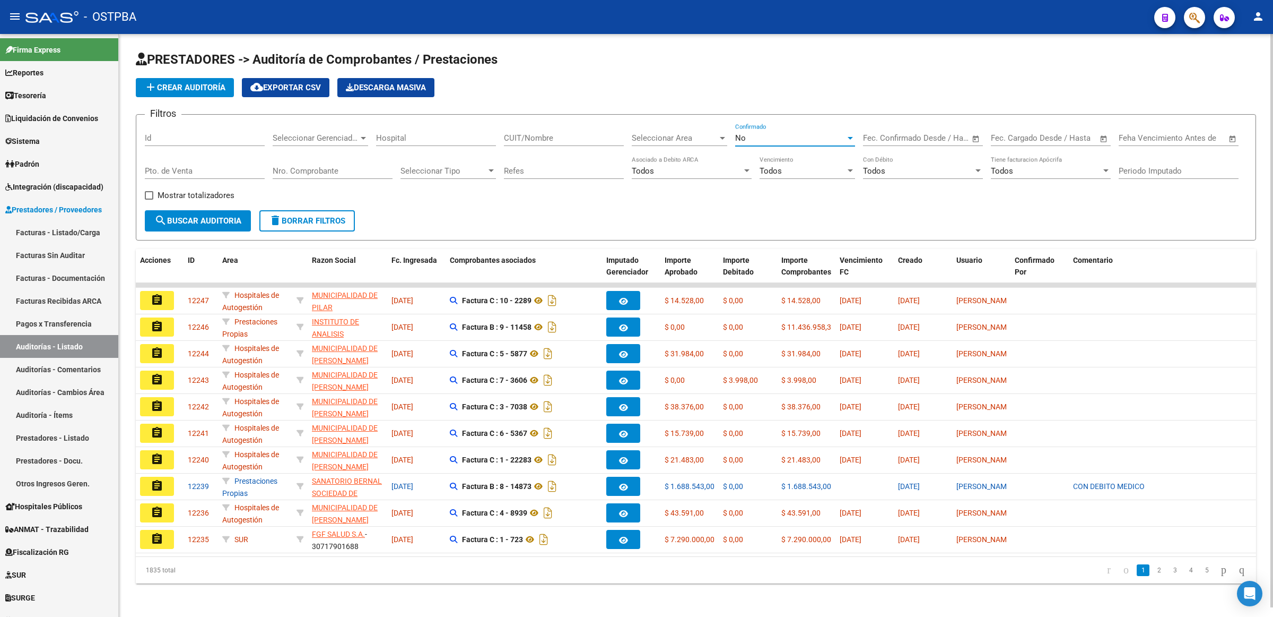
click at [804, 134] on div "No" at bounding box center [790, 138] width 110 height 10
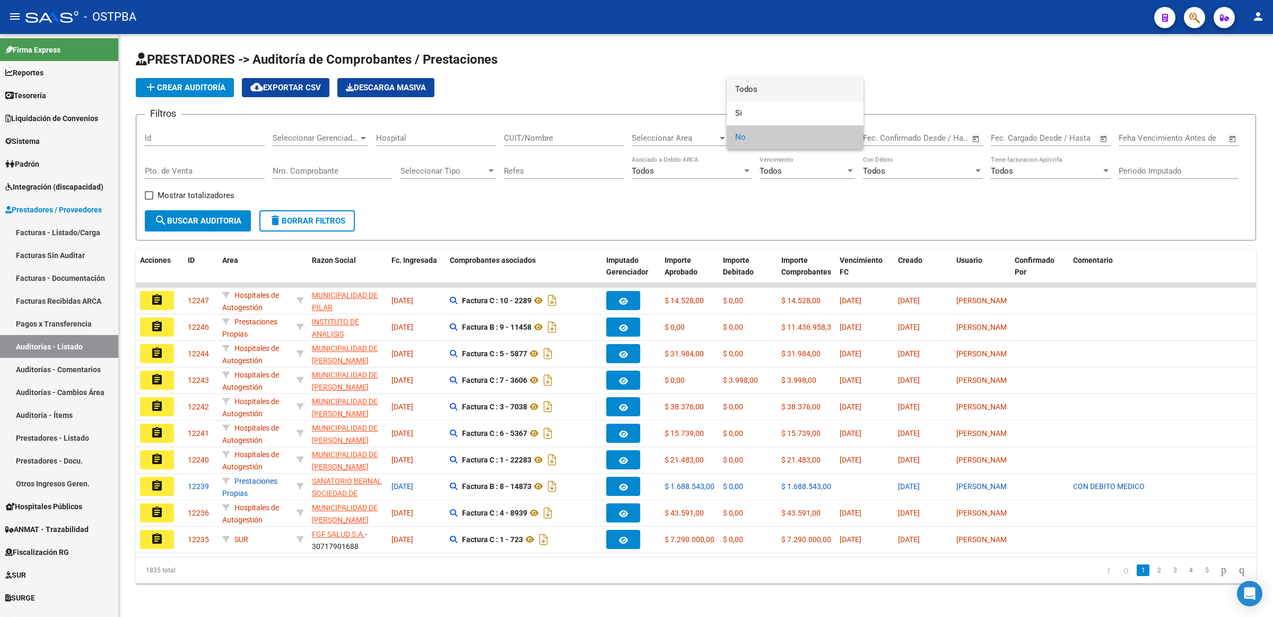
click at [778, 90] on span "Todos" at bounding box center [795, 89] width 120 height 24
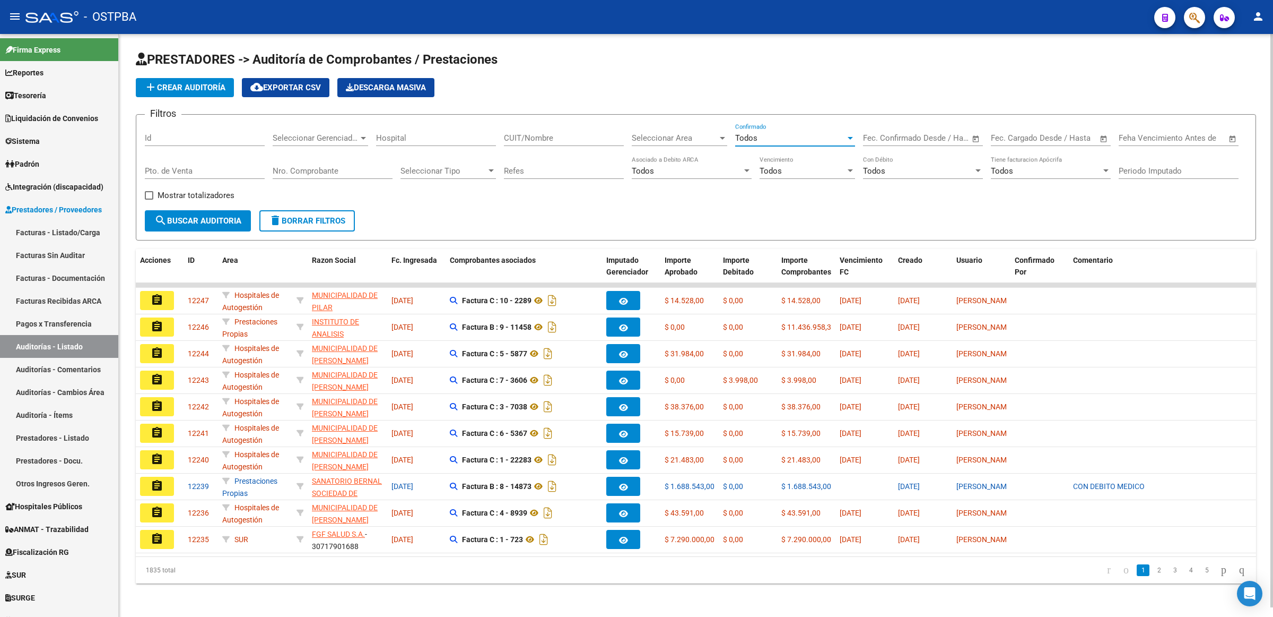
click at [198, 147] on div "Id" at bounding box center [205, 139] width 120 height 33
click at [245, 134] on input "Id" at bounding box center [205, 138] width 120 height 10
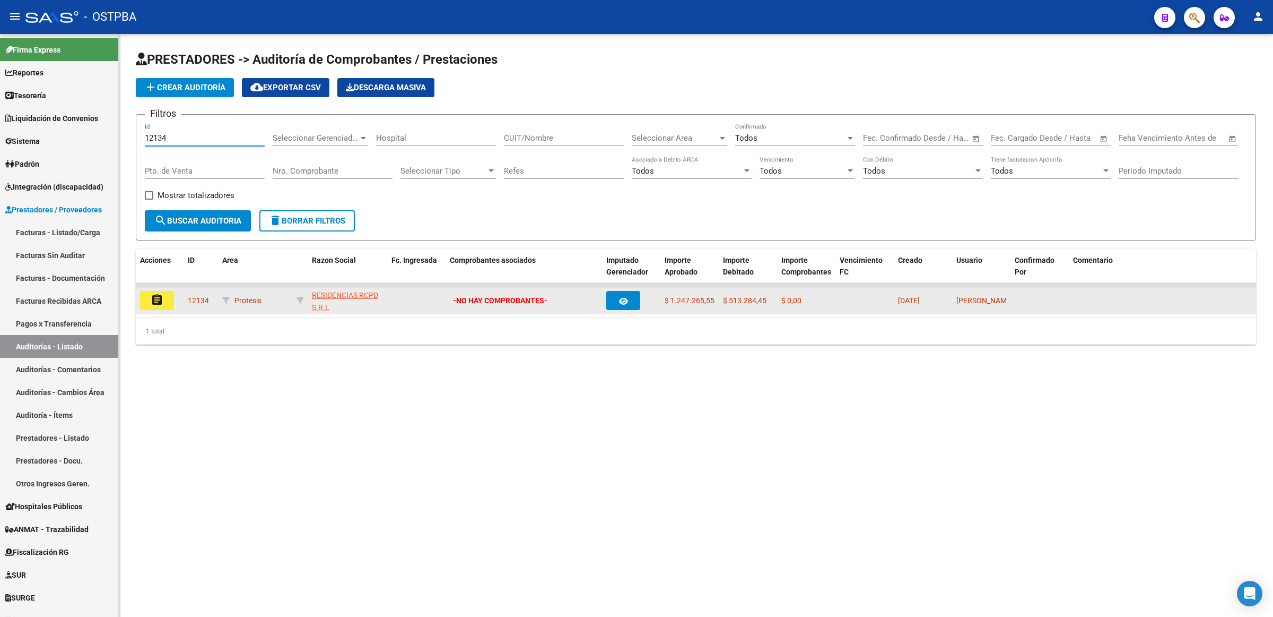
type input "12134"
click at [149, 304] on button "assignment" at bounding box center [157, 300] width 34 height 19
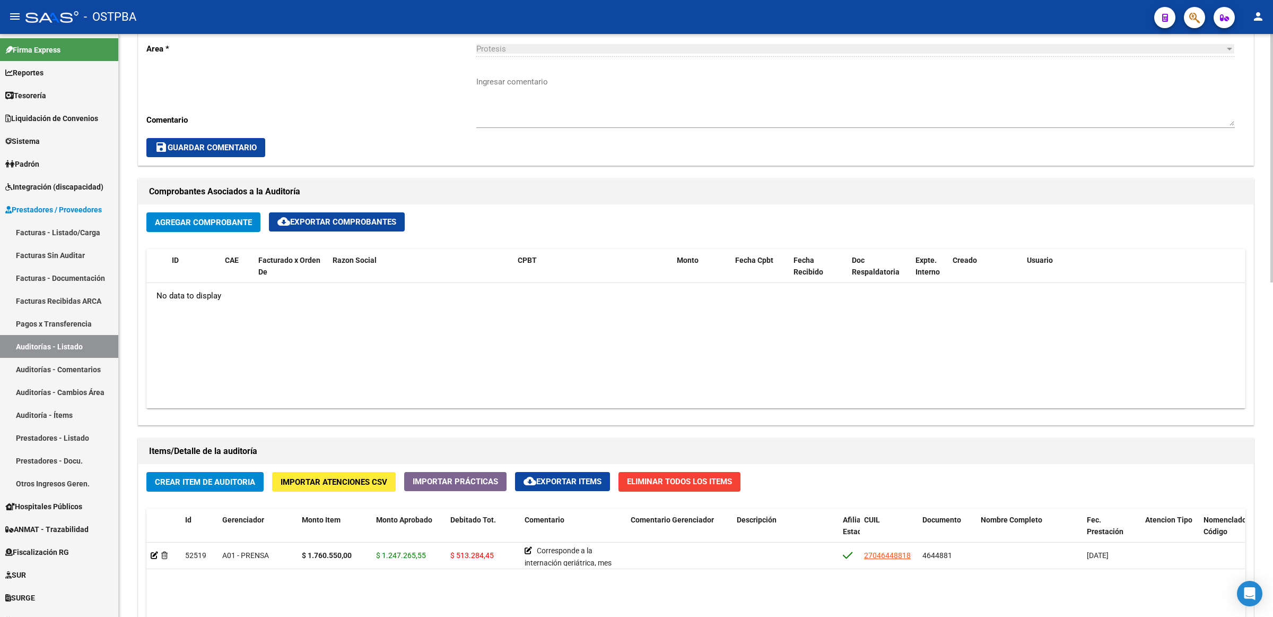
scroll to position [332, 0]
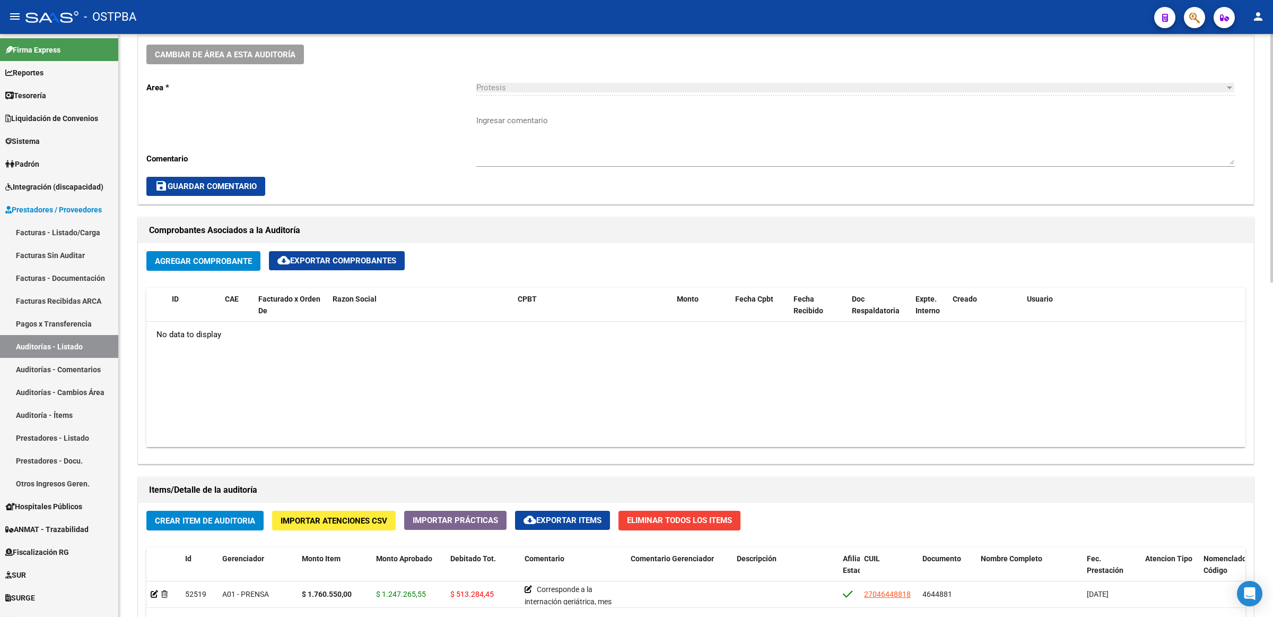
click at [221, 257] on span "Agregar Comprobante" at bounding box center [203, 261] width 97 height 10
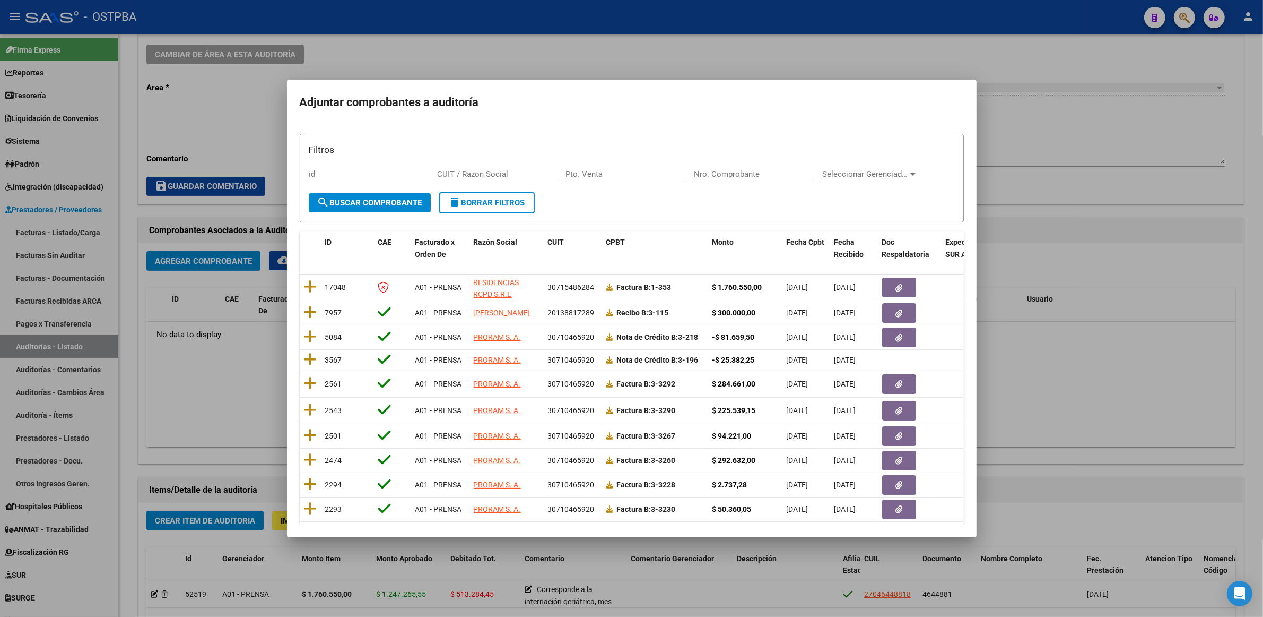
click at [1089, 373] on div at bounding box center [631, 308] width 1263 height 617
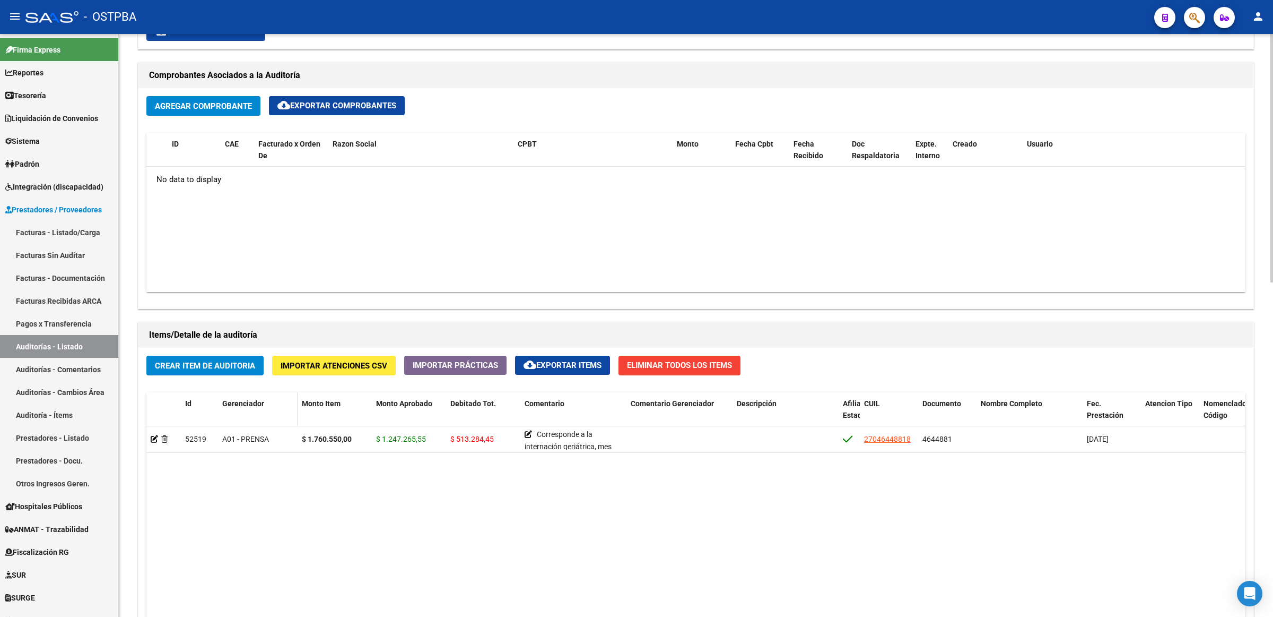
scroll to position [464, 0]
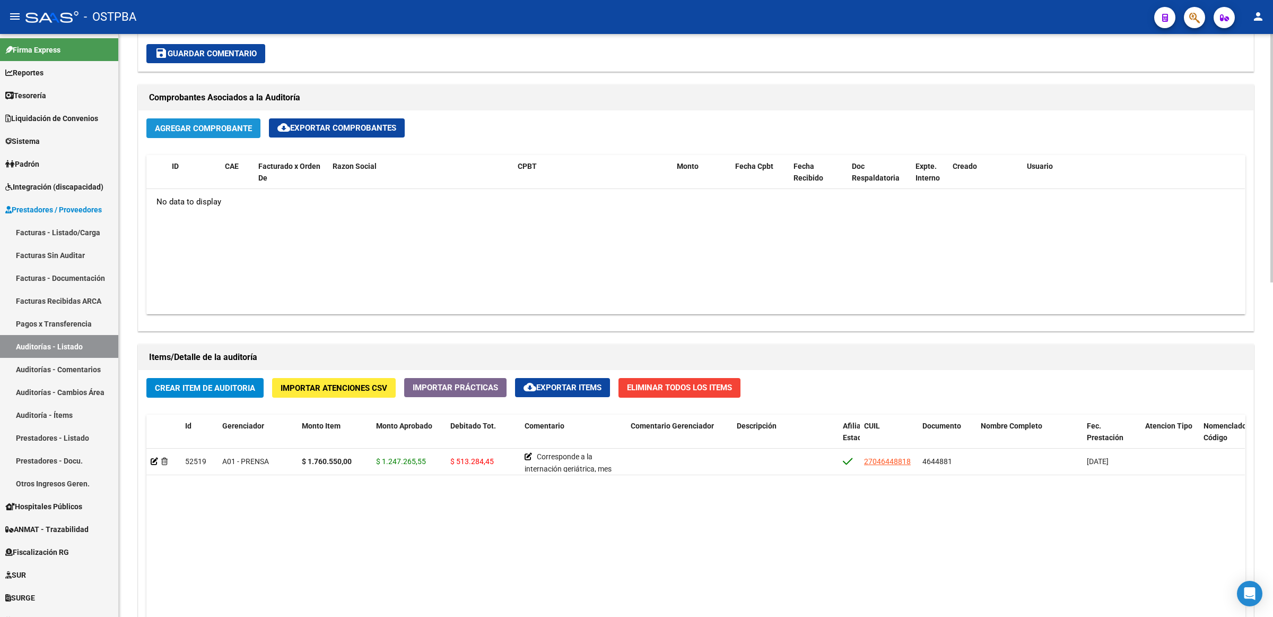
click at [189, 128] on span "Agregar Comprobante" at bounding box center [203, 129] width 97 height 10
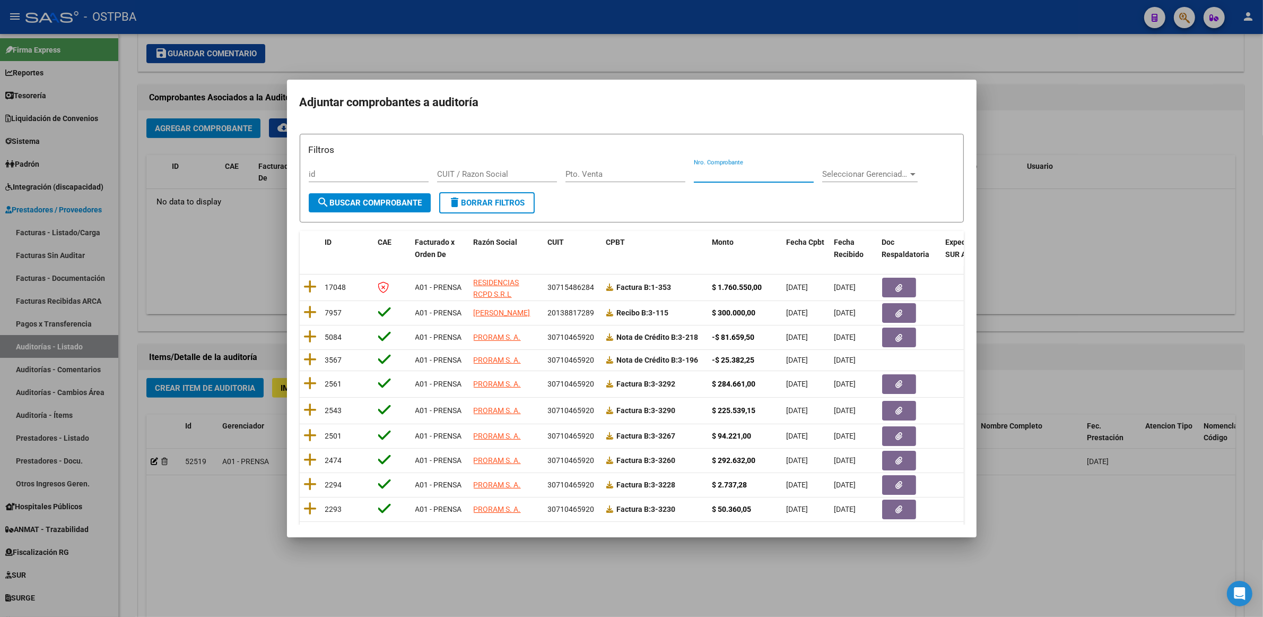
click at [788, 176] on input "Nro. Comprobante" at bounding box center [754, 174] width 120 height 10
type input "353"
click at [394, 202] on span "search Buscar Comprobante" at bounding box center [369, 203] width 105 height 10
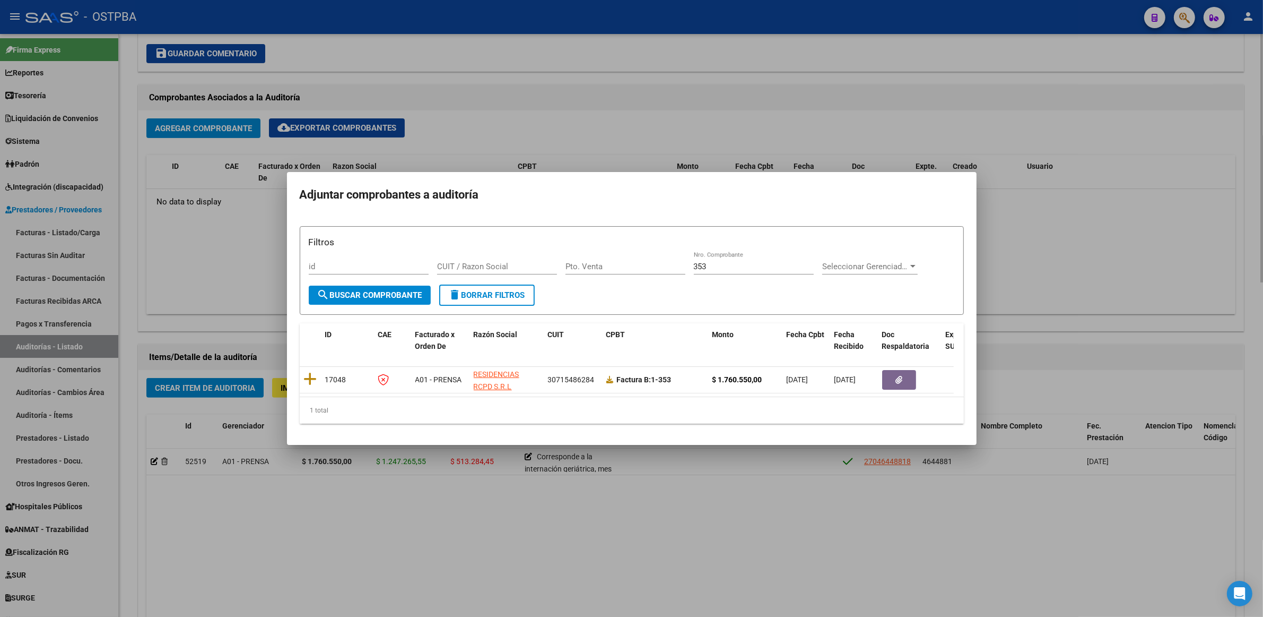
click at [1039, 224] on div at bounding box center [631, 308] width 1263 height 617
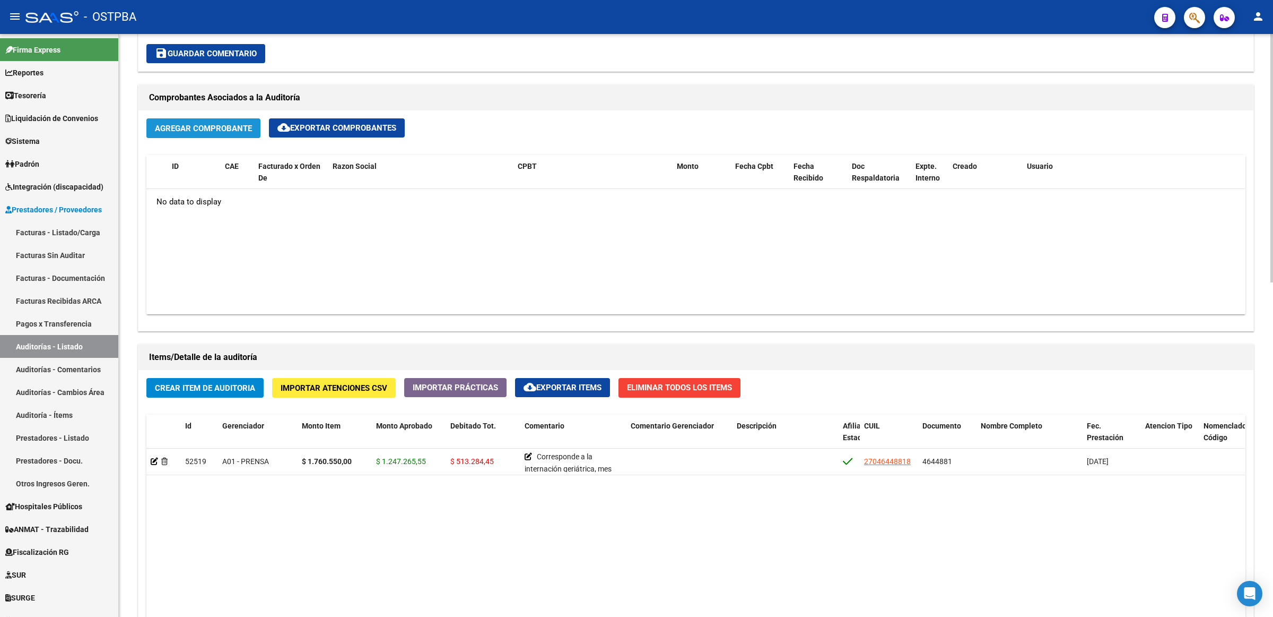
click at [216, 125] on span "Agregar Comprobante" at bounding box center [203, 129] width 97 height 10
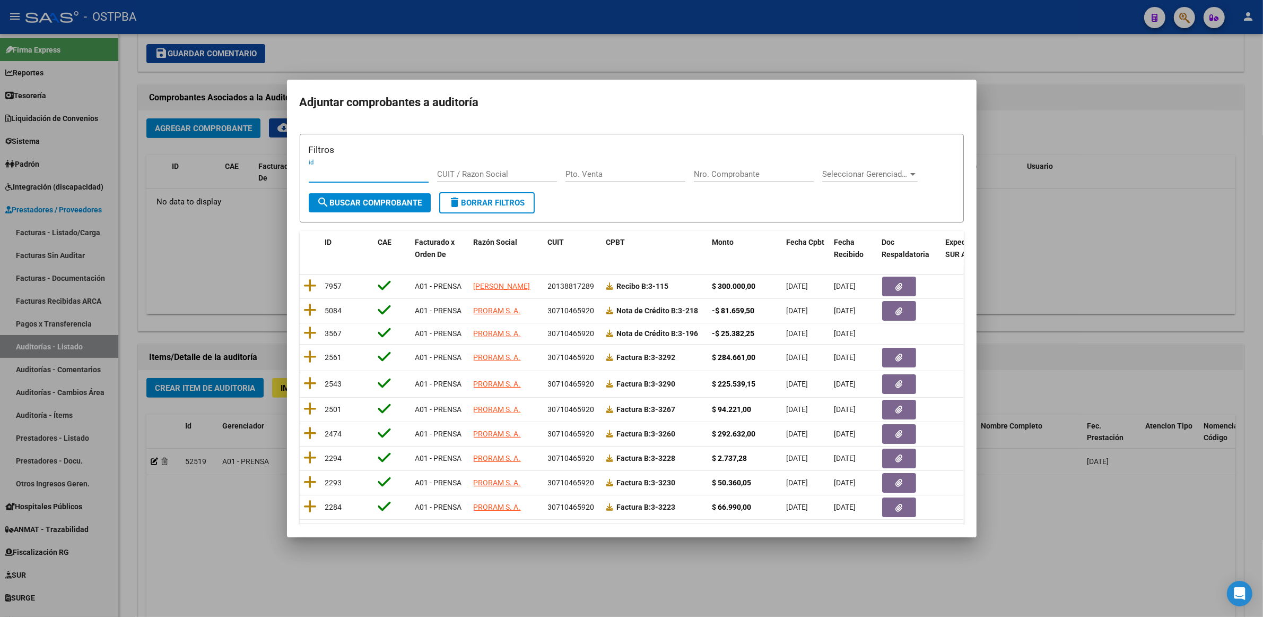
drag, startPoint x: 1099, startPoint y: 271, endPoint x: 794, endPoint y: 236, distance: 307.5
click at [1098, 271] on div at bounding box center [631, 308] width 1263 height 617
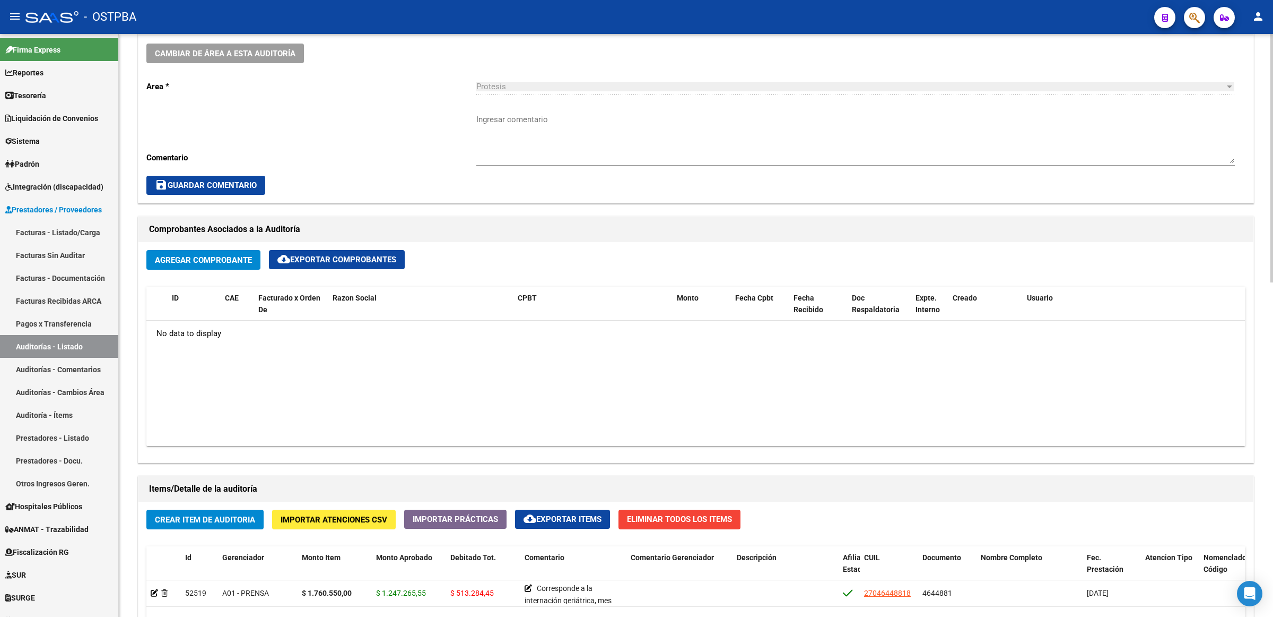
scroll to position [332, 0]
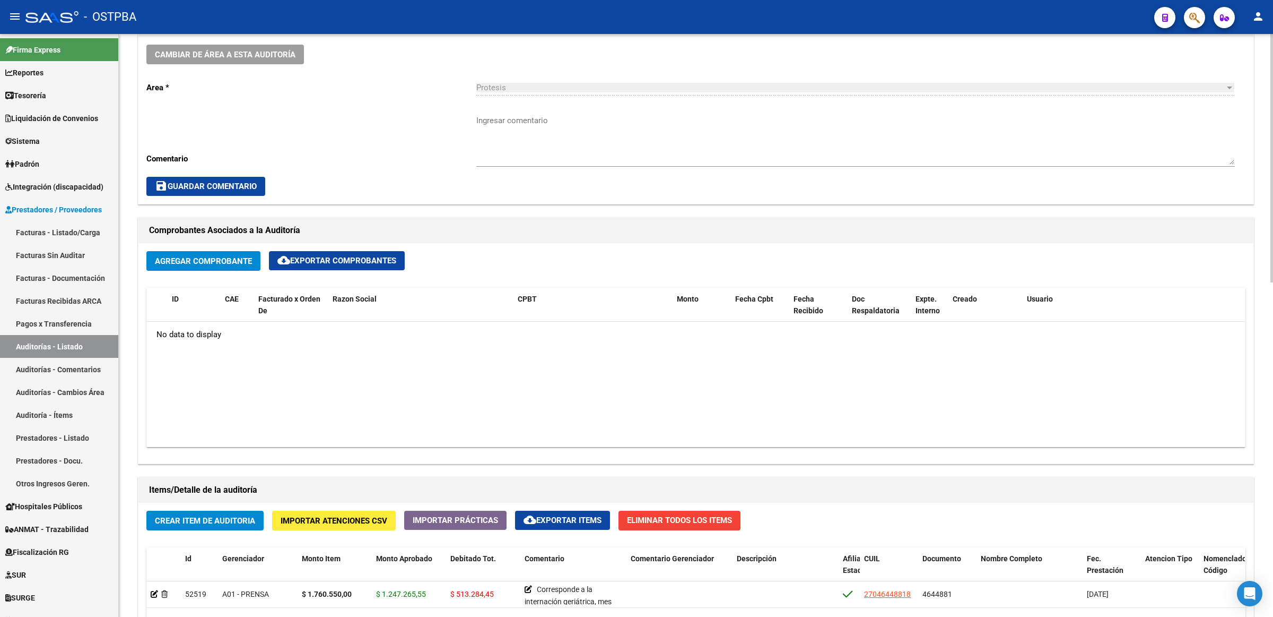
click at [215, 259] on span "Agregar Comprobante" at bounding box center [203, 261] width 97 height 10
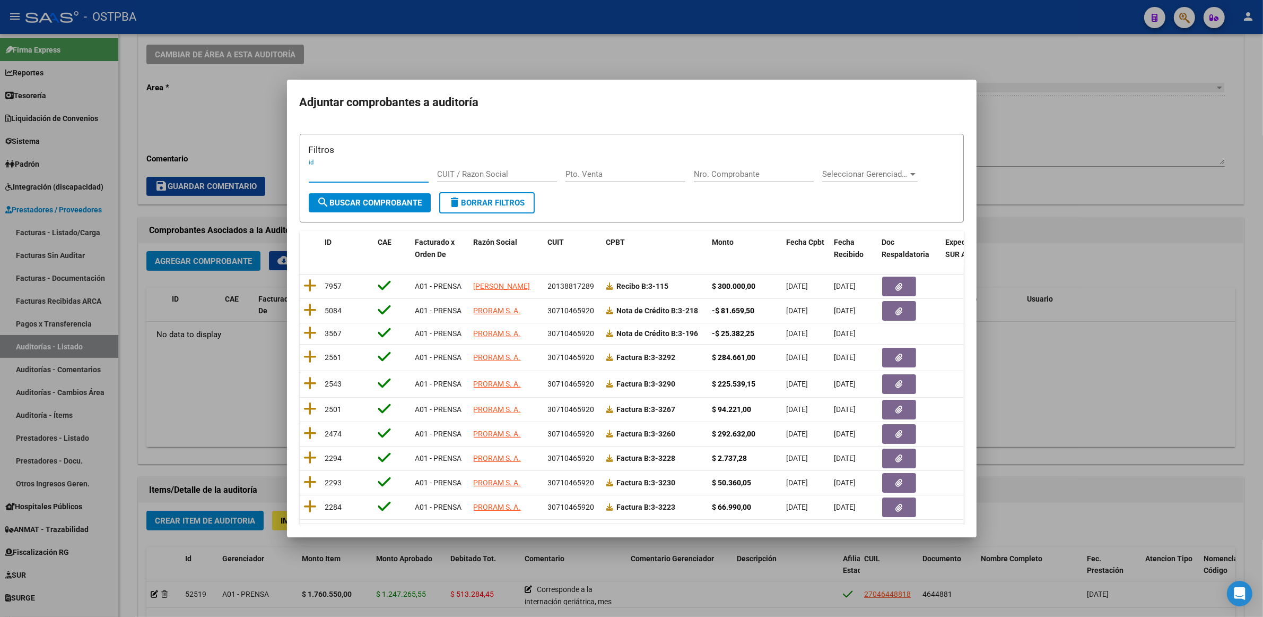
click at [1096, 383] on div at bounding box center [631, 308] width 1263 height 617
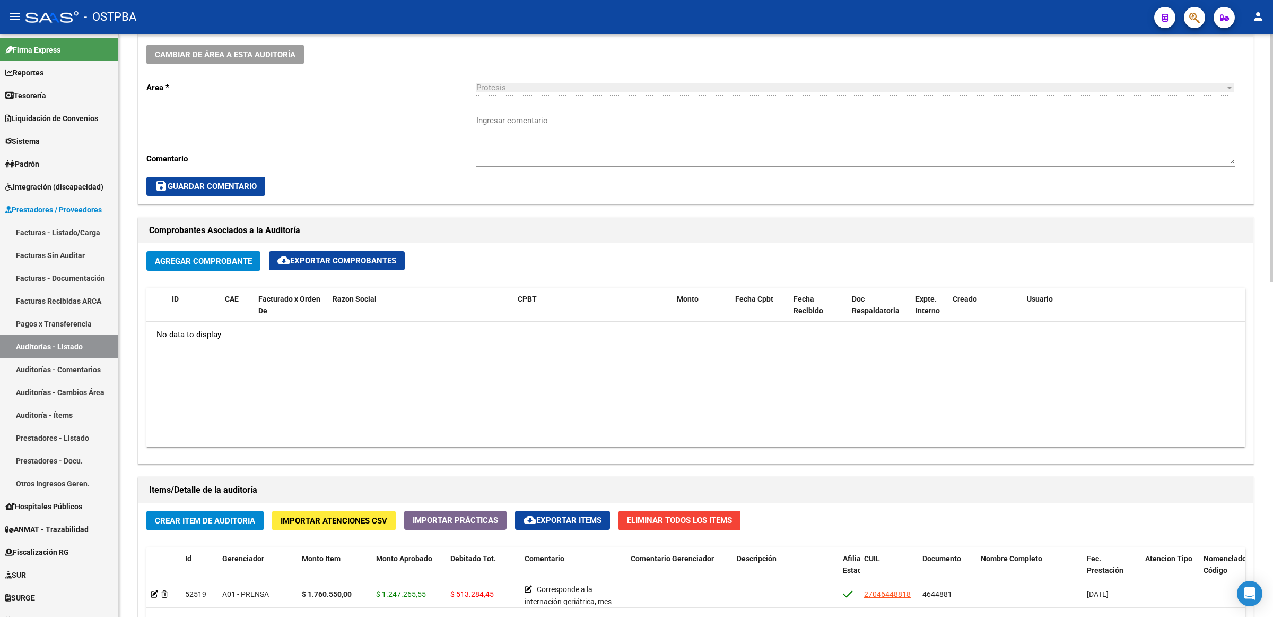
scroll to position [0, 0]
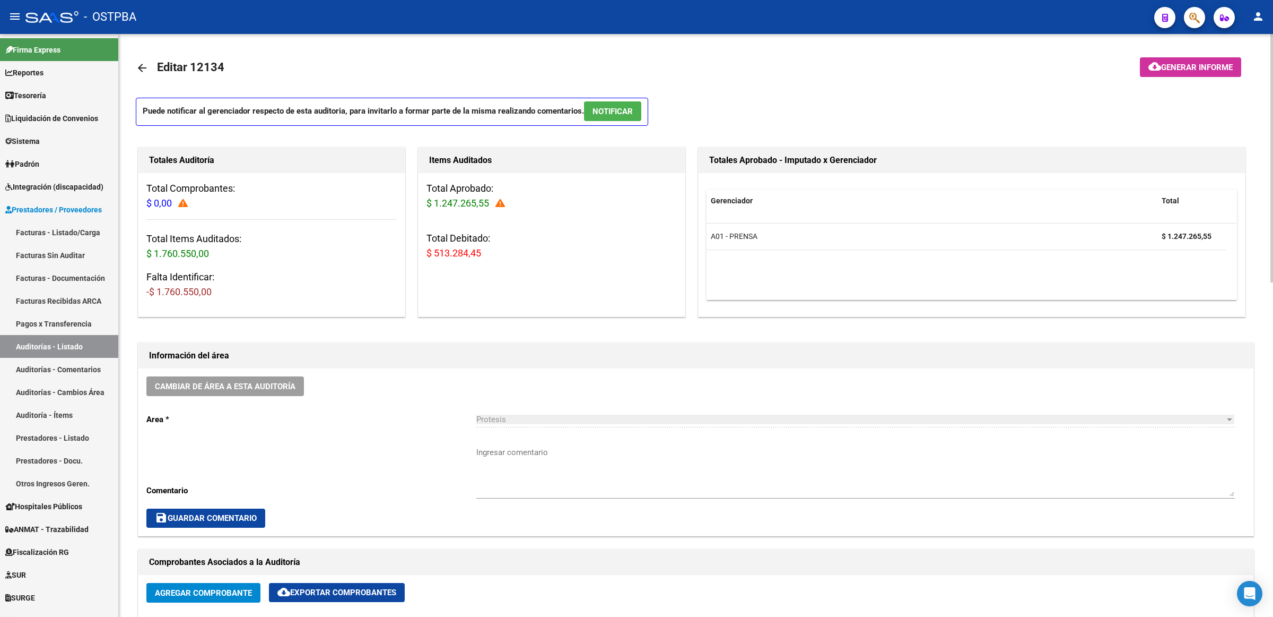
click at [142, 65] on mat-icon "arrow_back" at bounding box center [142, 68] width 13 height 13
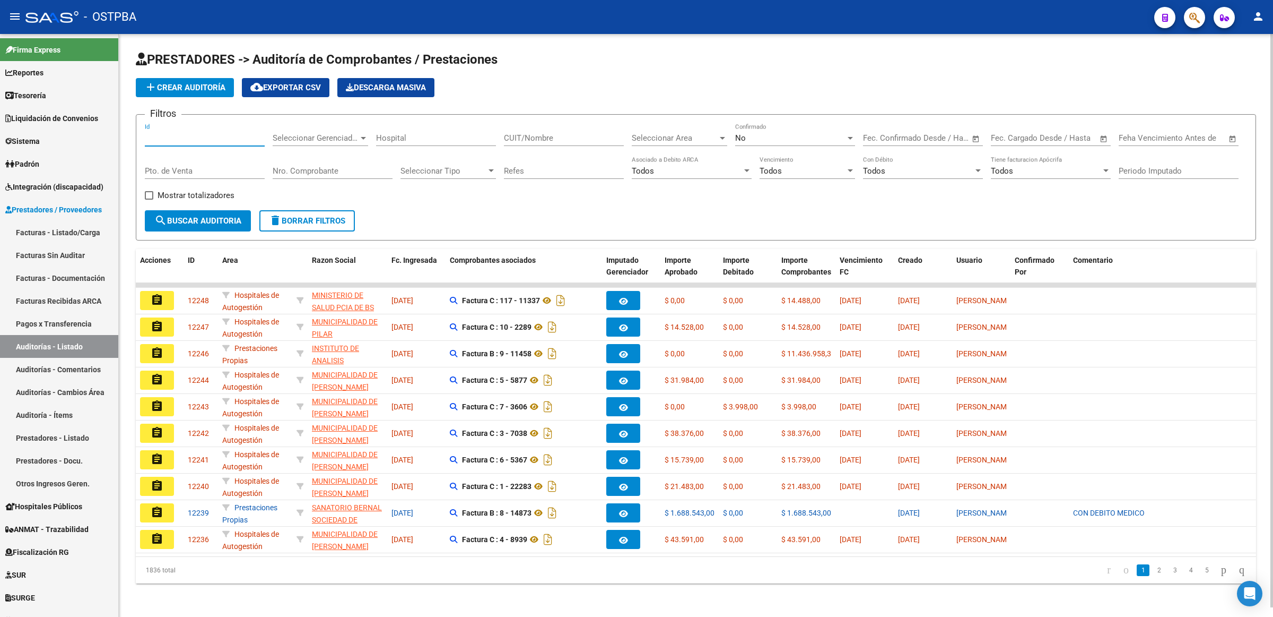
drag, startPoint x: 186, startPoint y: 138, endPoint x: 388, endPoint y: 139, distance: 201.6
click at [187, 138] on input "Id" at bounding box center [205, 138] width 120 height 10
type input "12134"
click at [818, 136] on div "No" at bounding box center [790, 138] width 110 height 10
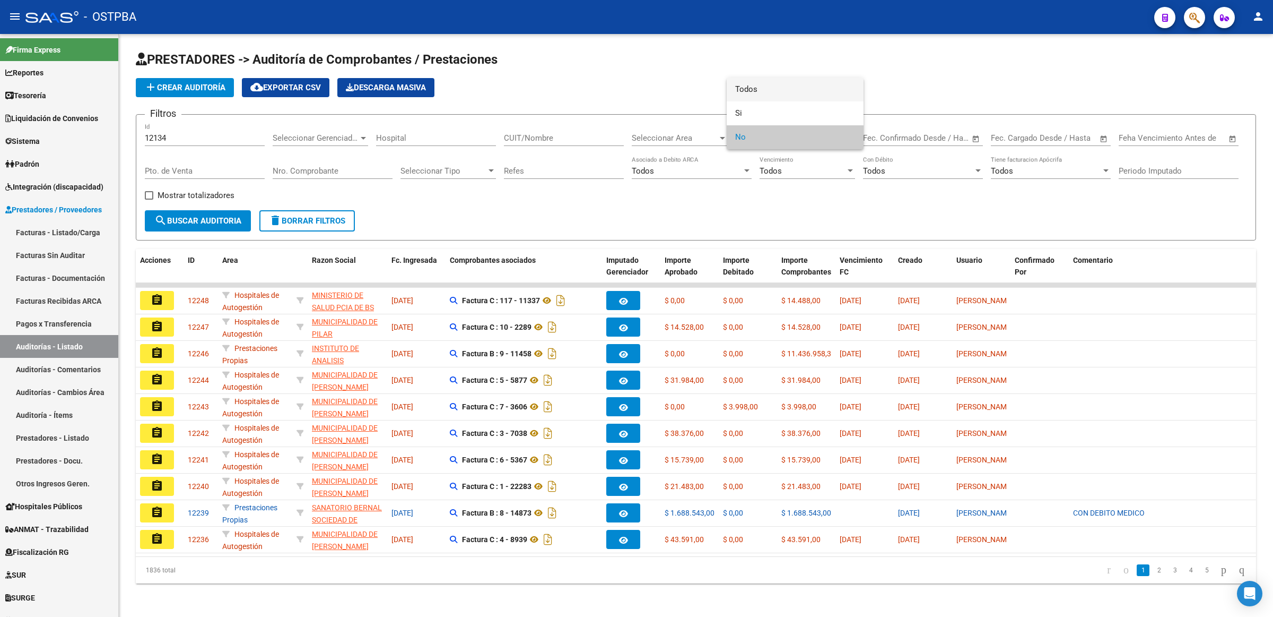
drag, startPoint x: 768, startPoint y: 89, endPoint x: 524, endPoint y: 155, distance: 253.0
click at [767, 89] on span "Todos" at bounding box center [795, 89] width 120 height 24
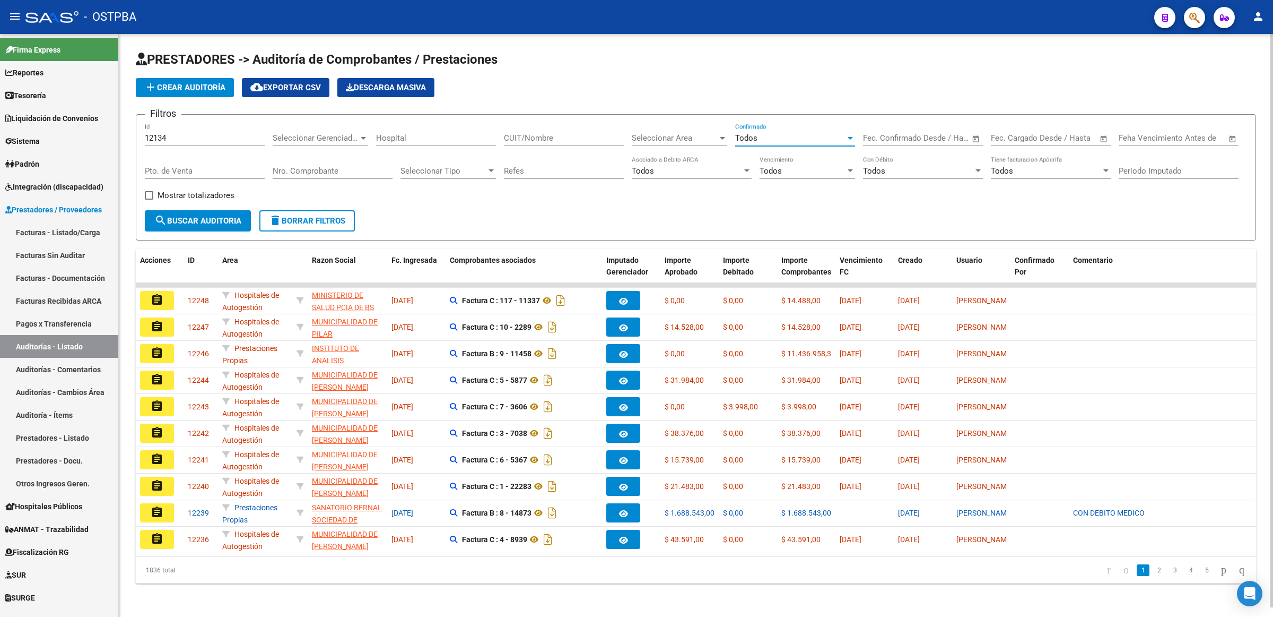
click at [221, 212] on button "search Buscar Auditoria" at bounding box center [198, 220] width 106 height 21
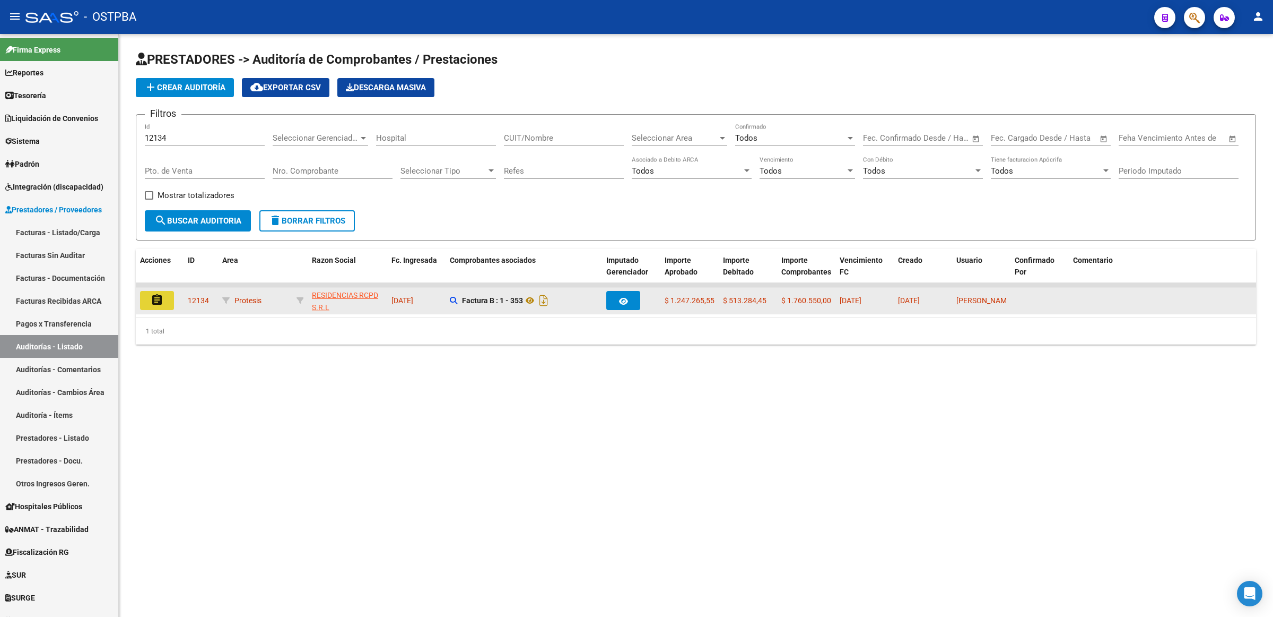
click at [164, 298] on button "assignment" at bounding box center [157, 300] width 34 height 19
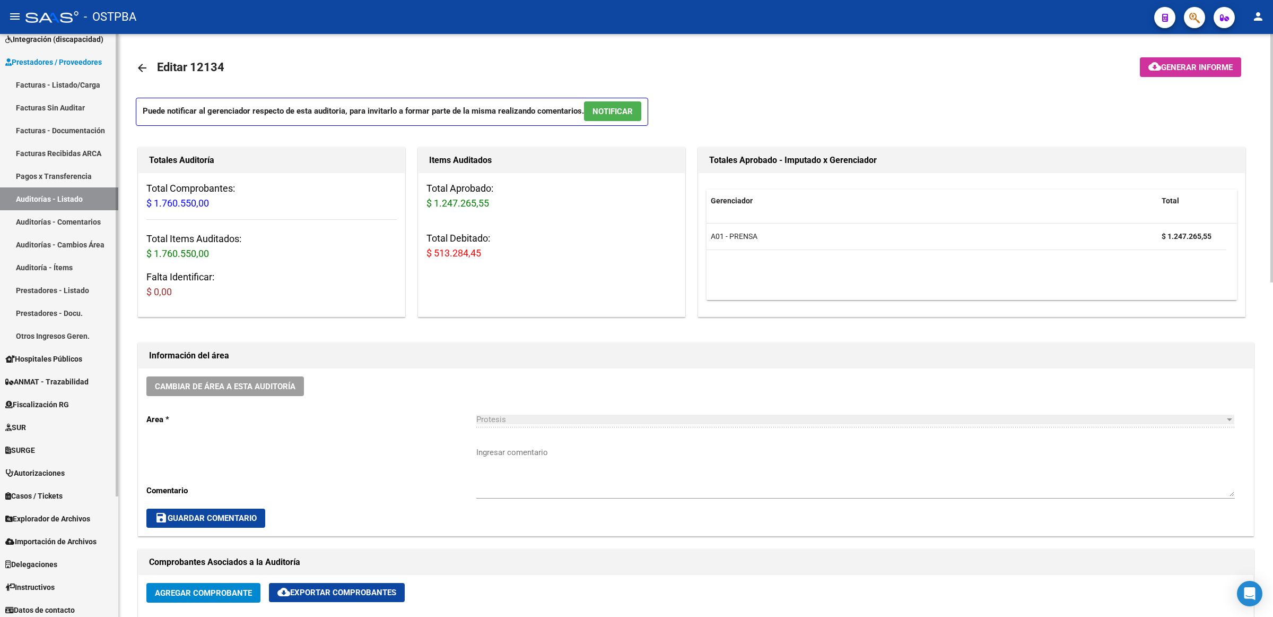
scroll to position [151, 0]
